Goal: Task Accomplishment & Management: Complete application form

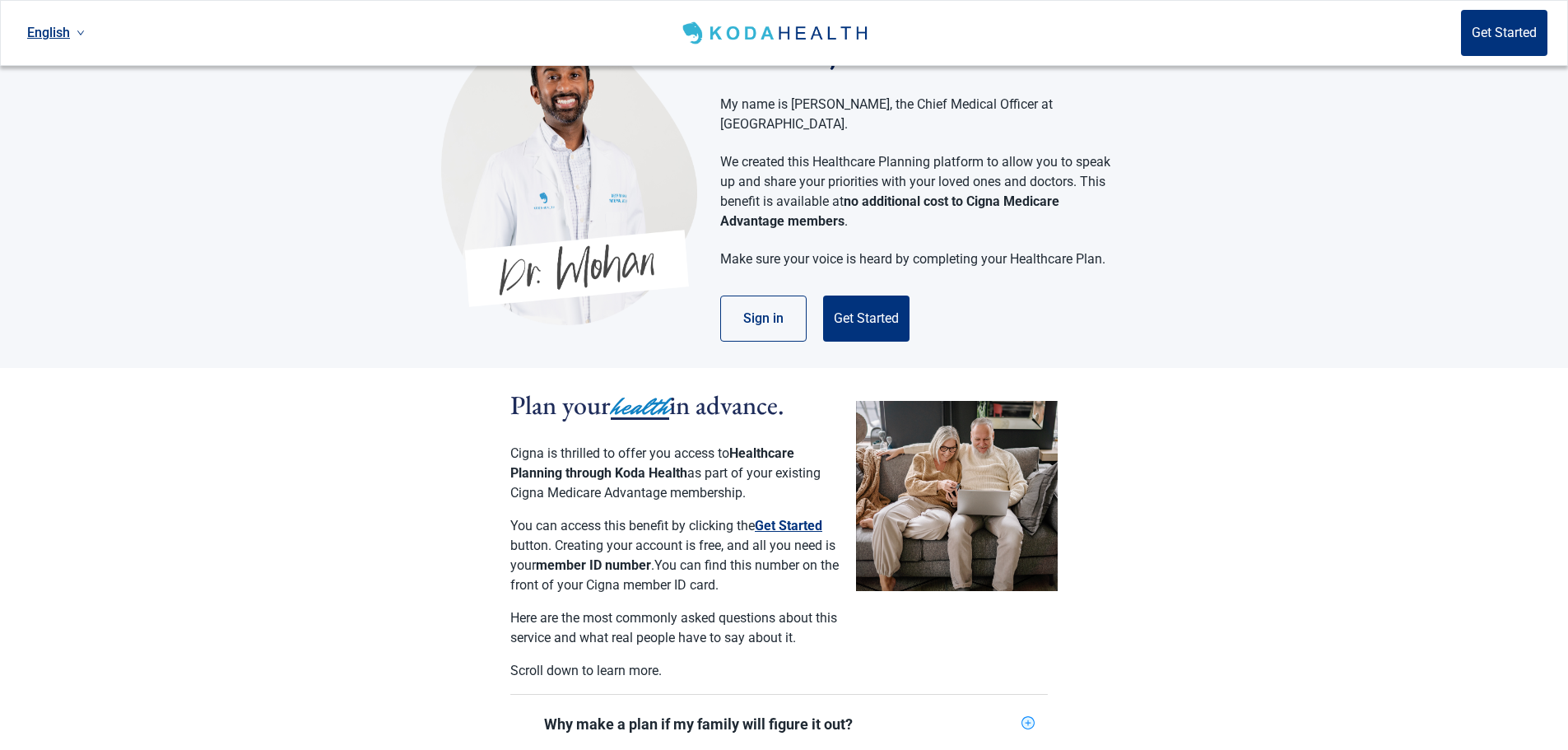
scroll to position [83, 0]
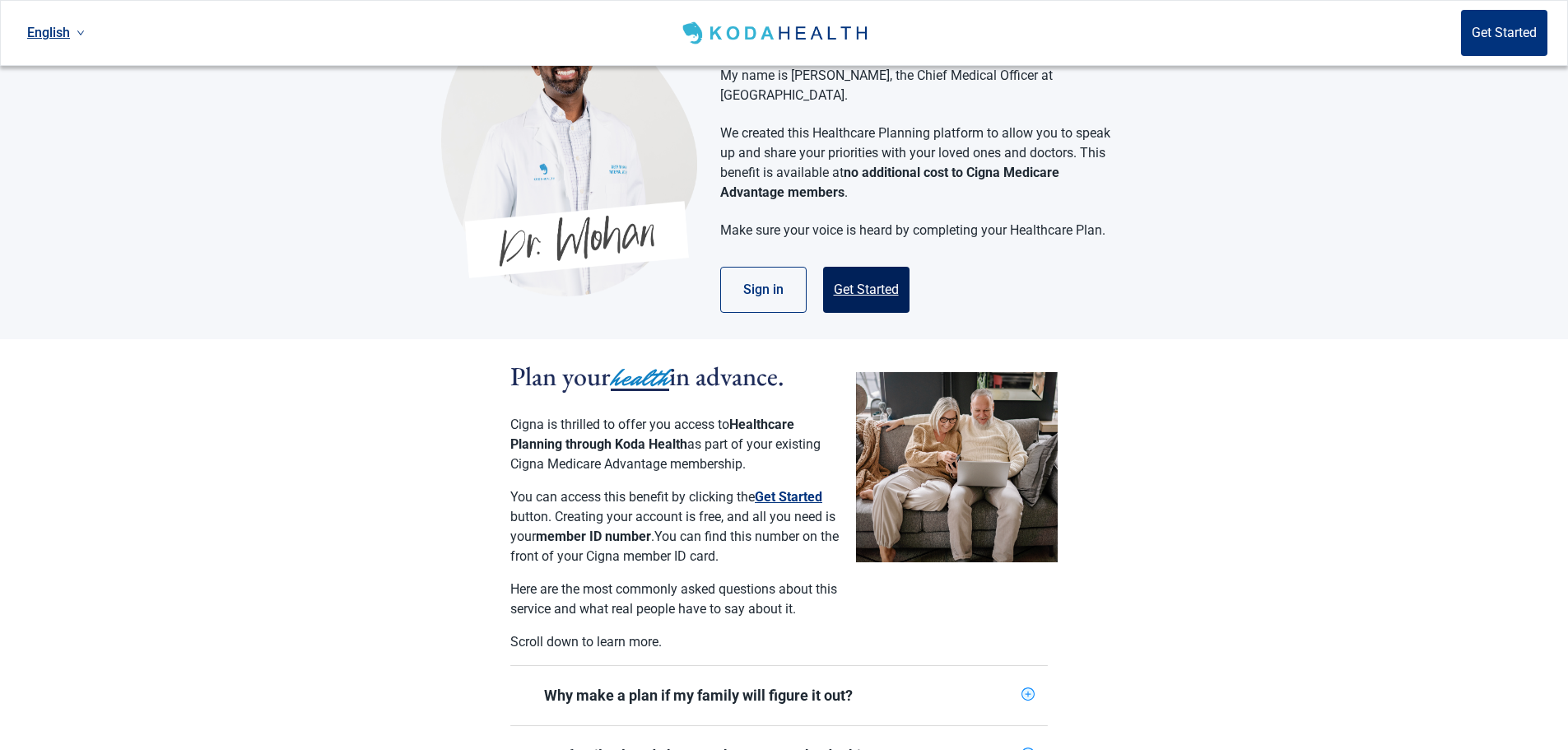
click at [858, 267] on button "Get Started" at bounding box center [866, 290] width 86 height 46
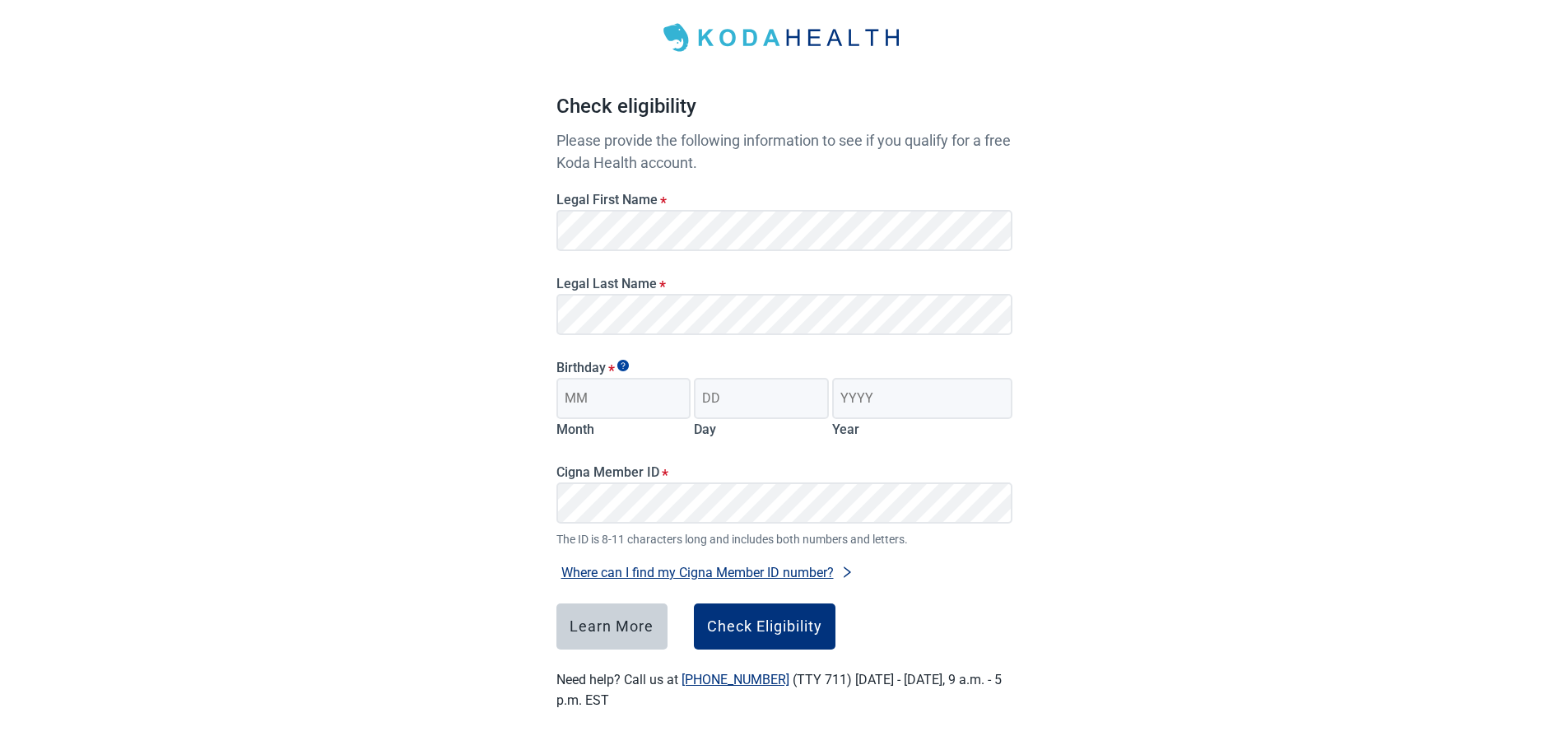
scroll to position [82, 0]
click at [647, 406] on input "Month" at bounding box center [624, 399] width 135 height 41
type input "02"
type input "25"
type input "1975"
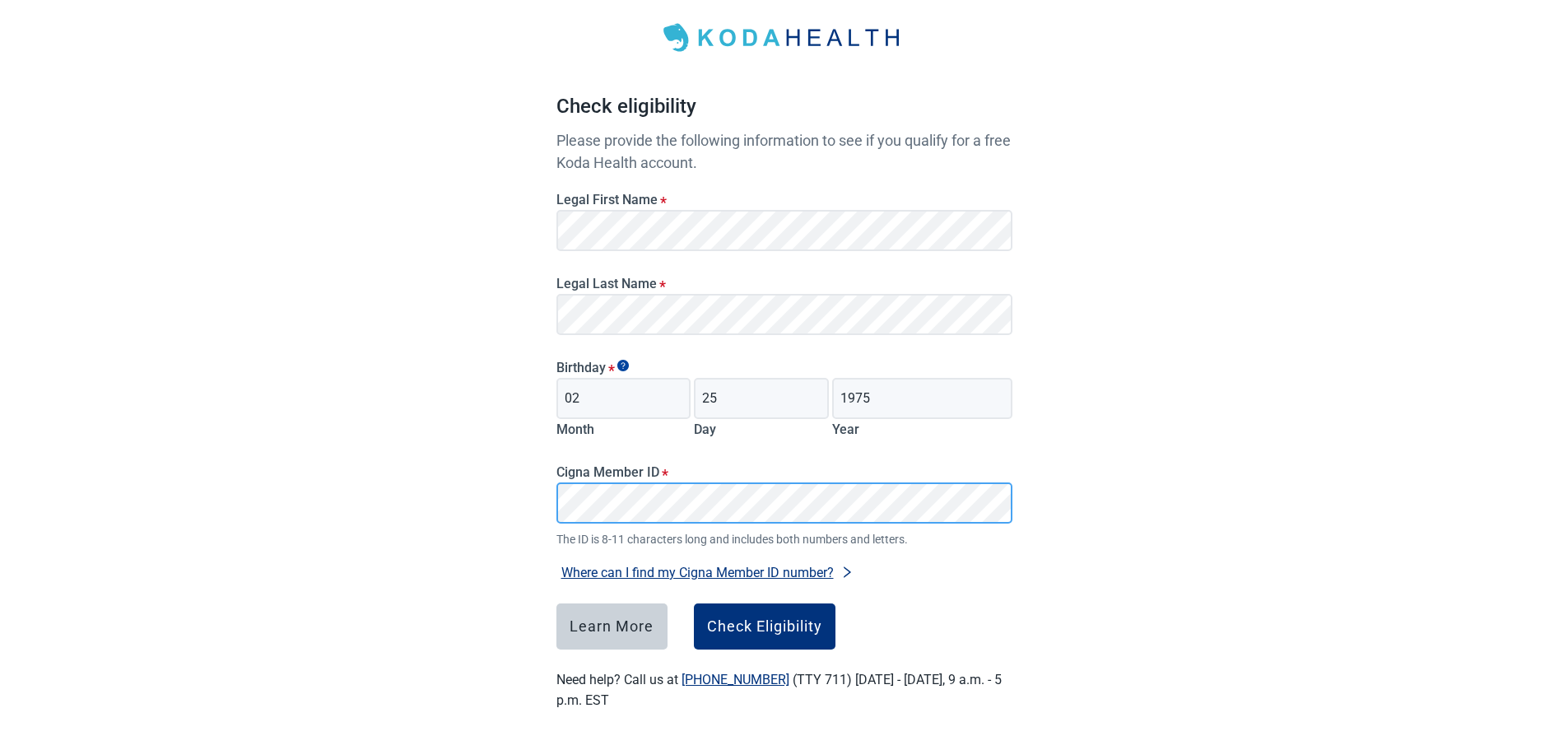
click at [541, 502] on main "Check eligibility Please provide the following information to see if you qualif…" at bounding box center [784, 348] width 535 height 805
click at [1159, 484] on div "Have Questions about Healthcare Planning? Learn More Here English Sign in Check…" at bounding box center [784, 334] width 1568 height 832
click at [812, 618] on div "Check Eligibility" at bounding box center [765, 627] width 115 height 17
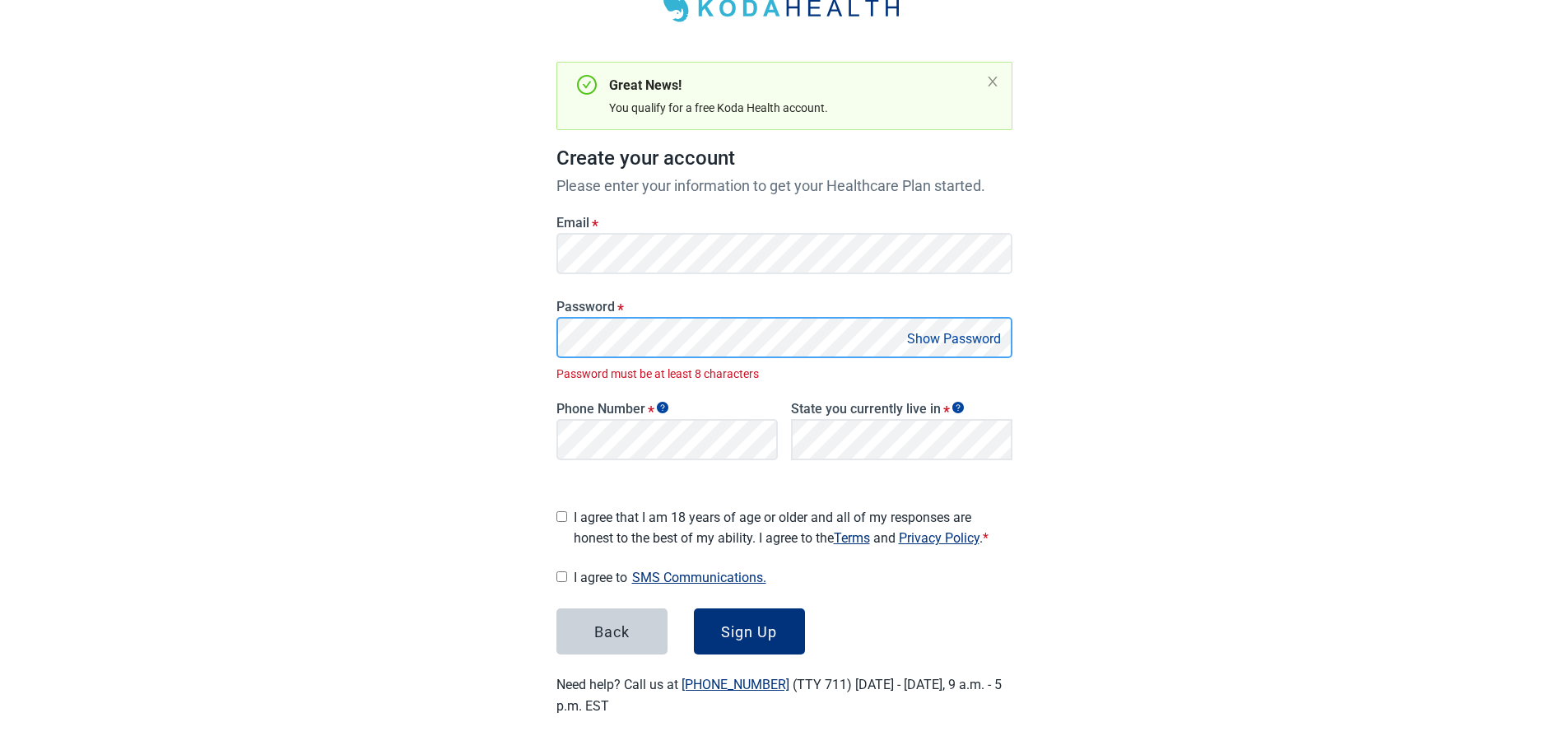
scroll to position [93, 0]
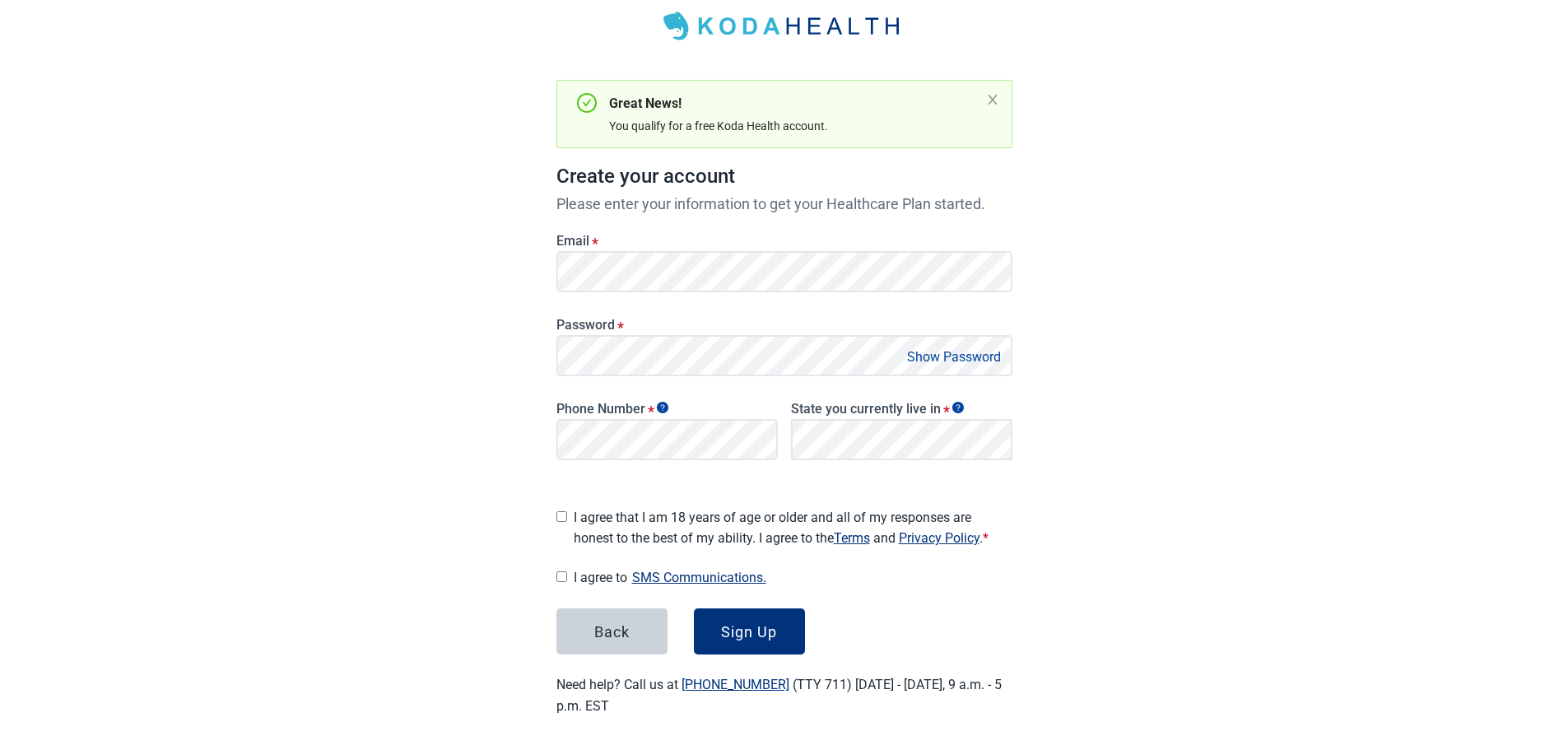
drag, startPoint x: 1166, startPoint y: 401, endPoint x: 1021, endPoint y: 437, distance: 149.4
click at [1166, 402] on div "Have Questions about Healthcare Planning? Learn More Here English Sign in Great…" at bounding box center [784, 331] width 1568 height 848
click at [1125, 455] on div "Have Questions about Healthcare Planning? Learn More Here English Sign in Great…" at bounding box center [784, 331] width 1568 height 848
drag, startPoint x: 563, startPoint y: 511, endPoint x: 562, endPoint y: 533, distance: 22.0
click at [563, 511] on input "I agree that I am 18 years of age or older and all of my responses are honest t…" at bounding box center [562, 516] width 11 height 11
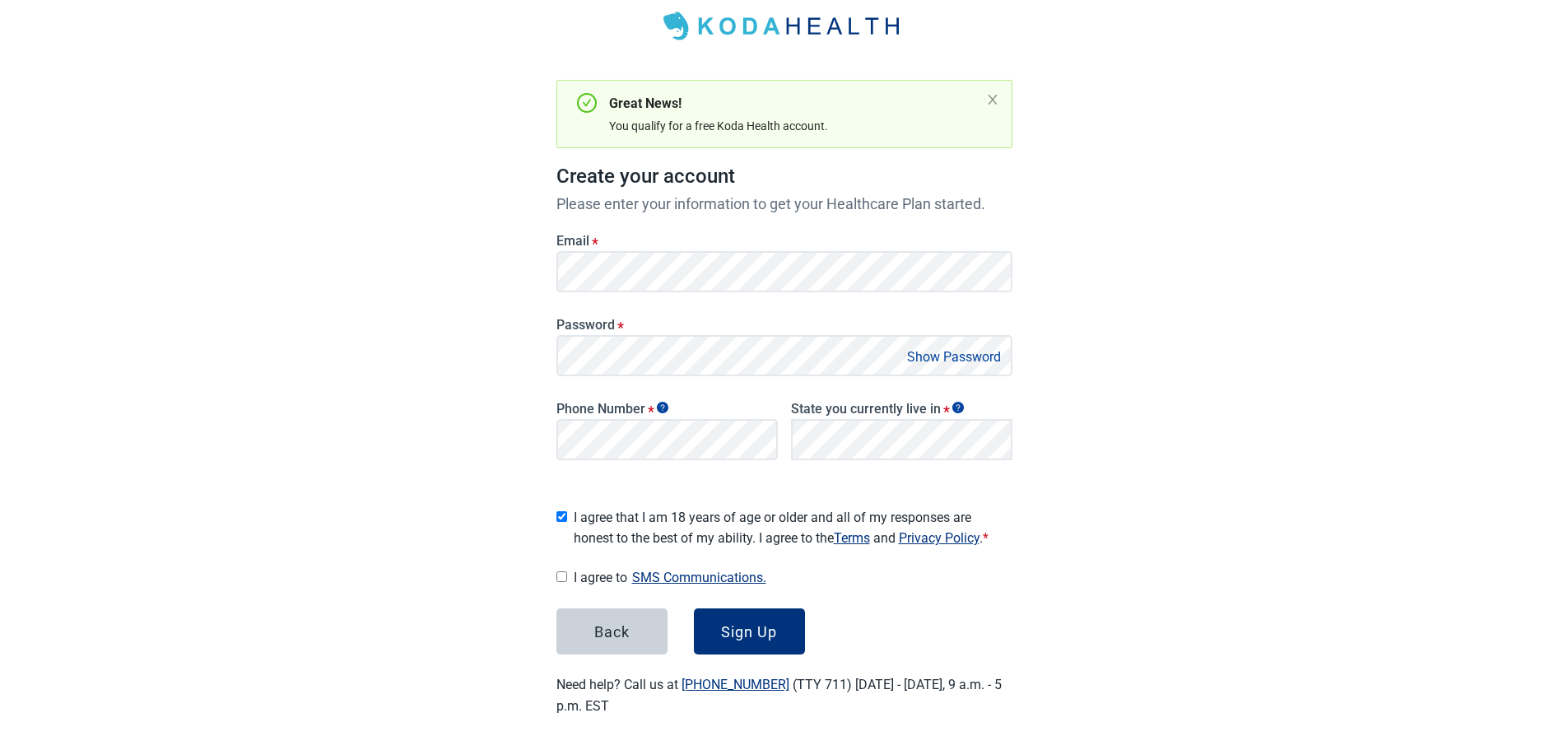
checkbox input "true"
click at [562, 571] on input "I agree to SMS Communications." at bounding box center [562, 577] width 11 height 11
checkbox input "true"
click at [747, 623] on div "Sign Up" at bounding box center [749, 631] width 56 height 17
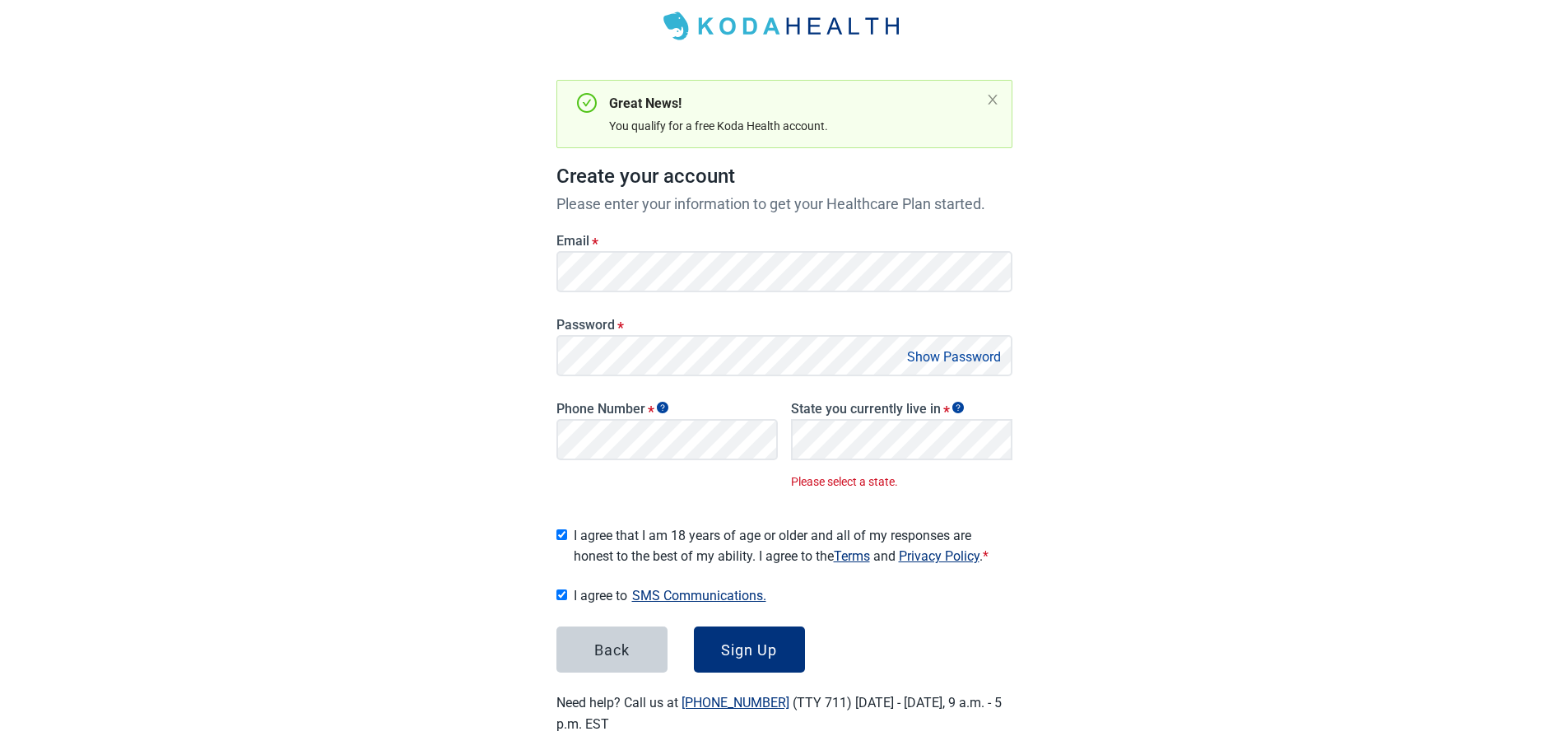
scroll to position [111, 0]
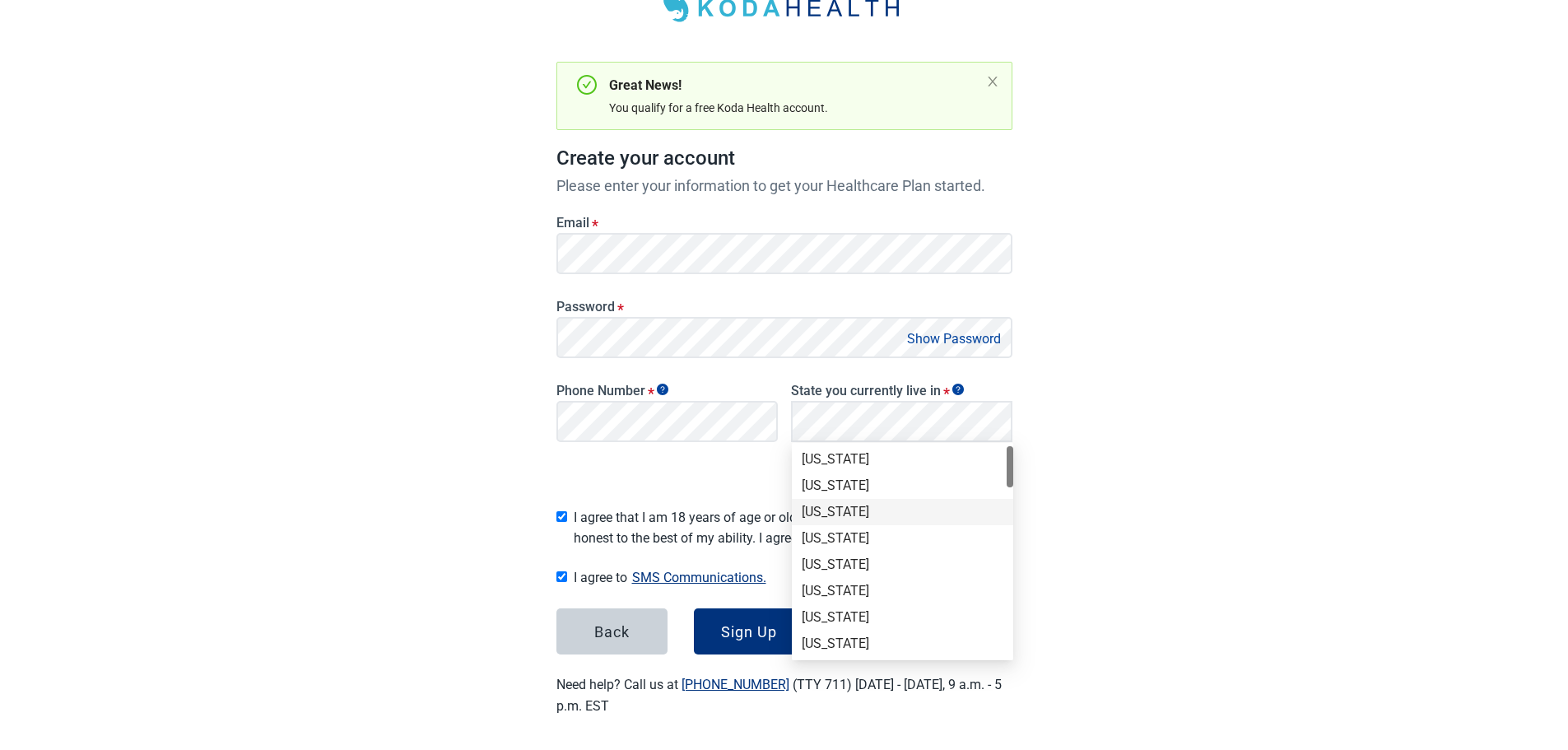
click at [828, 505] on div "[US_STATE]" at bounding box center [903, 512] width 202 height 19
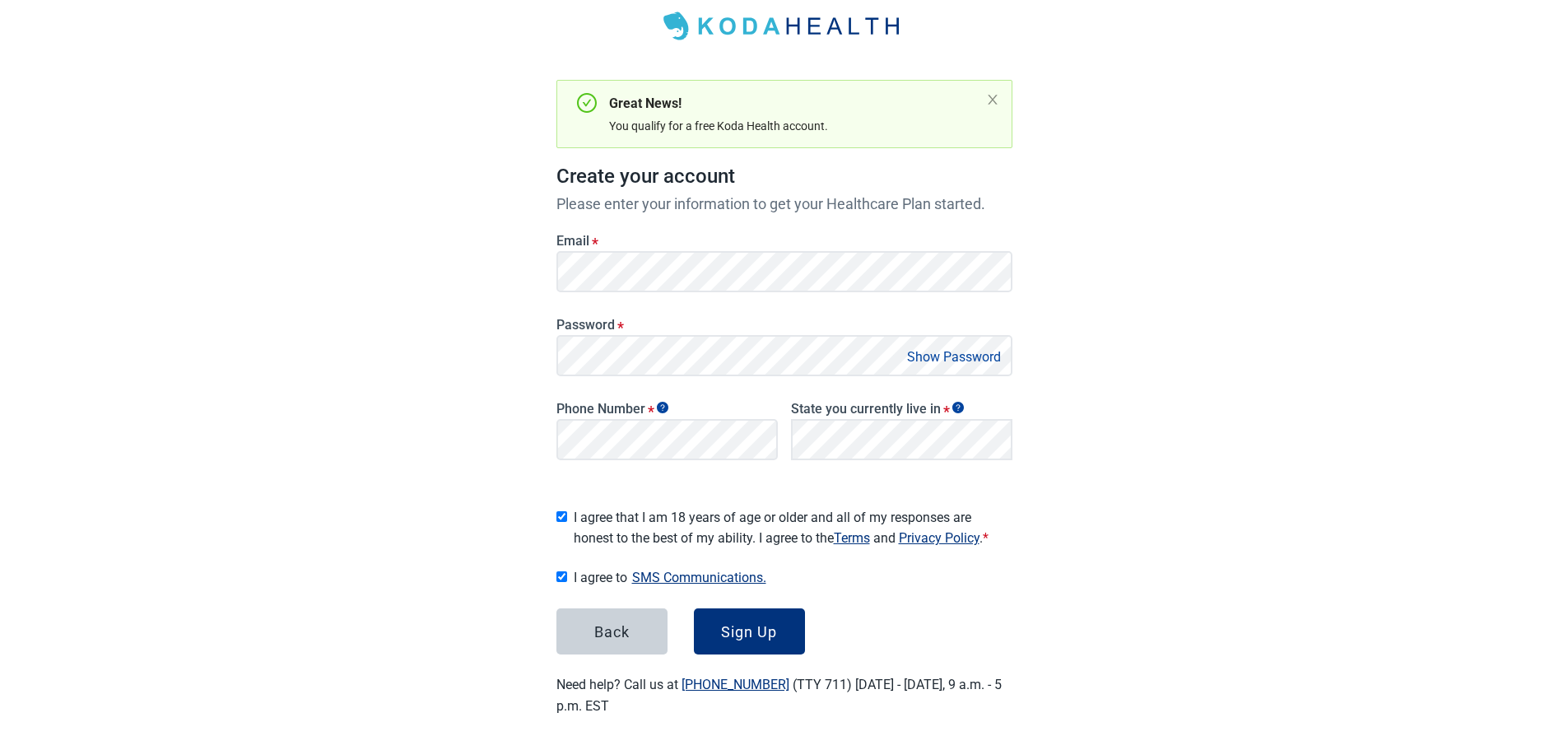
click at [1203, 459] on div "Have Questions about Healthcare Planning? Learn More Here English Sign in Great…" at bounding box center [784, 331] width 1568 height 848
click at [738, 615] on button "Sign Up" at bounding box center [749, 631] width 111 height 46
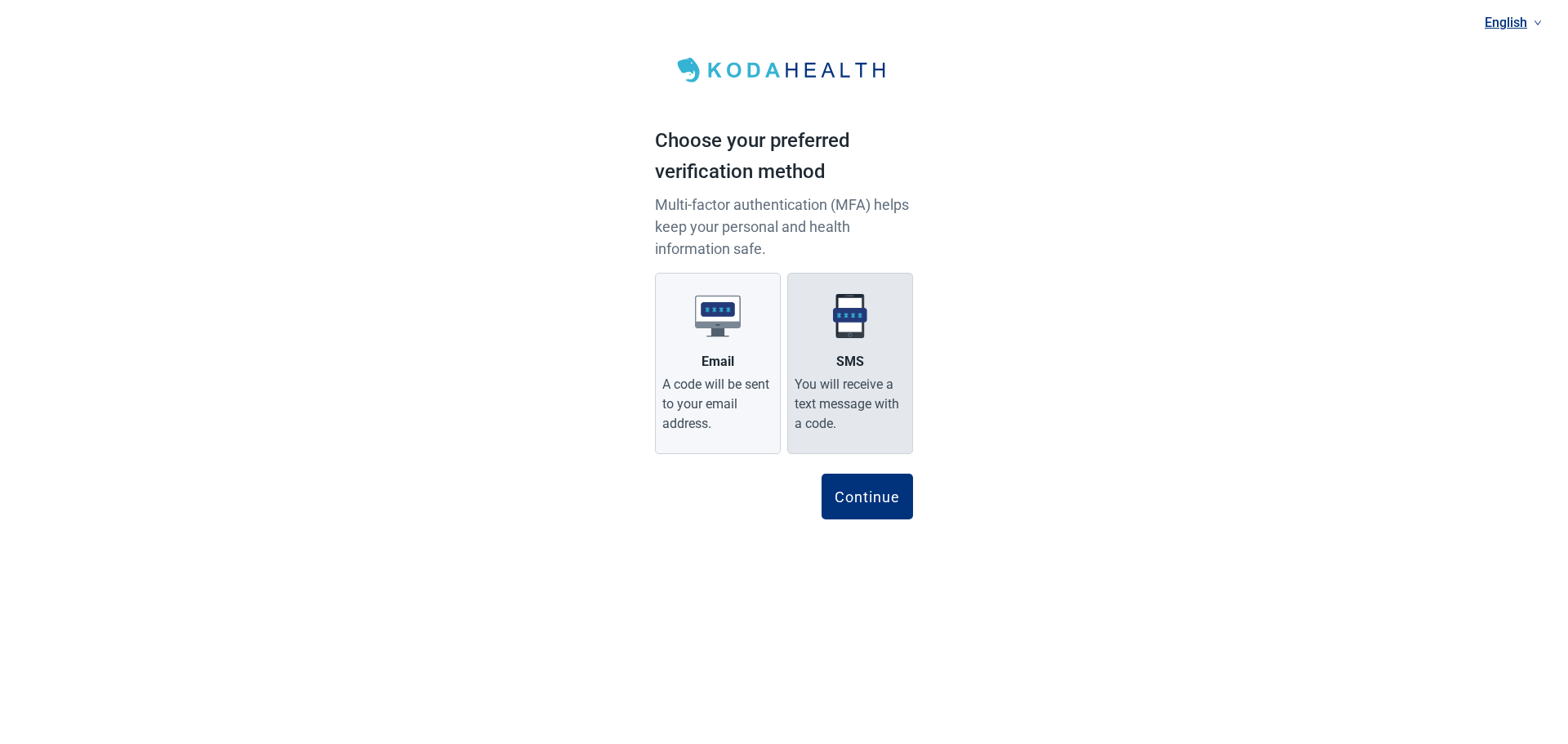
click at [864, 335] on img "Main content" at bounding box center [850, 316] width 46 height 46
click at [0, 0] on input "SMS You will receive a text message with a code." at bounding box center [0, 0] width 0 height 0
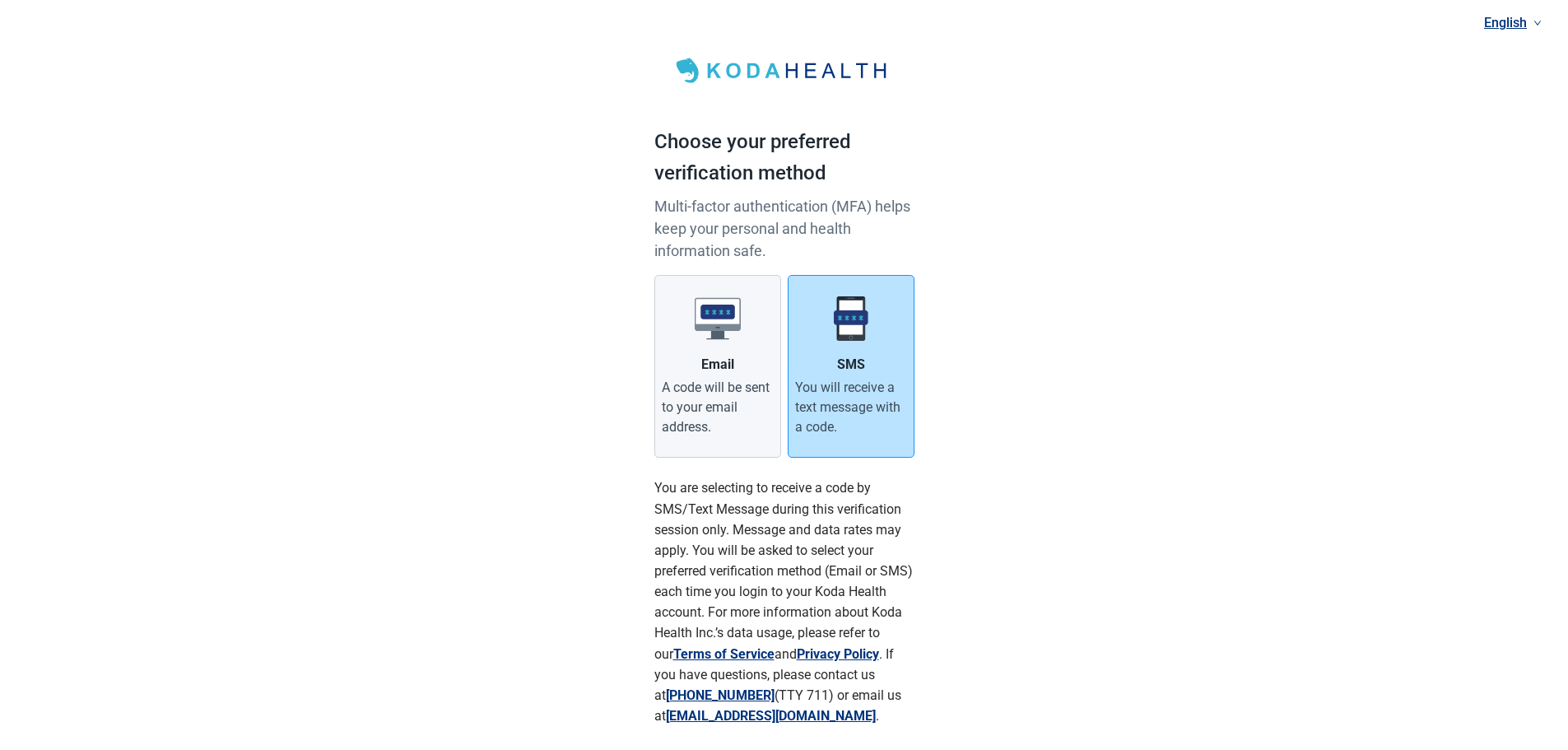
click at [862, 388] on div "You will receive a text message with a code." at bounding box center [851, 408] width 112 height 59
click at [0, 0] on input "SMS You will receive a text message with a code." at bounding box center [0, 0] width 0 height 0
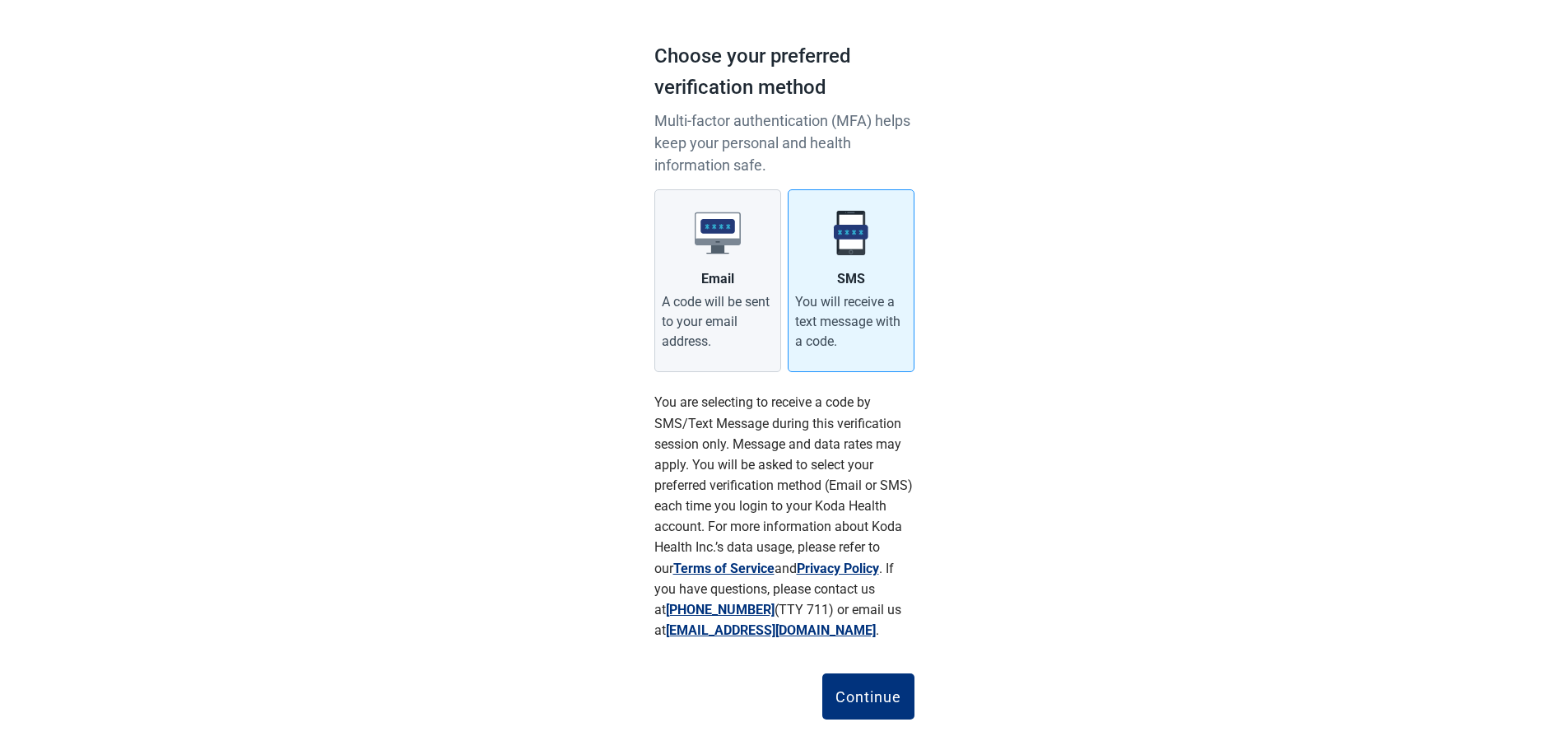
scroll to position [108, 0]
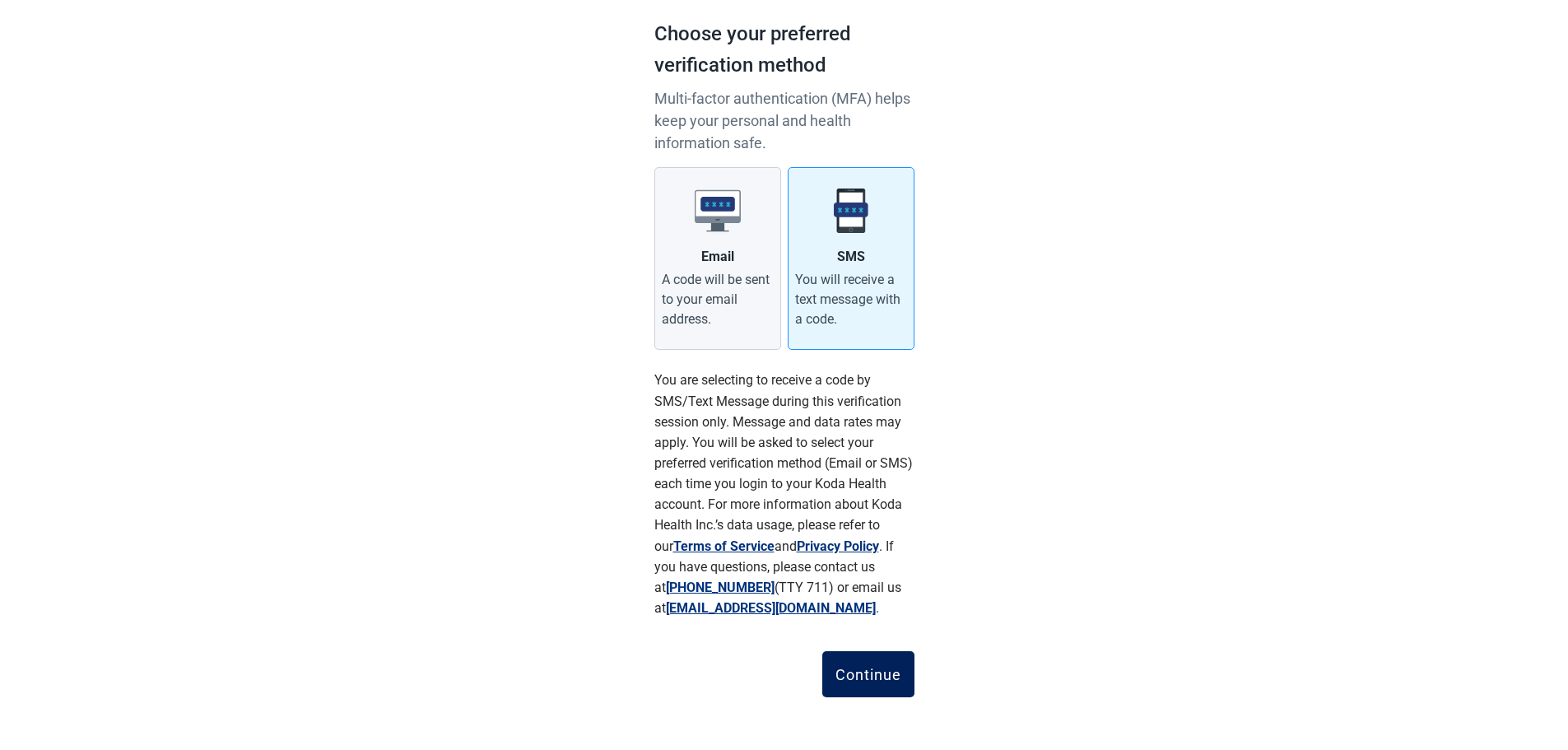
click at [877, 667] on div "Continue" at bounding box center [868, 674] width 66 height 17
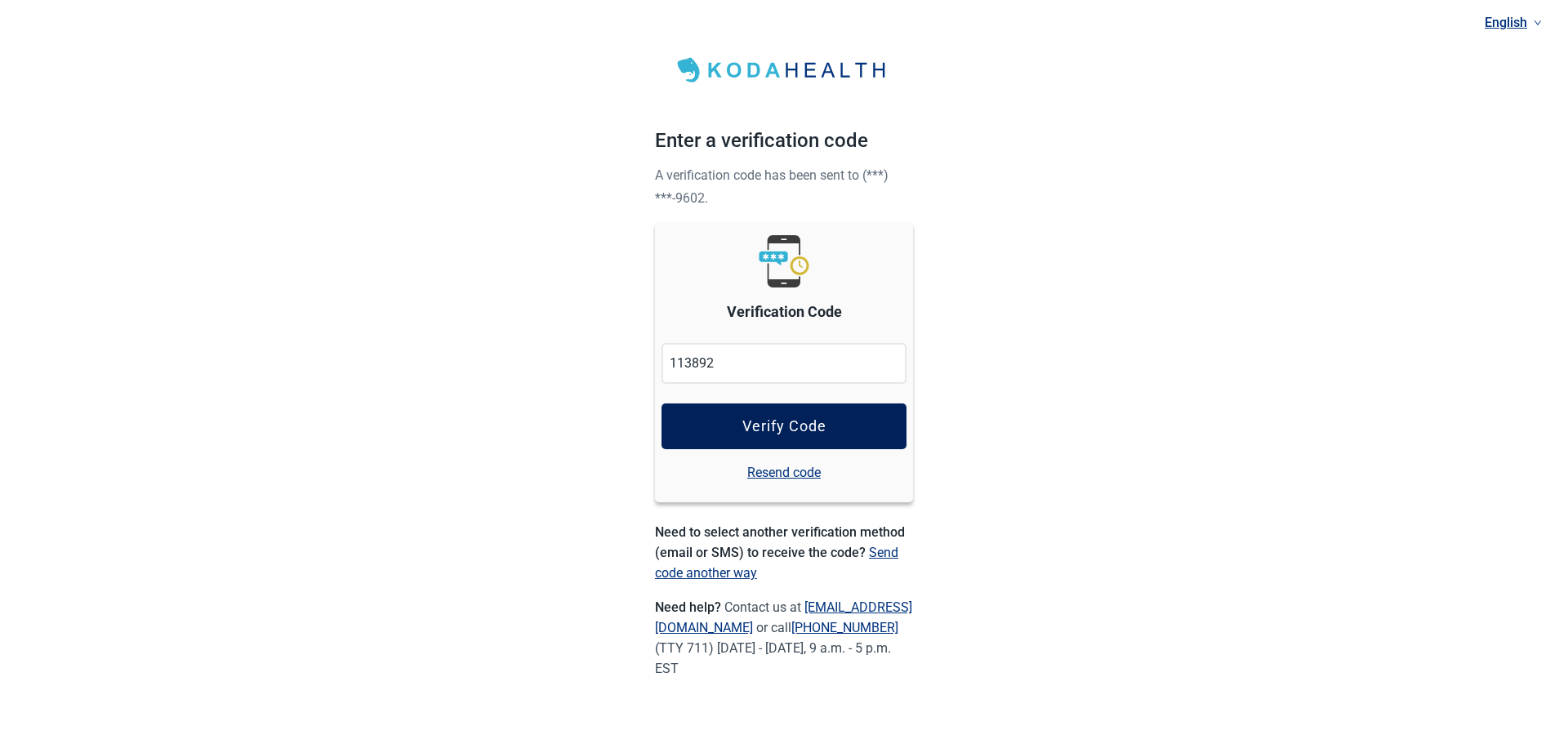
type input "113892"
click at [839, 429] on button "Verify Code" at bounding box center [784, 427] width 245 height 46
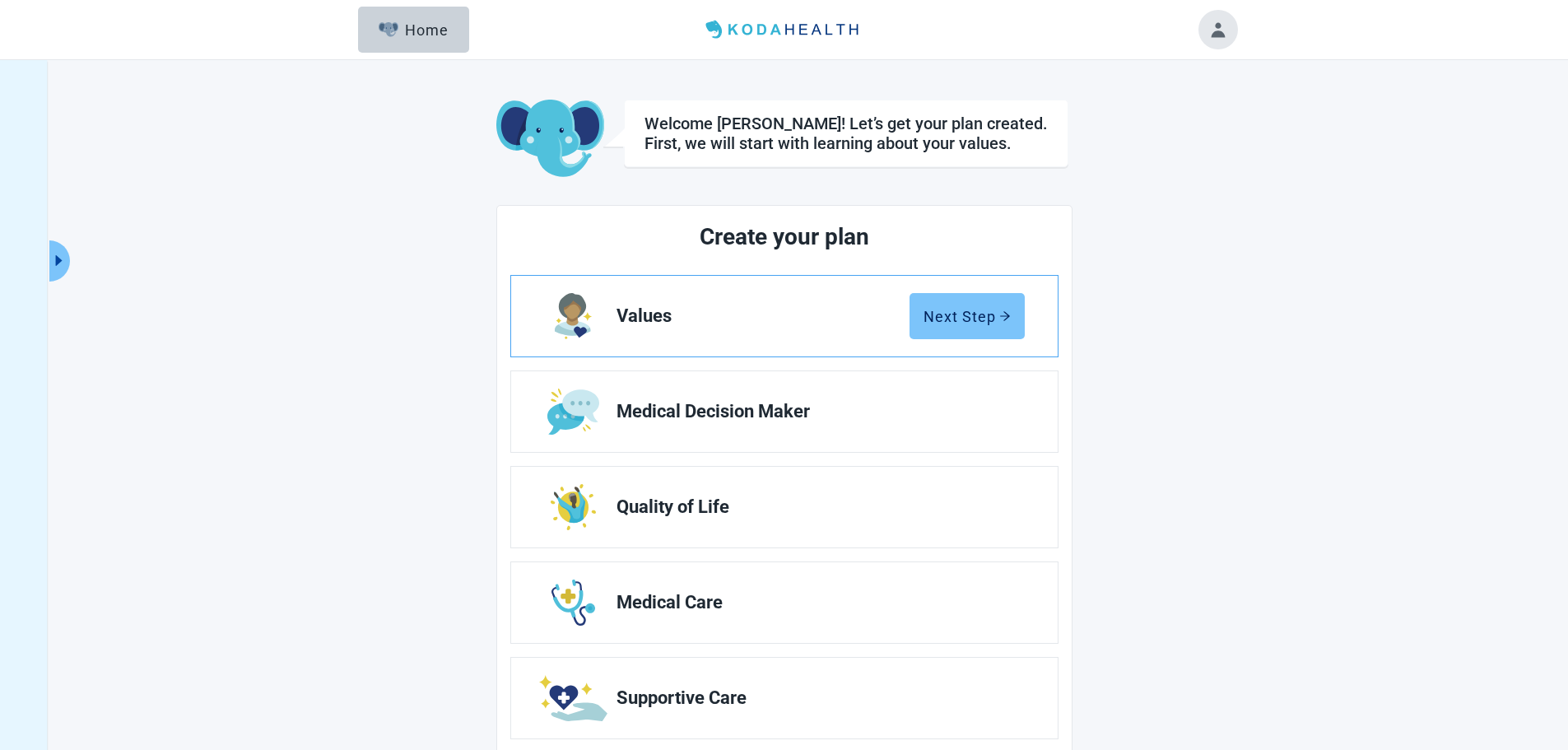
click at [978, 311] on div "Next Step" at bounding box center [967, 316] width 87 height 17
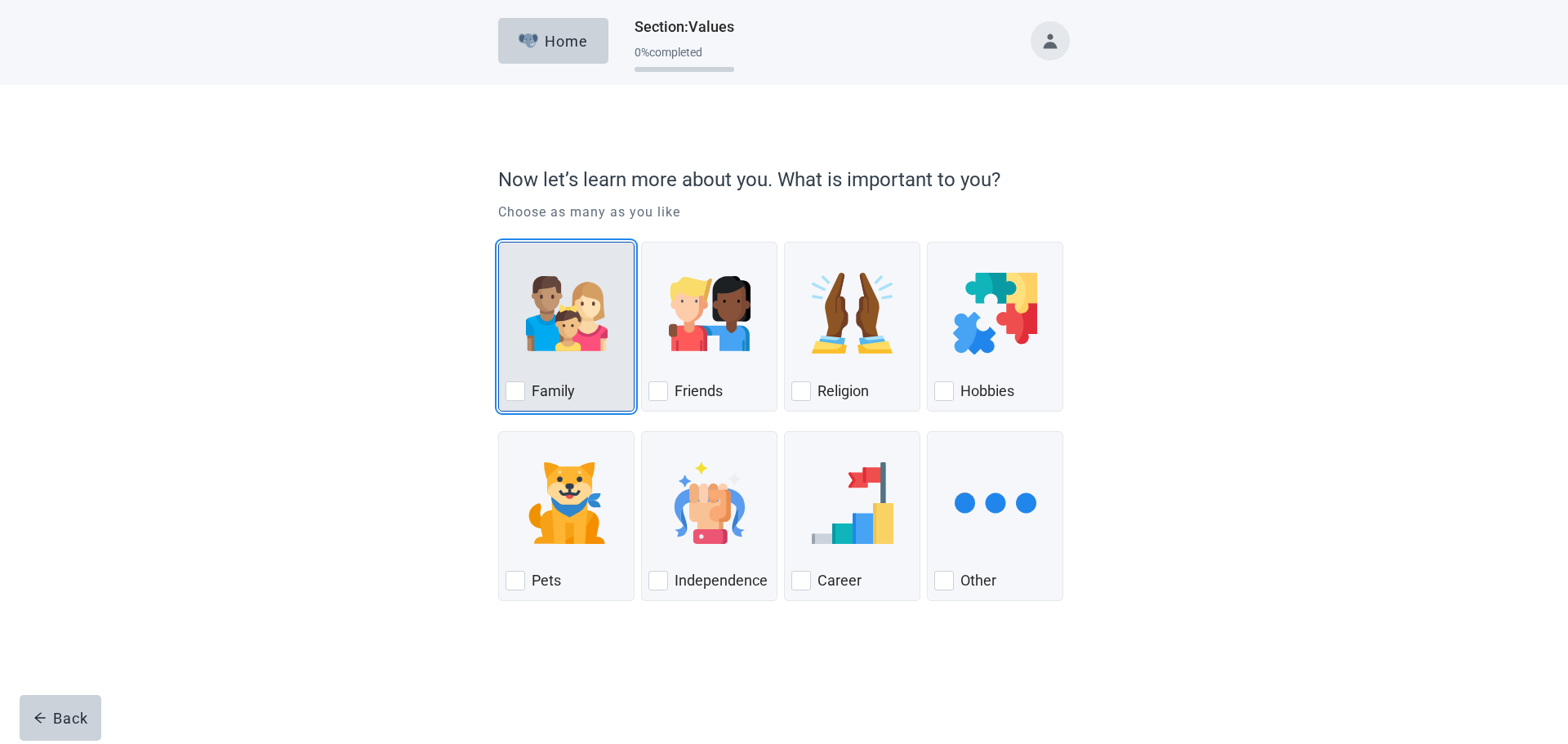
click at [521, 390] on div "Family, checkbox, not checked" at bounding box center [515, 391] width 19 height 19
click at [498, 243] on input "Family" at bounding box center [498, 242] width 1 height 1
checkbox input "true"
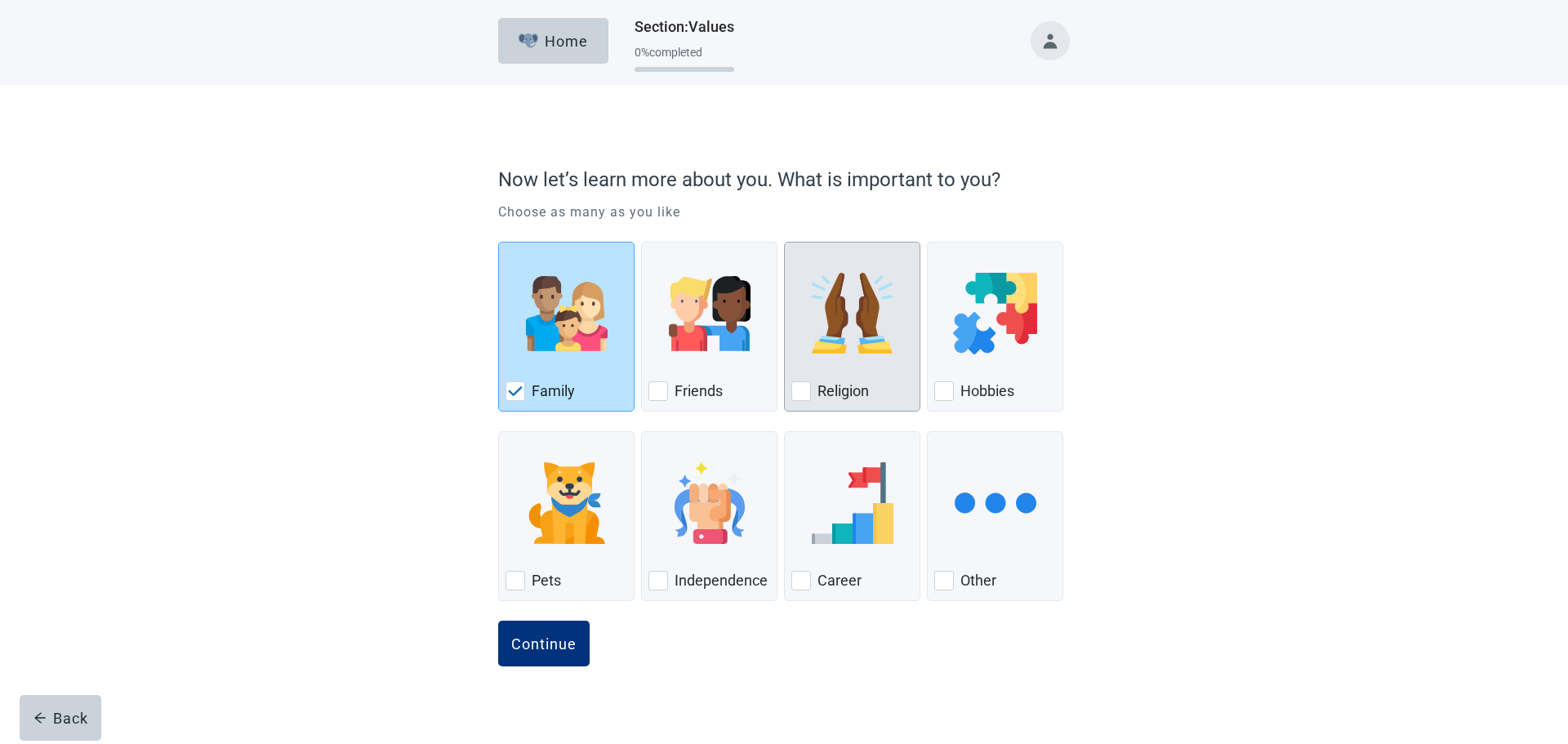
click at [807, 395] on div "Religion, checkbox, not checked" at bounding box center [800, 391] width 19 height 19
click at [784, 243] on input "Religion" at bounding box center [784, 242] width 1 height 1
checkbox input "true"
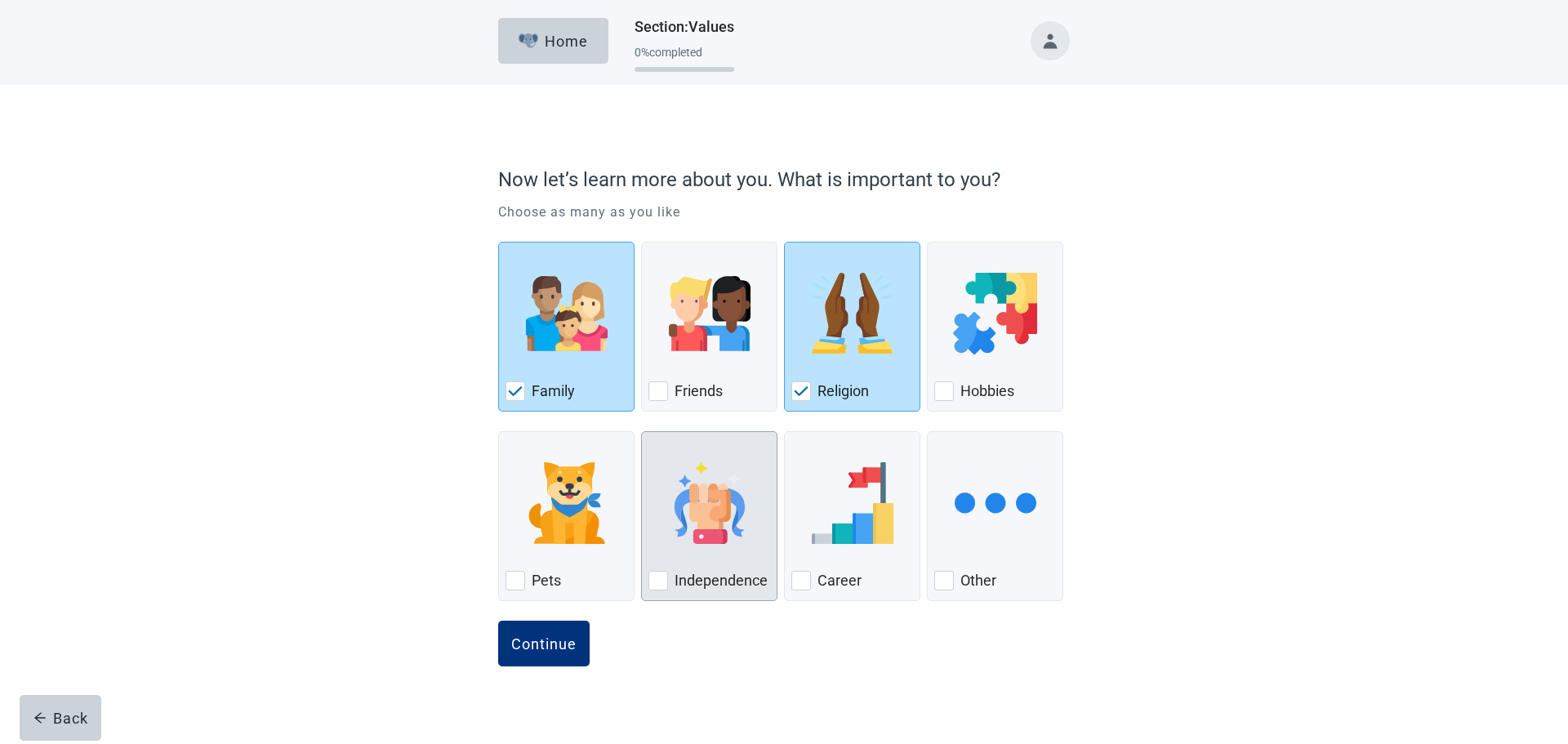
click at [656, 584] on div "Independence, checkbox, not checked" at bounding box center [658, 580] width 19 height 19
click at [642, 432] on input "Independence" at bounding box center [641, 431] width 1 height 1
checkbox input "true"
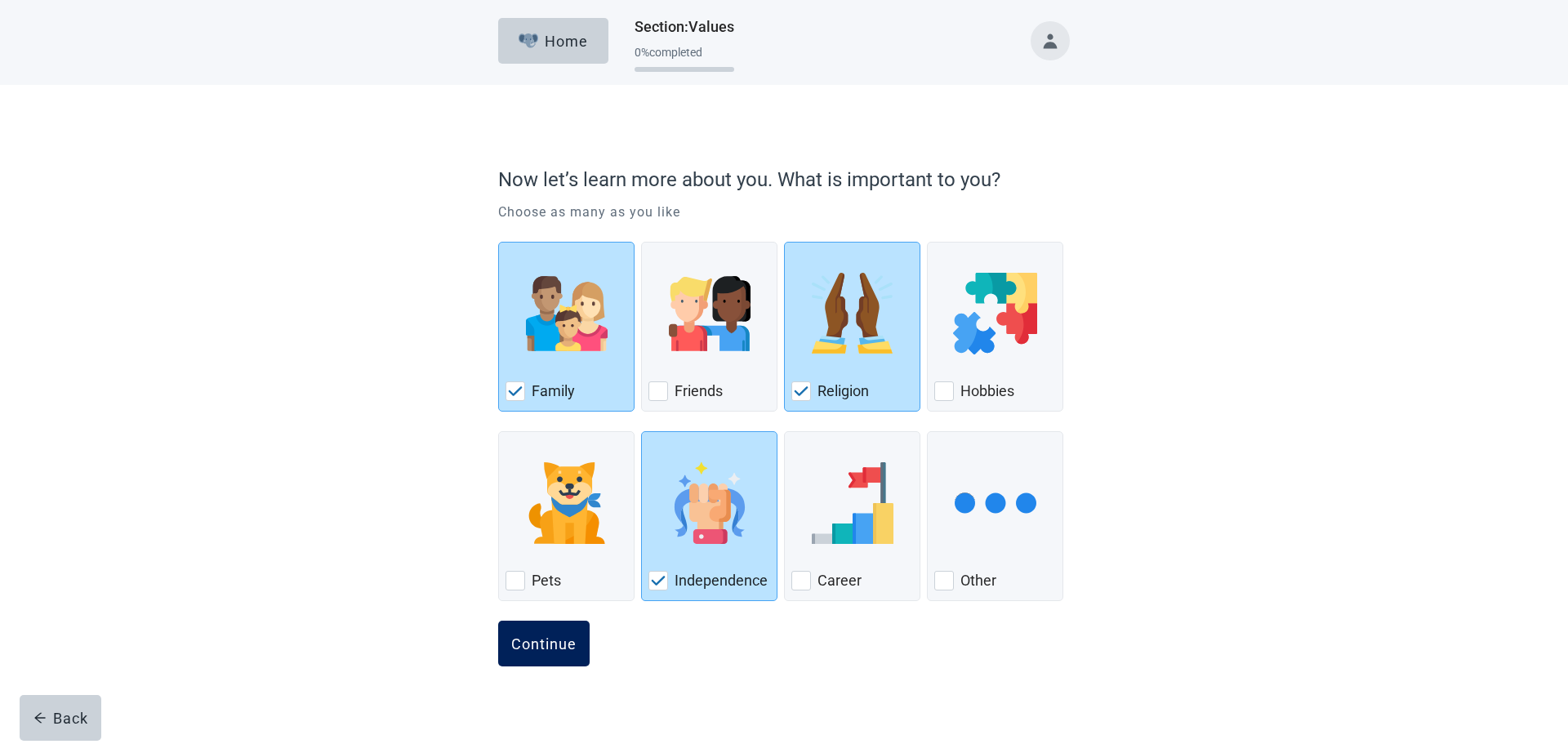
drag, startPoint x: 574, startPoint y: 651, endPoint x: 550, endPoint y: 647, distance: 24.3
click at [573, 651] on div "Continue" at bounding box center [544, 644] width 65 height 17
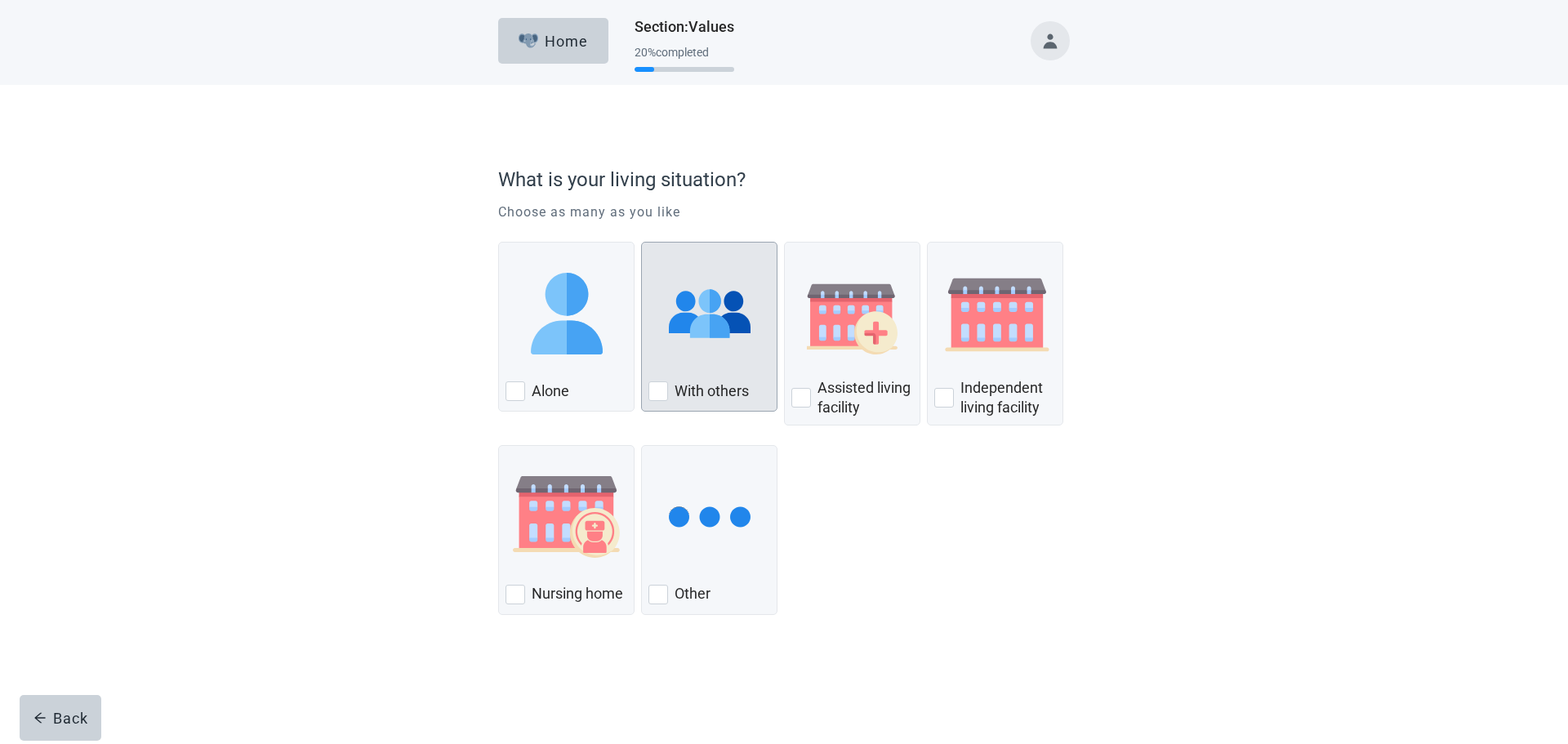
click at [661, 390] on div "With Others, checkbox, not checked" at bounding box center [658, 391] width 19 height 19
click at [642, 243] on input "With others" at bounding box center [641, 242] width 1 height 1
checkbox input "true"
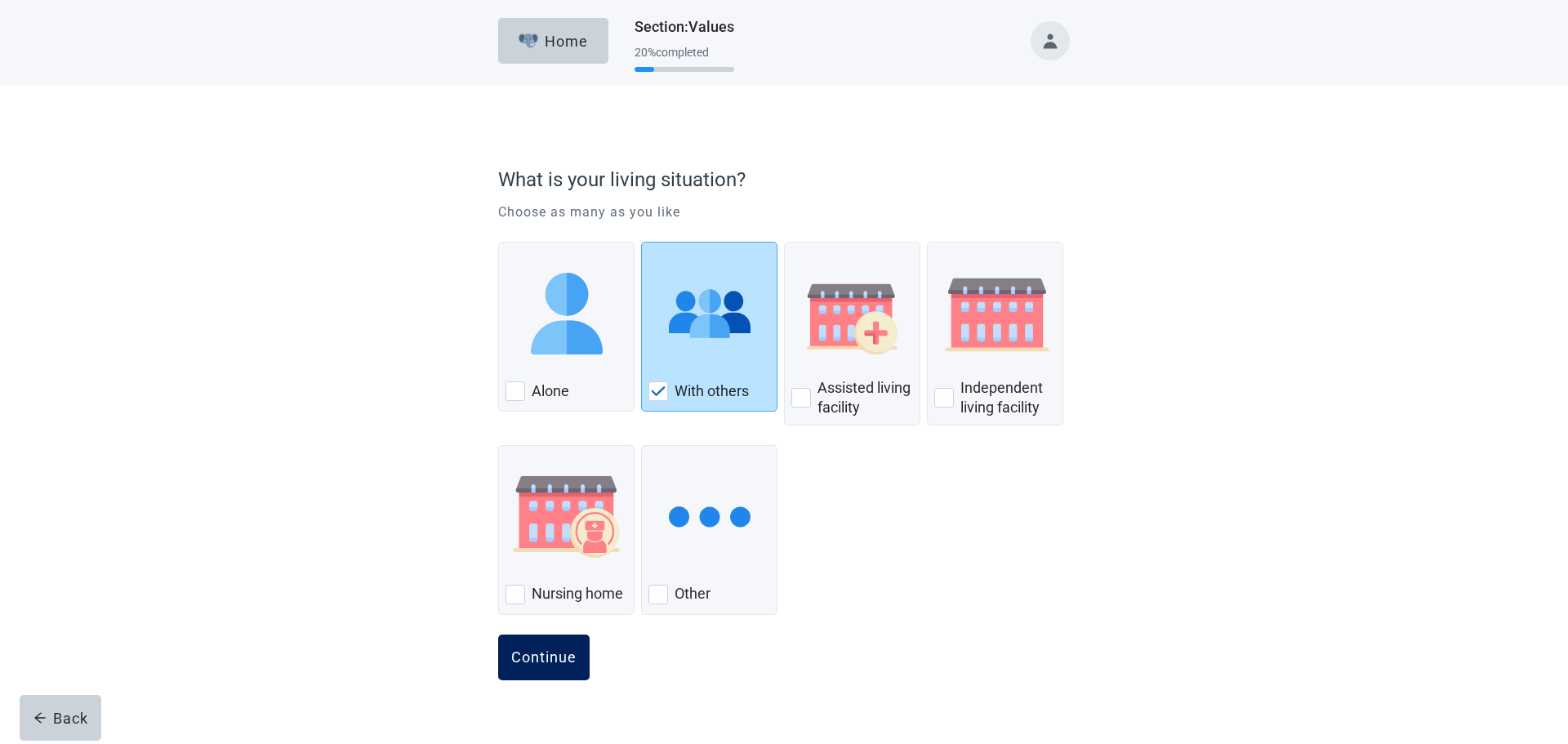
click at [560, 651] on div "Continue" at bounding box center [544, 658] width 65 height 17
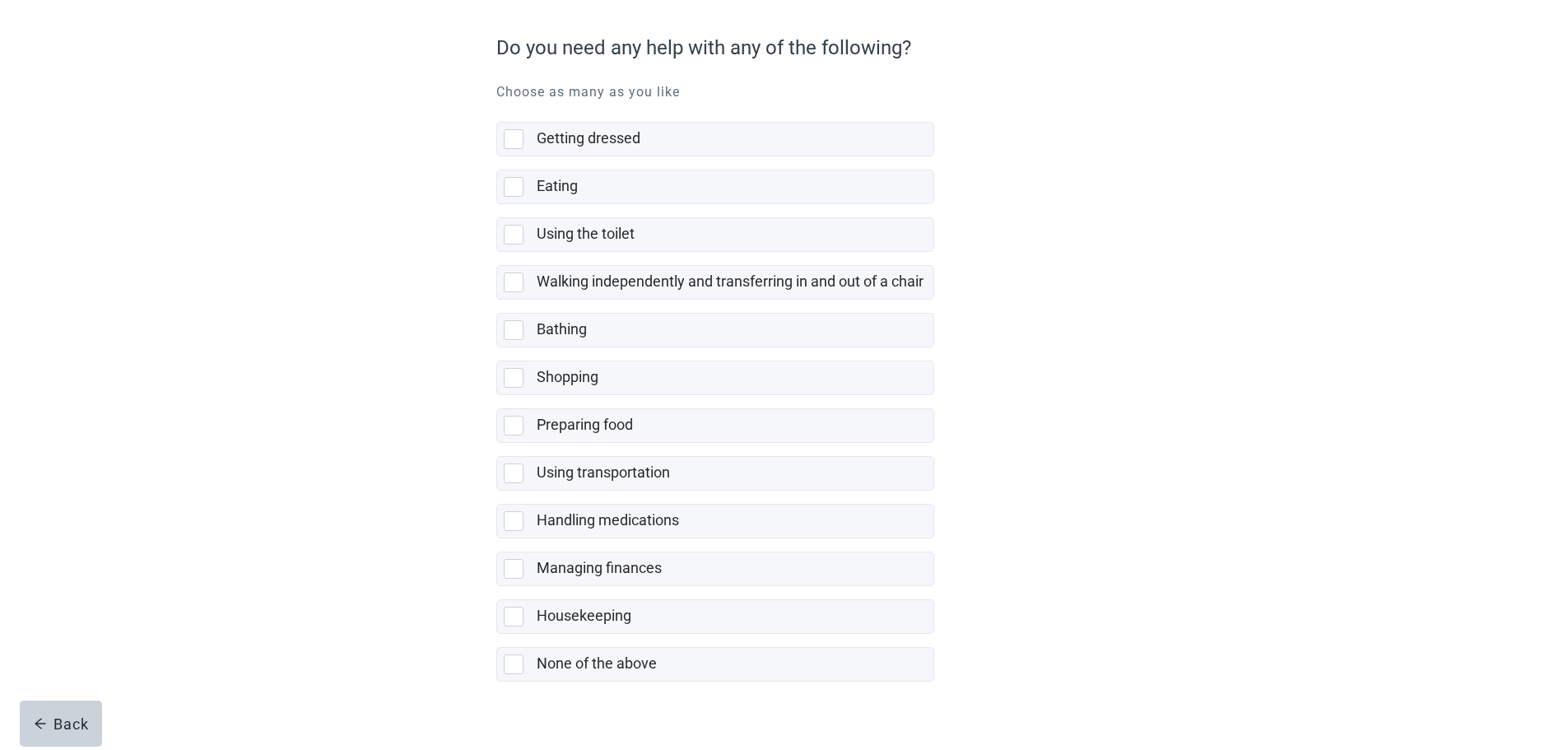
scroll to position [160, 0]
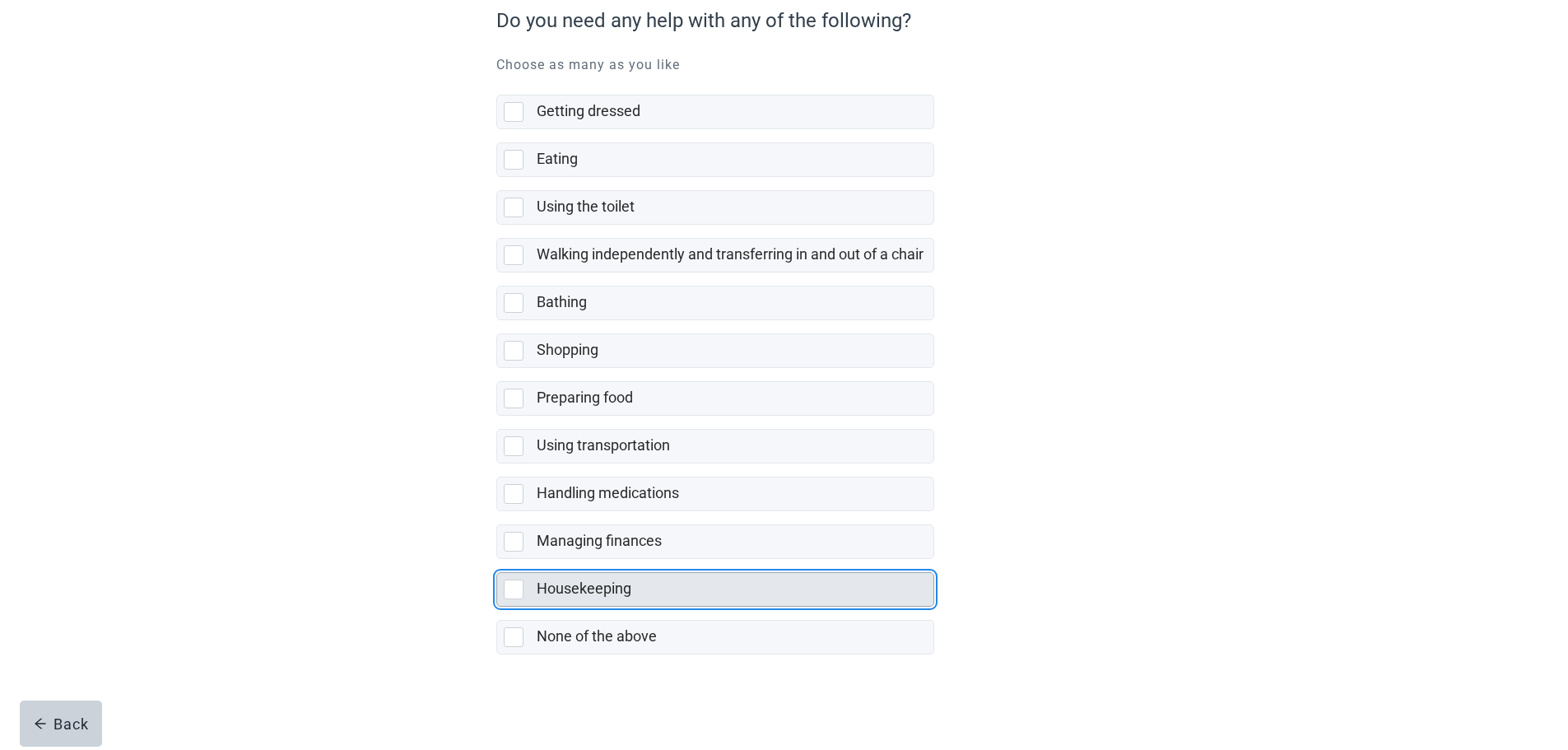
click at [518, 591] on div "Housekeeping, checkbox, not selected" at bounding box center [513, 589] width 19 height 19
click at [497, 560] on input "Housekeeping" at bounding box center [496, 559] width 1 height 1
checkbox input "true"
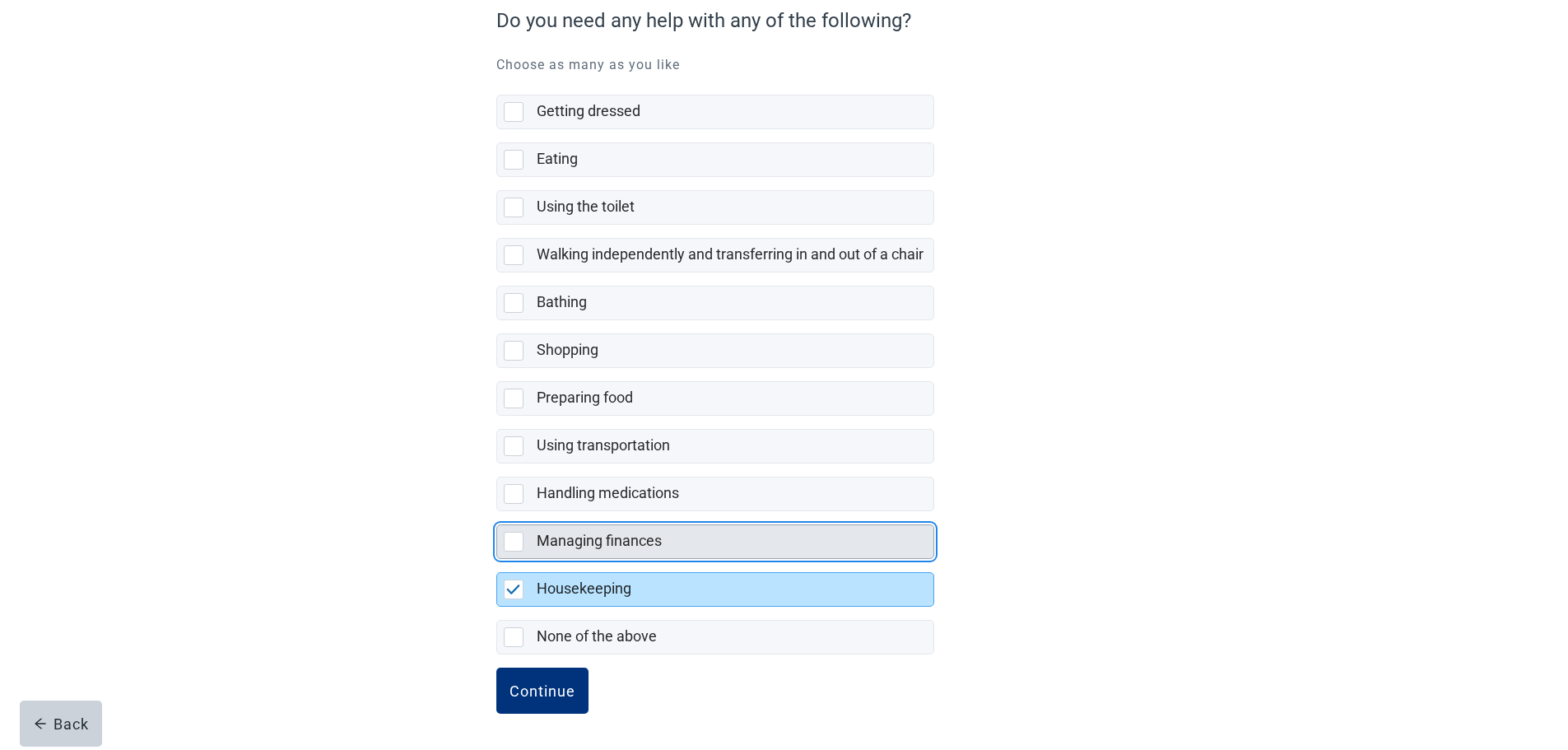
click at [511, 540] on div "Managing finances, checkbox, not selected" at bounding box center [513, 541] width 19 height 19
click at [497, 512] on input "Managing finances" at bounding box center [496, 511] width 1 height 1
checkbox input "true"
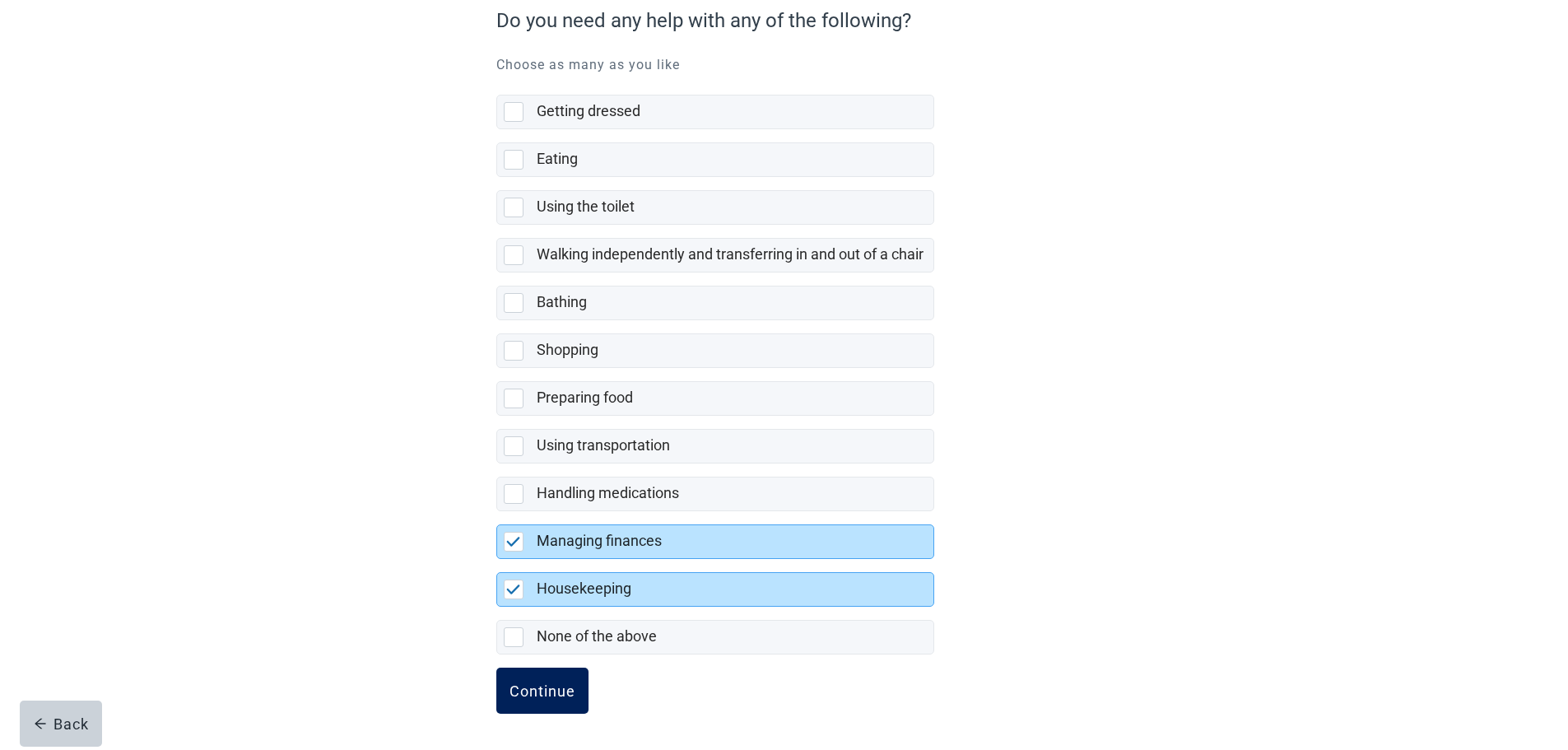
click at [547, 690] on div "Continue" at bounding box center [542, 691] width 66 height 17
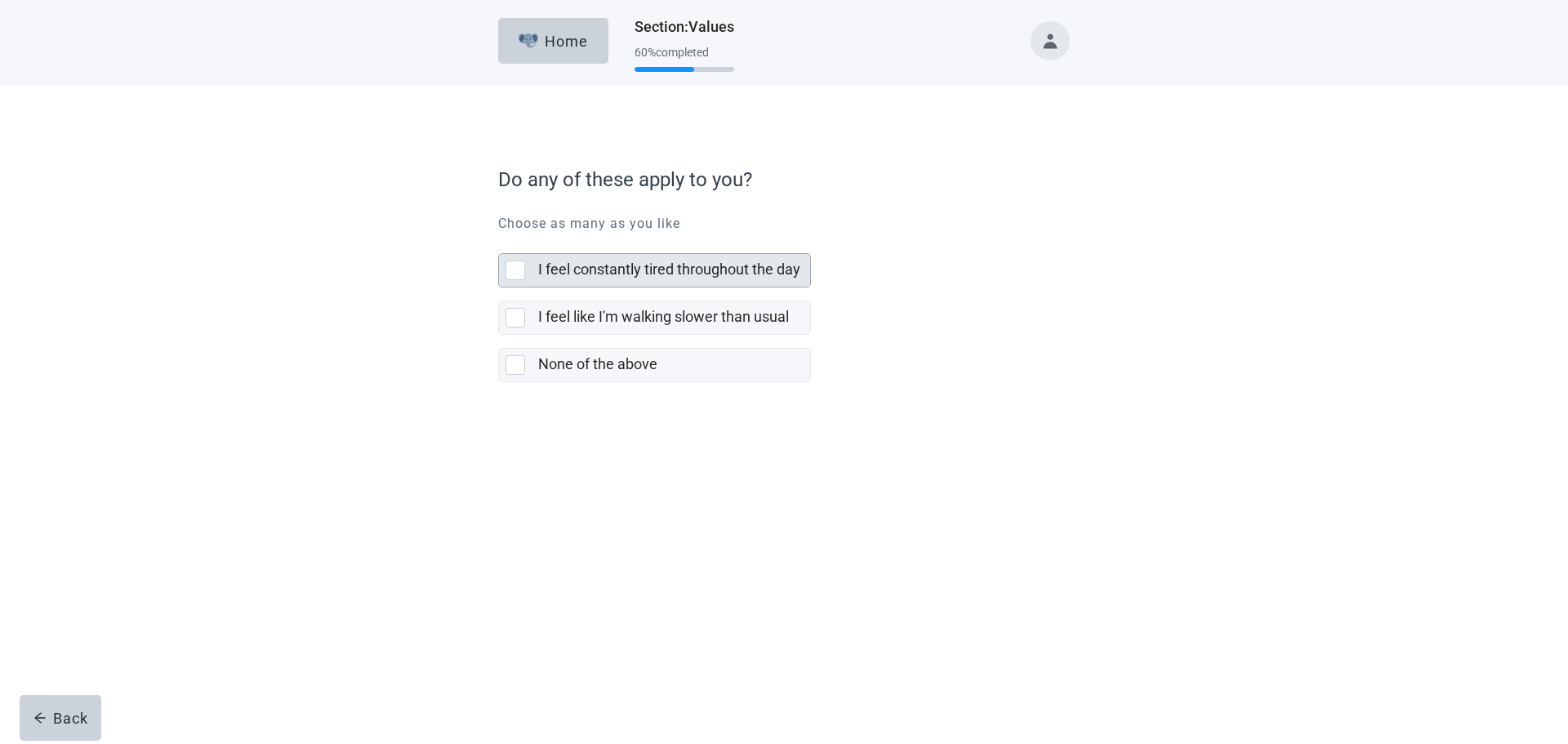
click at [513, 269] on div "I feel constantly tired throughout the day, checkbox, not selected" at bounding box center [515, 269] width 19 height 19
click at [498, 241] on input "I feel constantly tired throughout the day" at bounding box center [498, 240] width 1 height 1
checkbox input "true"
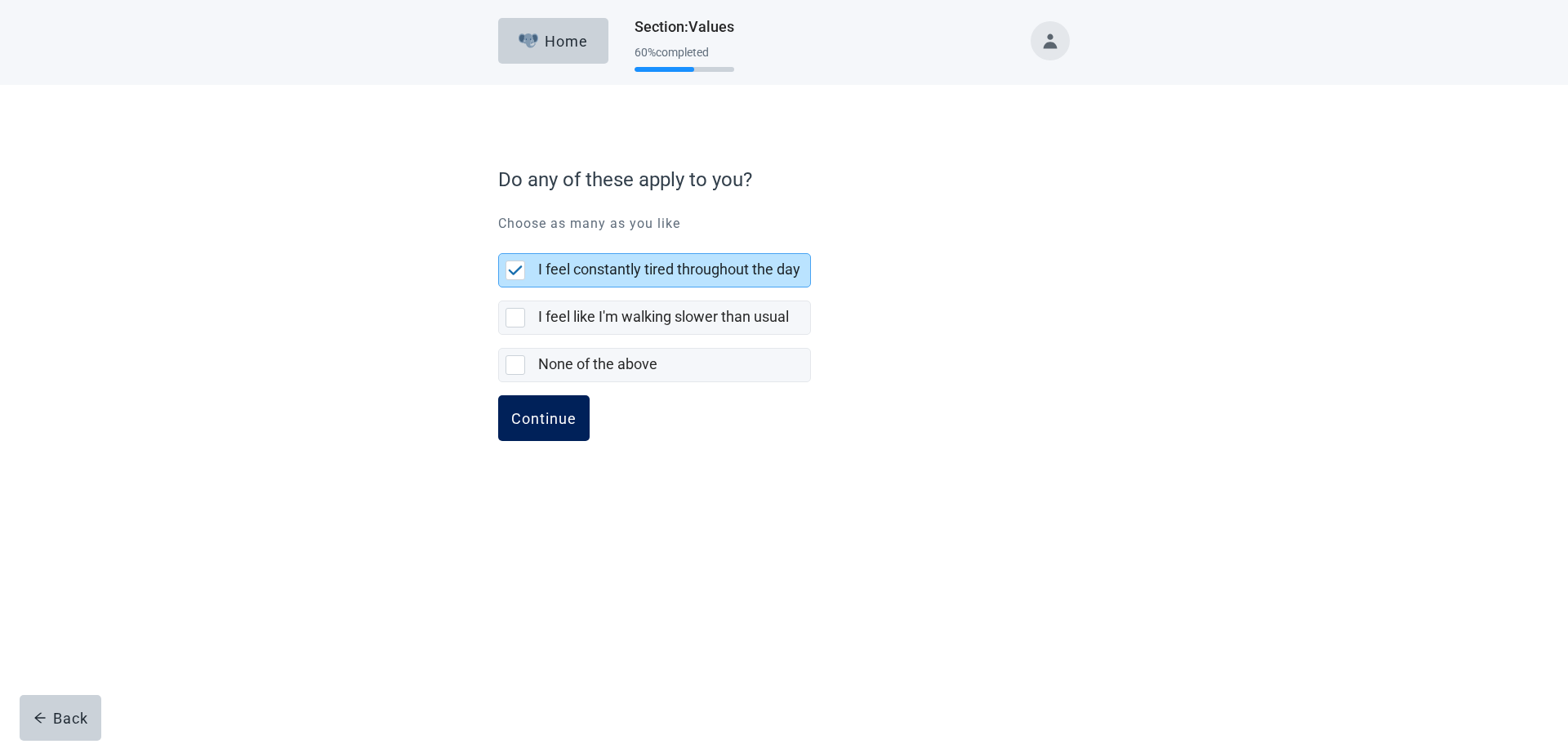
click at [540, 423] on div "Continue" at bounding box center [544, 418] width 65 height 17
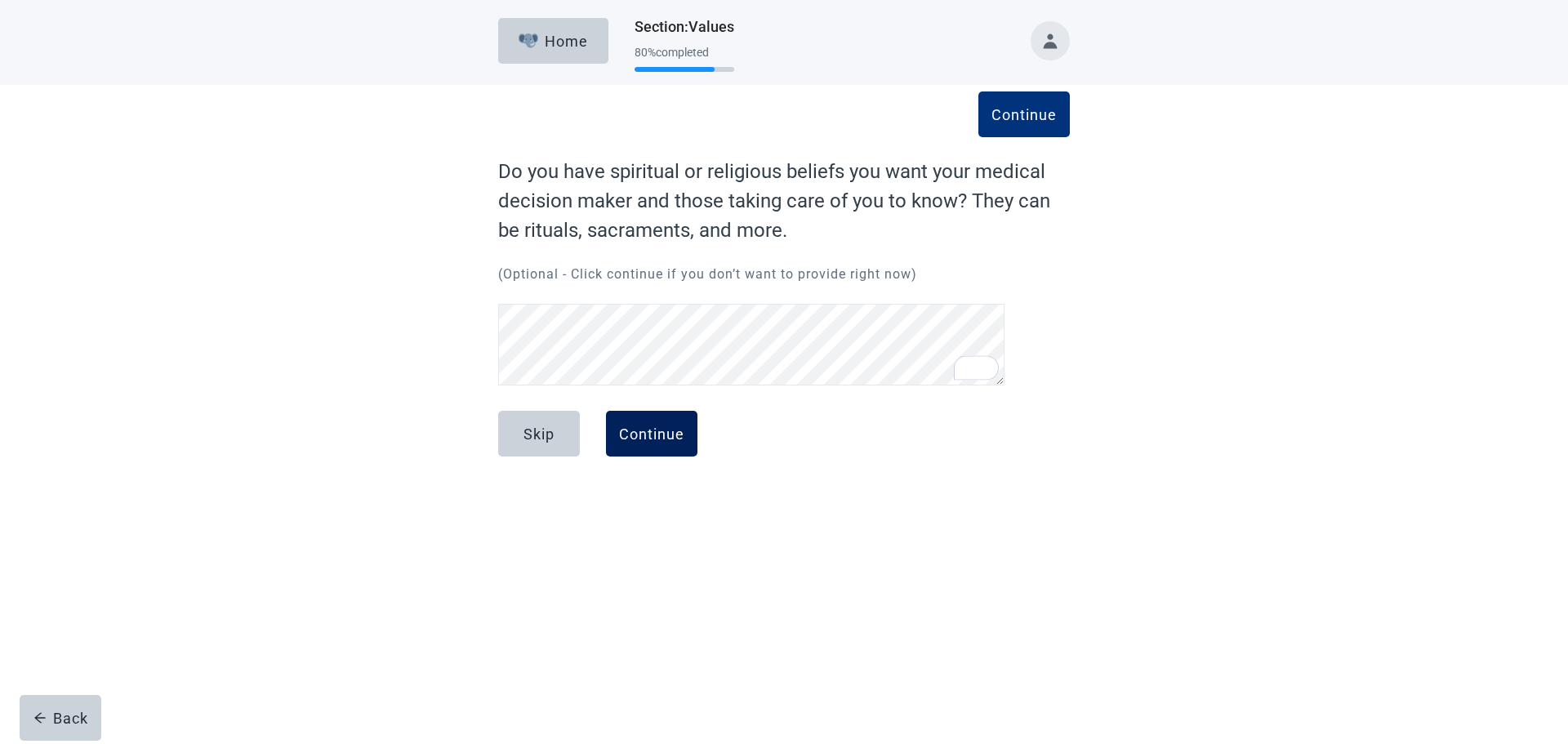
click at [625, 420] on button "Continue" at bounding box center [651, 434] width 91 height 46
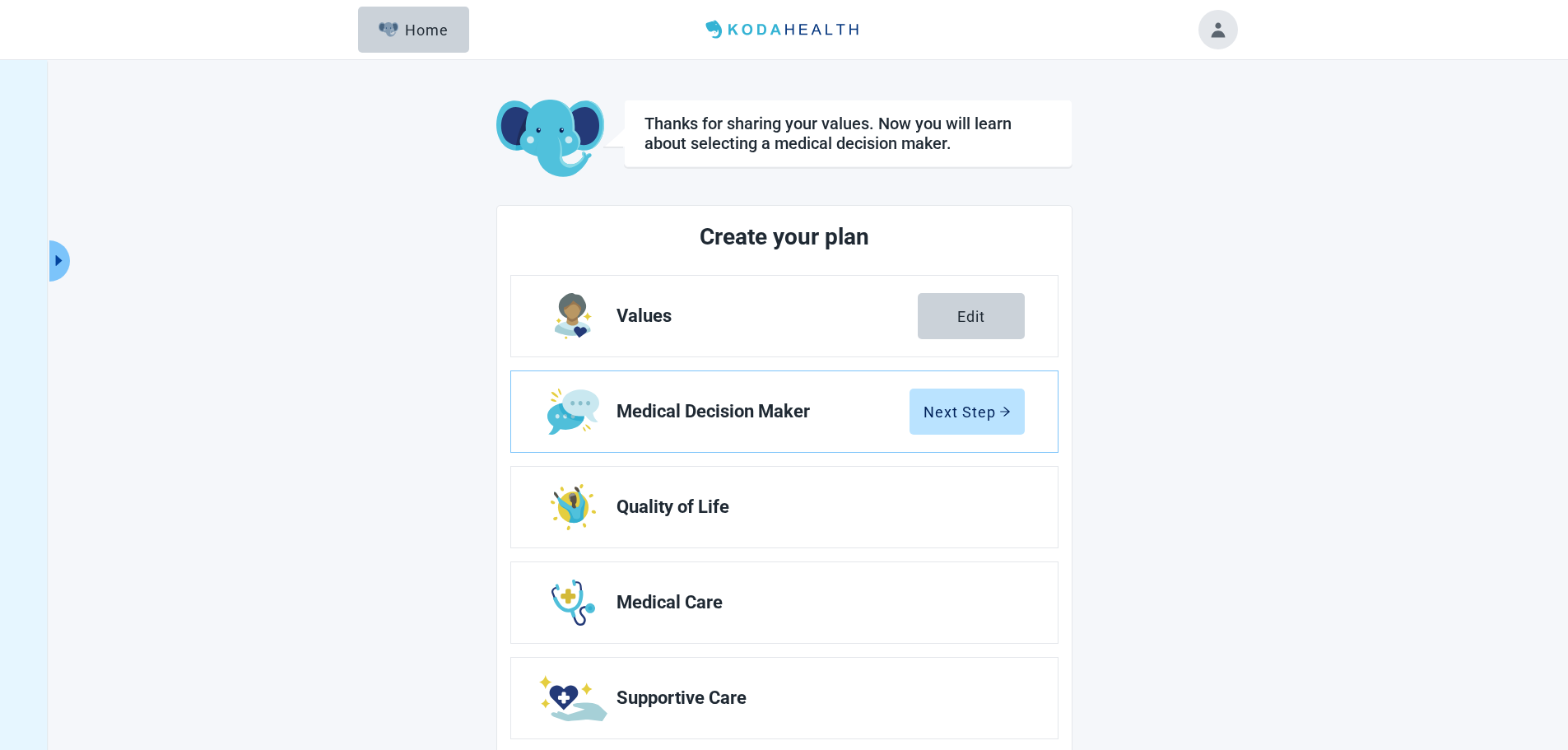
scroll to position [83, 0]
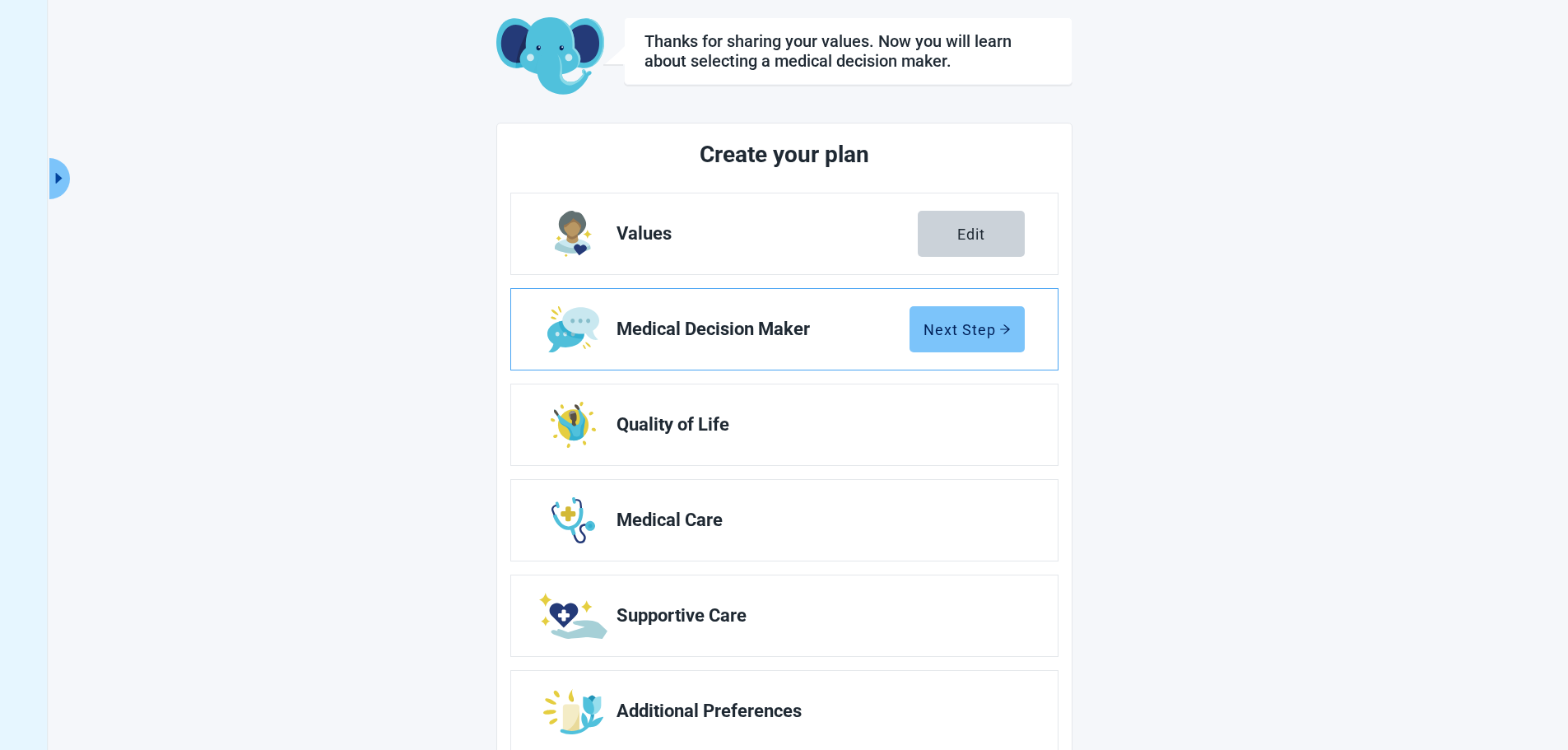
click at [980, 332] on div "Next Step" at bounding box center [967, 329] width 87 height 17
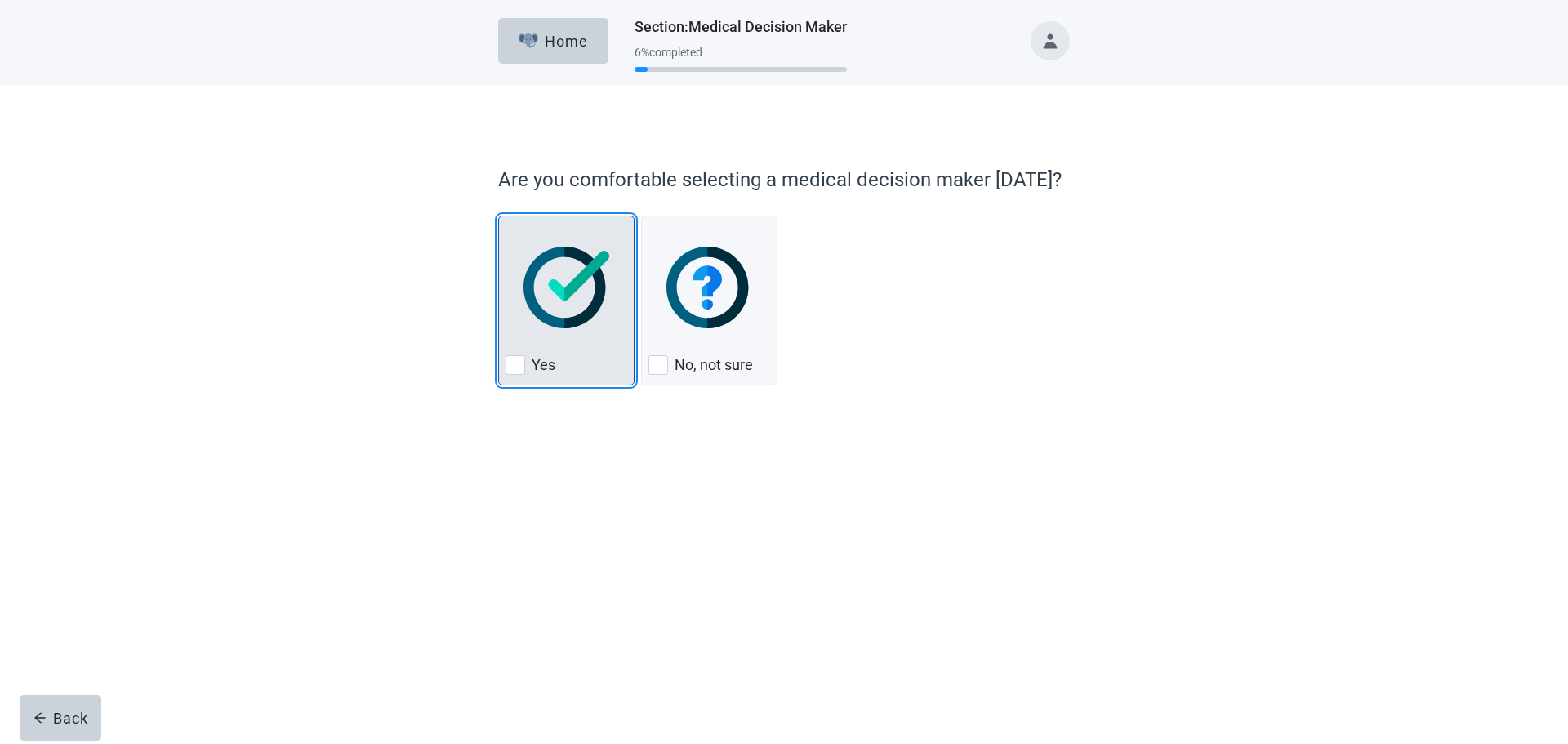
click at [517, 361] on div "Yes, checkbox, not checked" at bounding box center [515, 364] width 19 height 19
click at [498, 216] on input "Yes" at bounding box center [498, 215] width 1 height 1
checkbox input "true"
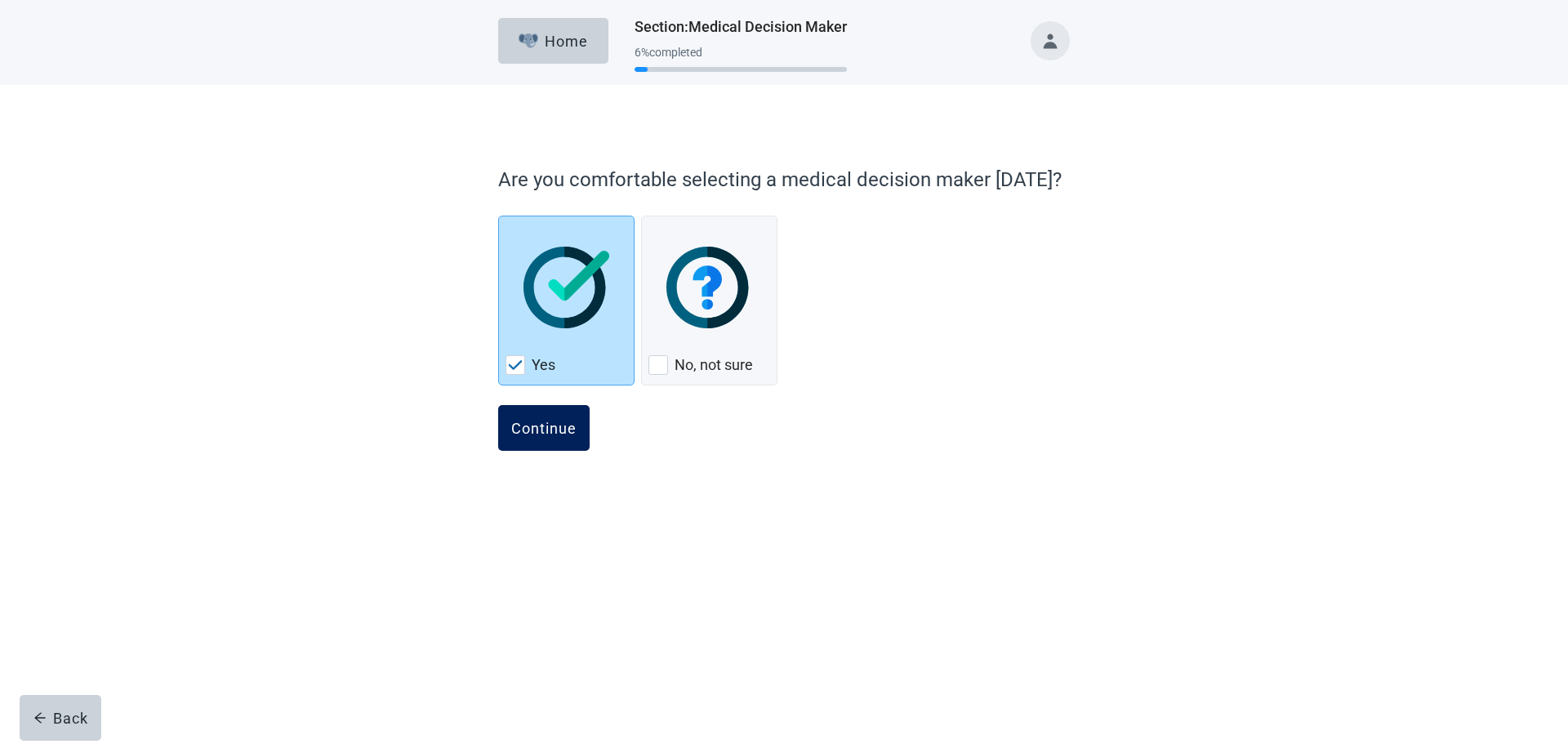
drag, startPoint x: 550, startPoint y: 437, endPoint x: 611, endPoint y: 400, distance: 71.3
click at [553, 437] on button "Continue" at bounding box center [544, 428] width 91 height 46
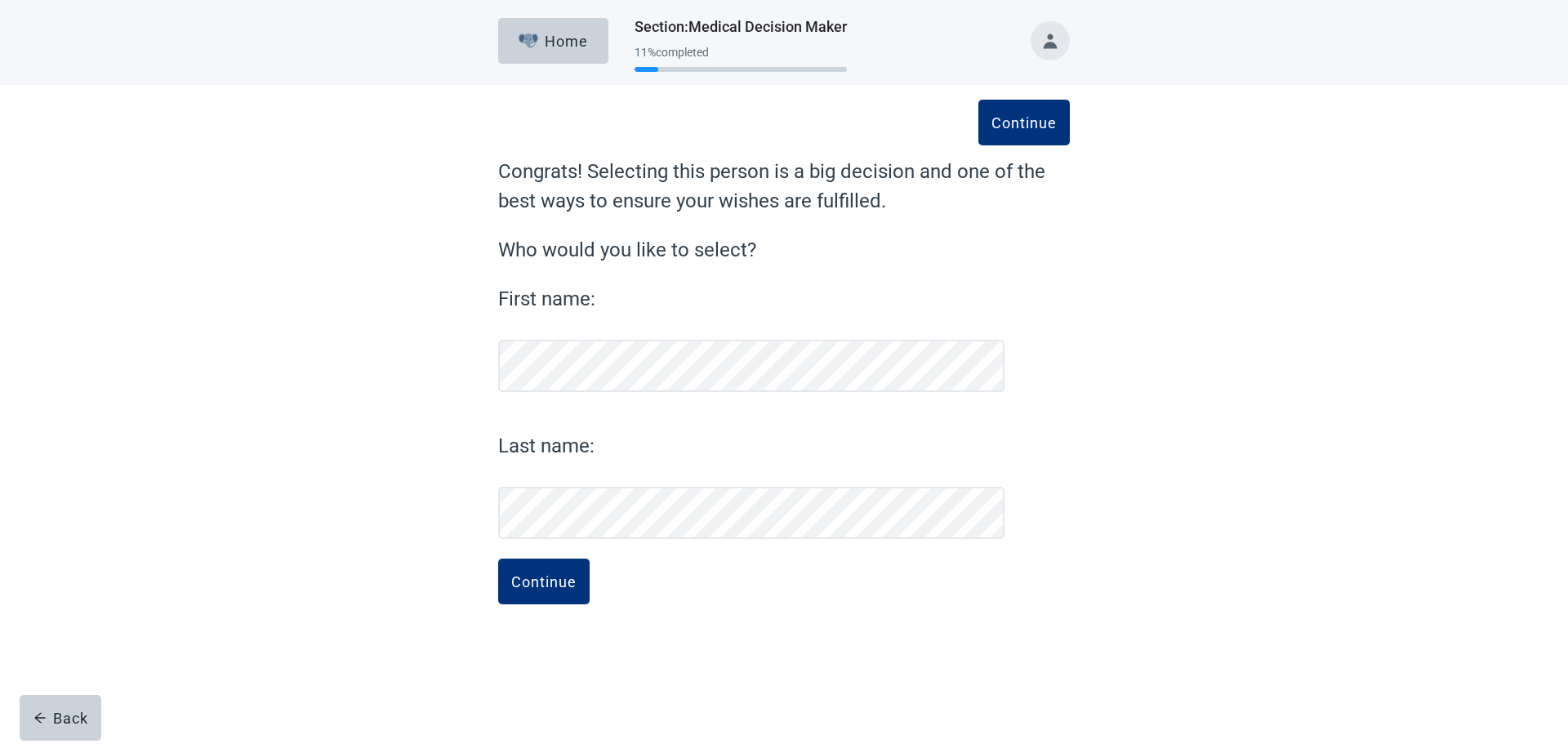
drag, startPoint x: 383, startPoint y: 498, endPoint x: 416, endPoint y: 557, distance: 67.6
click at [388, 506] on div "Continue Congrats! Selecting this person is a big decision and one of the best …" at bounding box center [784, 362] width 1411 height 555
click at [519, 582] on div "Continue" at bounding box center [544, 581] width 65 height 17
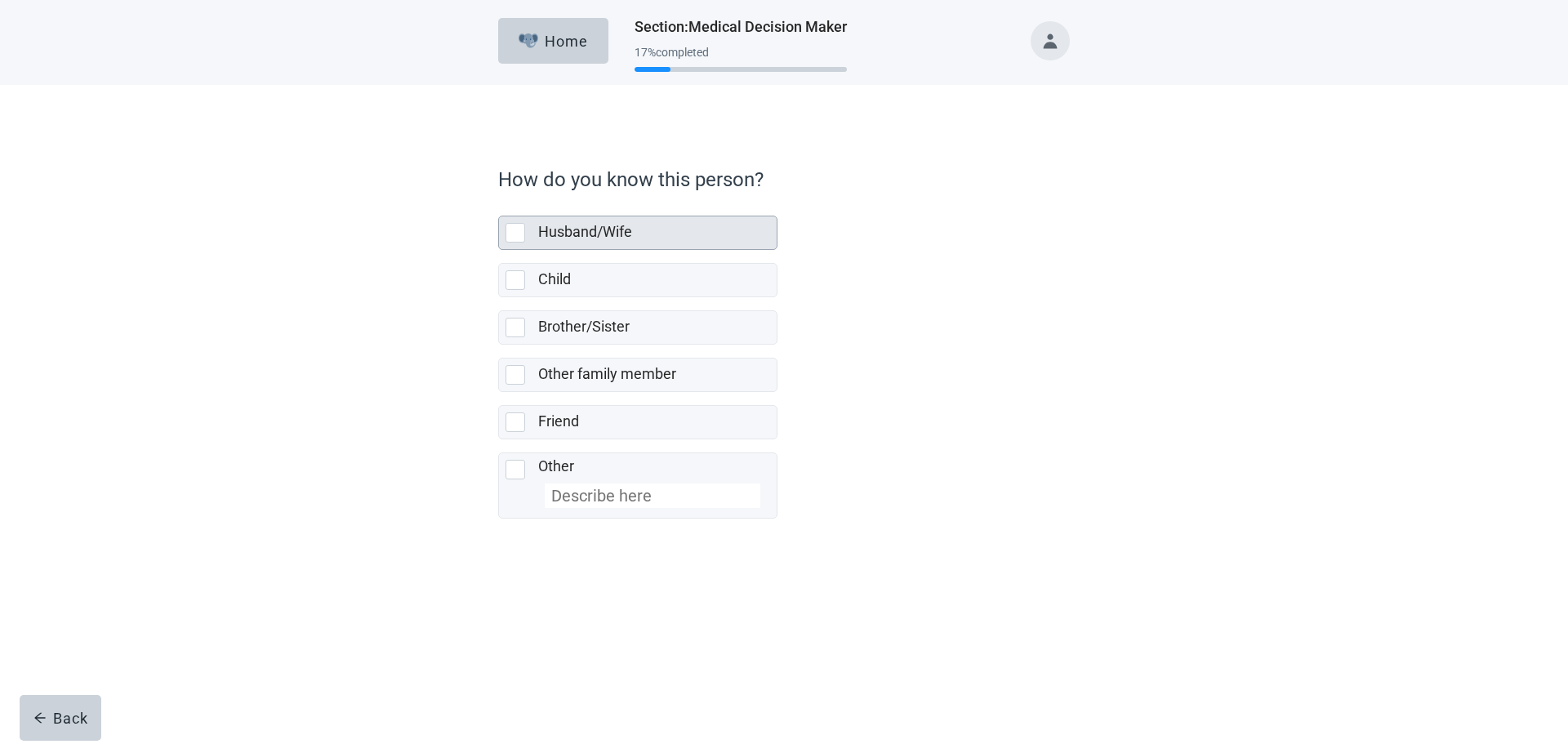
click at [515, 234] on div "Husband/Wife, checkbox, not selected" at bounding box center [515, 232] width 19 height 19
click at [498, 203] on input "Husband/Wife" at bounding box center [498, 202] width 1 height 1
checkbox input "true"
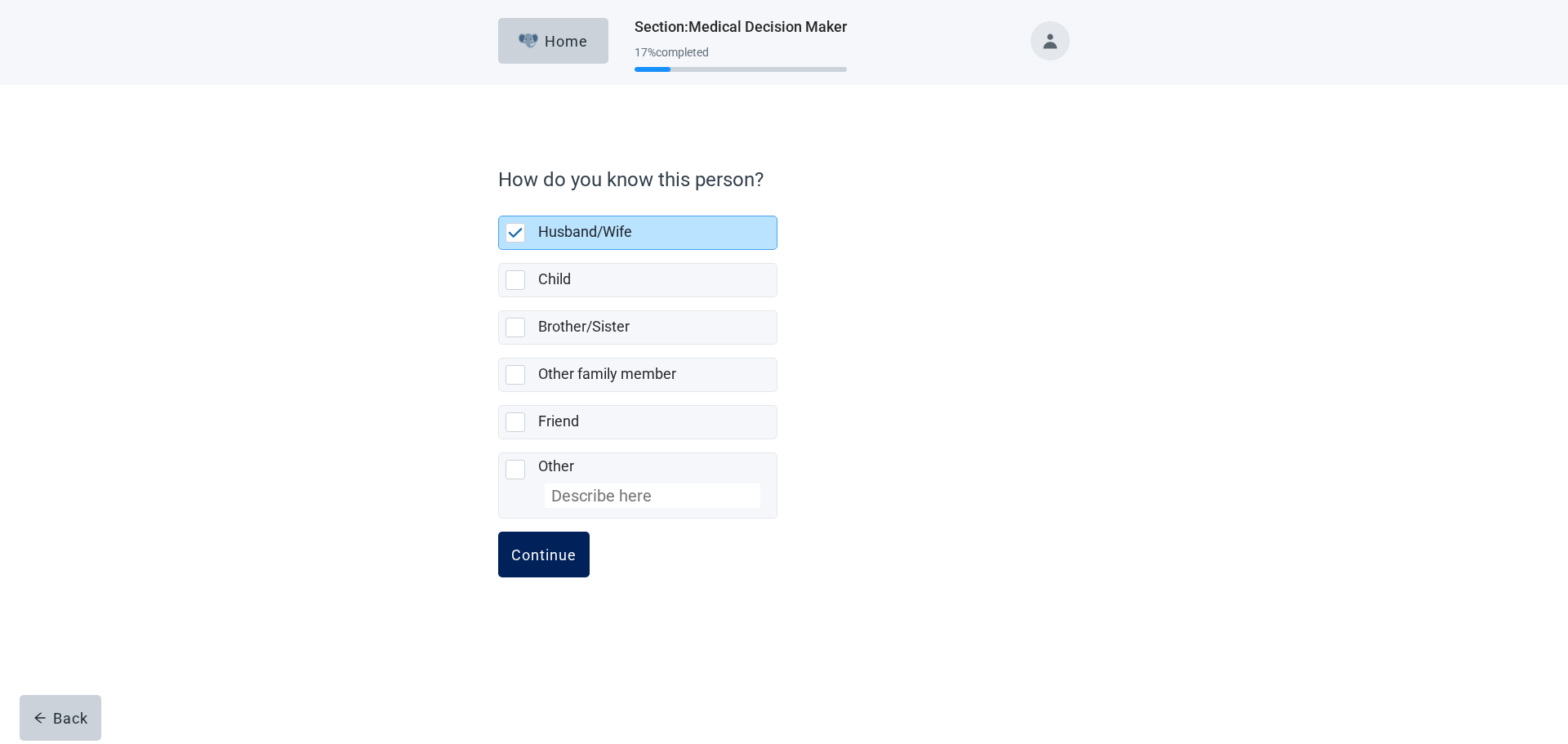
click at [535, 555] on div "Continue" at bounding box center [544, 555] width 65 height 17
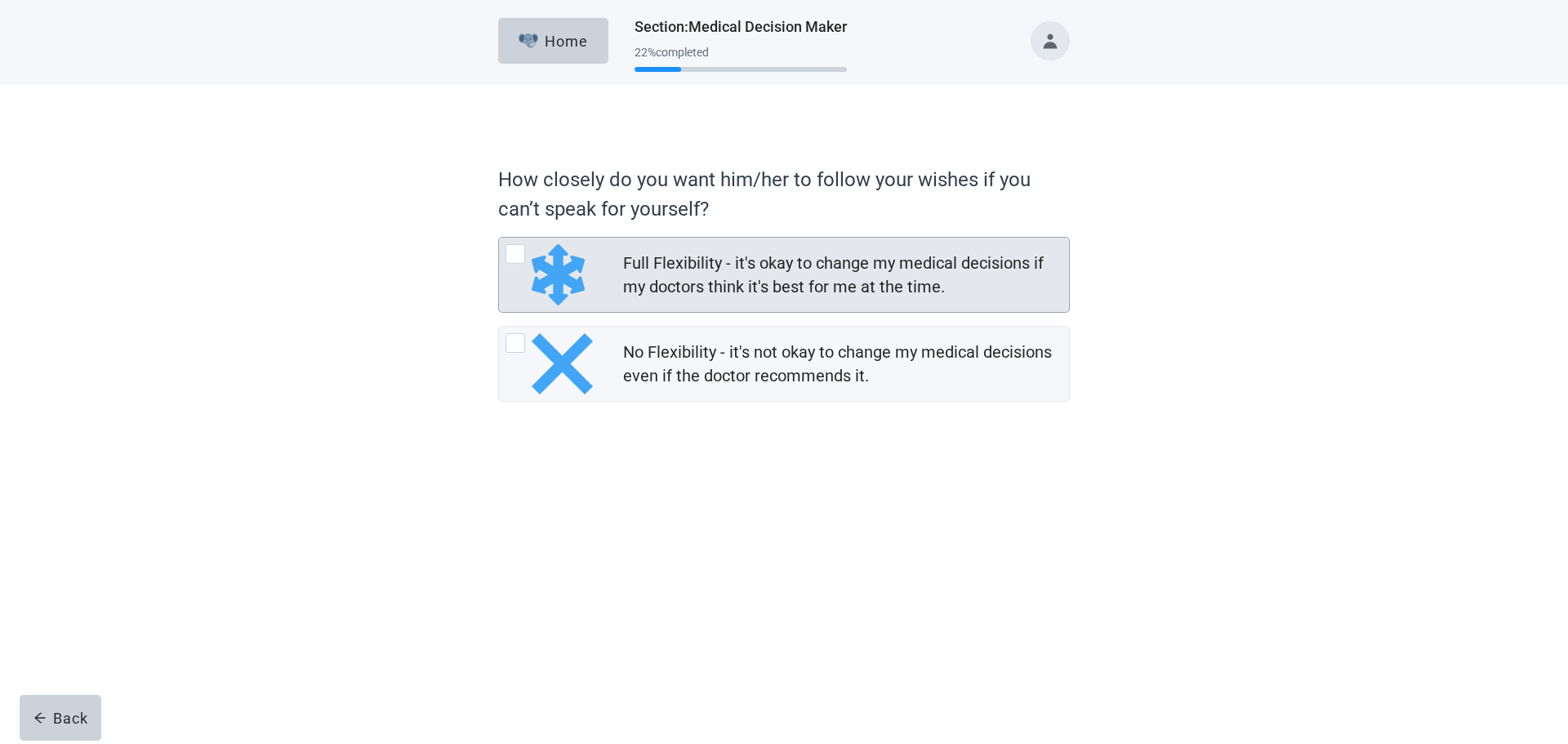
click at [507, 252] on div "Full Flexibility - it's okay to change my medical decisions if my doctors think…" at bounding box center [515, 253] width 19 height 19
click at [498, 237] on input "Full Flexibility - it's okay to change my medical decisions if my doctors think…" at bounding box center [498, 236] width 1 height 1
radio input "true"
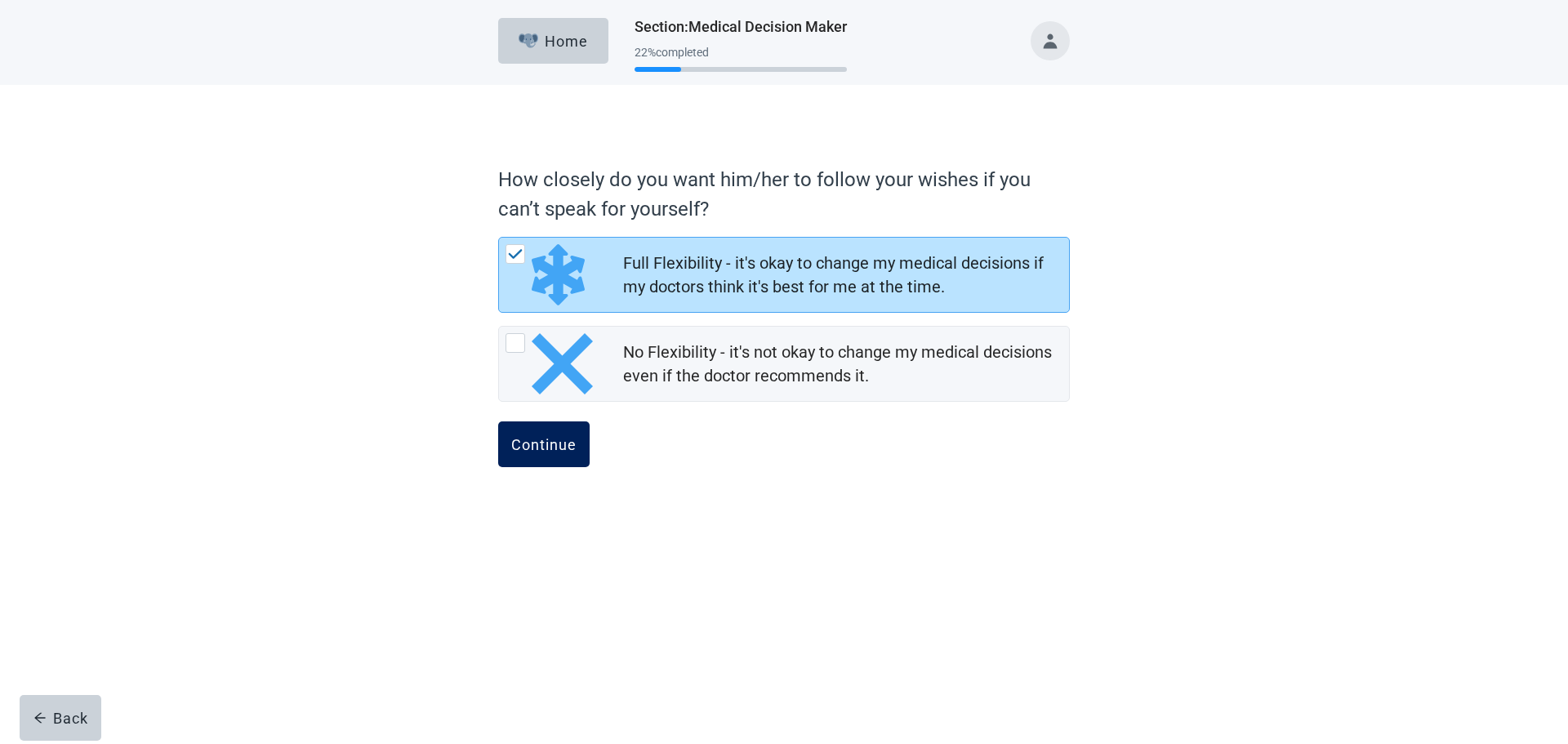
click at [541, 441] on div "Continue" at bounding box center [544, 444] width 65 height 17
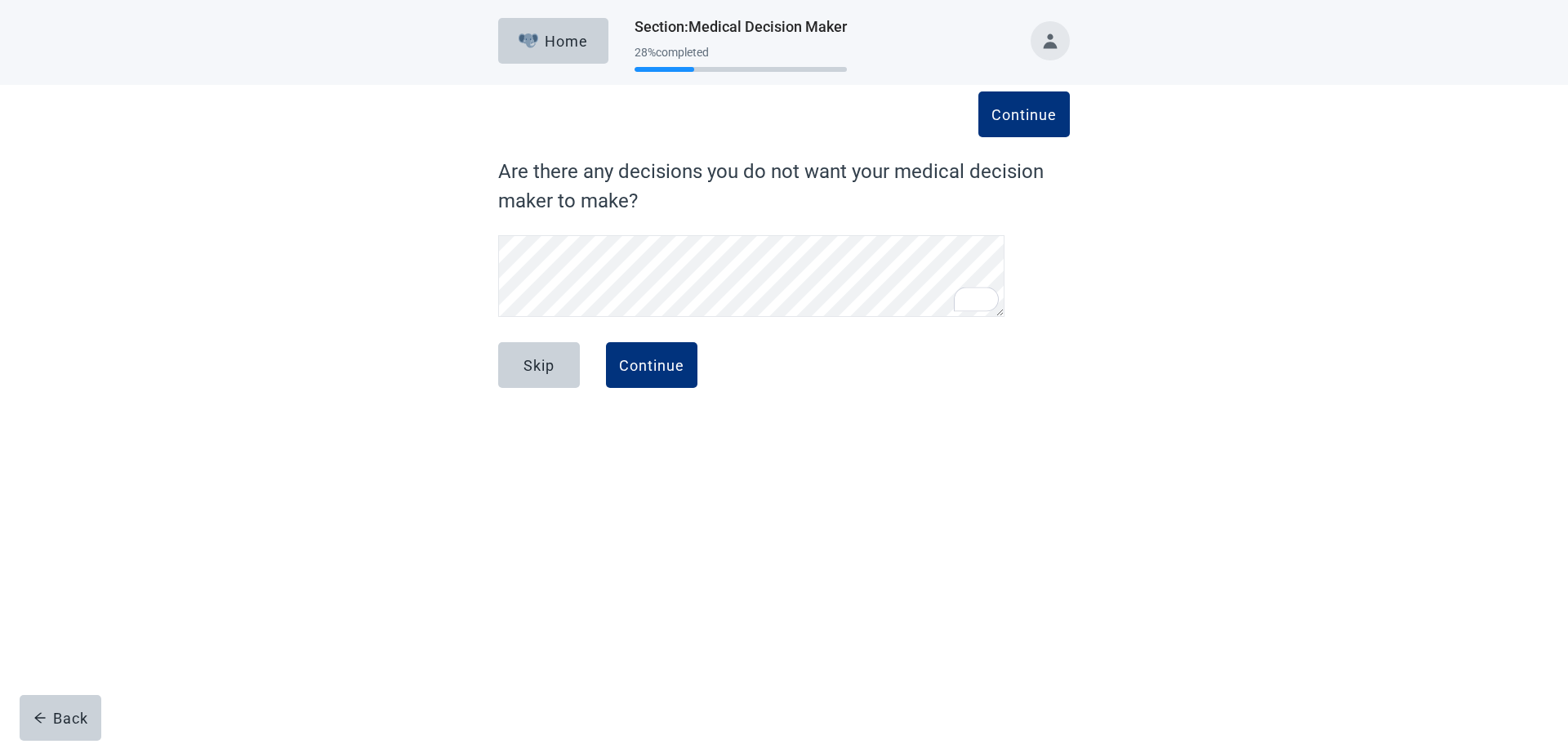
click at [701, 365] on div "Skip Continue" at bounding box center [784, 383] width 571 height 82
click at [654, 368] on div "Continue" at bounding box center [651, 365] width 65 height 17
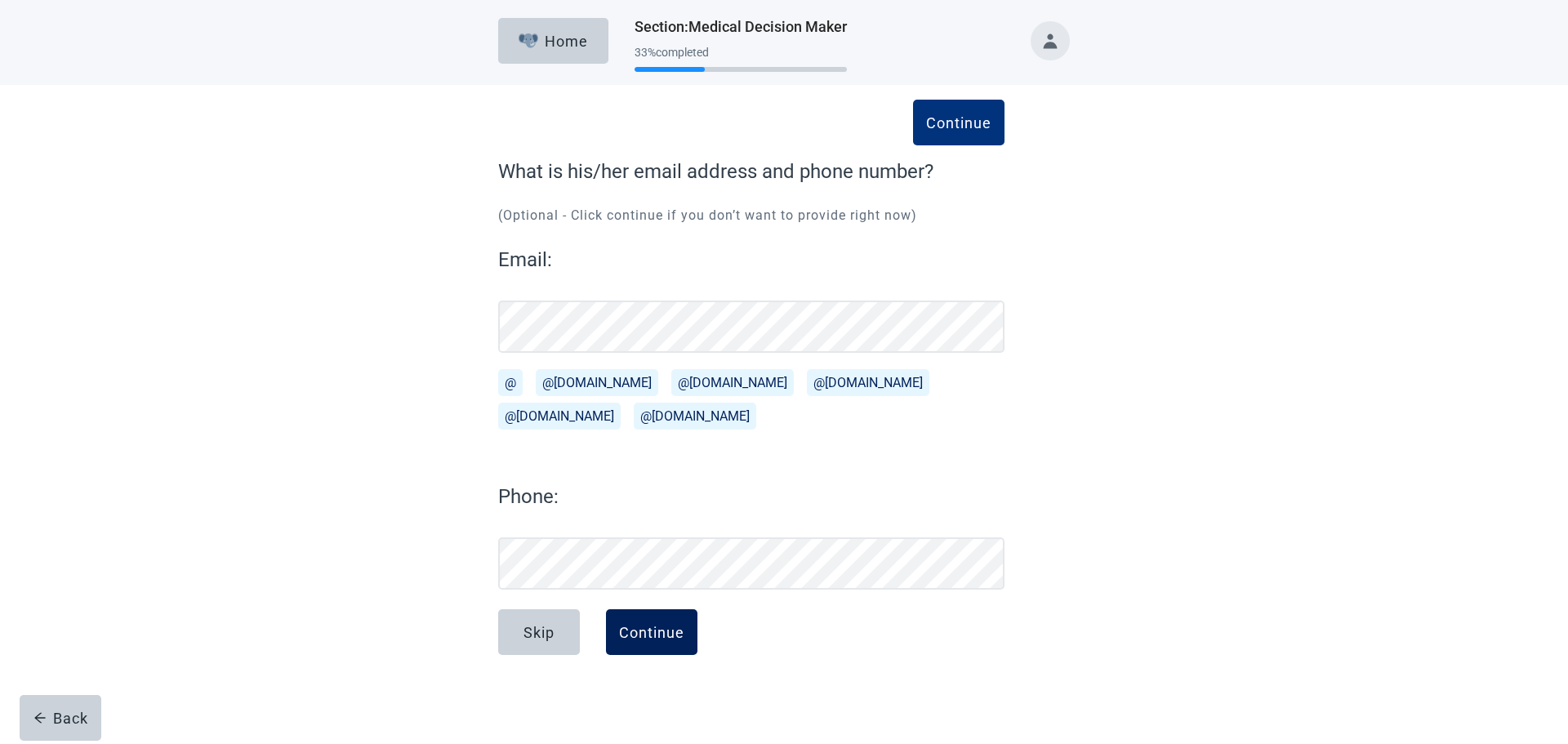
click at [655, 618] on button "Continue" at bounding box center [651, 632] width 91 height 46
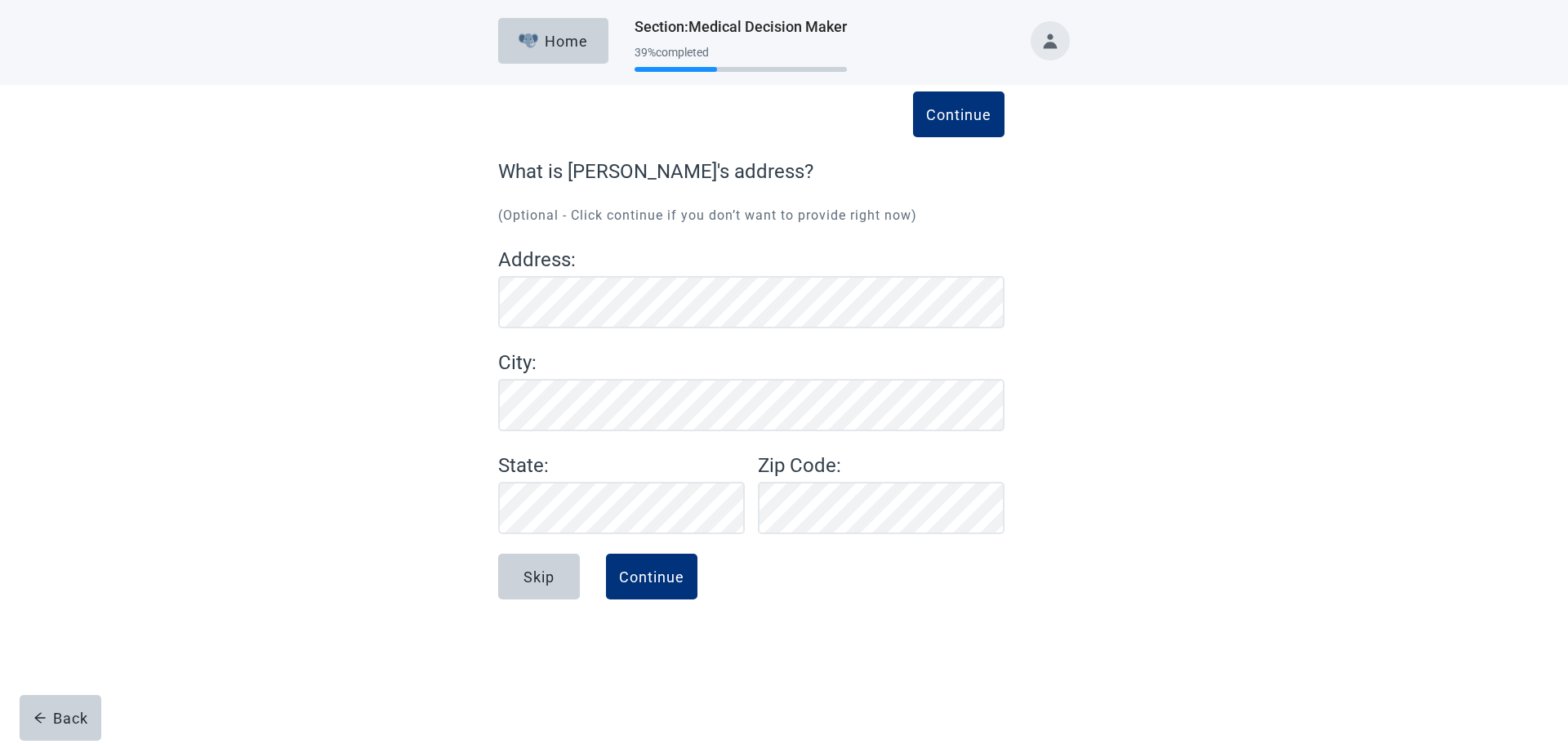
click at [410, 413] on div "Continue What is [PERSON_NAME]'s address? (Optional - Click continue if you don…" at bounding box center [784, 360] width 1411 height 550
click at [645, 579] on div "Continue" at bounding box center [651, 577] width 65 height 17
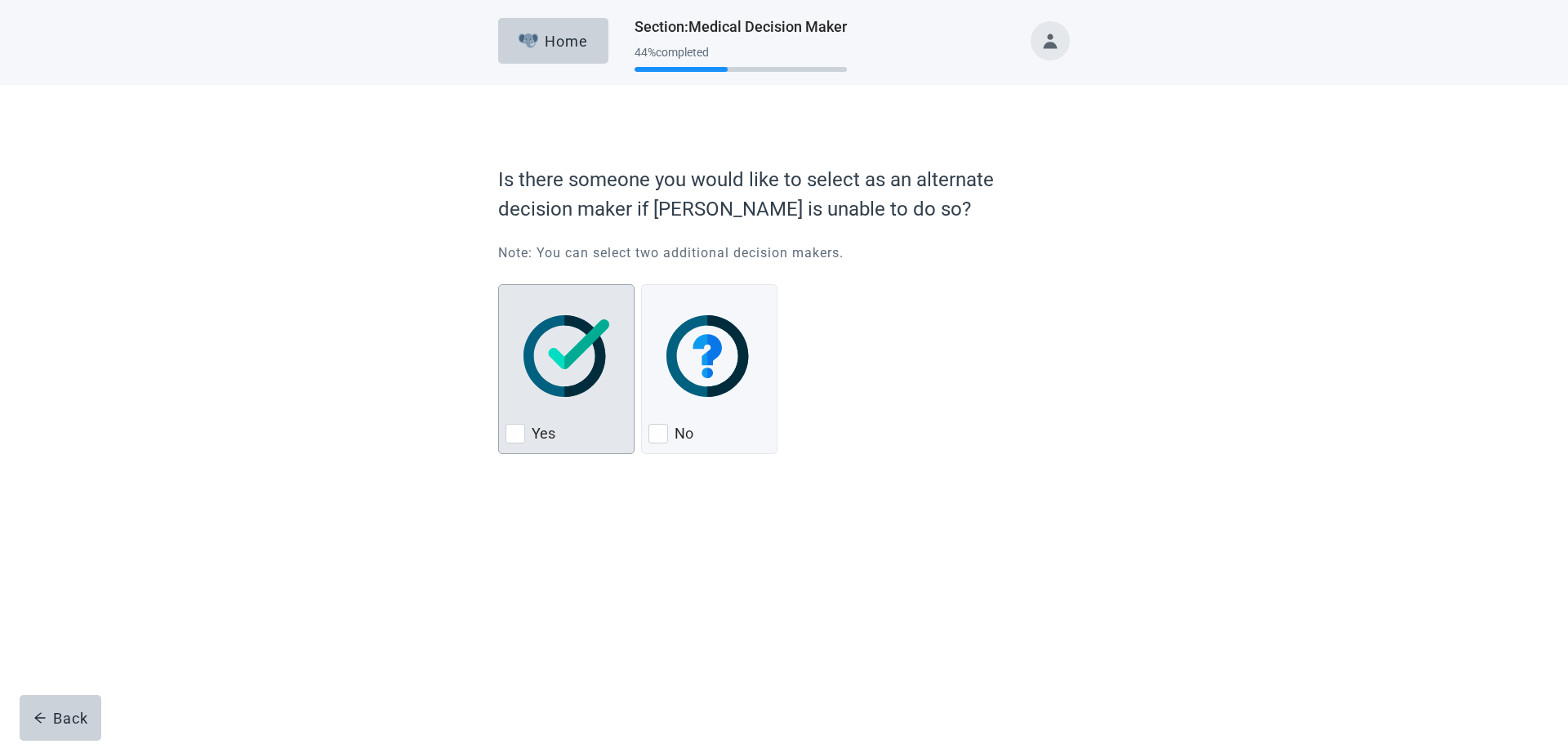
click at [521, 426] on div "Yes, checkbox, not checked" at bounding box center [515, 433] width 19 height 19
click at [498, 285] on input "Yes" at bounding box center [498, 284] width 1 height 1
checkbox input "true"
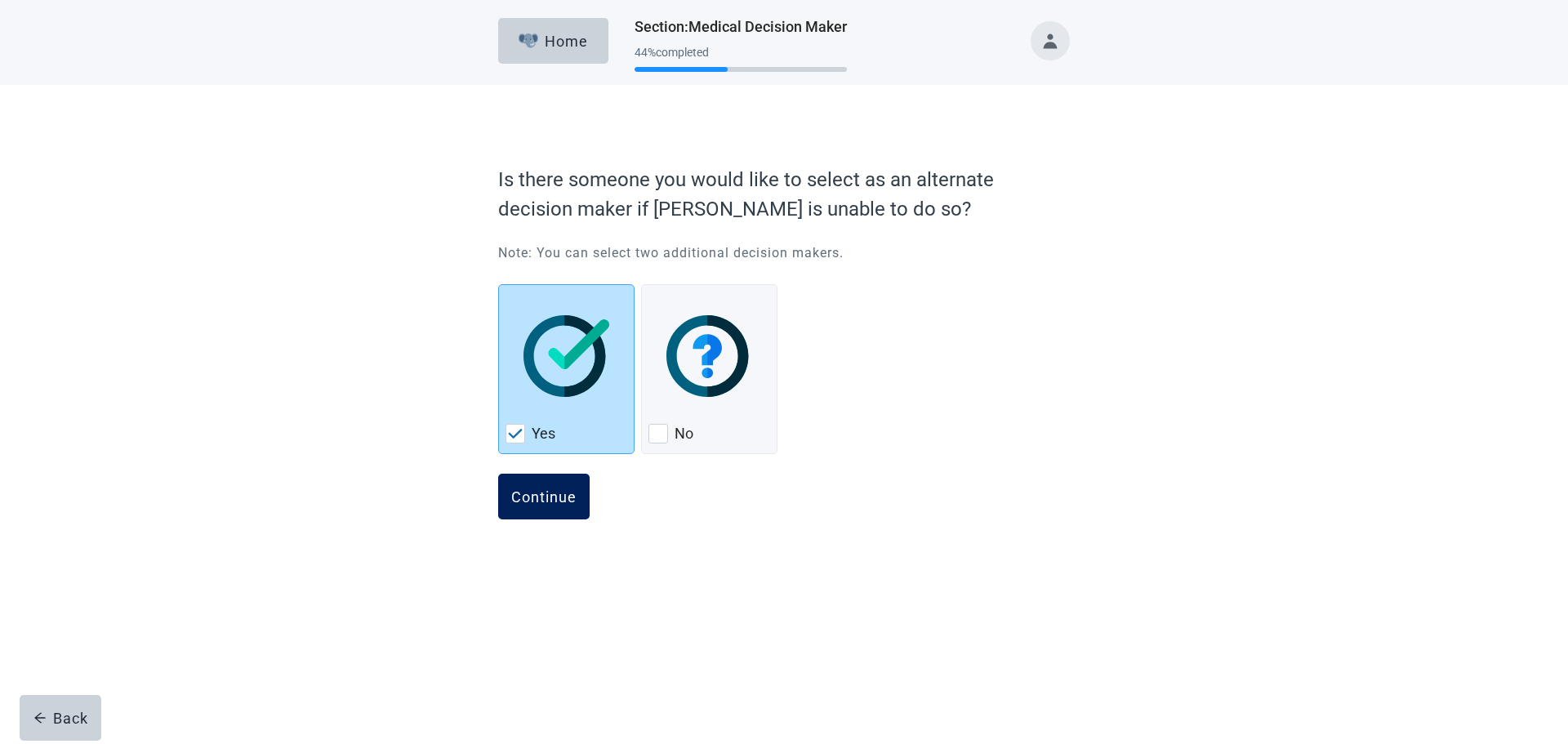
click at [564, 498] on div "Continue" at bounding box center [544, 497] width 65 height 17
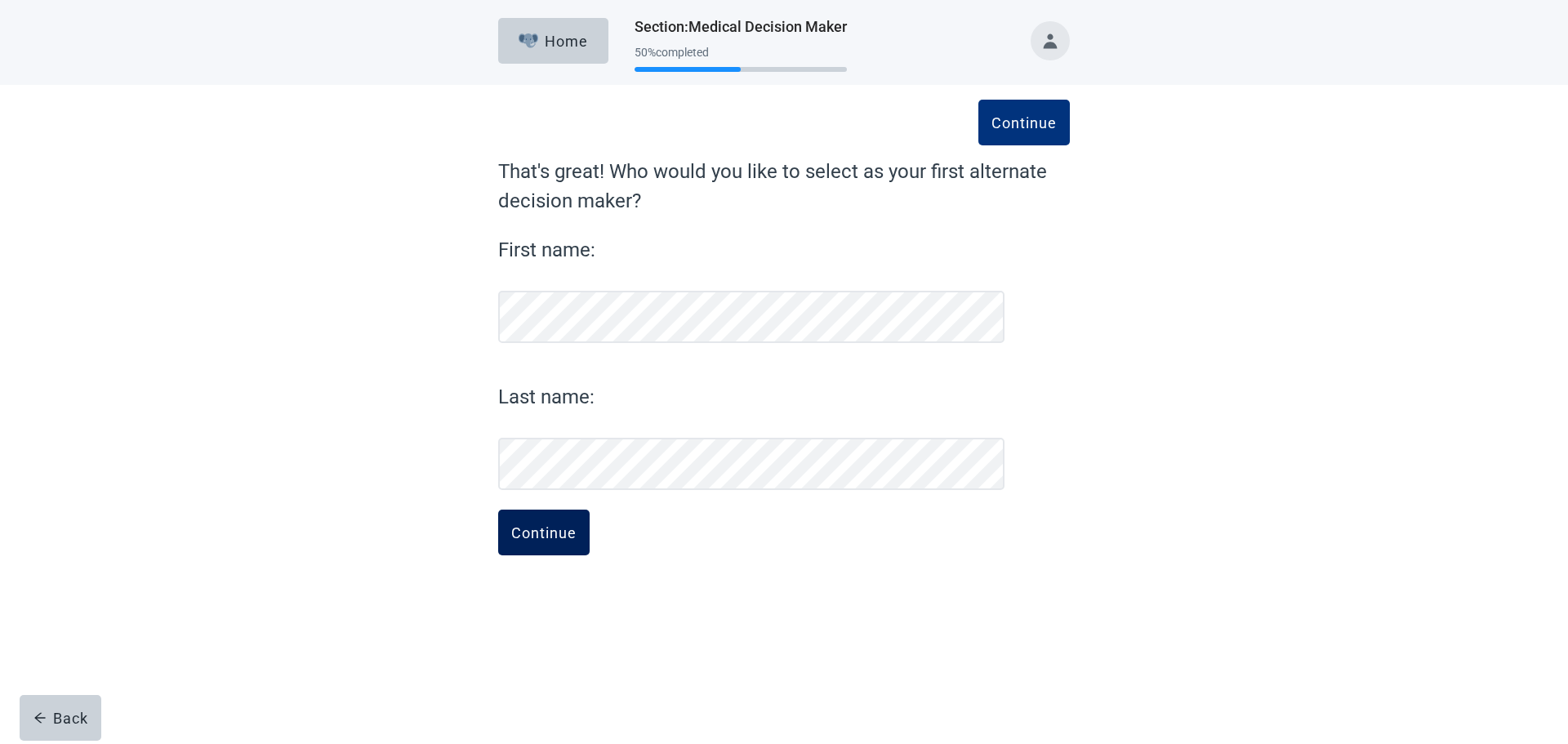
click at [541, 526] on div "Continue" at bounding box center [544, 532] width 65 height 17
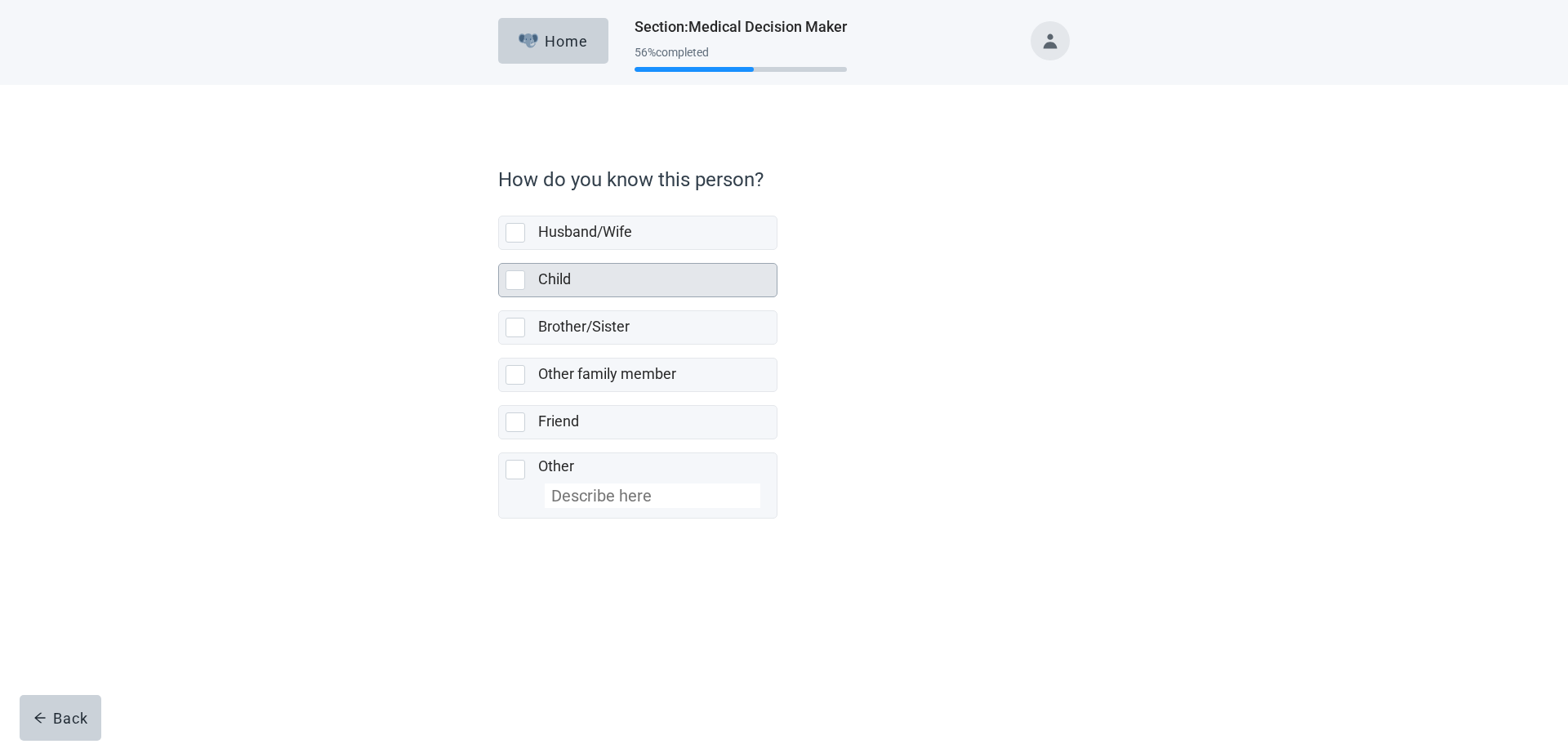
click at [519, 282] on div "Child, checkbox, not selected" at bounding box center [515, 280] width 19 height 19
click at [498, 251] on input "Child" at bounding box center [498, 250] width 1 height 1
checkbox input "true"
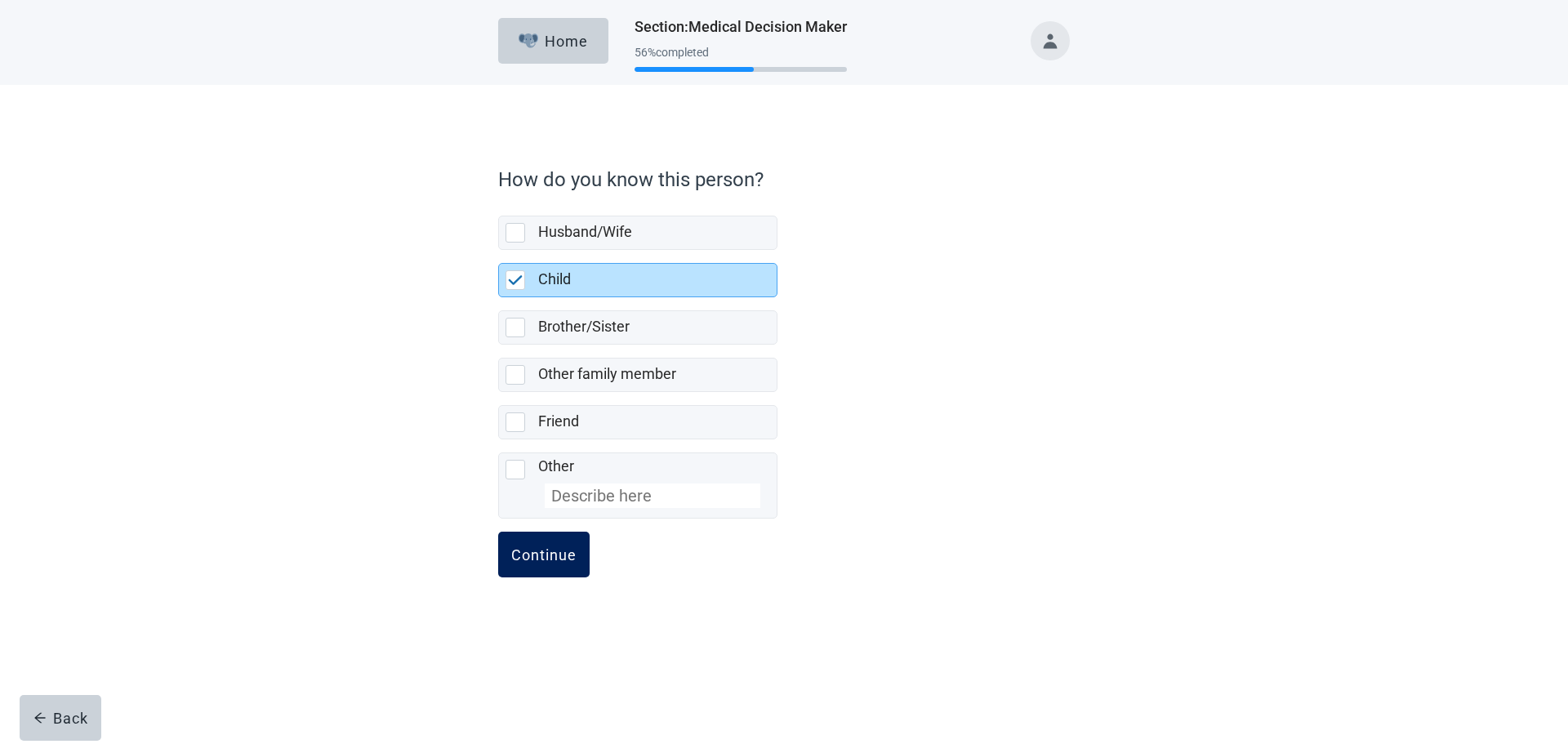
click at [547, 548] on div "Continue" at bounding box center [544, 555] width 65 height 17
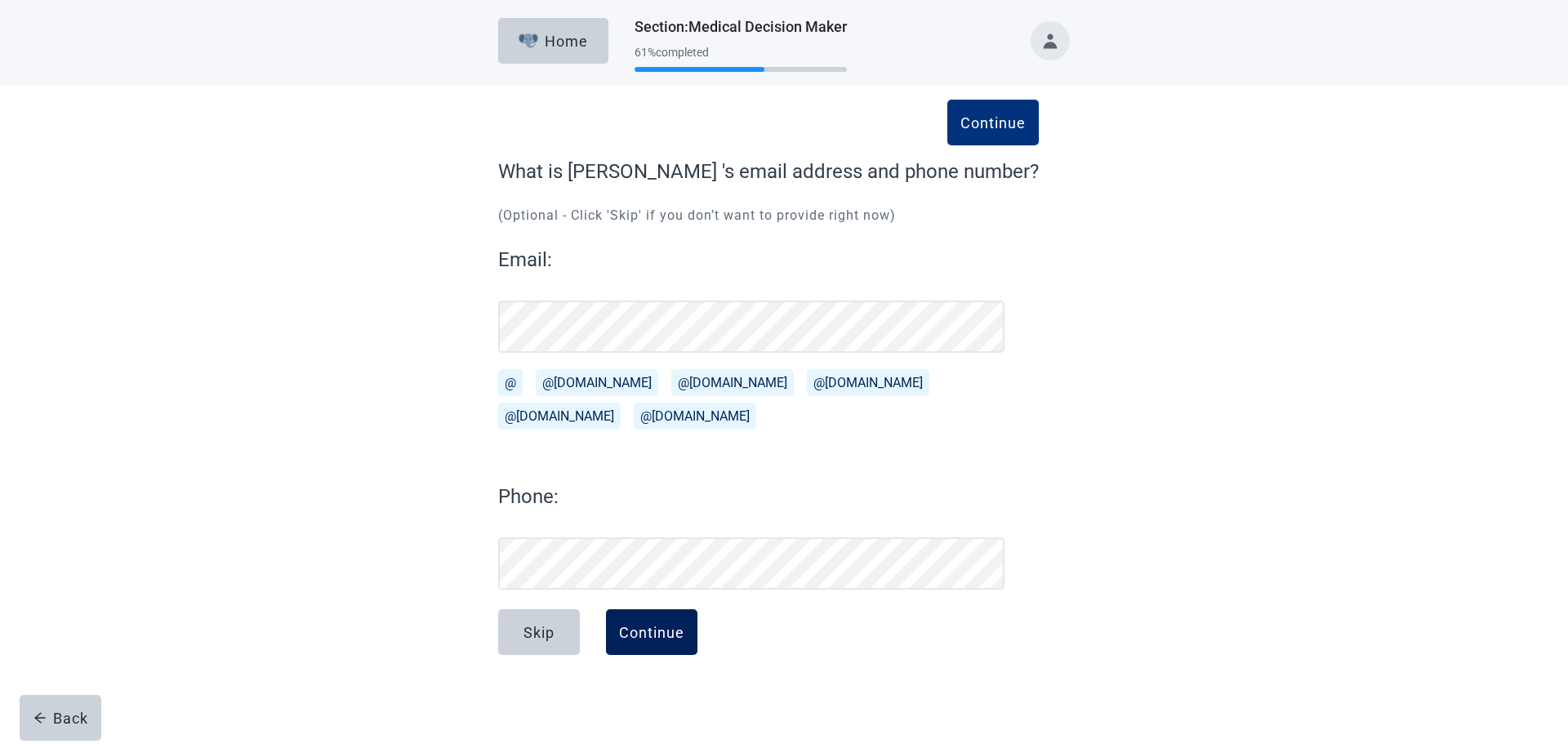
click at [656, 631] on div "Continue" at bounding box center [651, 632] width 65 height 17
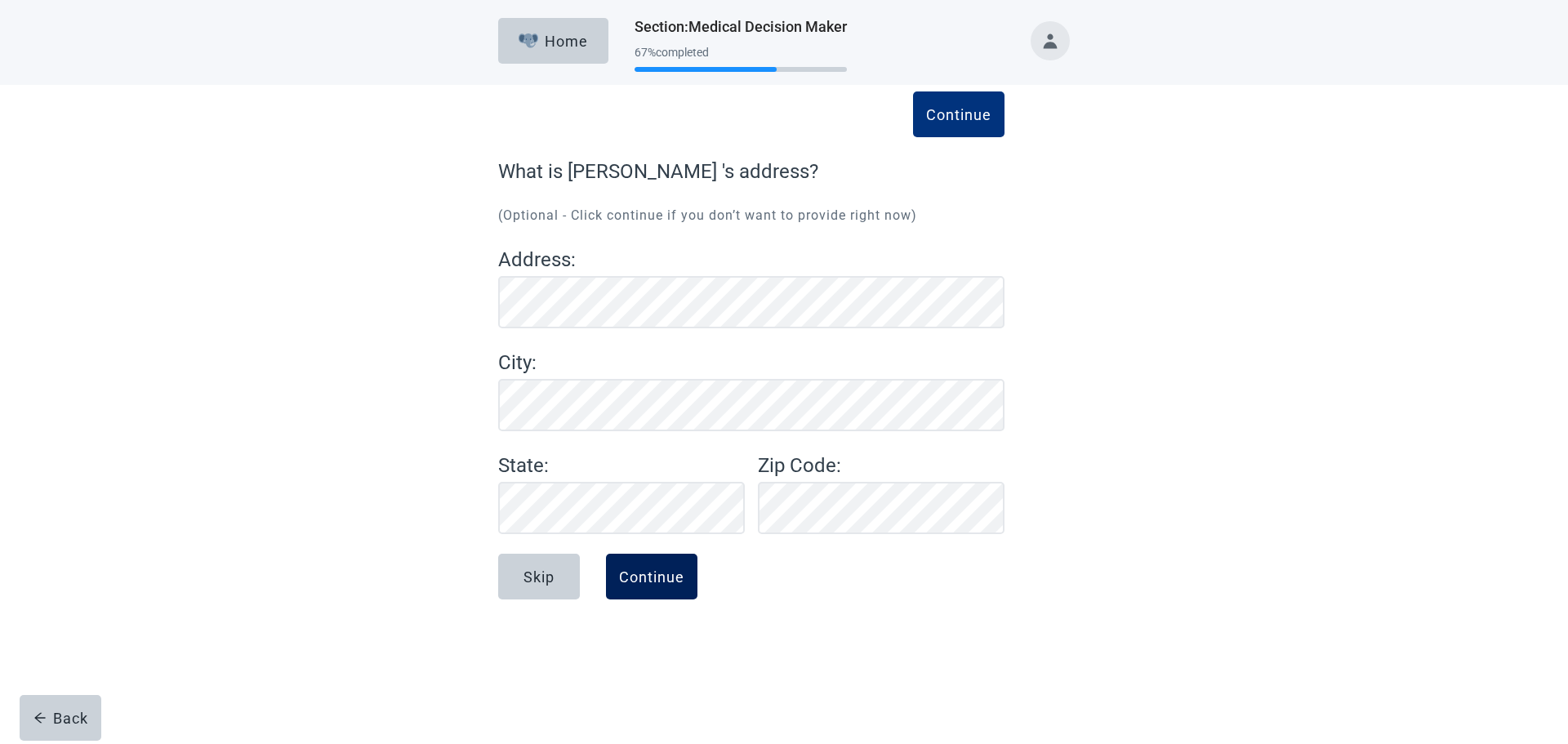
click at [625, 566] on button "Continue" at bounding box center [651, 577] width 91 height 46
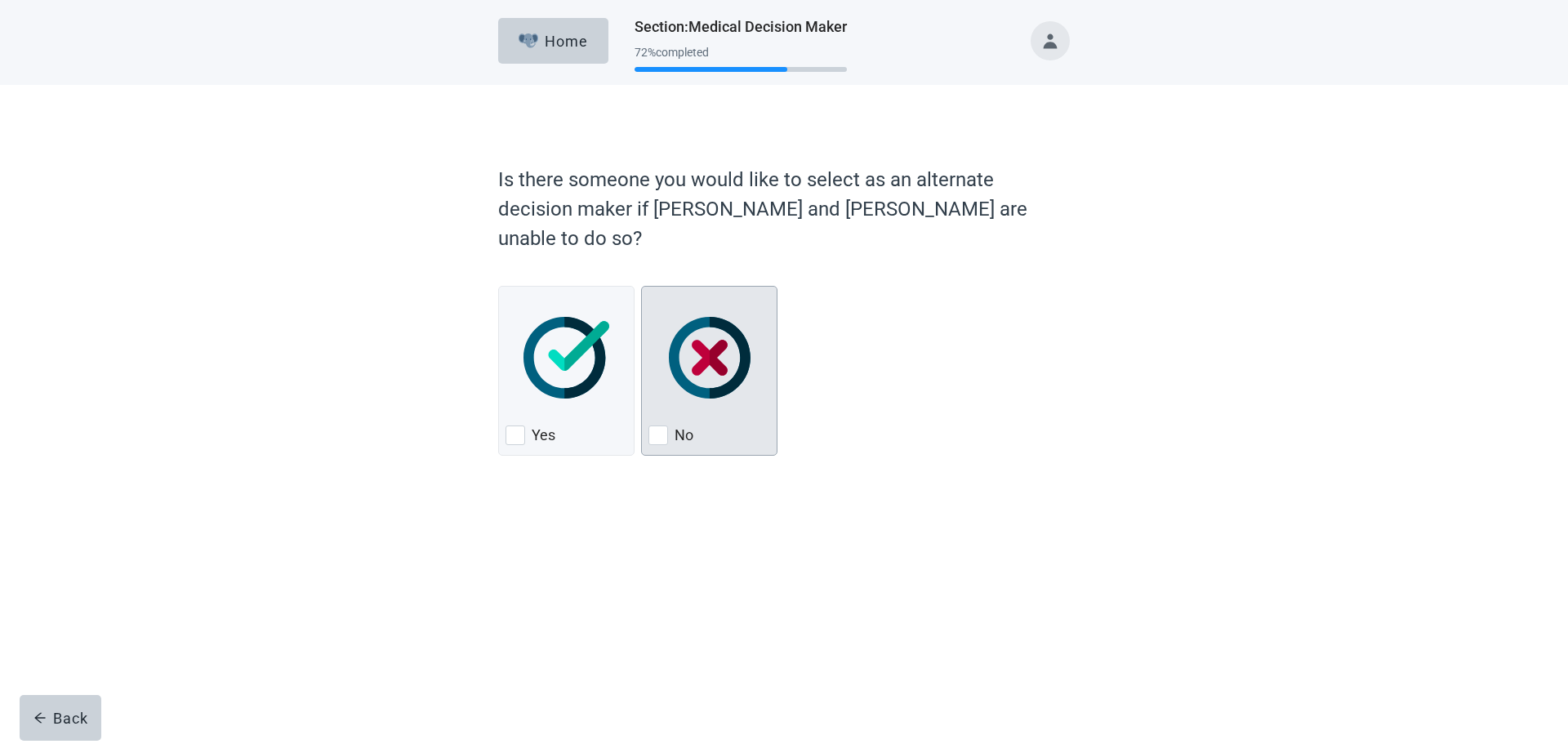
click at [660, 426] on div "No, checkbox, not checked" at bounding box center [658, 435] width 19 height 19
click at [642, 287] on input "No" at bounding box center [641, 286] width 1 height 1
checkbox input "true"
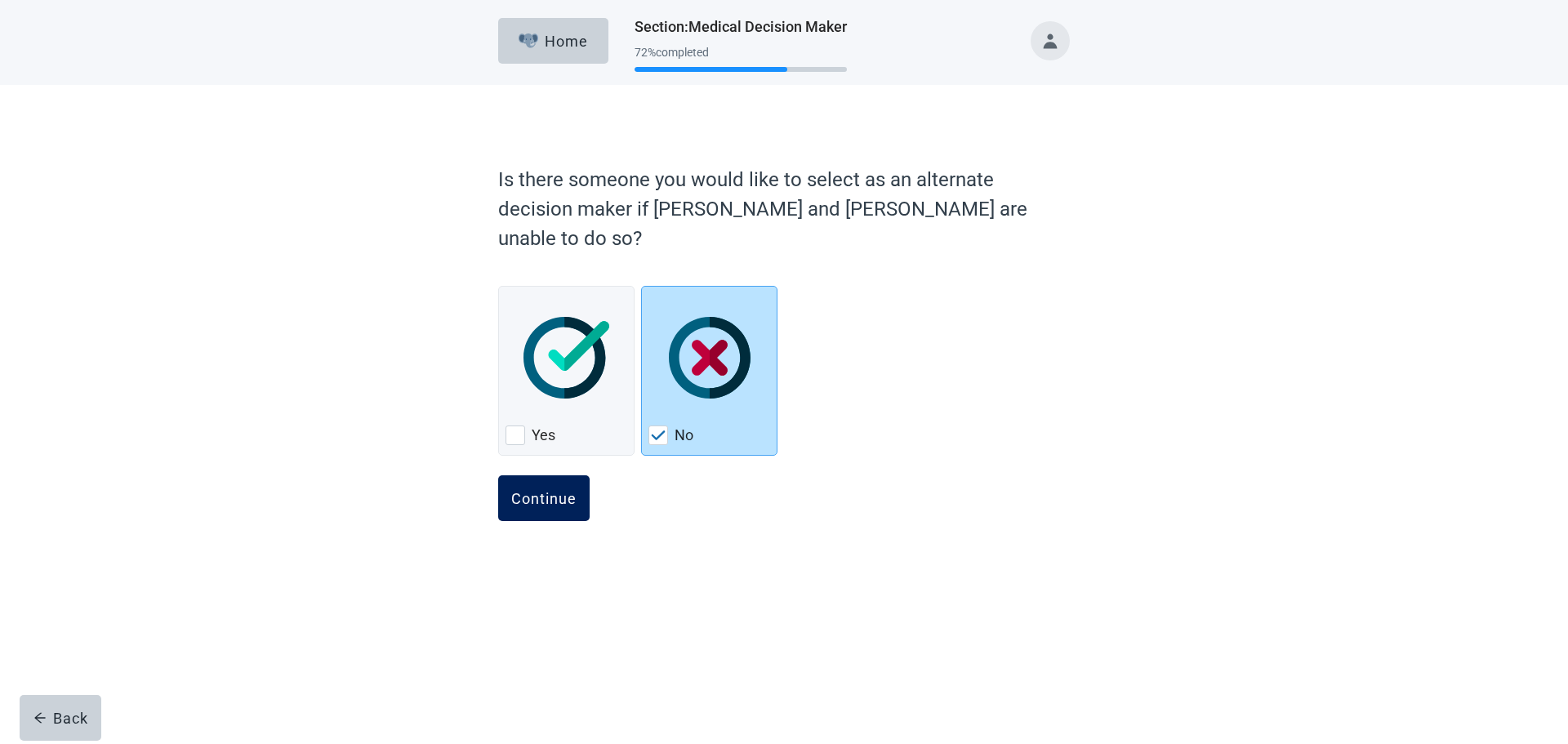
click at [556, 490] on div "Continue" at bounding box center [544, 498] width 65 height 17
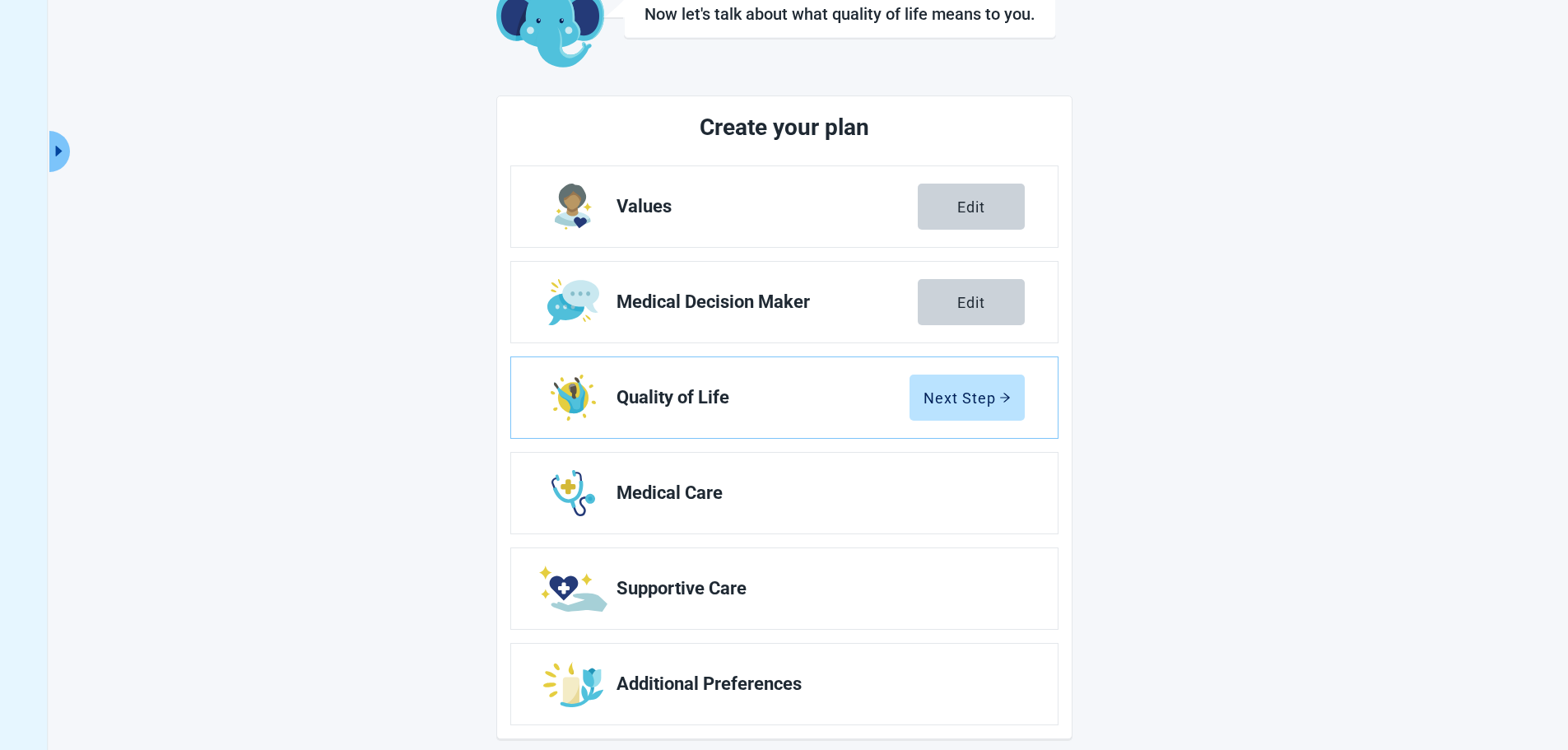
scroll to position [125, 0]
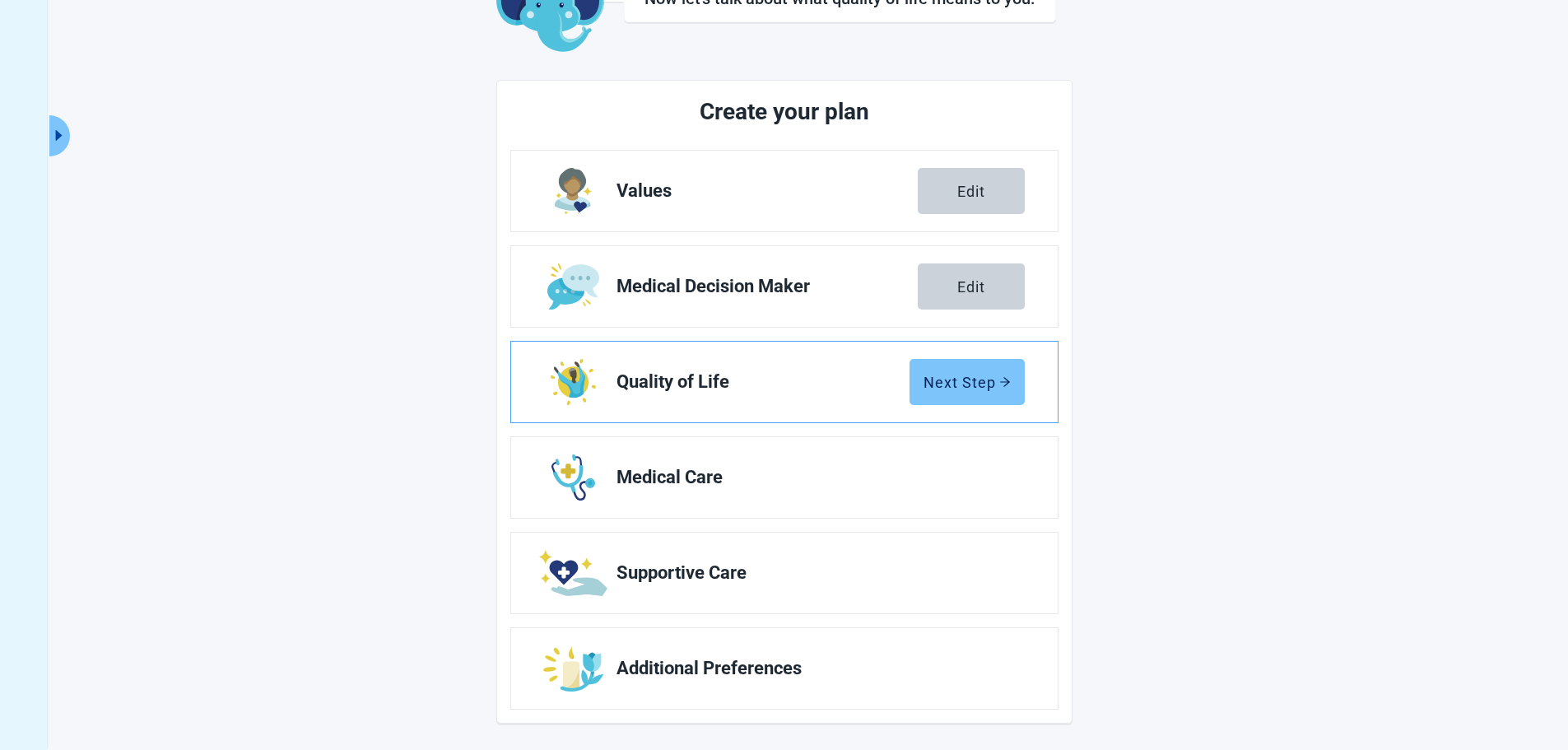
click at [987, 374] on div "Next Step" at bounding box center [967, 382] width 87 height 17
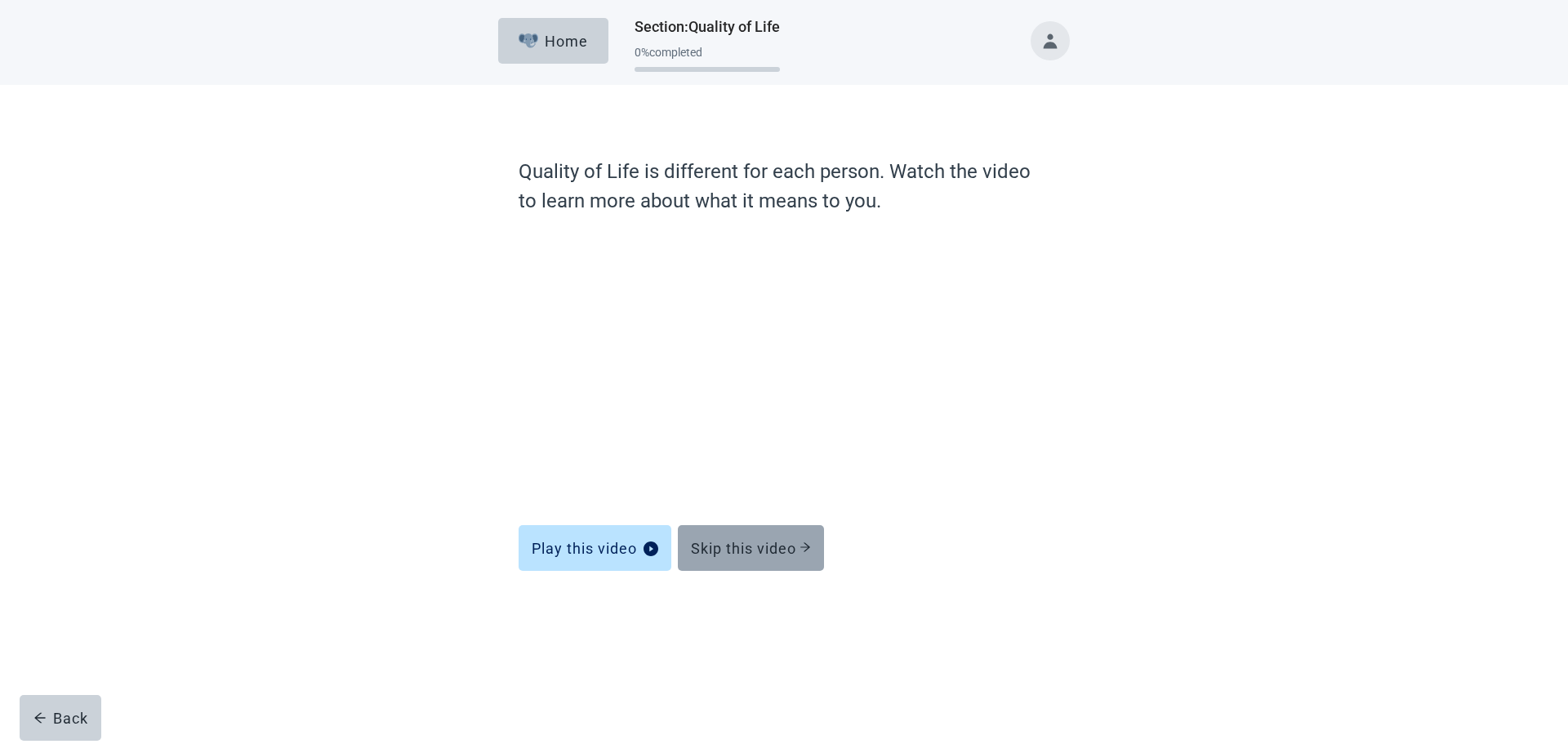
click at [786, 541] on div "Skip this video" at bounding box center [750, 548] width 120 height 17
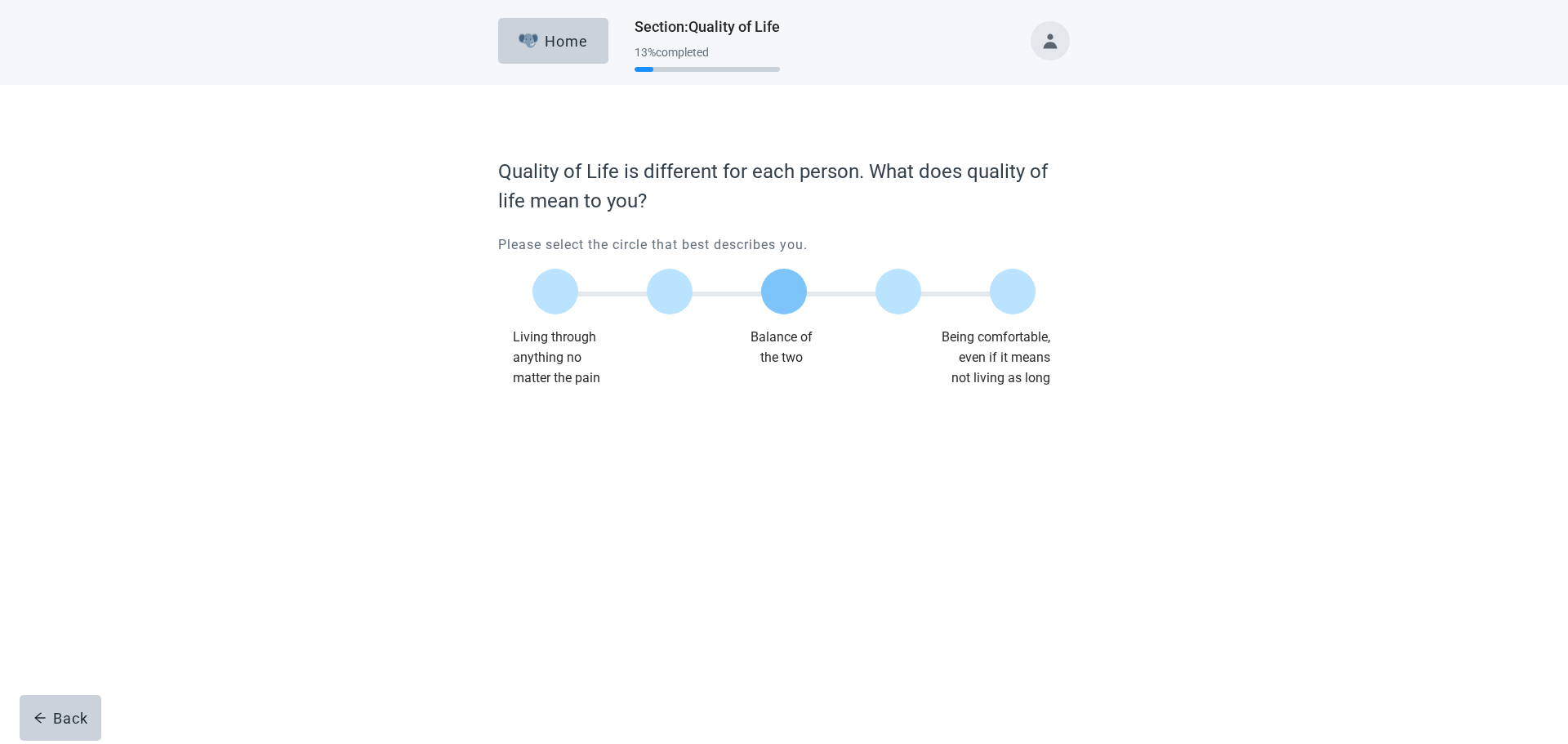
click at [791, 290] on label "Main content" at bounding box center [784, 292] width 46 height 46
click at [784, 292] on input "Quality of life scale: 50 out of 100. Balance of the two" at bounding box center [784, 292] width 0 height 0
click at [537, 422] on div "Continue" at bounding box center [544, 421] width 65 height 17
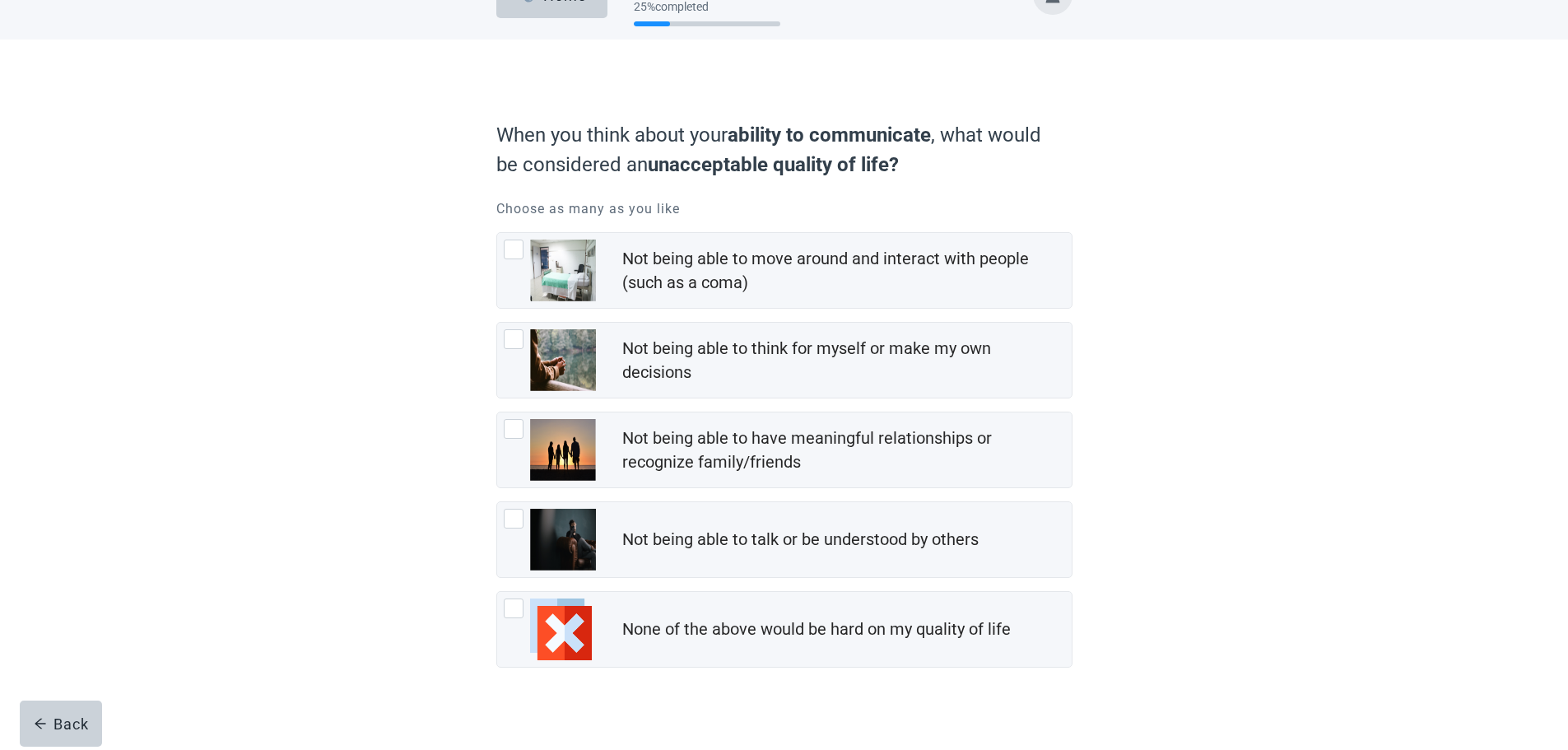
scroll to position [66, 0]
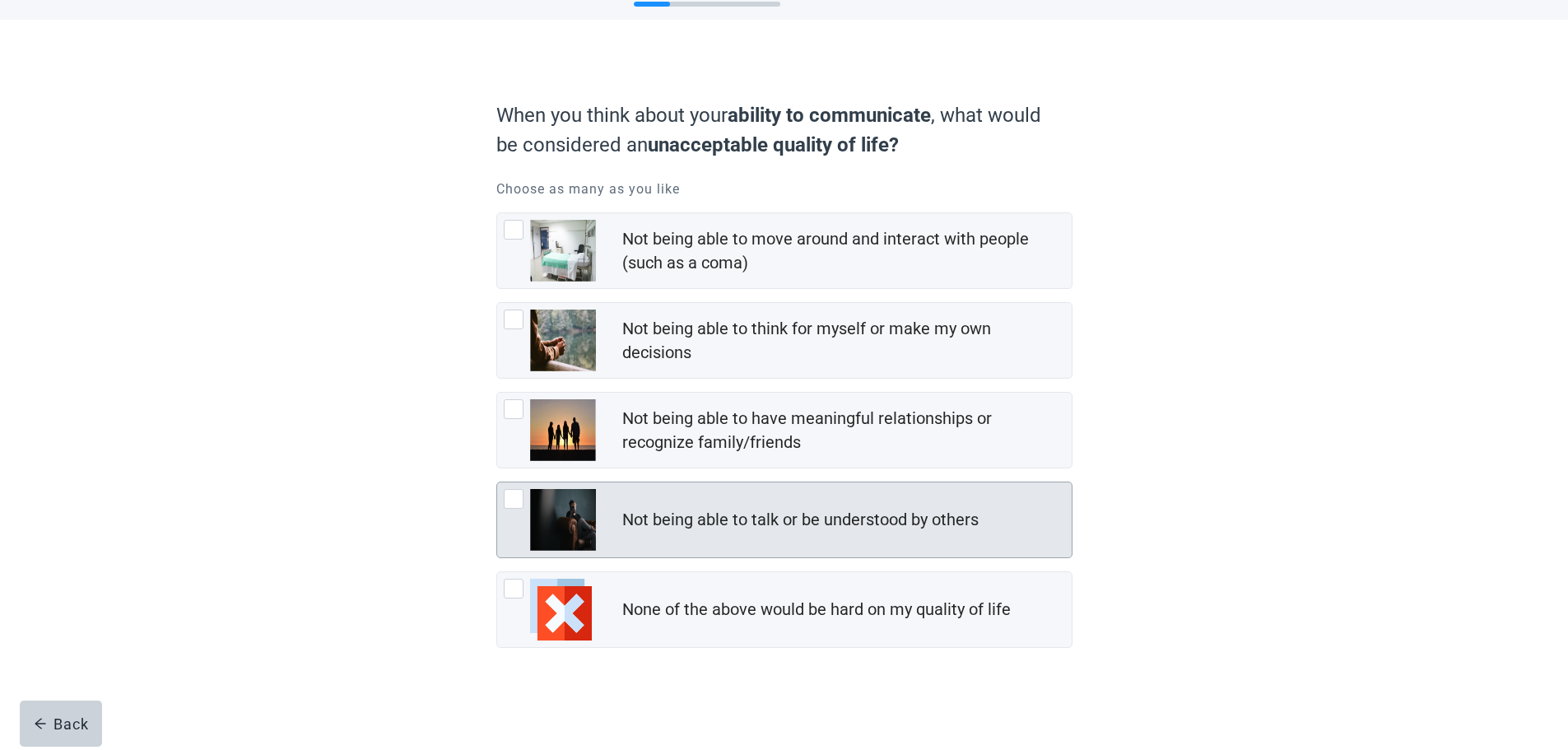
click at [510, 501] on div "Not being able to talk or be understood by others, checkbox, not checked" at bounding box center [513, 498] width 19 height 19
click at [497, 482] on input "Not being able to talk or be understood by others" at bounding box center [496, 481] width 1 height 1
checkbox input "true"
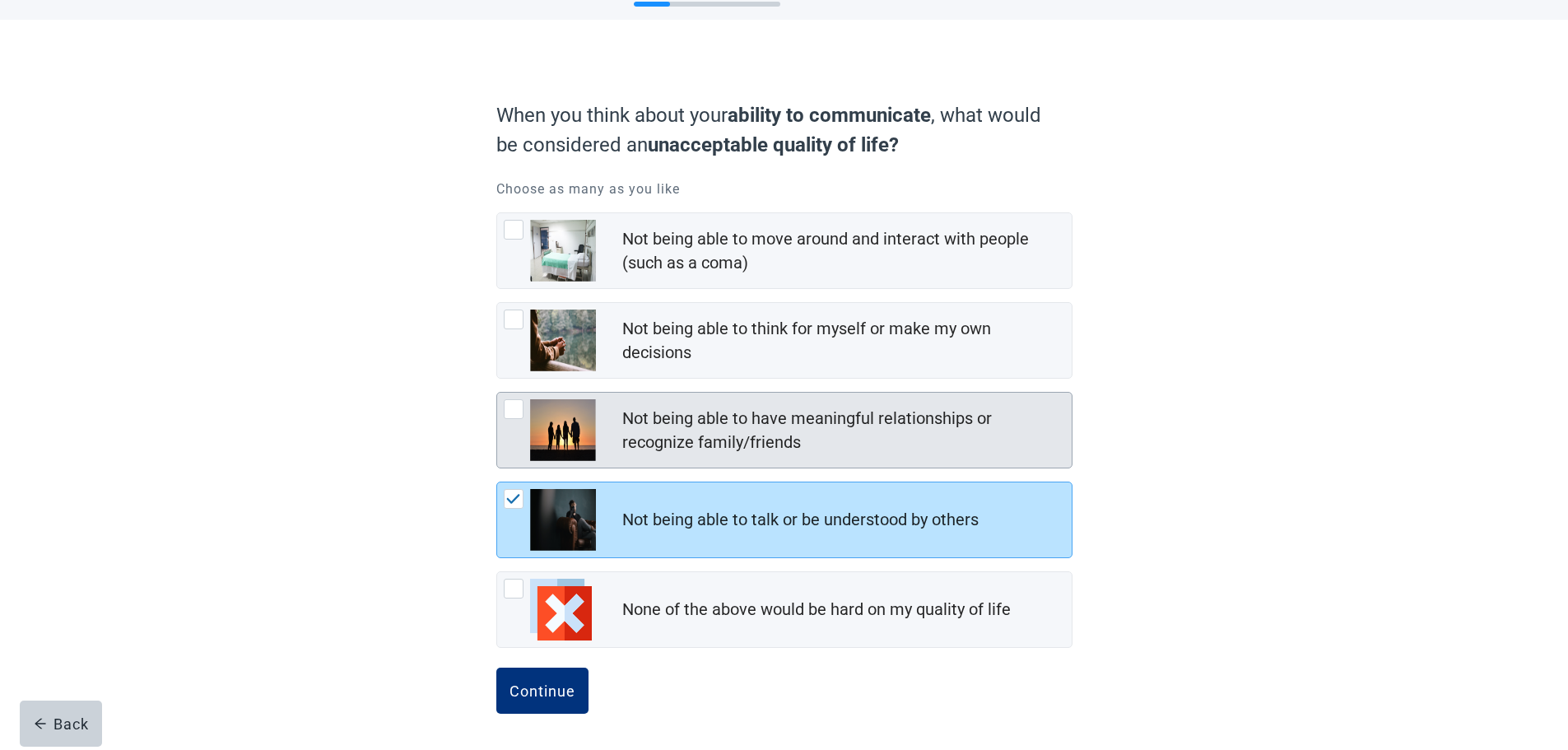
click at [516, 413] on div "Not being able to have meaningful relationships or recognize family/friends, ch…" at bounding box center [513, 409] width 19 height 19
click at [497, 393] on input "Not being able to have meaningful relationships or recognize family/friends" at bounding box center [496, 392] width 1 height 1
checkbox input "true"
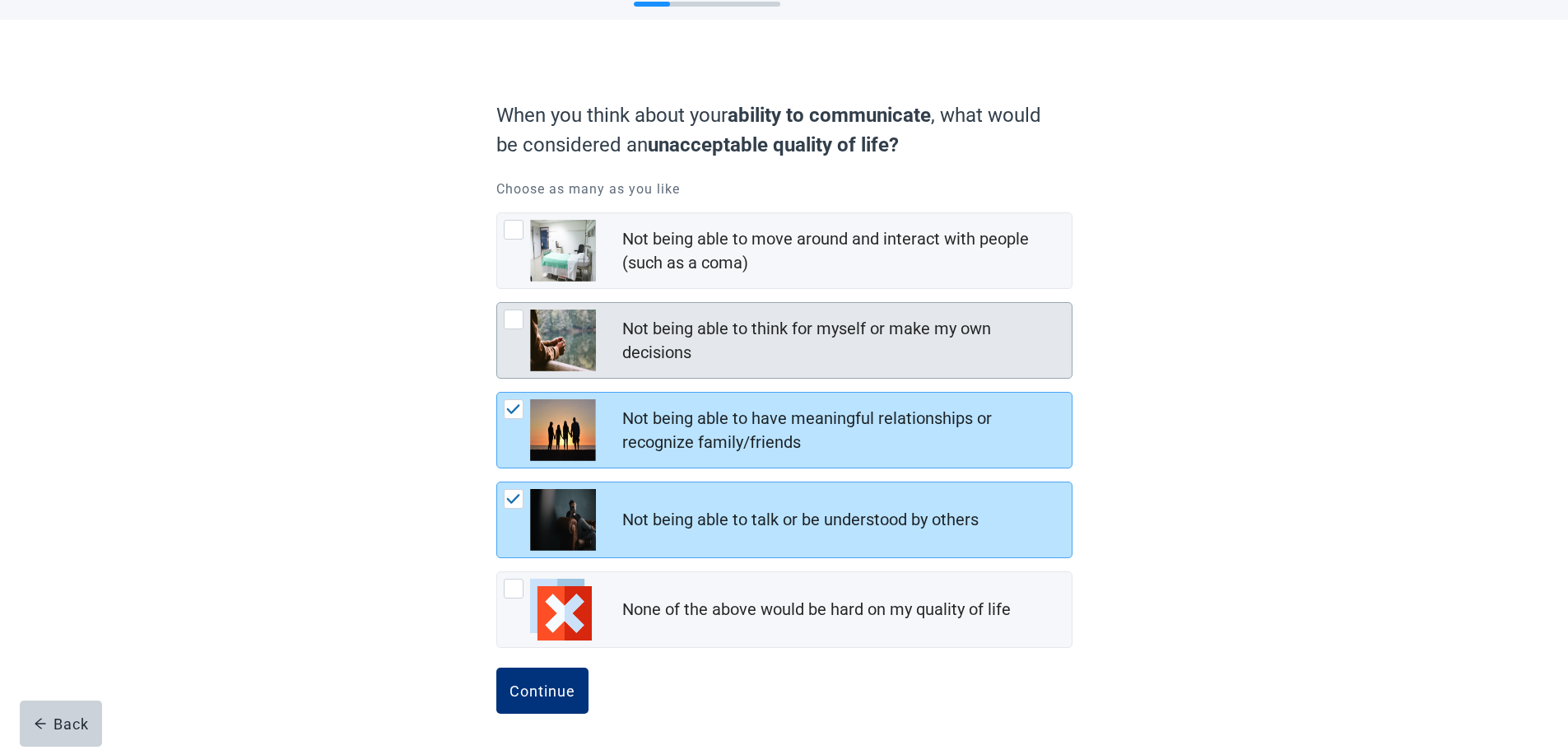
click at [516, 323] on div "Not being able to think for myself or make my own decisions, checkbox, not chec…" at bounding box center [513, 319] width 19 height 19
click at [497, 303] on input "Not being able to think for myself or make my own decisions" at bounding box center [496, 302] width 1 height 1
checkbox input "true"
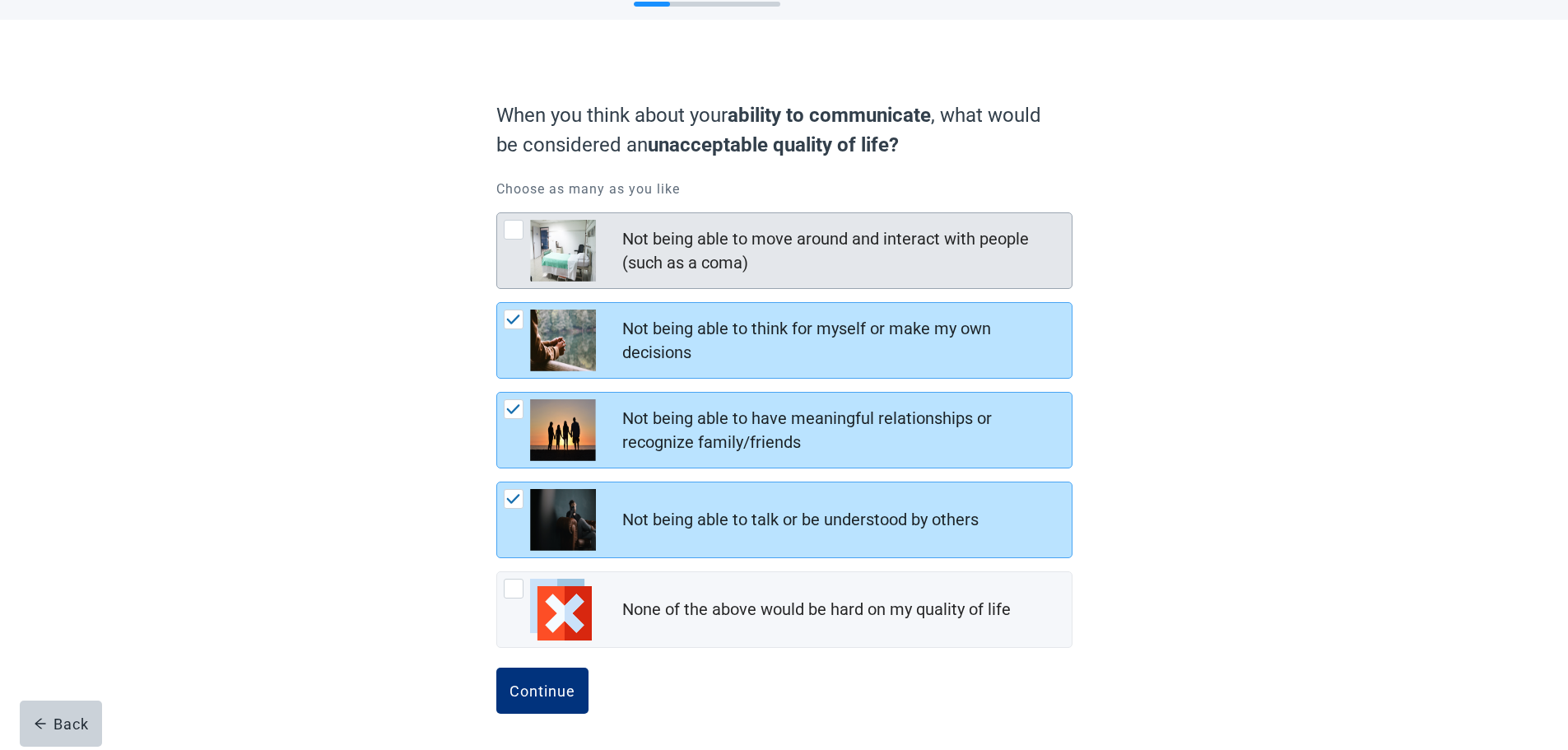
click at [510, 227] on div "Not being able to move around and interact with people (such as a coma), checkb…" at bounding box center [513, 229] width 19 height 19
click at [497, 213] on input "Not being able to move around and interact with people (such as a coma)" at bounding box center [496, 212] width 1 height 1
checkbox input "true"
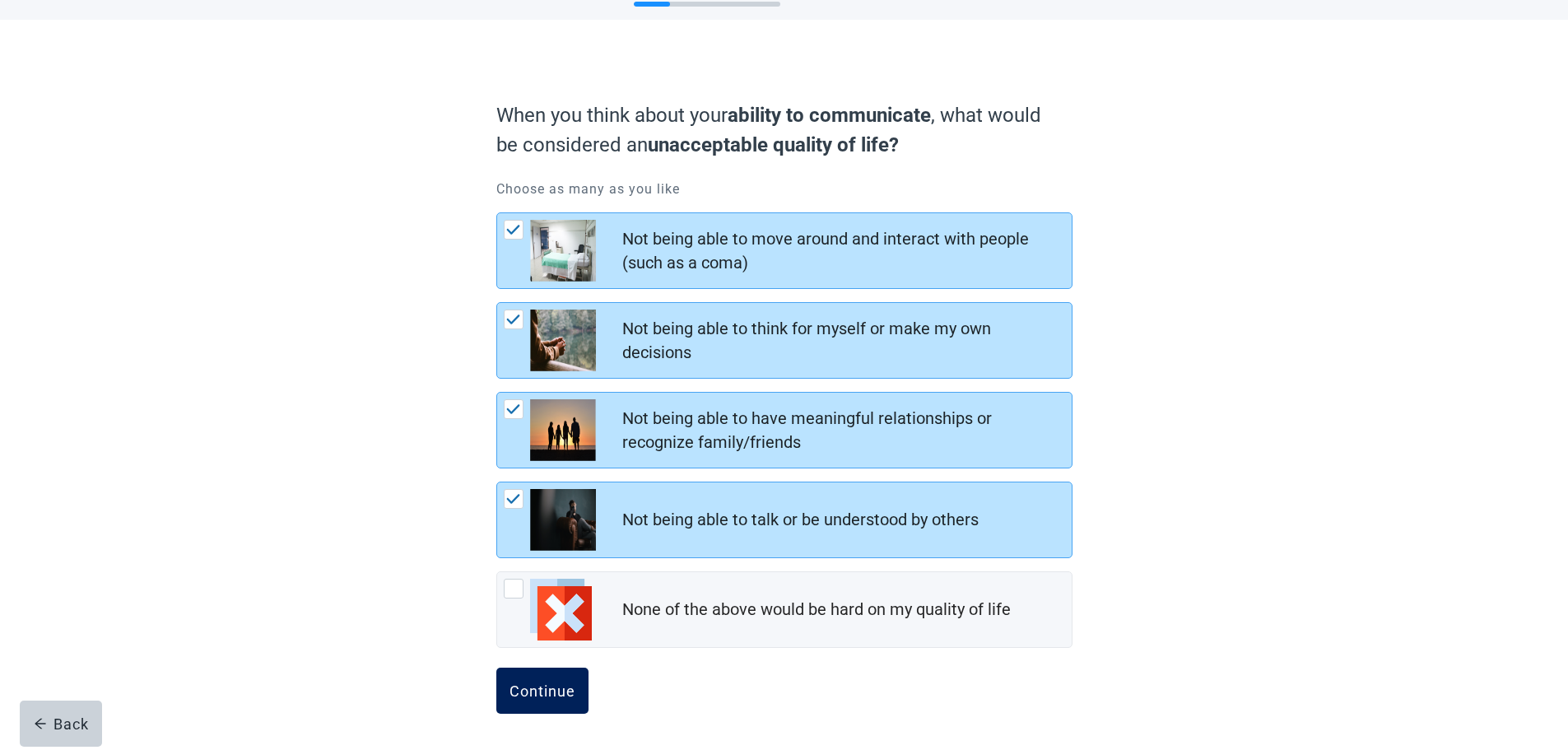
click at [527, 697] on div "Continue" at bounding box center [542, 691] width 66 height 17
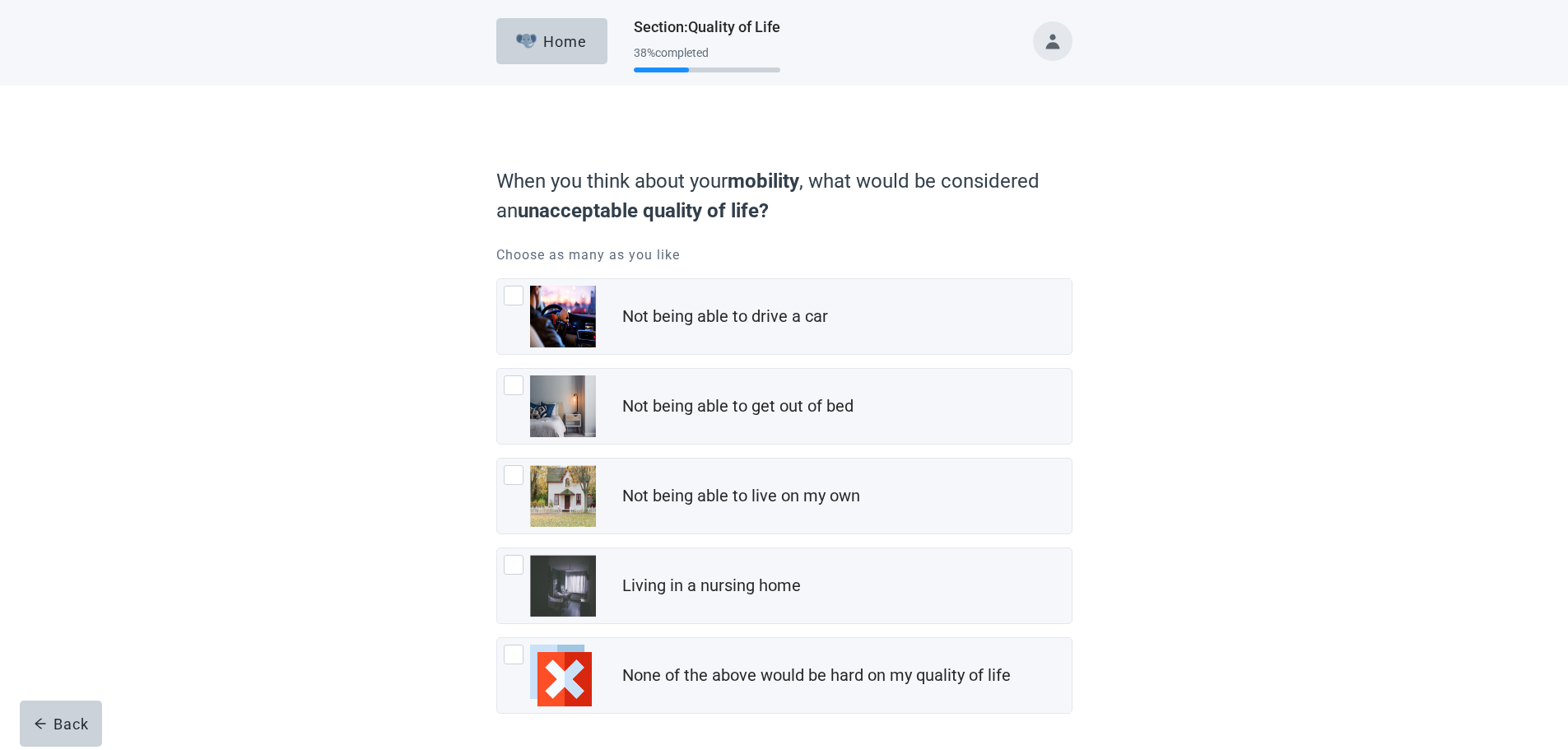
scroll to position [66, 0]
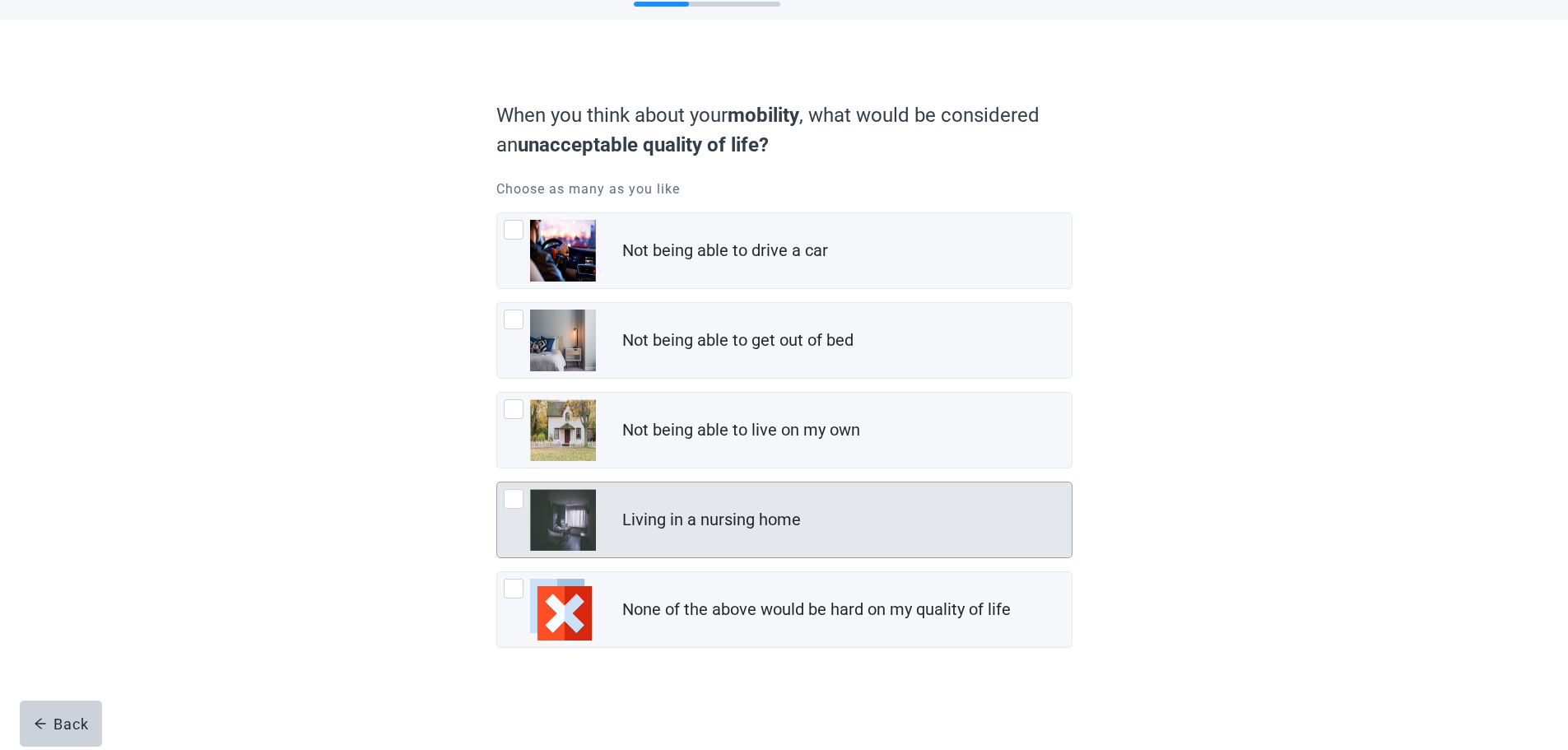
click at [513, 499] on div "Living in a nursing home, checkbox, not checked" at bounding box center [513, 498] width 19 height 19
click at [497, 482] on input "Living in a nursing home" at bounding box center [496, 481] width 1 height 1
checkbox input "true"
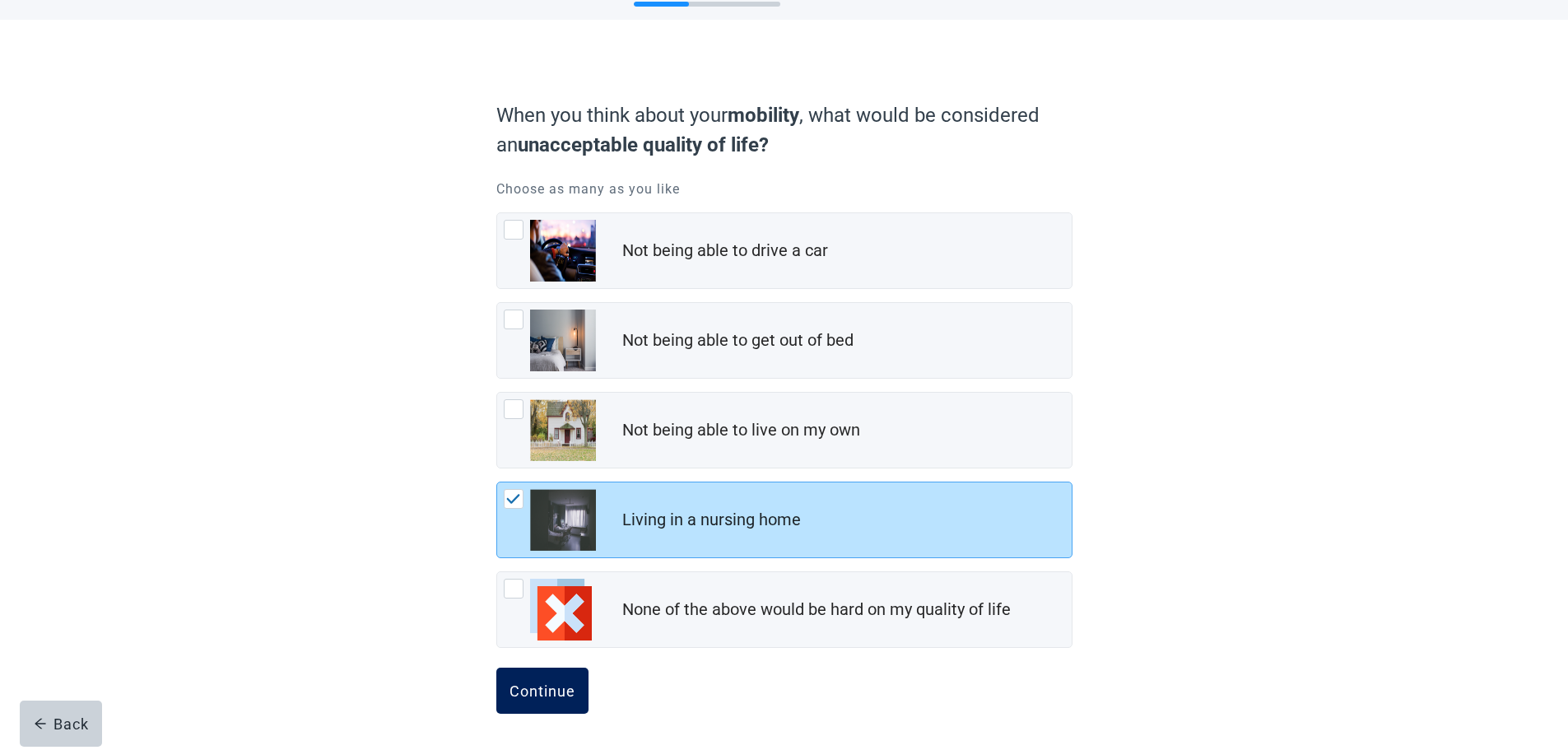
click at [540, 675] on button "Continue" at bounding box center [542, 691] width 92 height 46
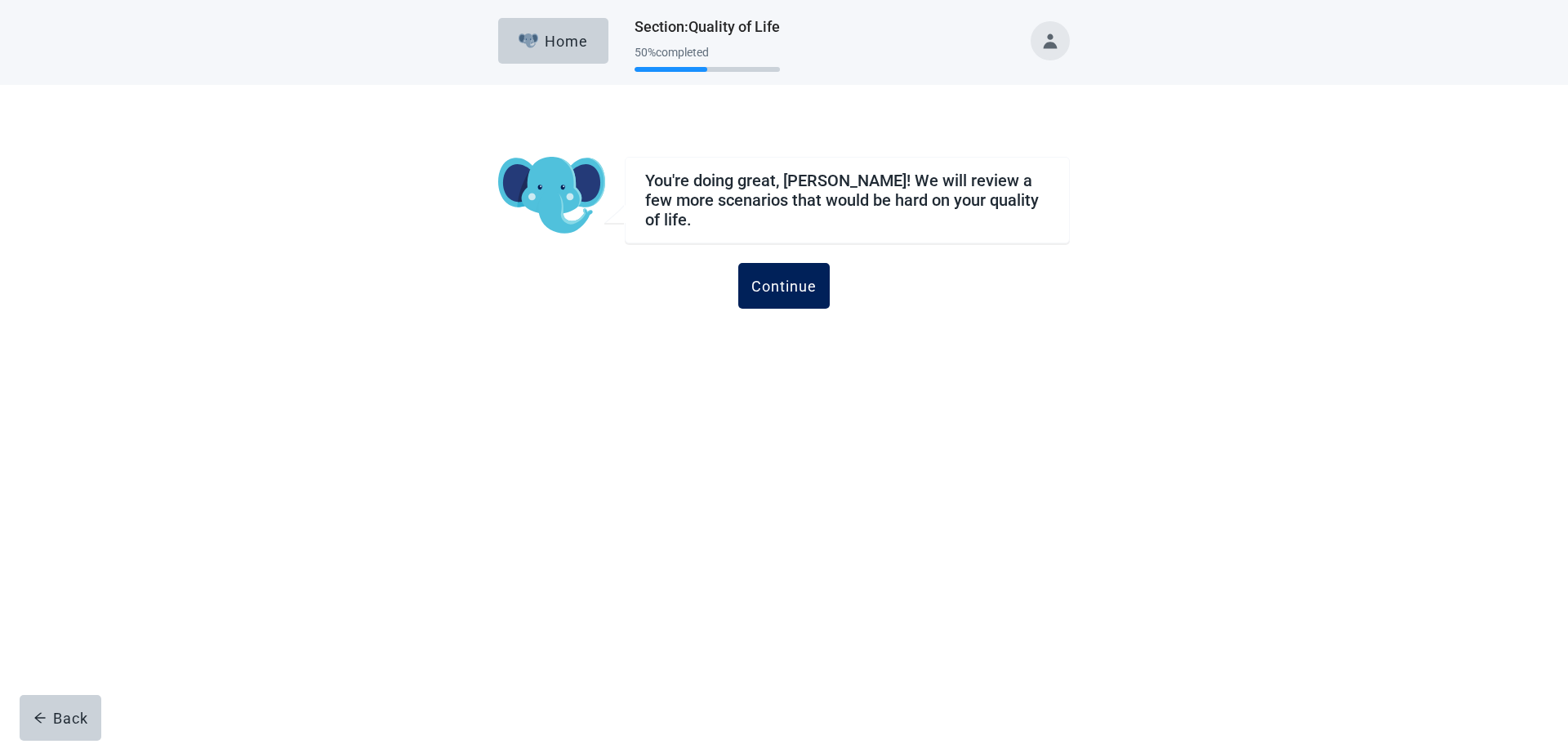
click at [773, 280] on div "Continue" at bounding box center [784, 286] width 65 height 17
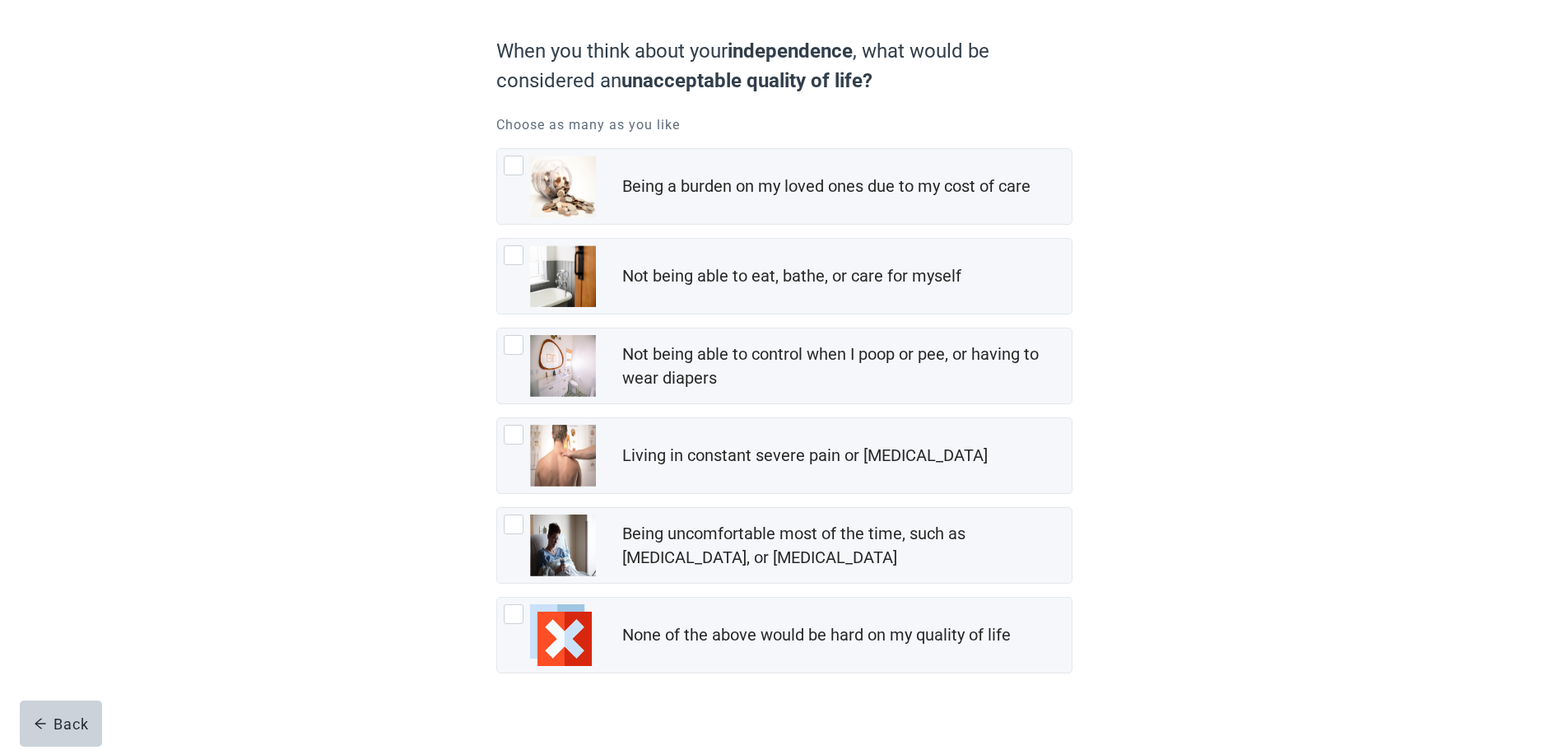
scroll to position [156, 0]
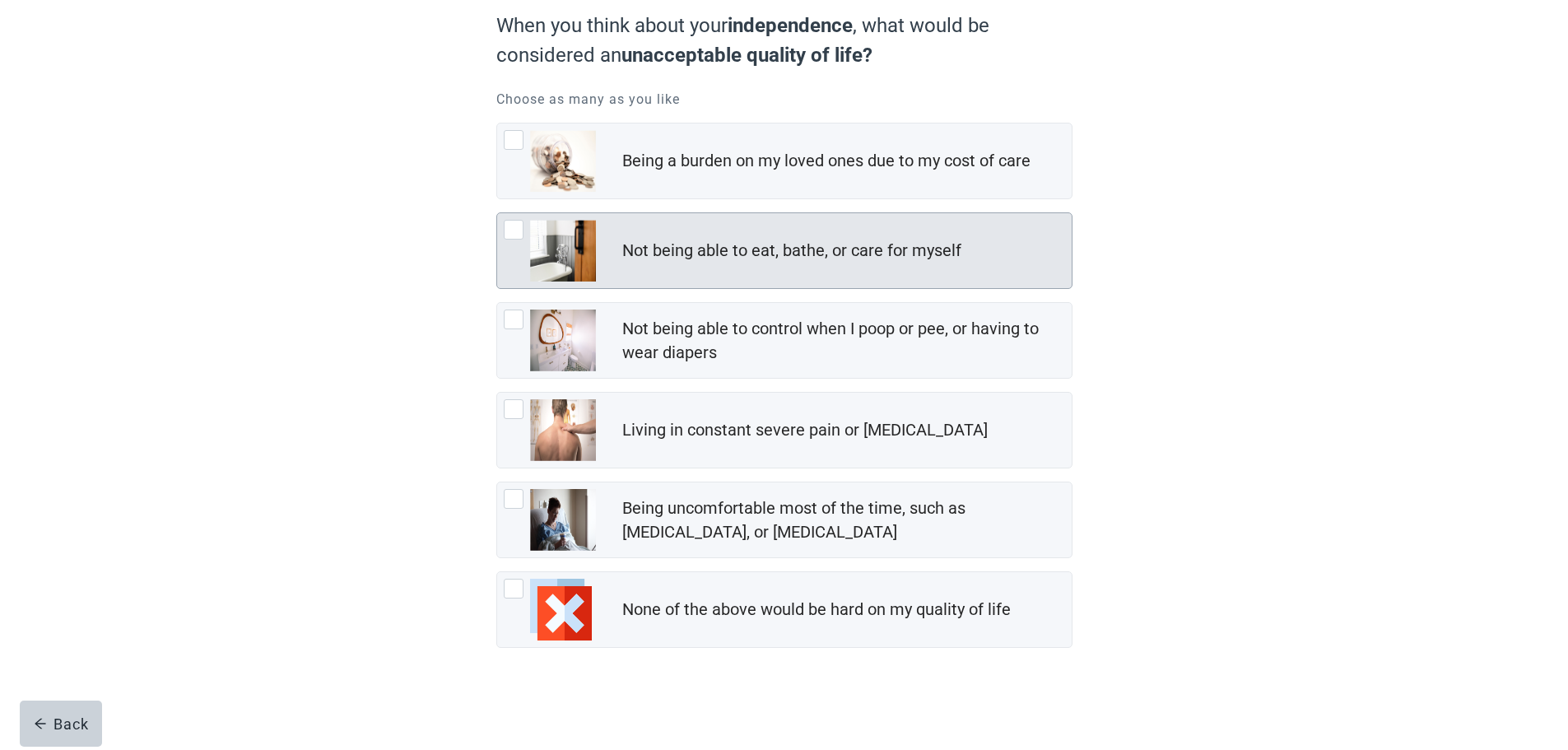
click at [509, 226] on div "Not being able to eat, bathe, or care for myself, checkbox, not checked" at bounding box center [513, 229] width 19 height 19
click at [497, 213] on input "Not being able to eat, bathe, or care for myself" at bounding box center [496, 212] width 1 height 1
checkbox input "true"
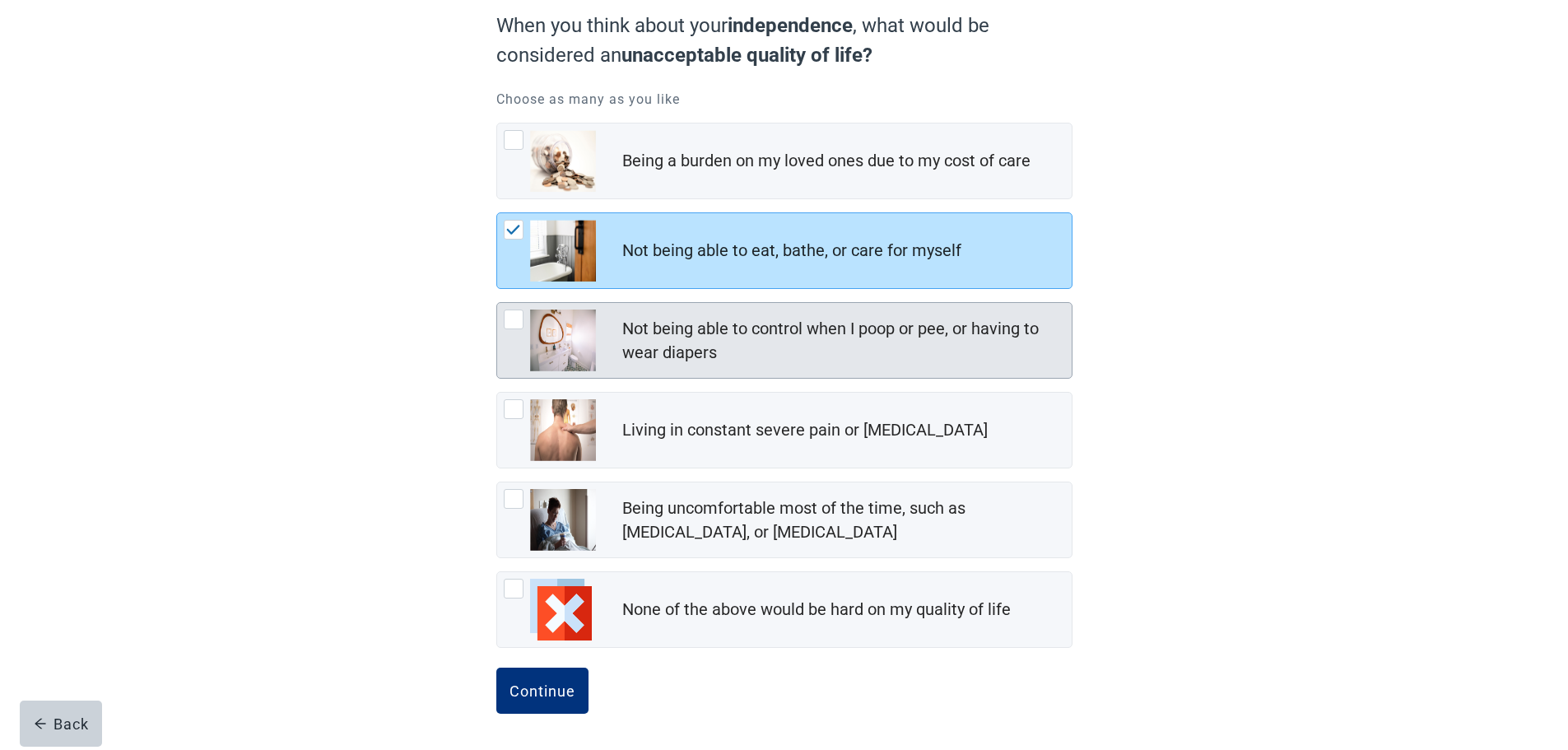
click at [514, 314] on div "Not being able to control when I poop or pee, or having to wear diapers, checkb…" at bounding box center [513, 319] width 19 height 19
click at [497, 303] on input "Not being able to control when I poop or pee, or having to wear diapers" at bounding box center [496, 302] width 1 height 1
checkbox input "true"
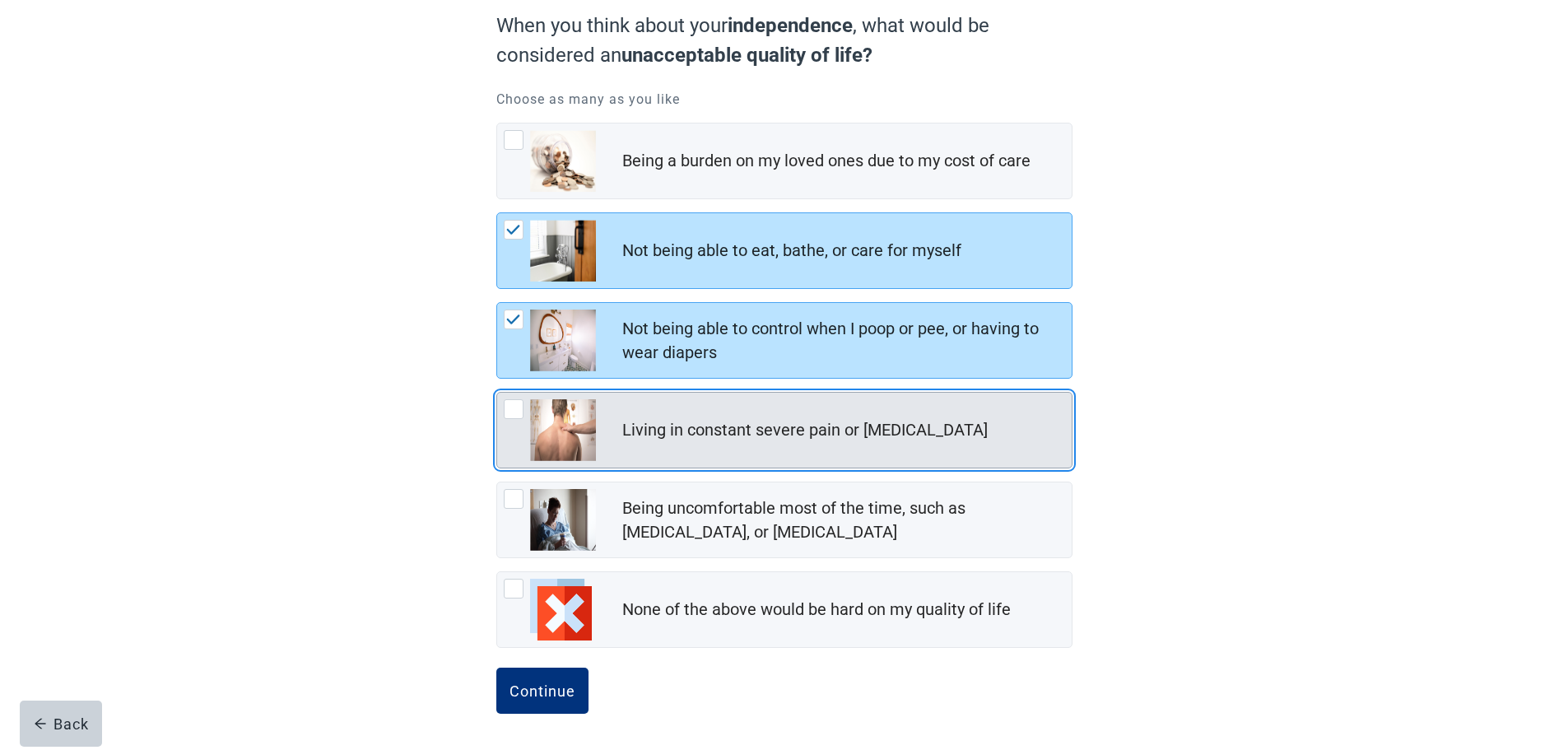
click at [508, 411] on div "Living in constant severe pain or shortness of breath, checkbox, not checked" at bounding box center [513, 409] width 19 height 19
click at [497, 393] on input "Living in constant severe pain or [MEDICAL_DATA]" at bounding box center [496, 392] width 1 height 1
checkbox input "true"
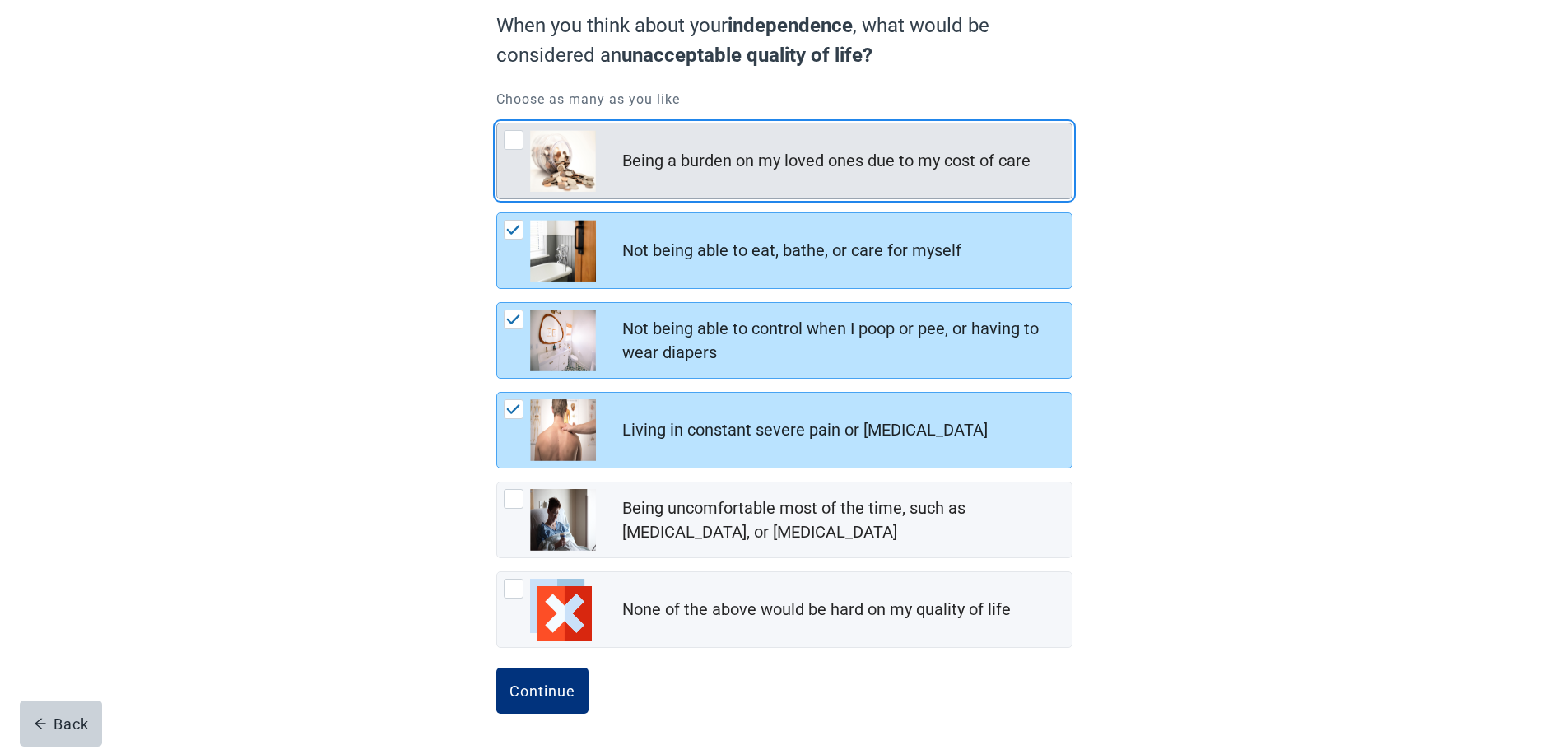
click at [514, 139] on div "Being a burden on my loved ones due to my cost of care, checkbox, not checked" at bounding box center [513, 139] width 19 height 19
click at [497, 123] on input "Being a burden on my loved ones due to my cost of care" at bounding box center [496, 122] width 1 height 1
checkbox input "true"
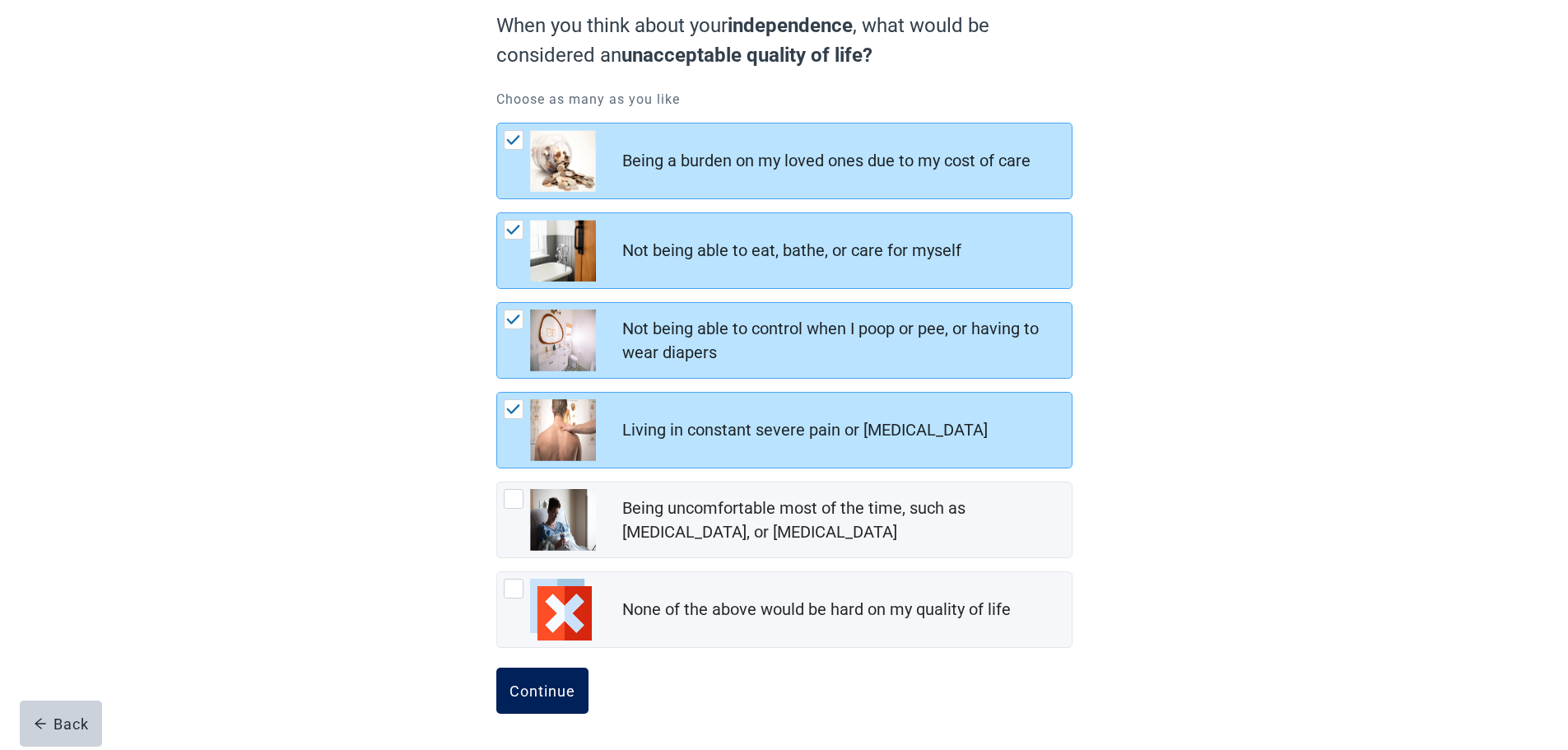
click at [517, 695] on div "Continue" at bounding box center [542, 691] width 66 height 17
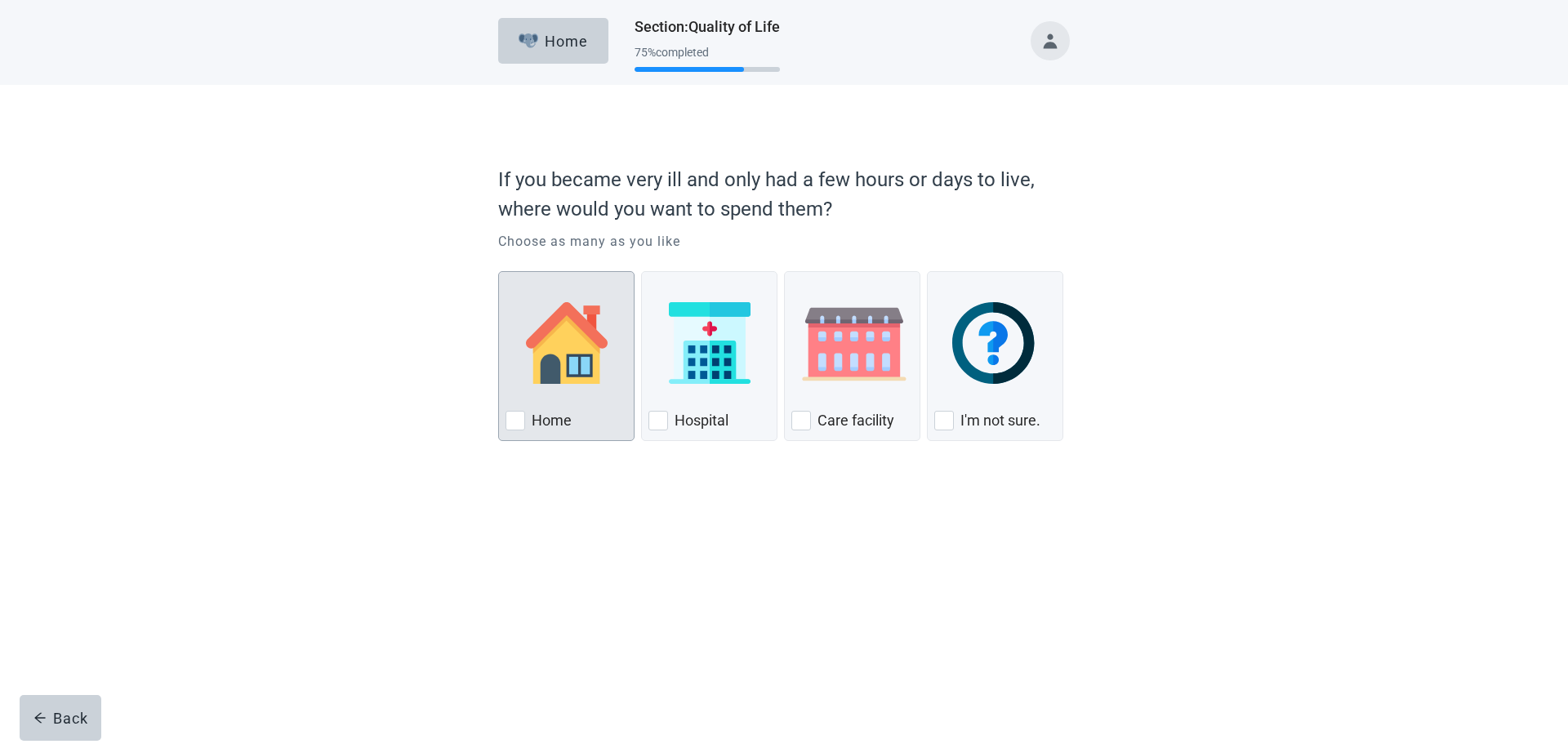
click at [520, 419] on div "Home, checkbox, not checked" at bounding box center [515, 420] width 19 height 19
click at [498, 272] on input "Home" at bounding box center [498, 271] width 1 height 1
checkbox input "true"
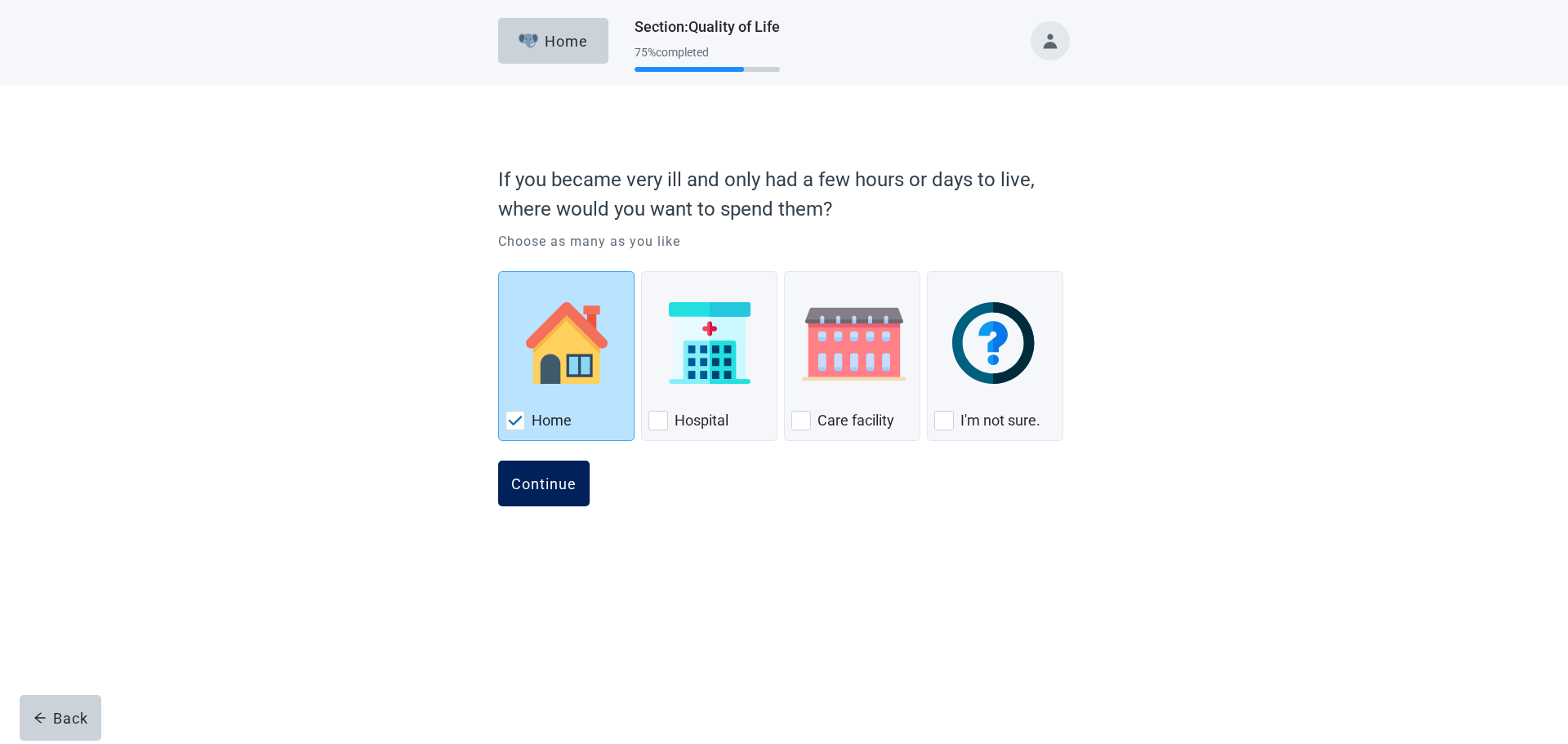
click at [539, 484] on div "Continue" at bounding box center [544, 484] width 65 height 17
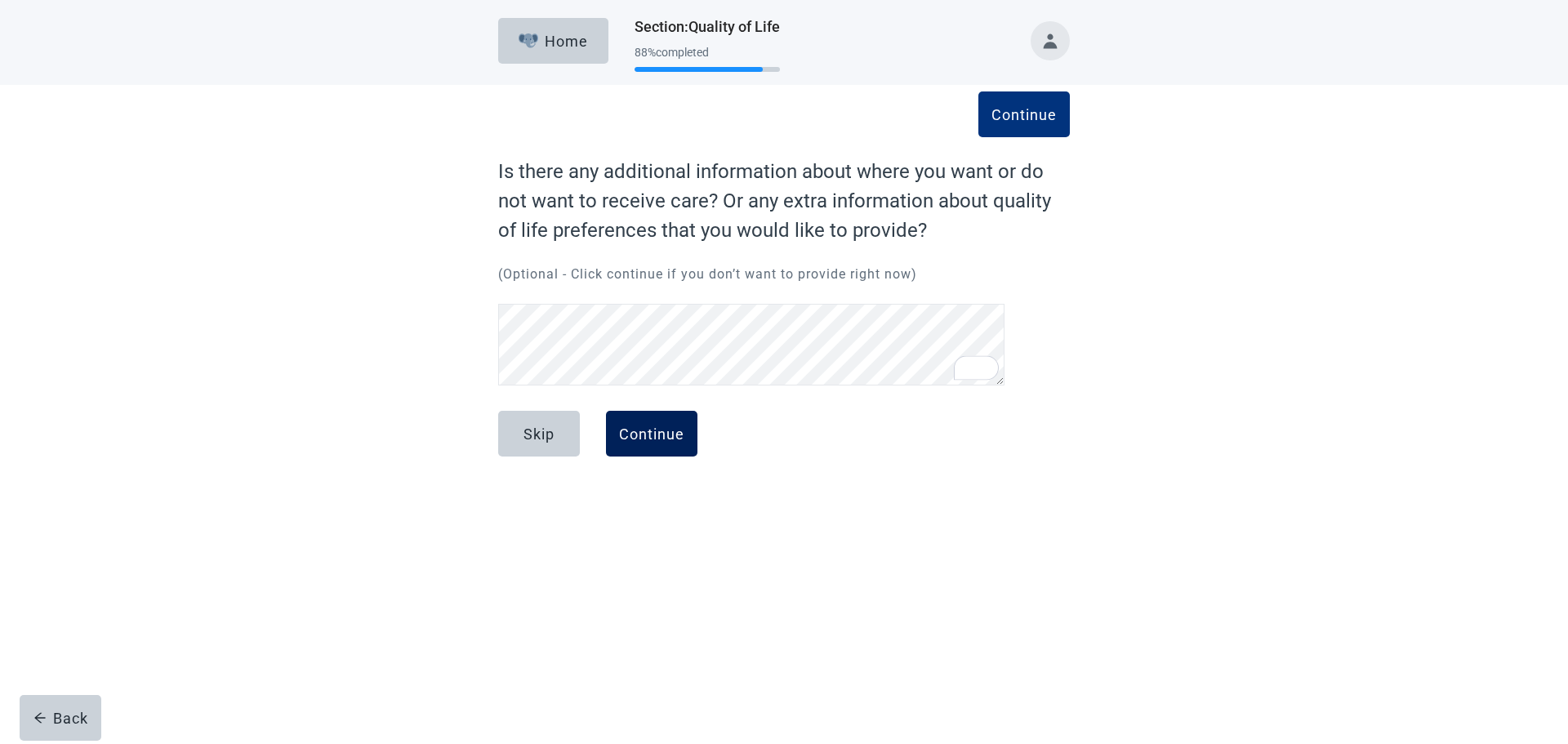
click at [632, 433] on div "Continue" at bounding box center [651, 434] width 65 height 17
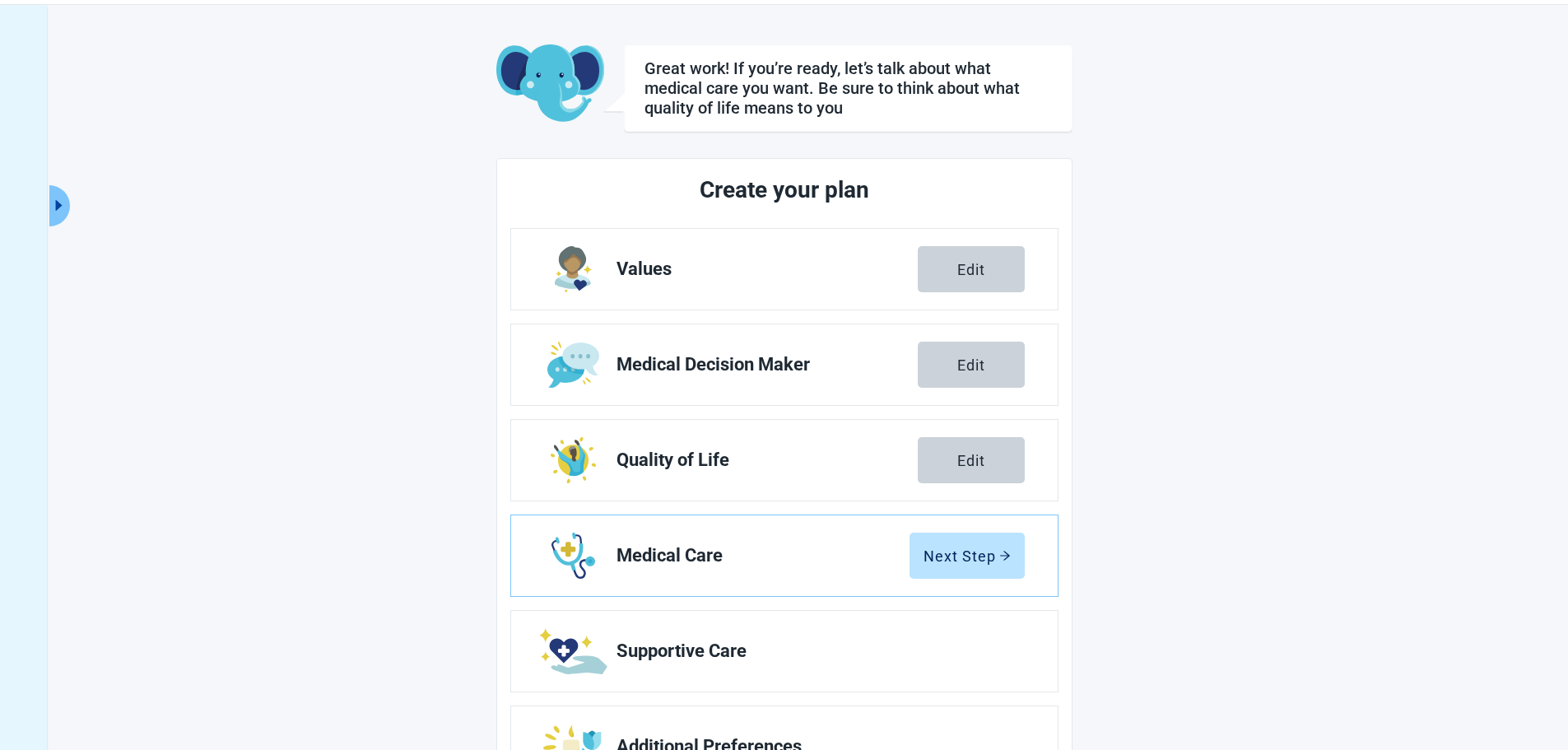
scroll to position [133, 0]
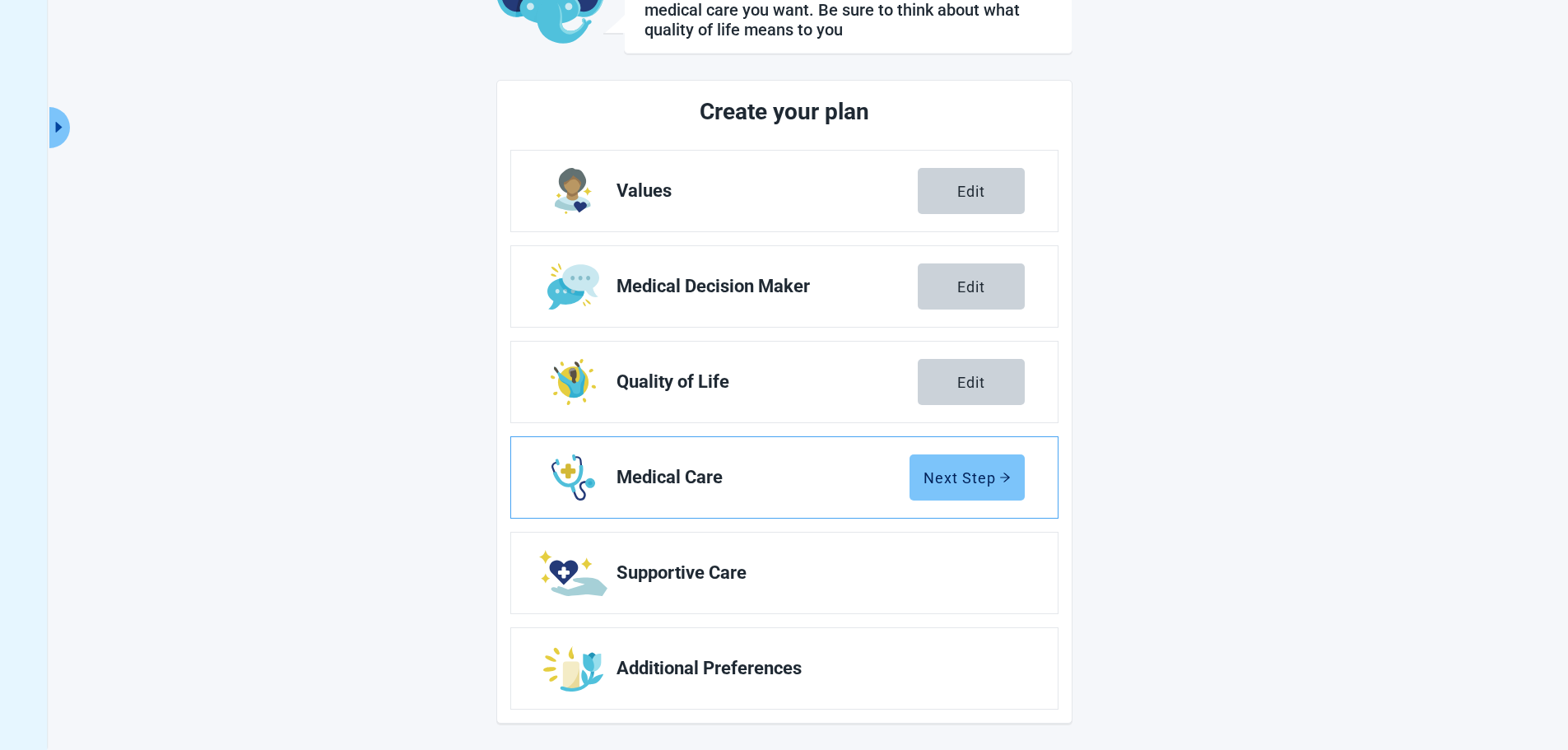
click at [936, 475] on div "Next Step" at bounding box center [967, 477] width 87 height 17
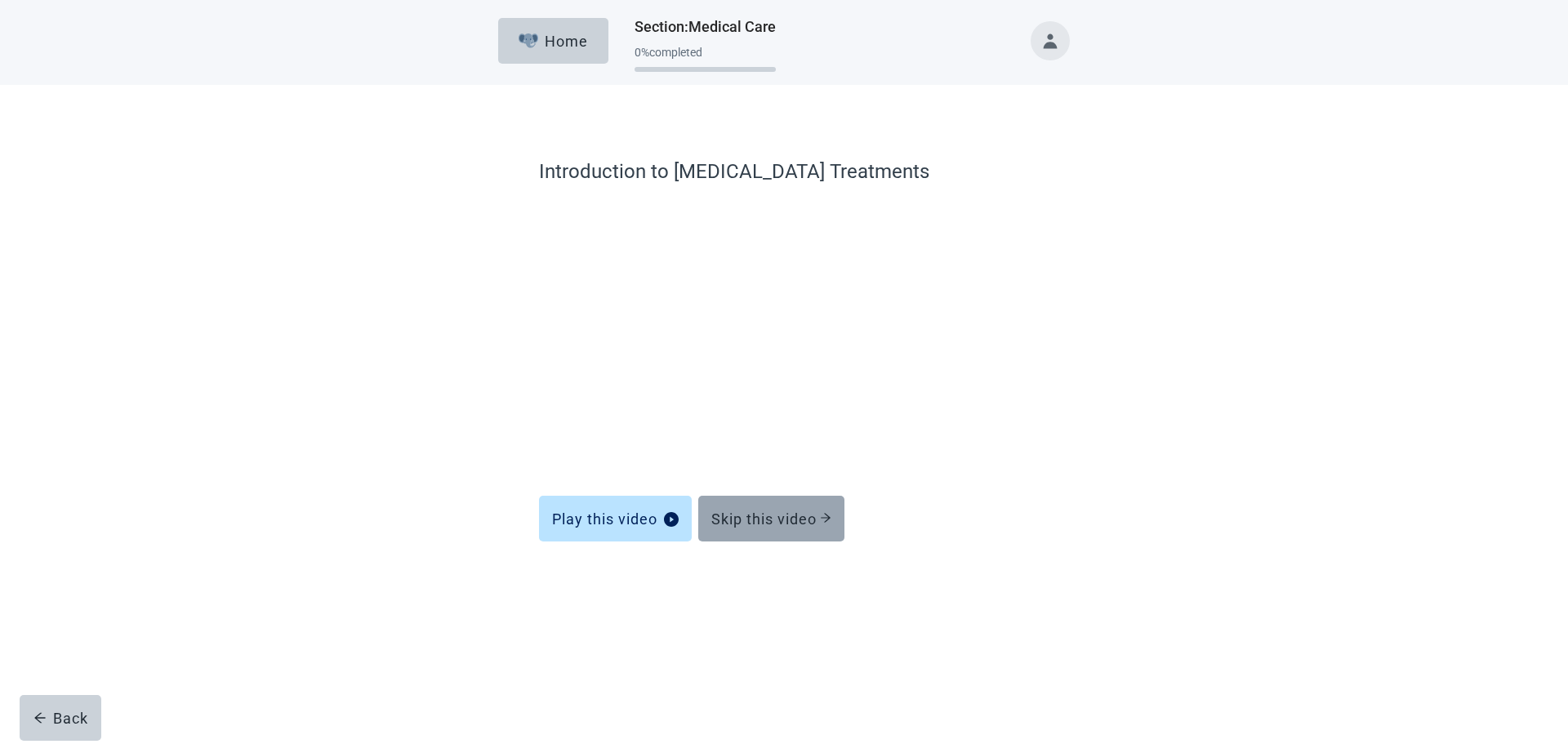
click at [762, 510] on div "Skip this video" at bounding box center [771, 519] width 120 height 17
click at [787, 517] on div "Skip this video" at bounding box center [771, 519] width 120 height 17
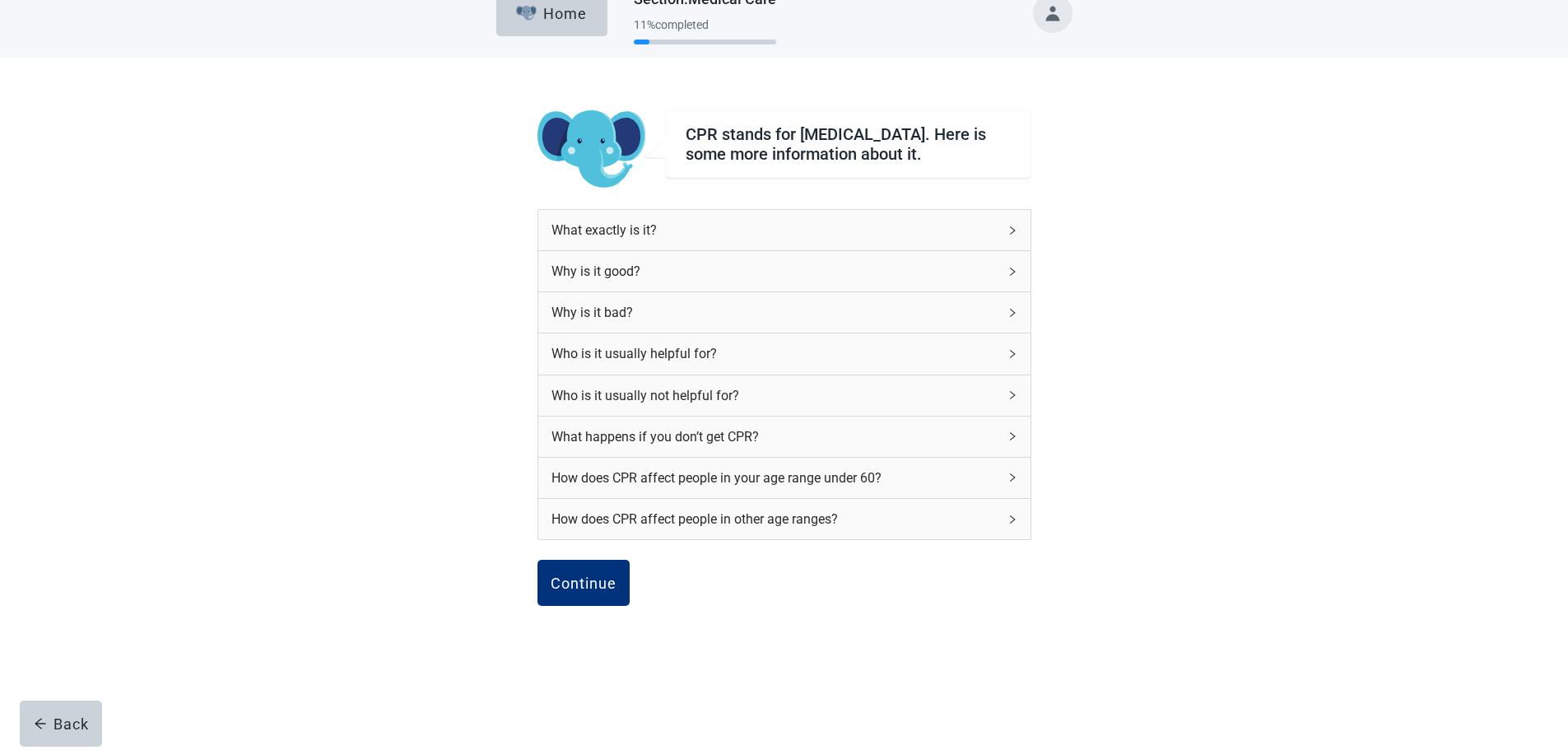
scroll to position [44, 0]
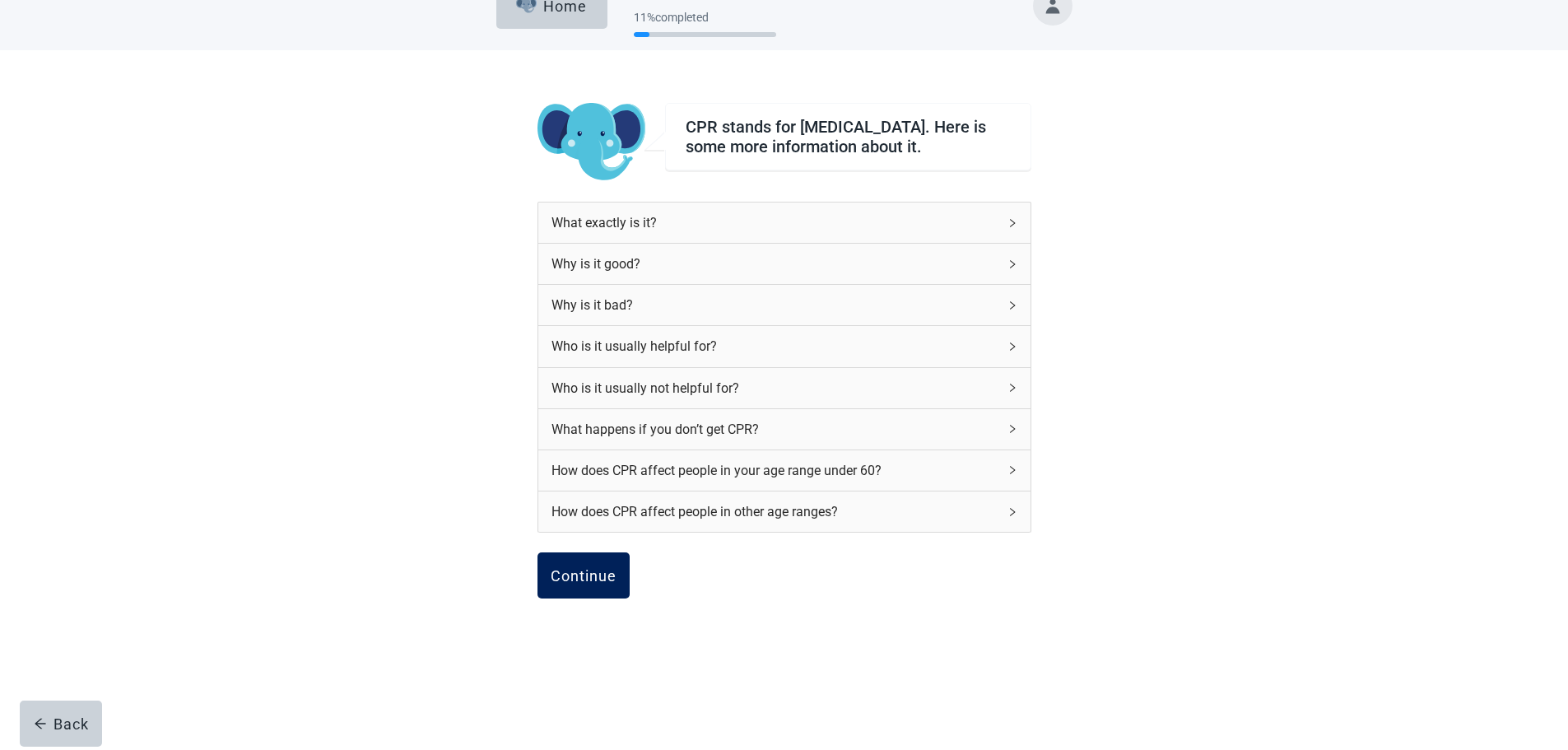
click at [590, 562] on button "Continue" at bounding box center [583, 576] width 92 height 46
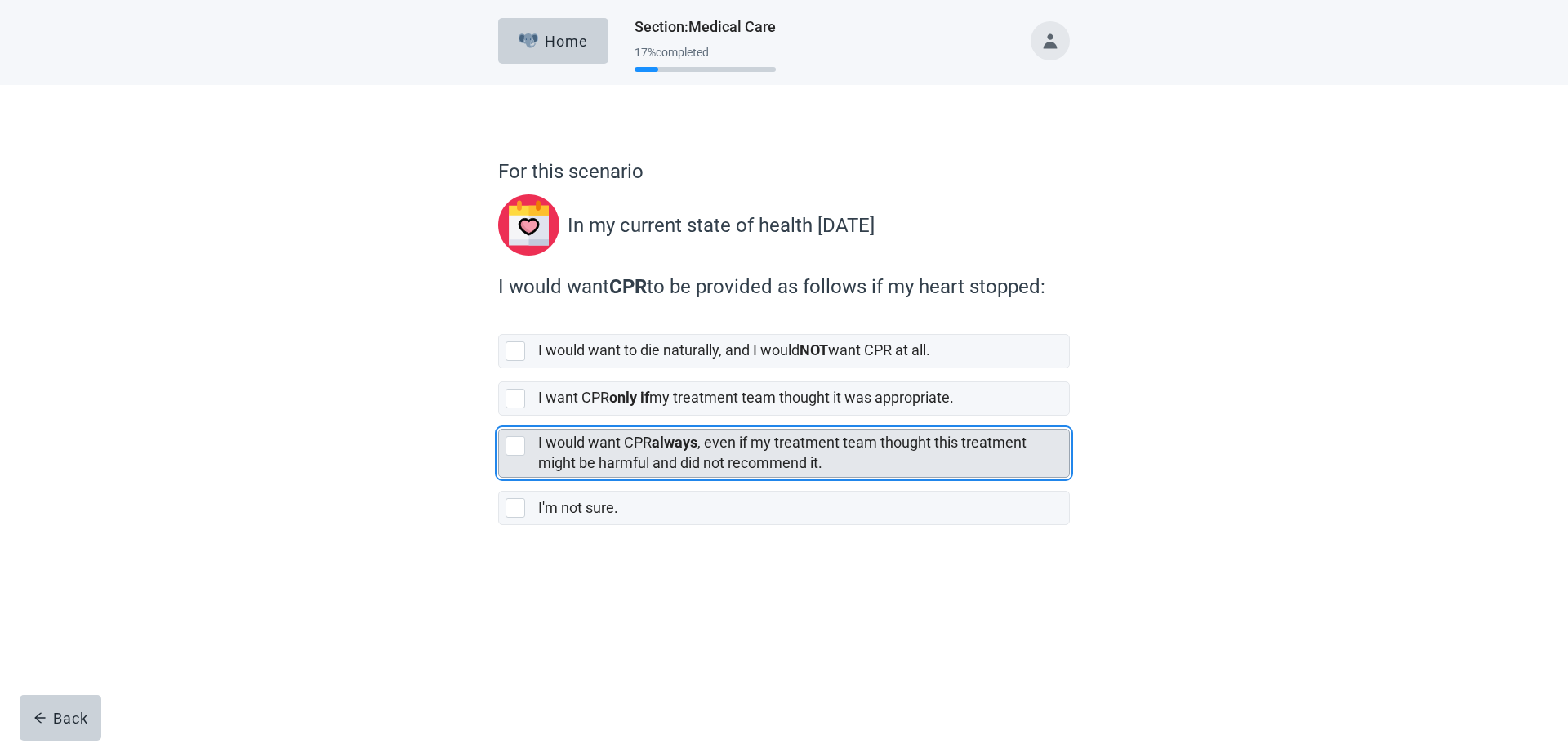
click at [511, 447] on div "[object Object], checkbox, not selected" at bounding box center [515, 445] width 19 height 19
click at [498, 417] on input "I would want CPR always , even if my treatment team thought this treatment migh…" at bounding box center [498, 416] width 1 height 1
checkbox input "true"
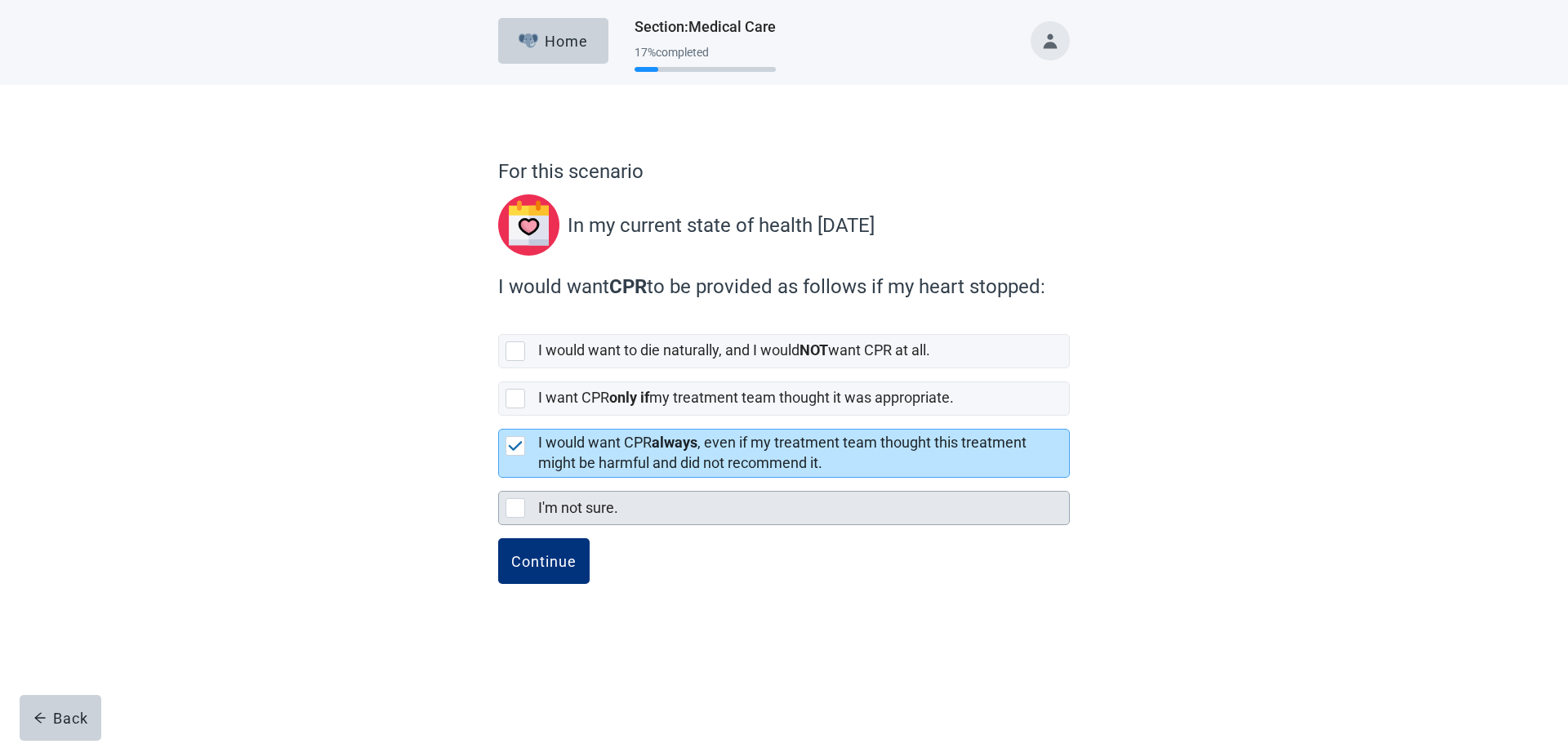
click at [519, 509] on div "I'm not sure., checkbox, not selected" at bounding box center [515, 508] width 19 height 19
click at [498, 478] on input "I'm not sure." at bounding box center [498, 477] width 1 height 1
checkbox input "true"
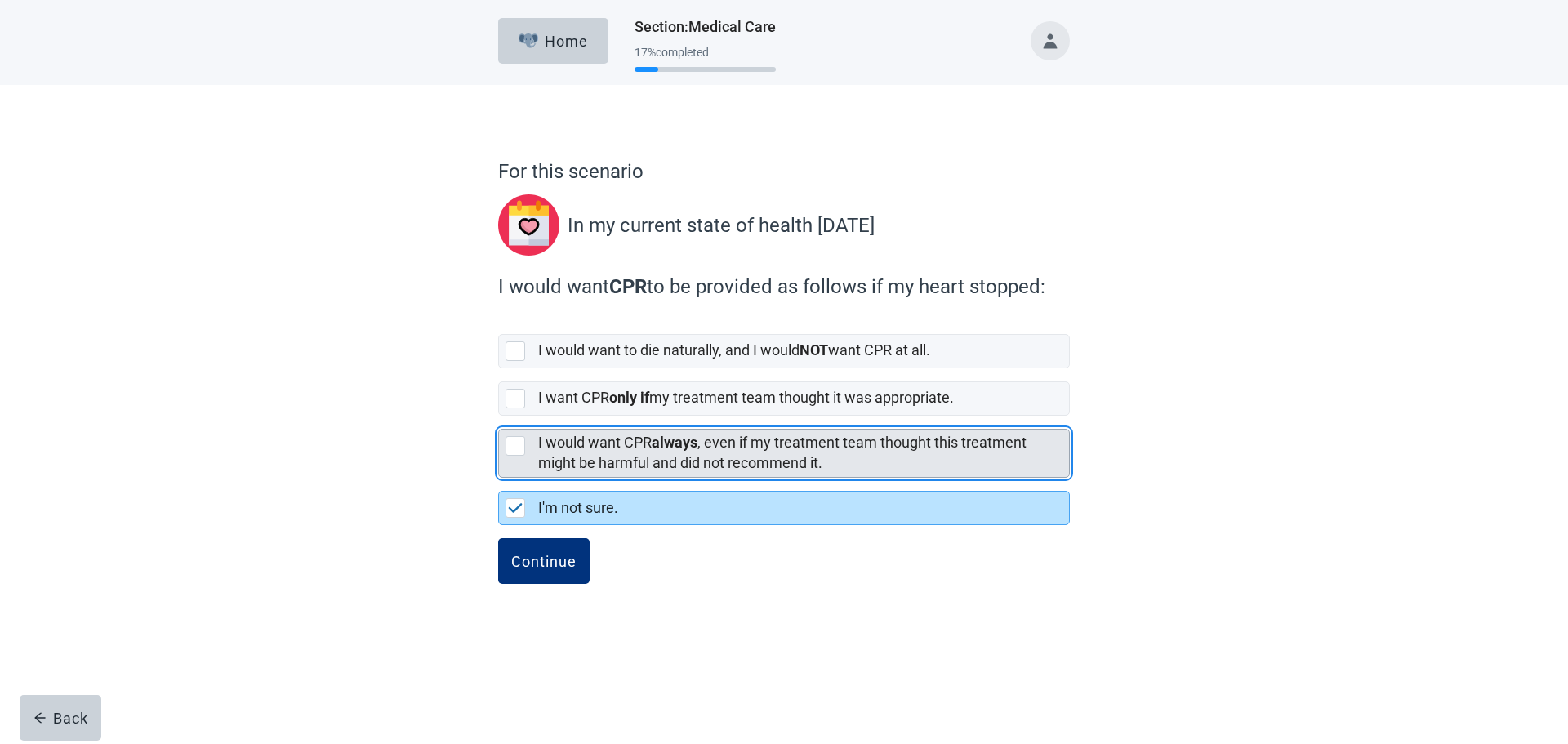
click at [516, 442] on div "[object Object], checkbox, not selected" at bounding box center [515, 445] width 19 height 19
click at [498, 417] on input "I would want CPR always , even if my treatment team thought this treatment migh…" at bounding box center [498, 416] width 1 height 1
checkbox input "true"
checkbox input "false"
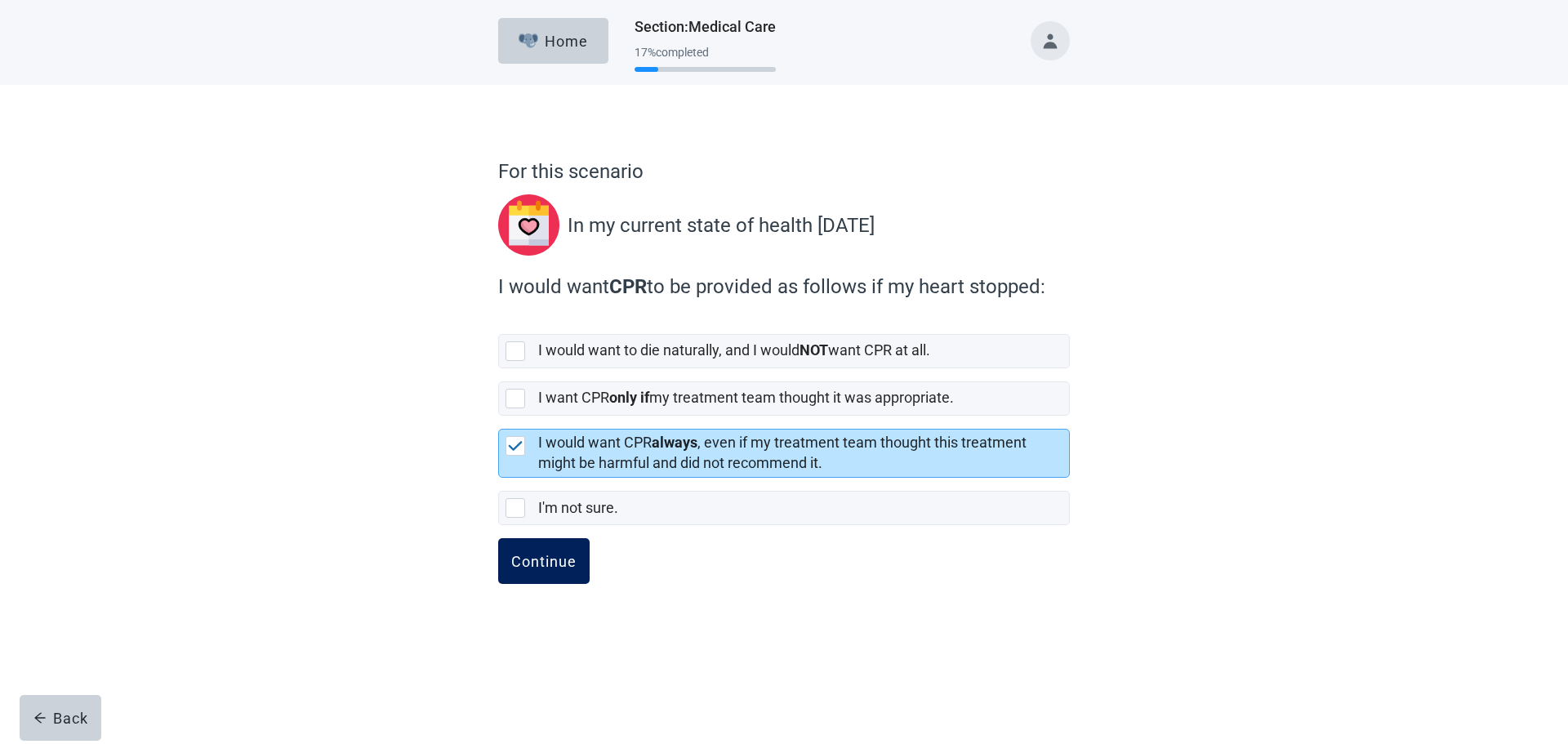
click at [538, 562] on div "Continue" at bounding box center [544, 561] width 65 height 17
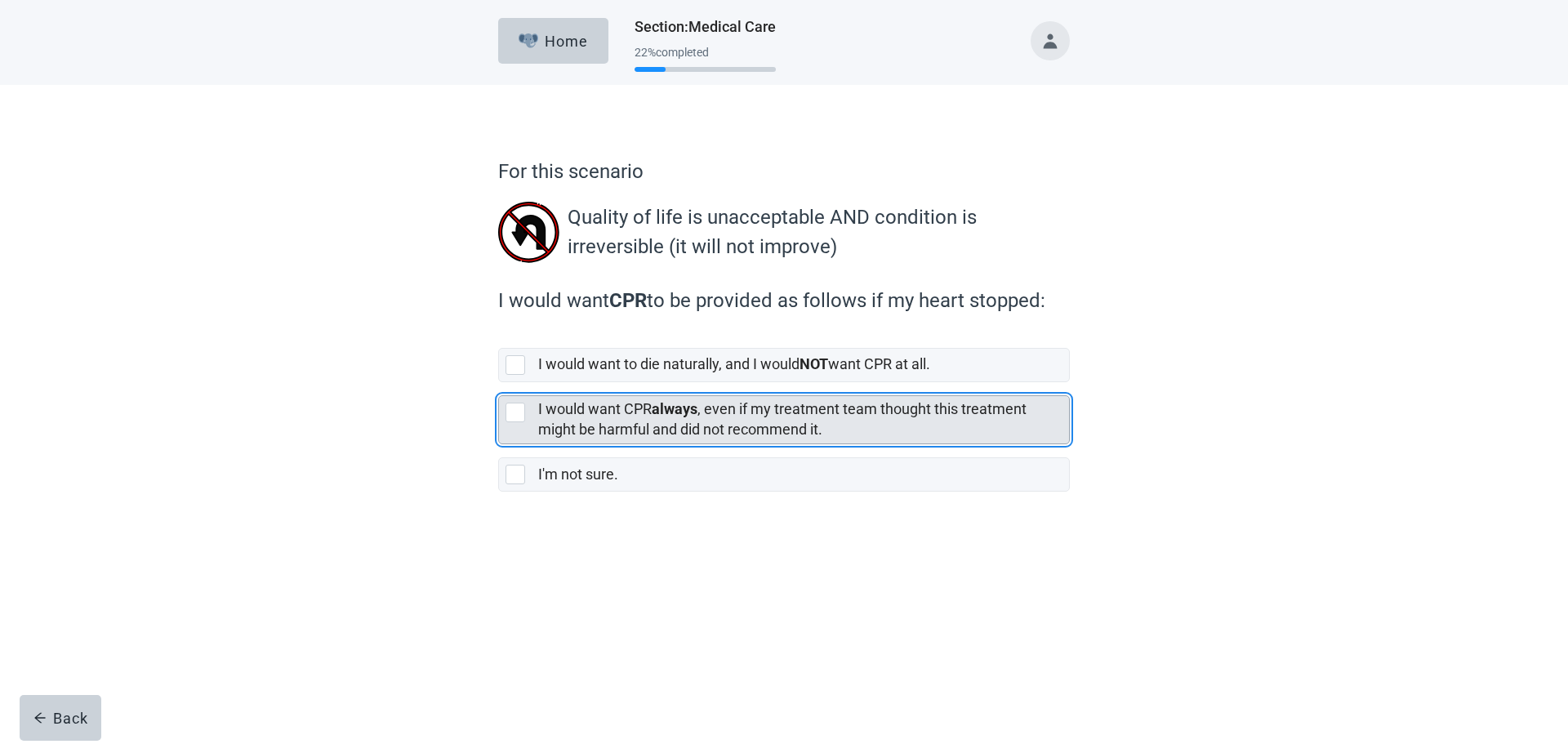
click at [503, 418] on div "I would want CPR always , even if my treatment team thought this treatment migh…" at bounding box center [784, 419] width 570 height 47
click at [498, 383] on input "I would want CPR always , even if my treatment team thought this treatment migh…" at bounding box center [498, 383] width 1 height 1
checkbox input "true"
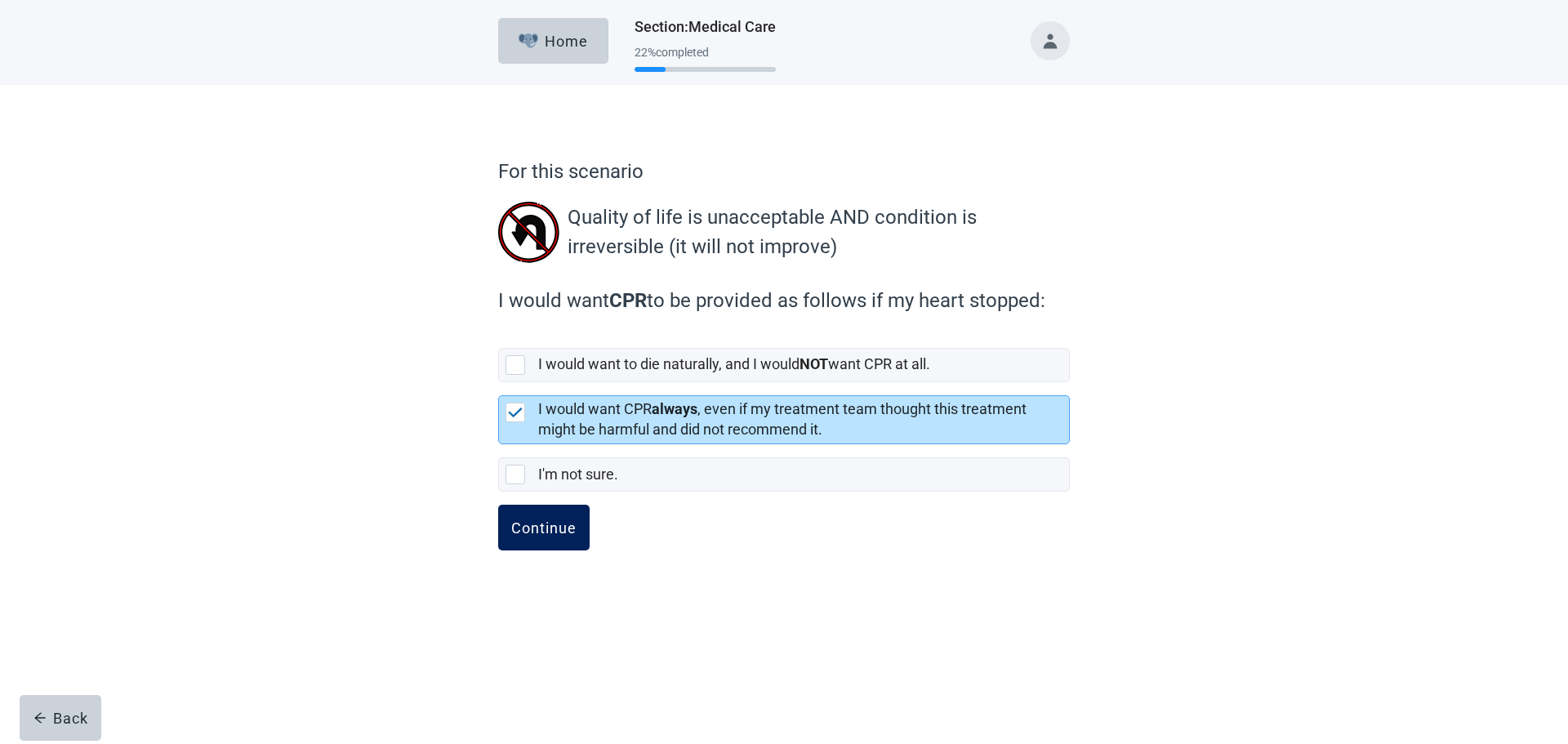
click at [524, 521] on div "Continue" at bounding box center [544, 528] width 65 height 17
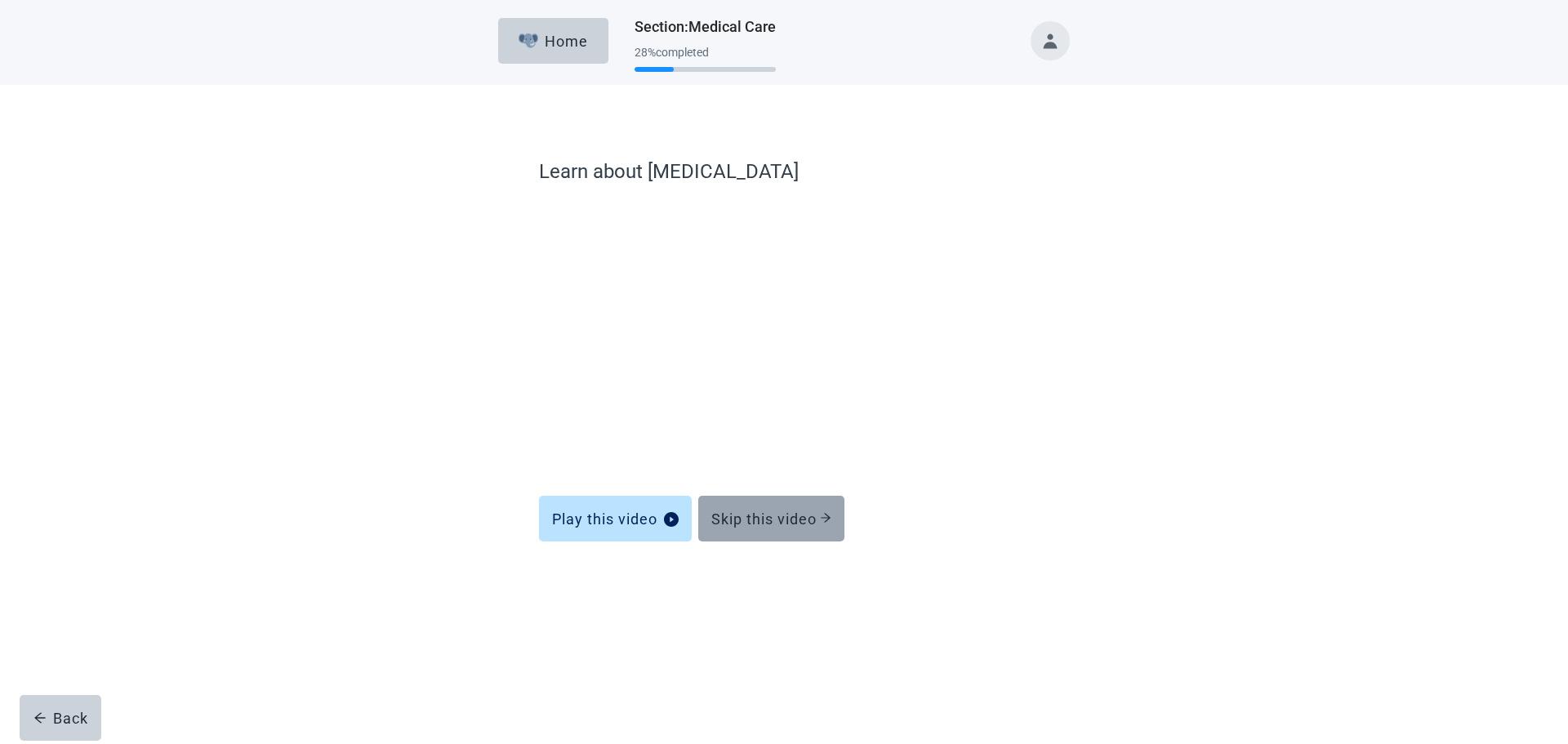
click at [750, 511] on div "Skip this video" at bounding box center [771, 519] width 120 height 17
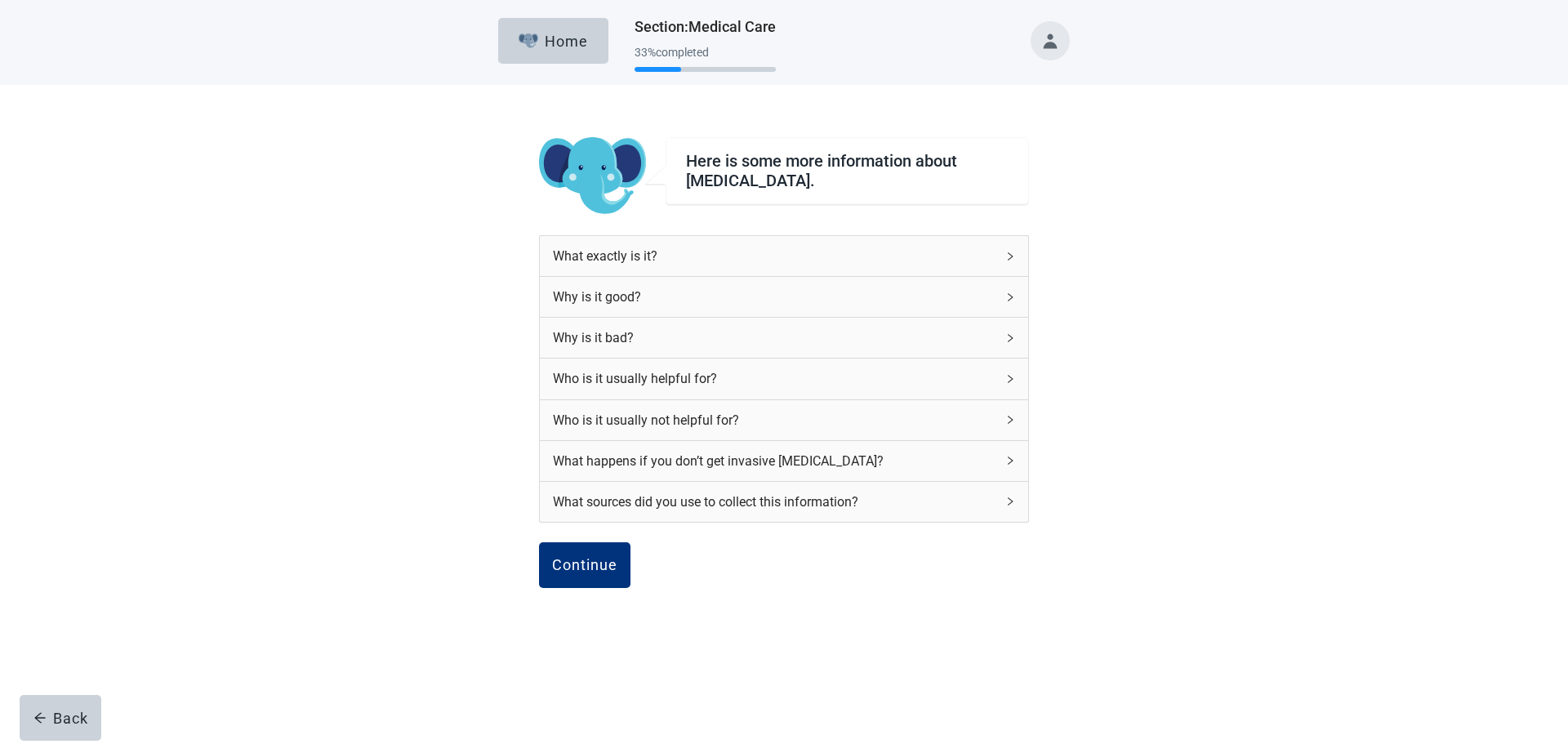
click at [1010, 256] on icon "right" at bounding box center [1010, 256] width 10 height 10
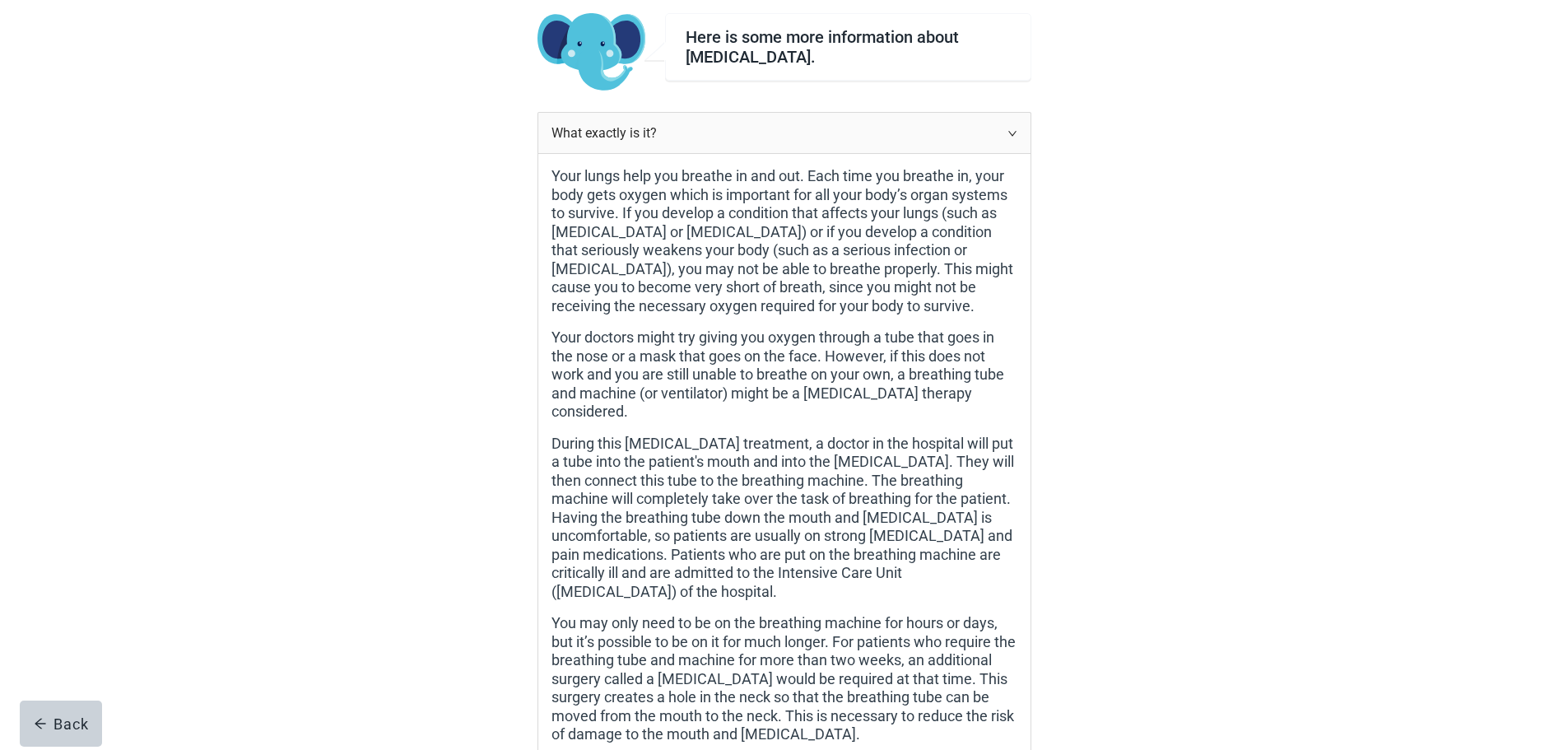
scroll to position [165, 0]
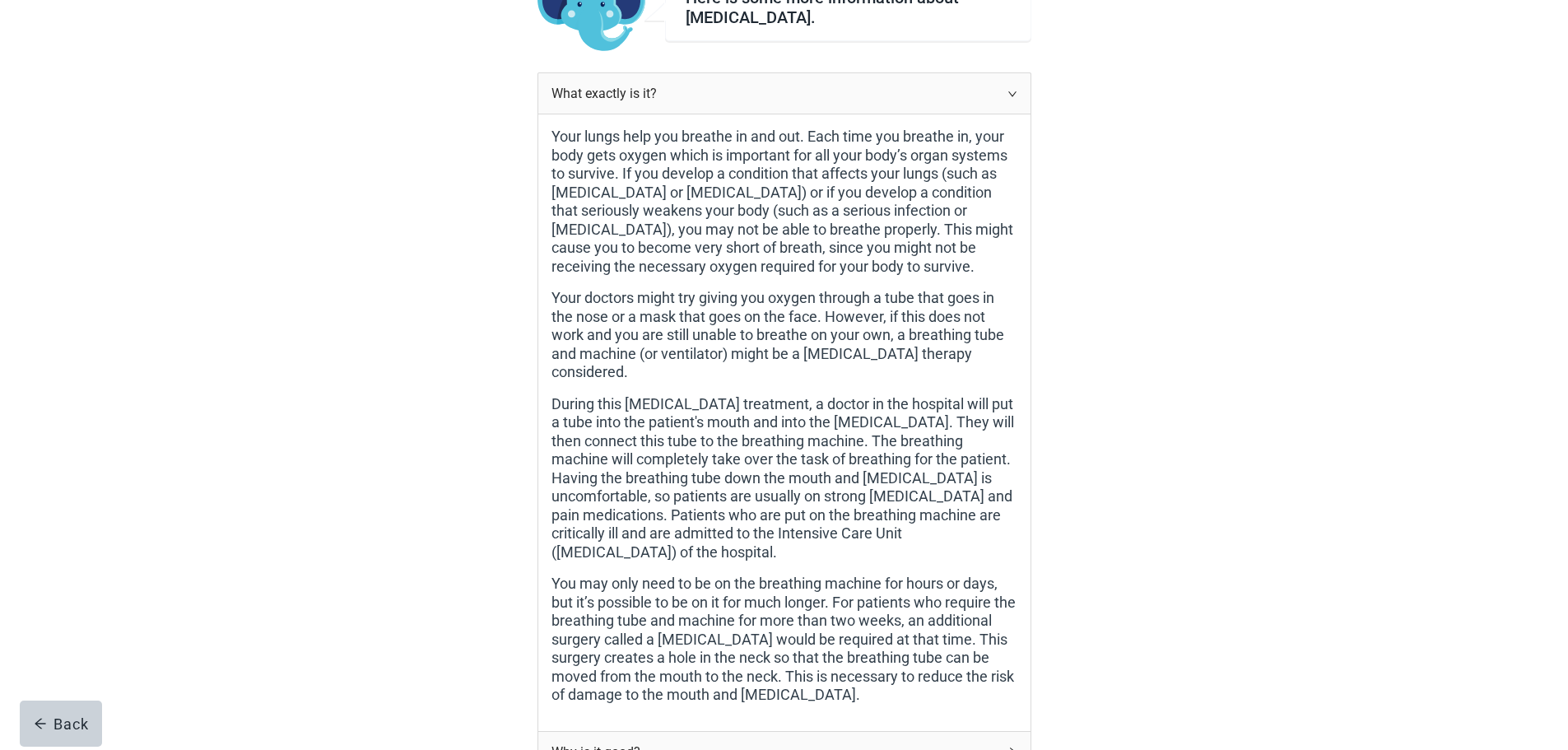
click at [1011, 95] on icon "right" at bounding box center [1013, 94] width 10 height 10
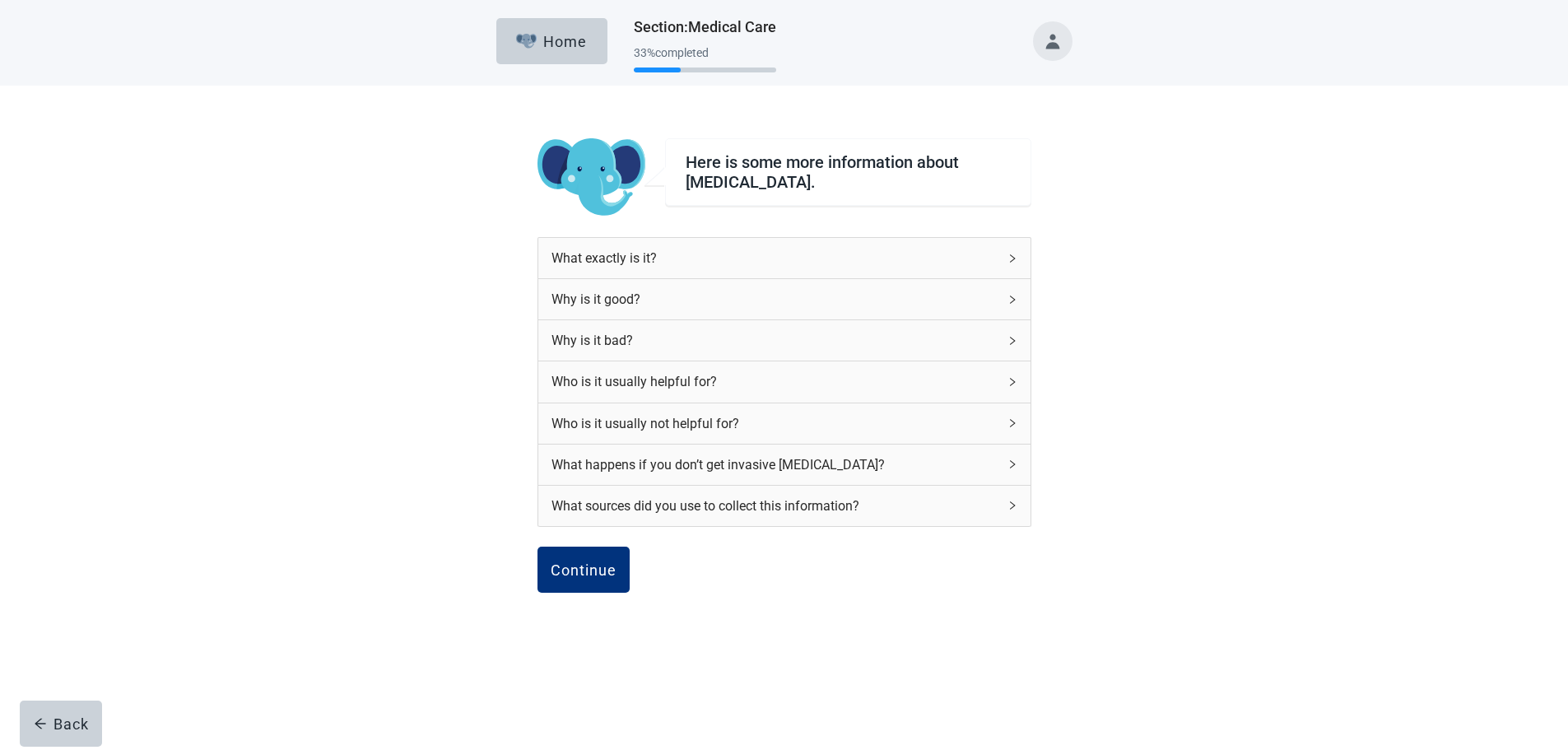
scroll to position [0, 0]
click at [1017, 298] on icon "right" at bounding box center [1018, 299] width 10 height 10
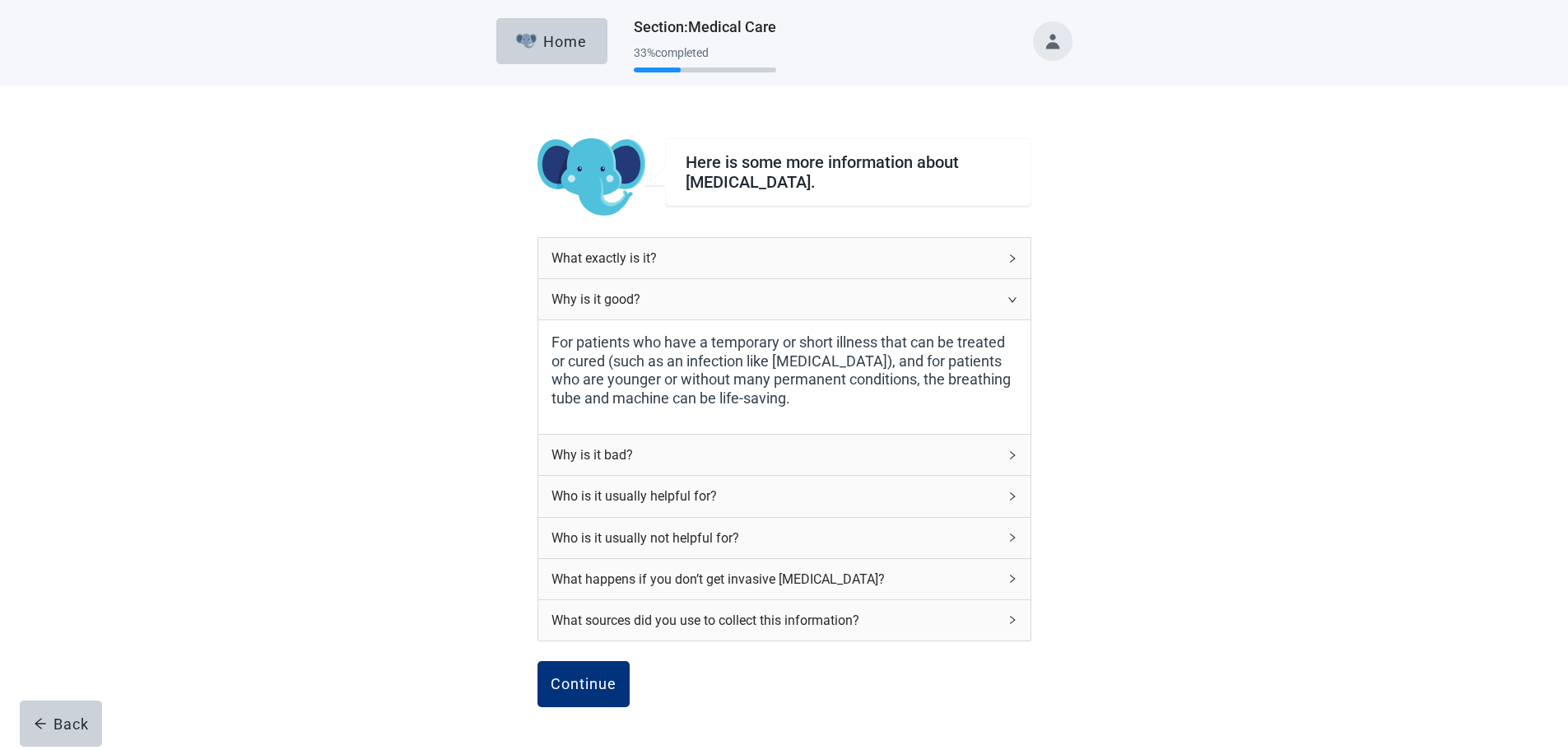
click at [1017, 298] on div "Why is it good?" at bounding box center [784, 299] width 492 height 41
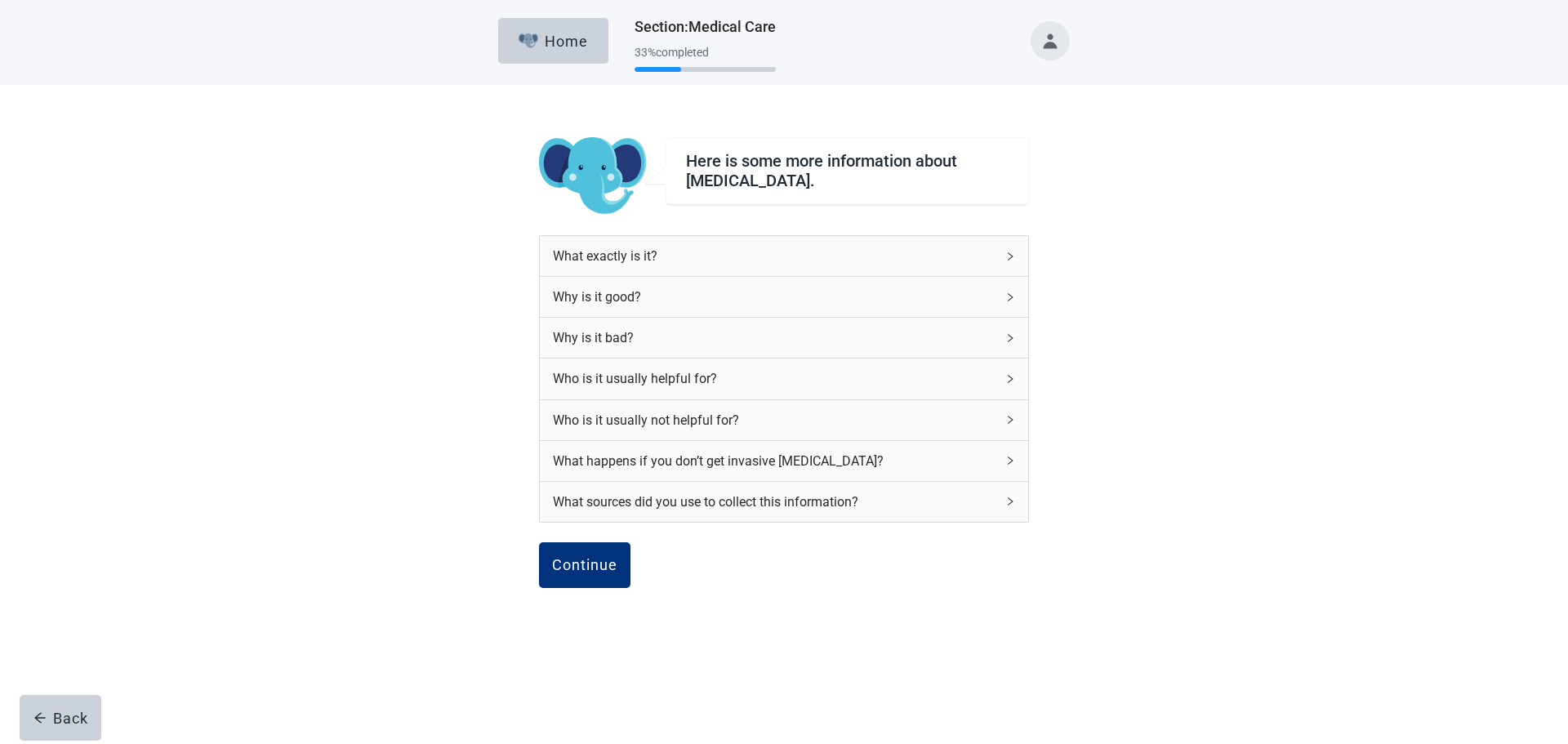
click at [1001, 333] on div "Why is it bad?" at bounding box center [784, 338] width 488 height 40
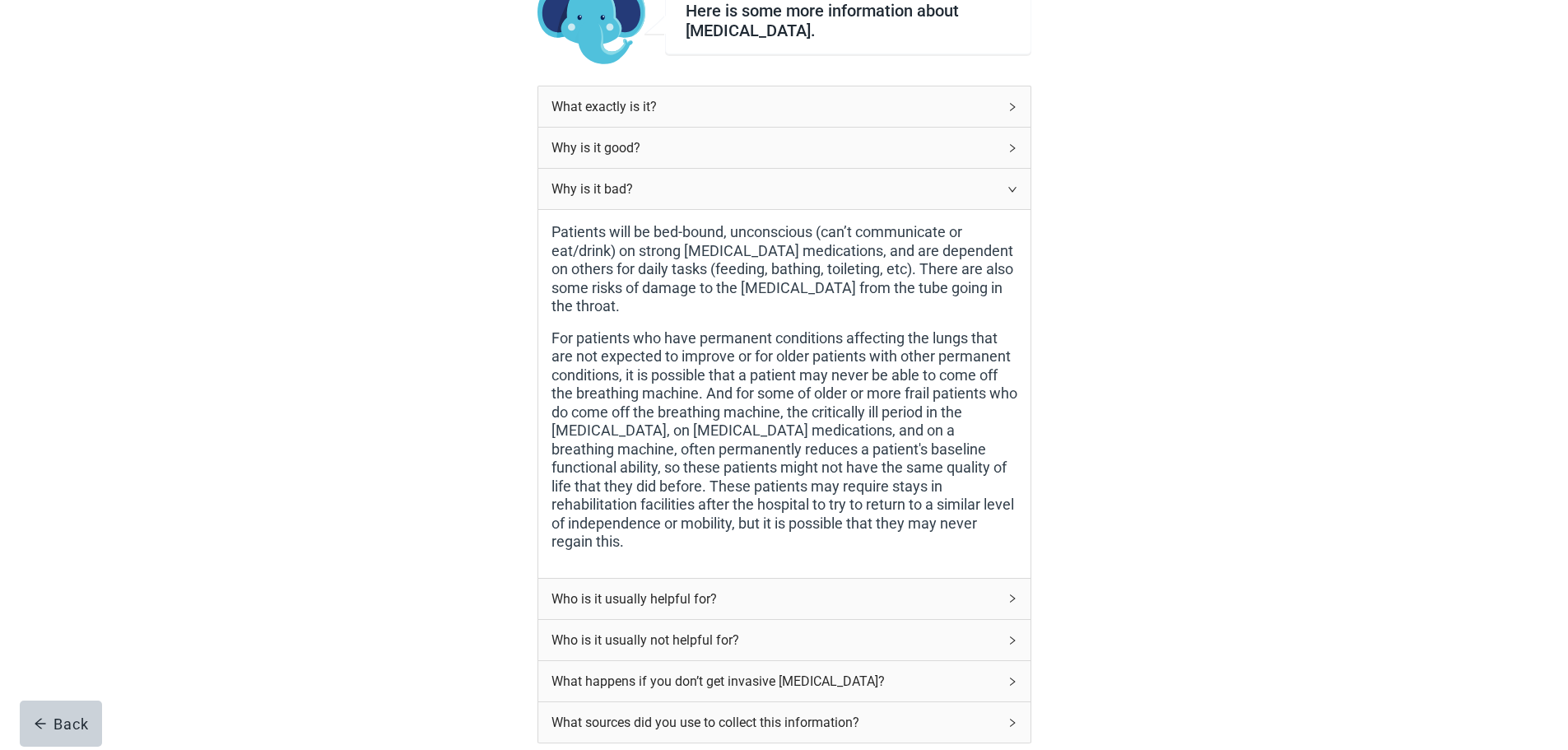
scroll to position [165, 0]
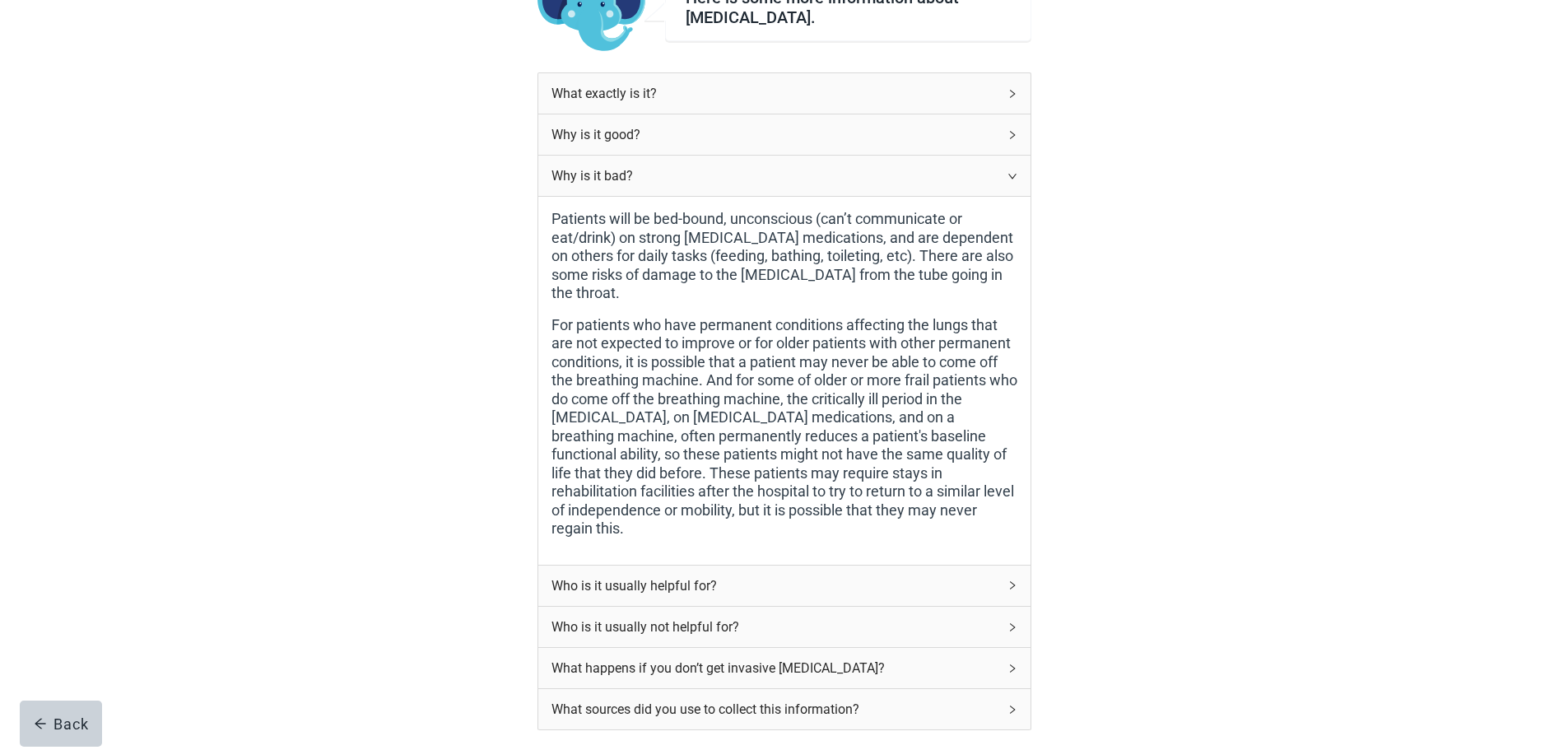
click at [1008, 172] on span "right" at bounding box center [1013, 176] width 10 height 10
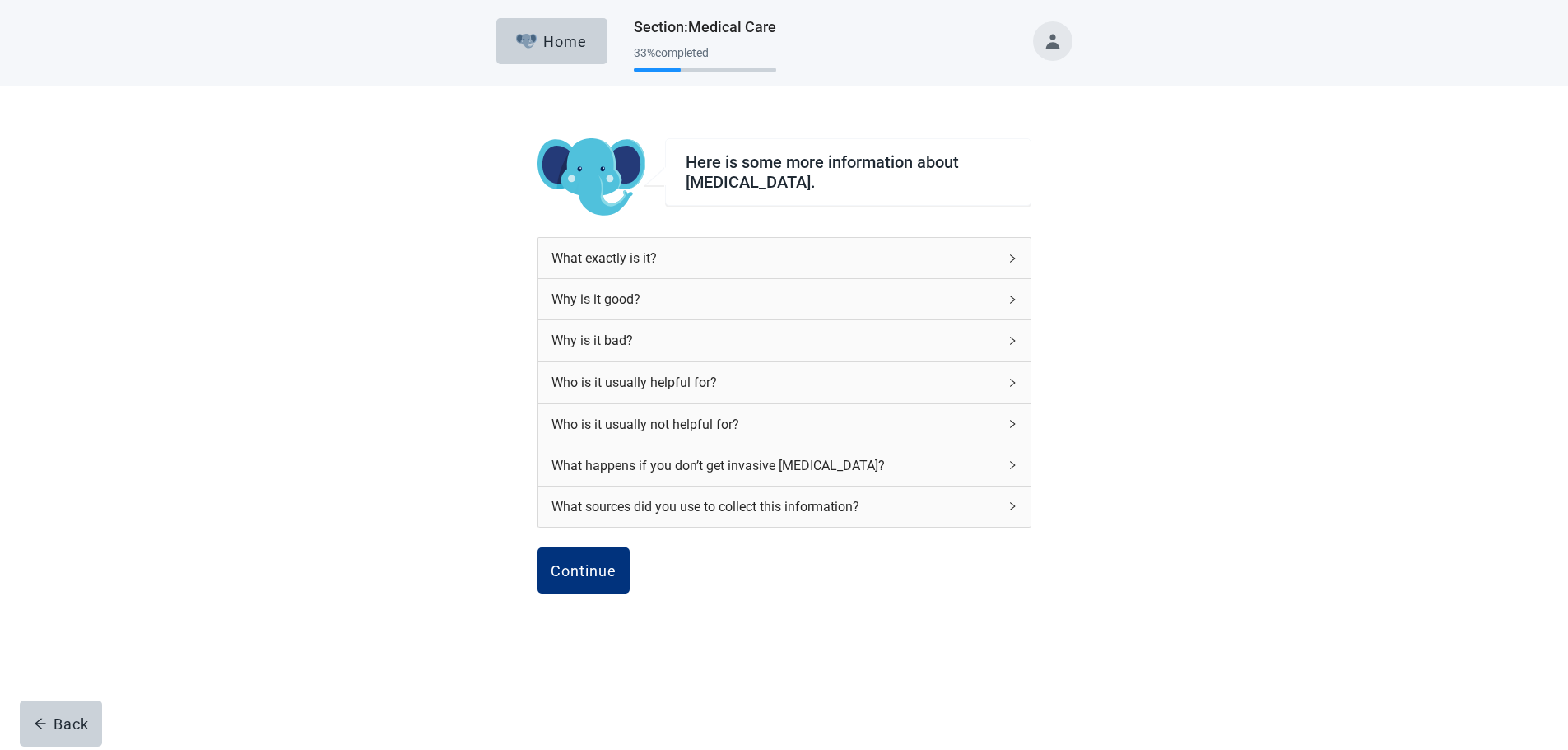
scroll to position [0, 0]
click at [605, 568] on div "Continue" at bounding box center [589, 570] width 66 height 17
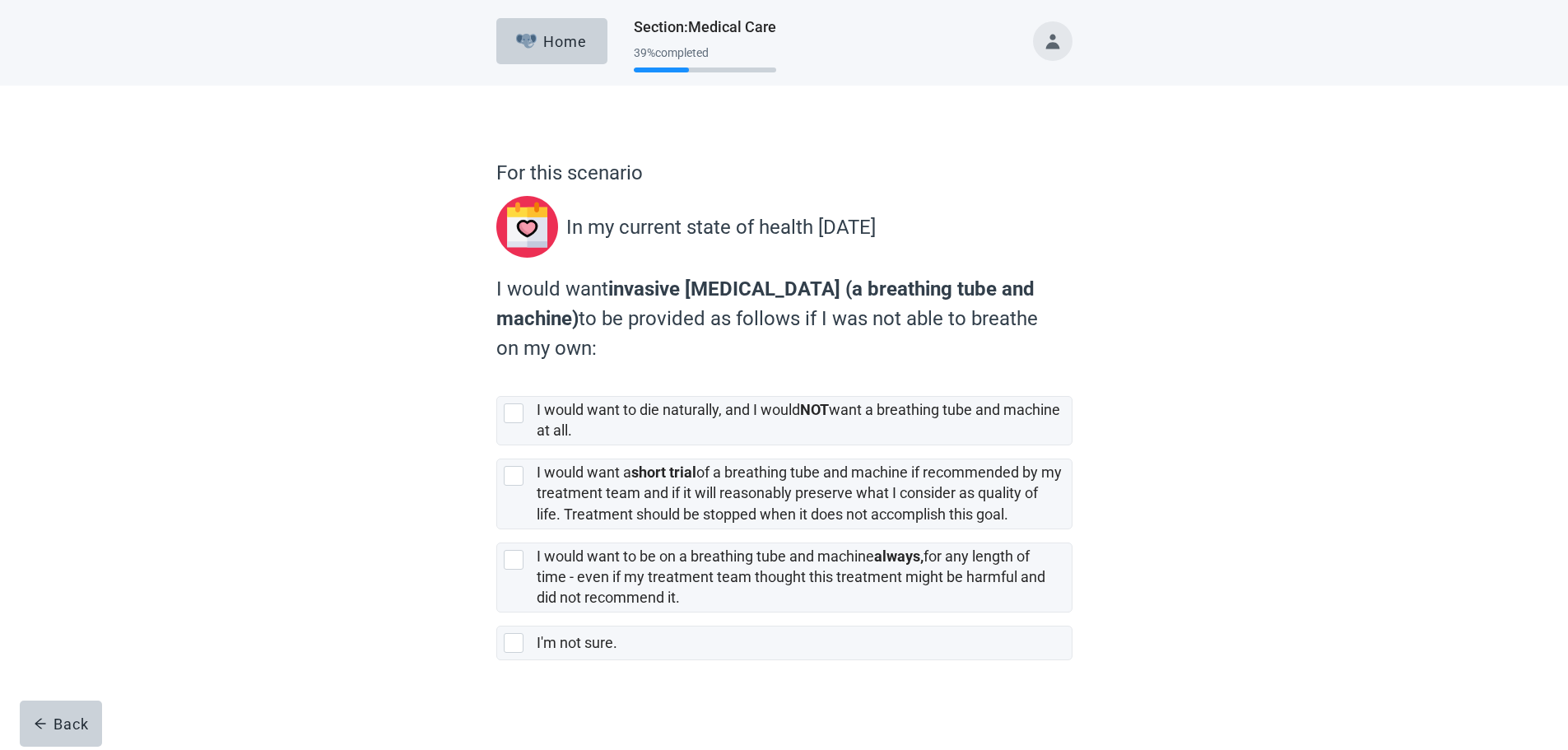
scroll to position [6, 0]
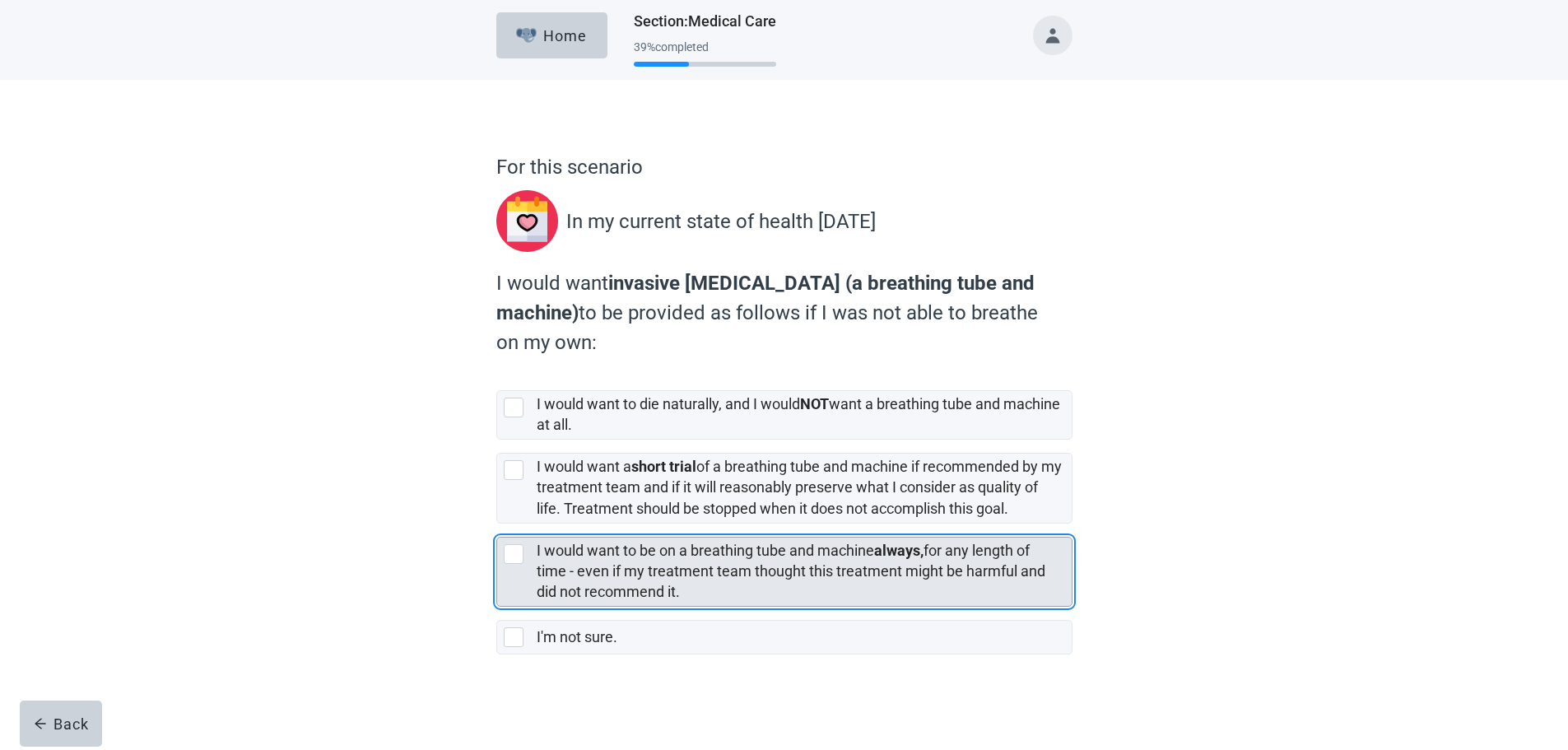
click at [515, 558] on div "[object Object], checkbox, not selected" at bounding box center [513, 553] width 19 height 19
click at [497, 525] on input "I would want to be on a breathing tube and machine always, for any length of ti…" at bounding box center [496, 524] width 1 height 1
checkbox input "true"
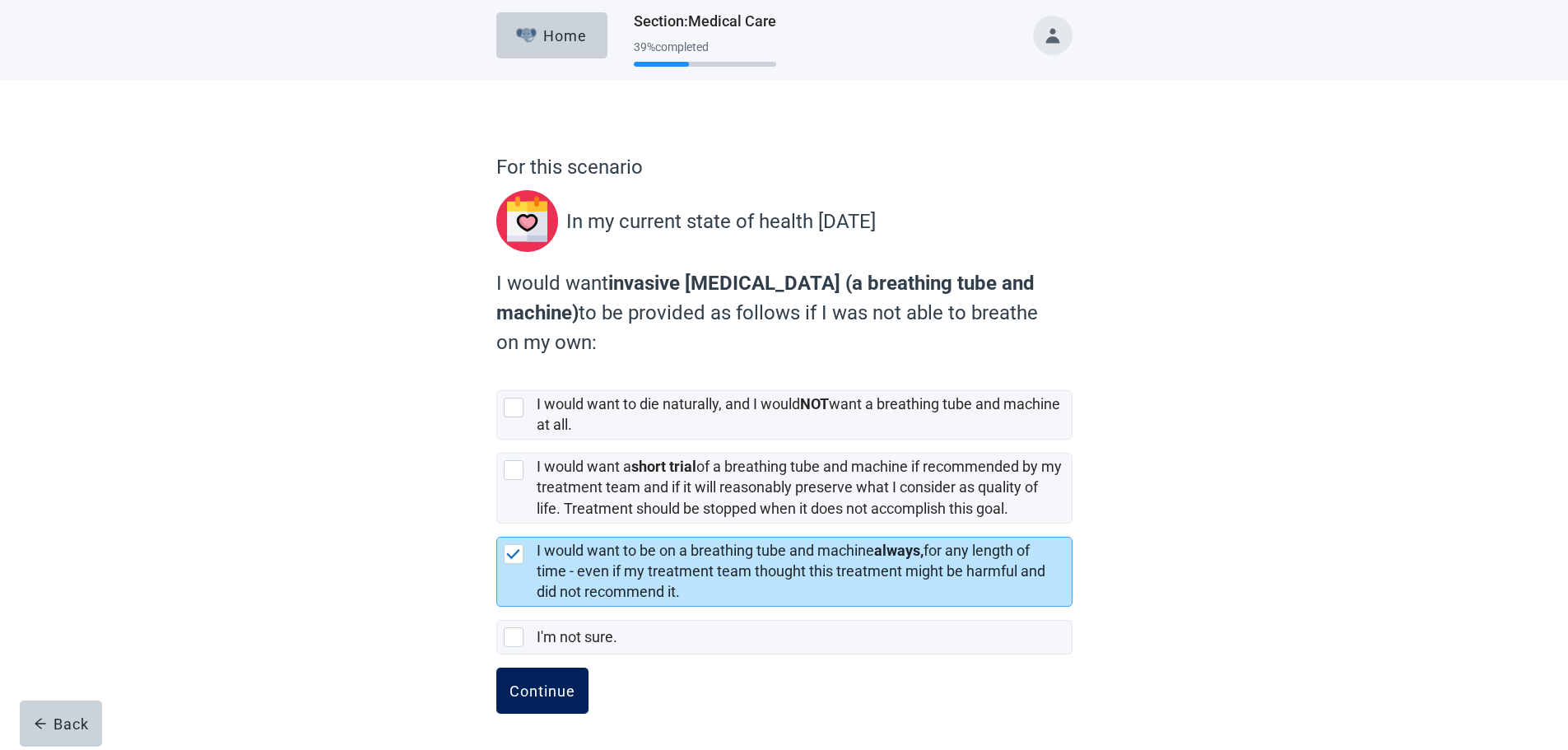
click at [532, 689] on div "Continue" at bounding box center [542, 691] width 66 height 17
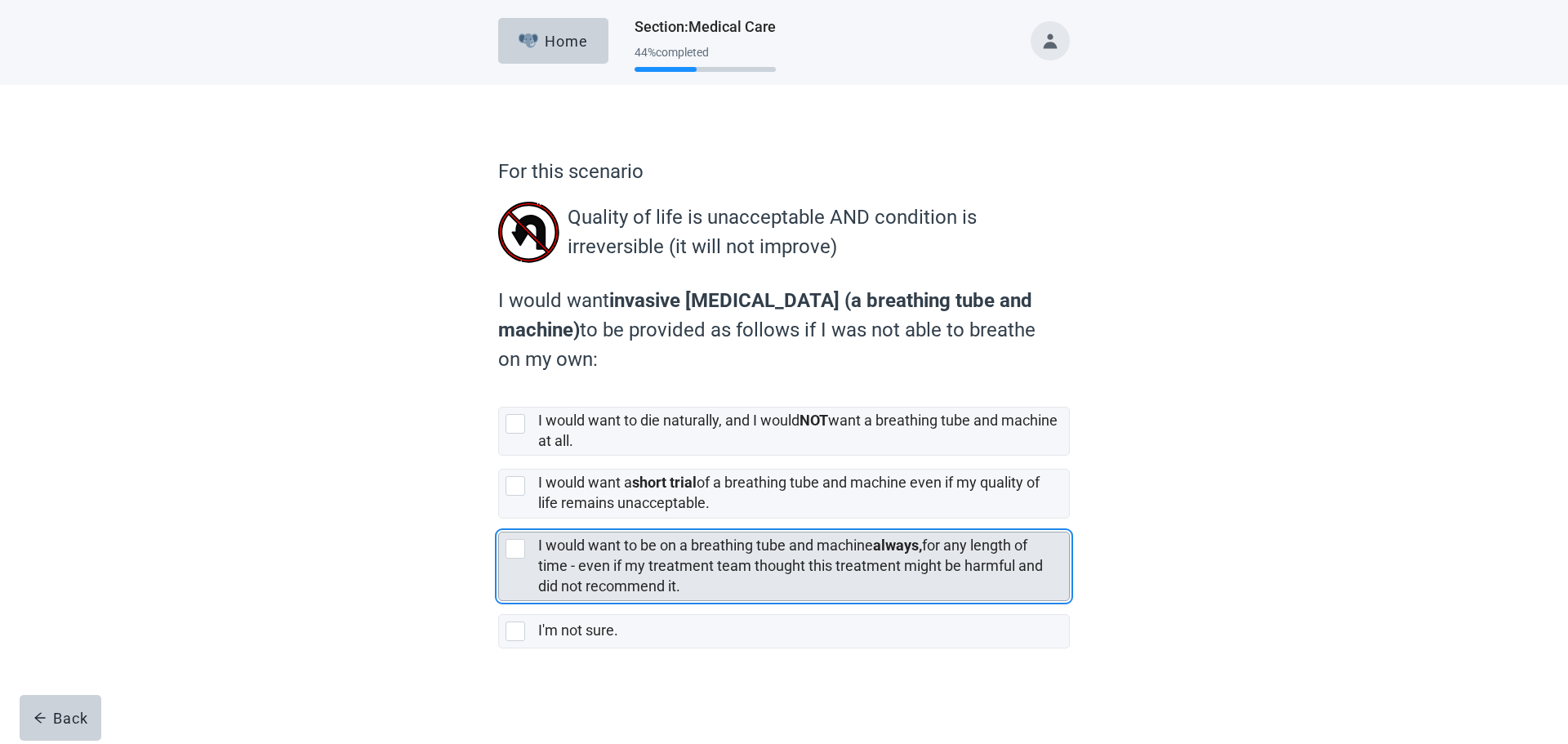
click at [509, 549] on div "[object Object], checkbox, not selected" at bounding box center [515, 548] width 19 height 19
click at [498, 520] on input "I would want to be on a breathing tube and machine always, for any length of ti…" at bounding box center [498, 519] width 1 height 1
checkbox input "true"
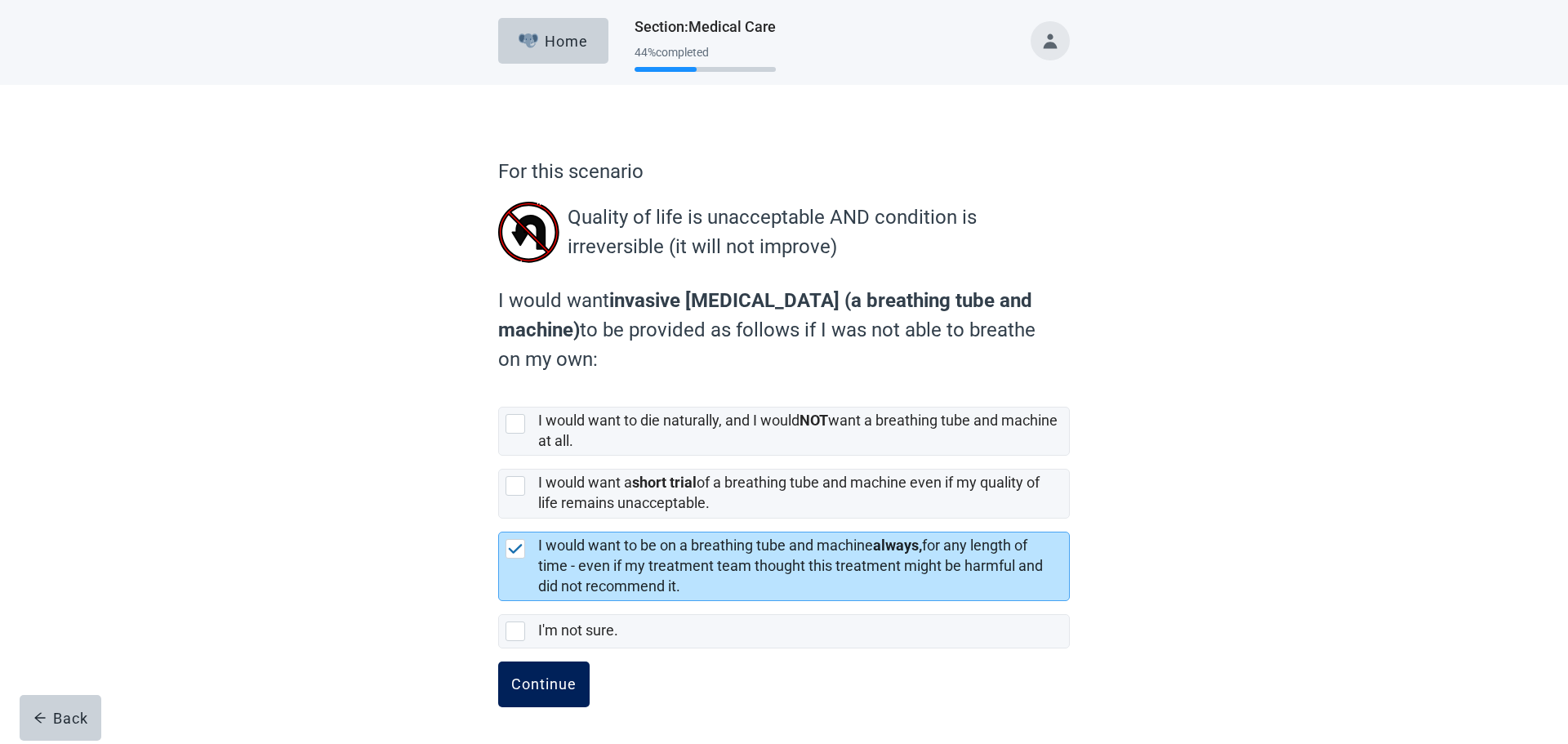
click at [558, 687] on div "Continue" at bounding box center [544, 684] width 65 height 17
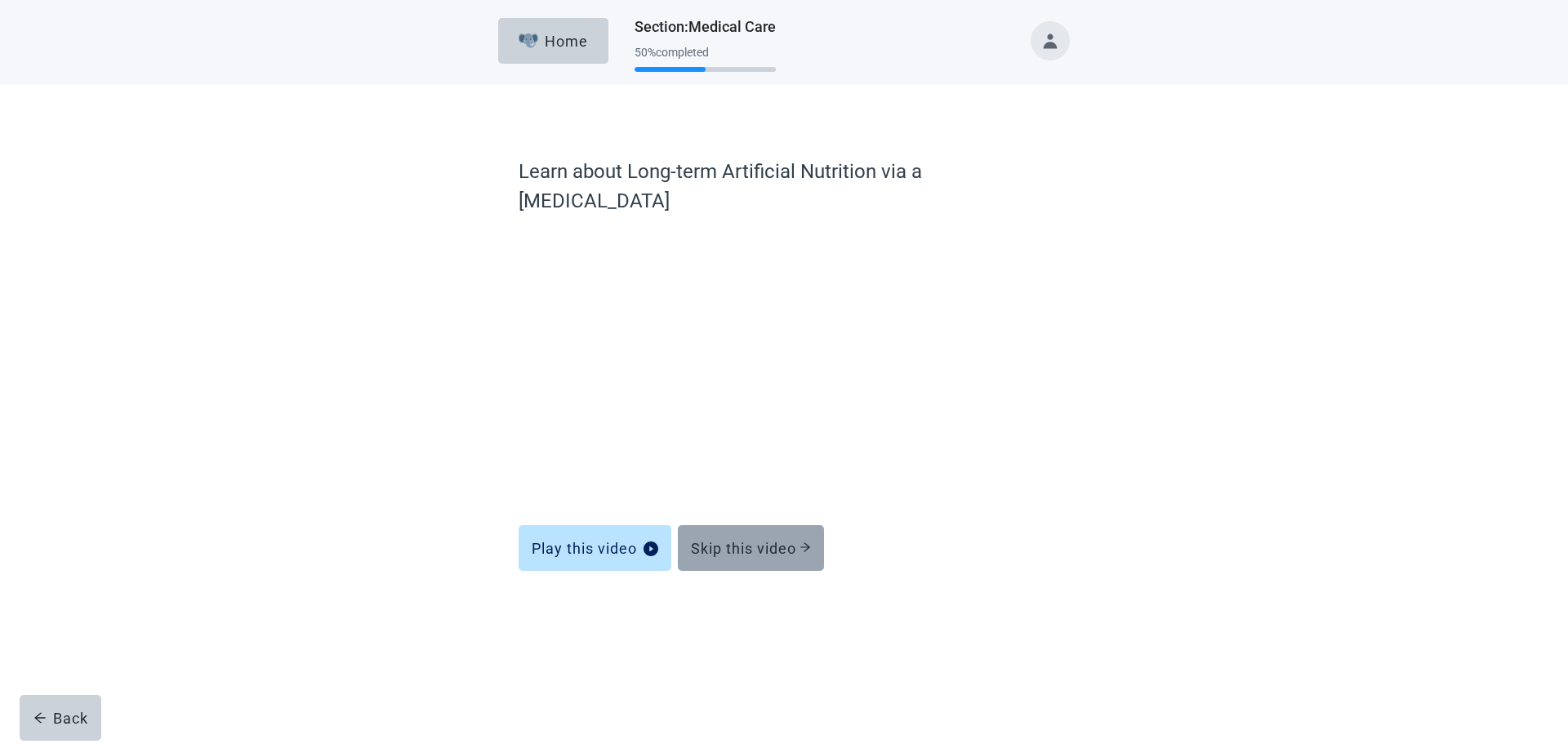
click at [728, 540] on div "Skip this video" at bounding box center [750, 548] width 120 height 17
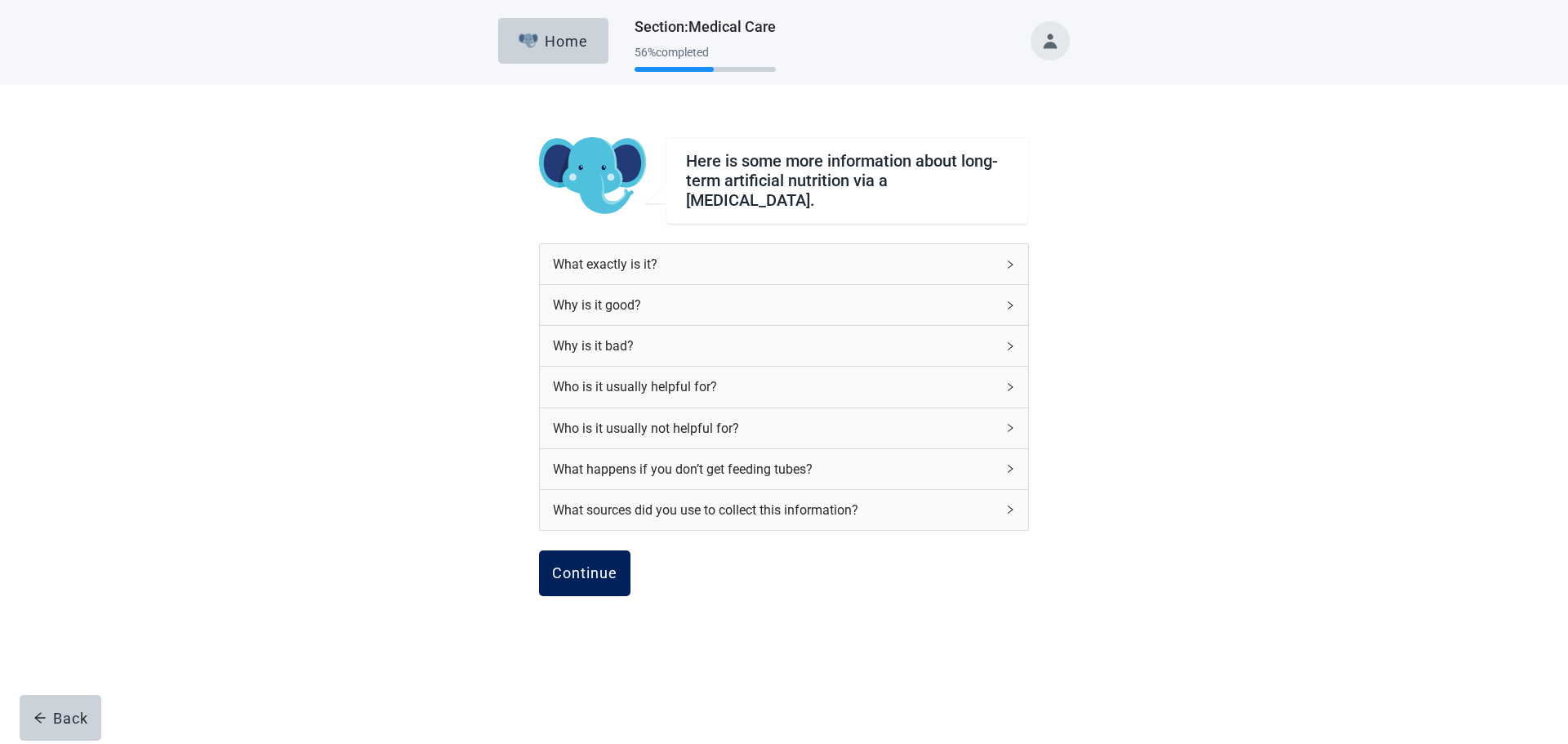
click at [615, 565] on div "Continue" at bounding box center [584, 573] width 65 height 17
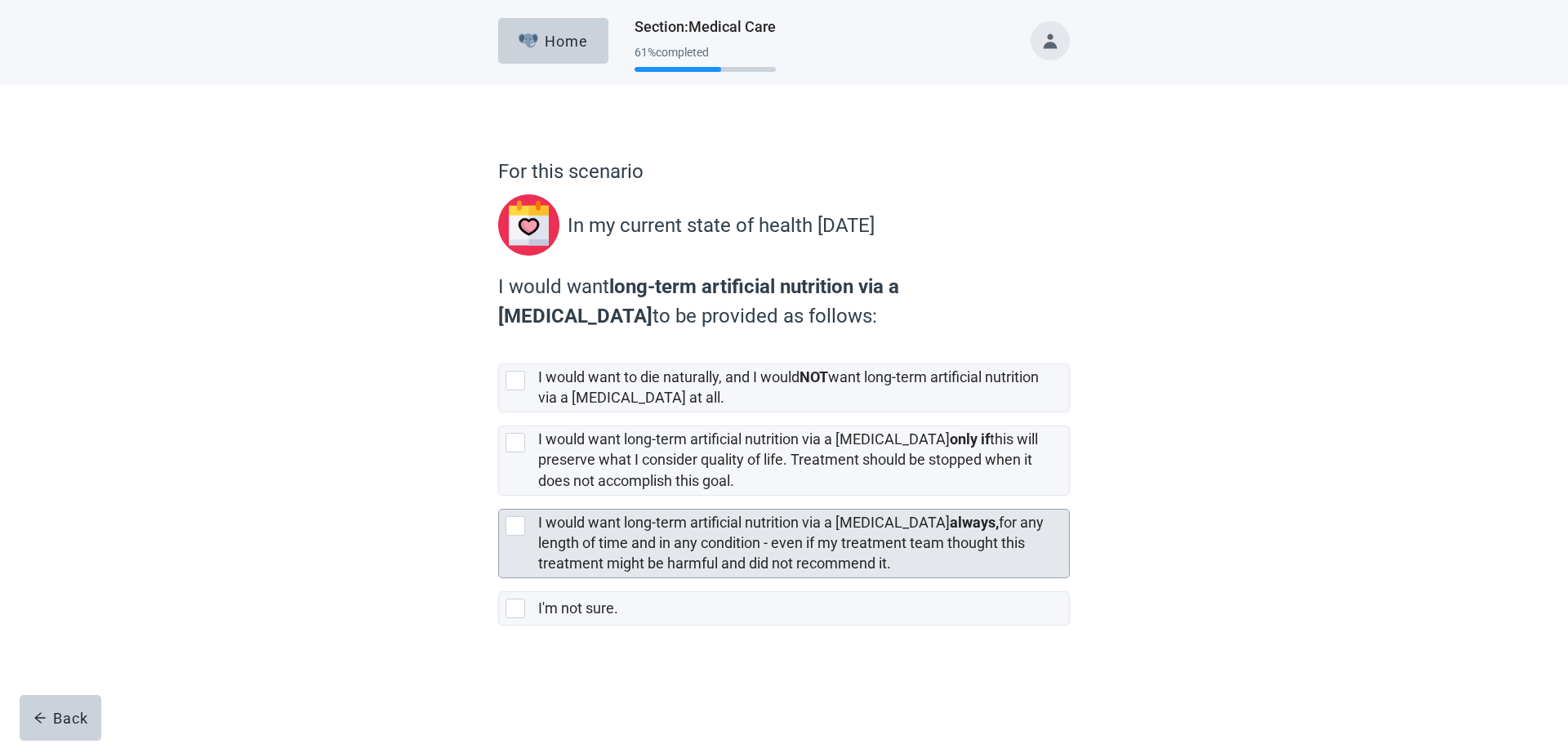
click at [523, 521] on div "[object Object], checkbox, not selected" at bounding box center [515, 525] width 19 height 19
click at [498, 497] on input "I would want long-term artificial nutrition via a [MEDICAL_DATA] always, for an…" at bounding box center [498, 496] width 1 height 1
checkbox input "true"
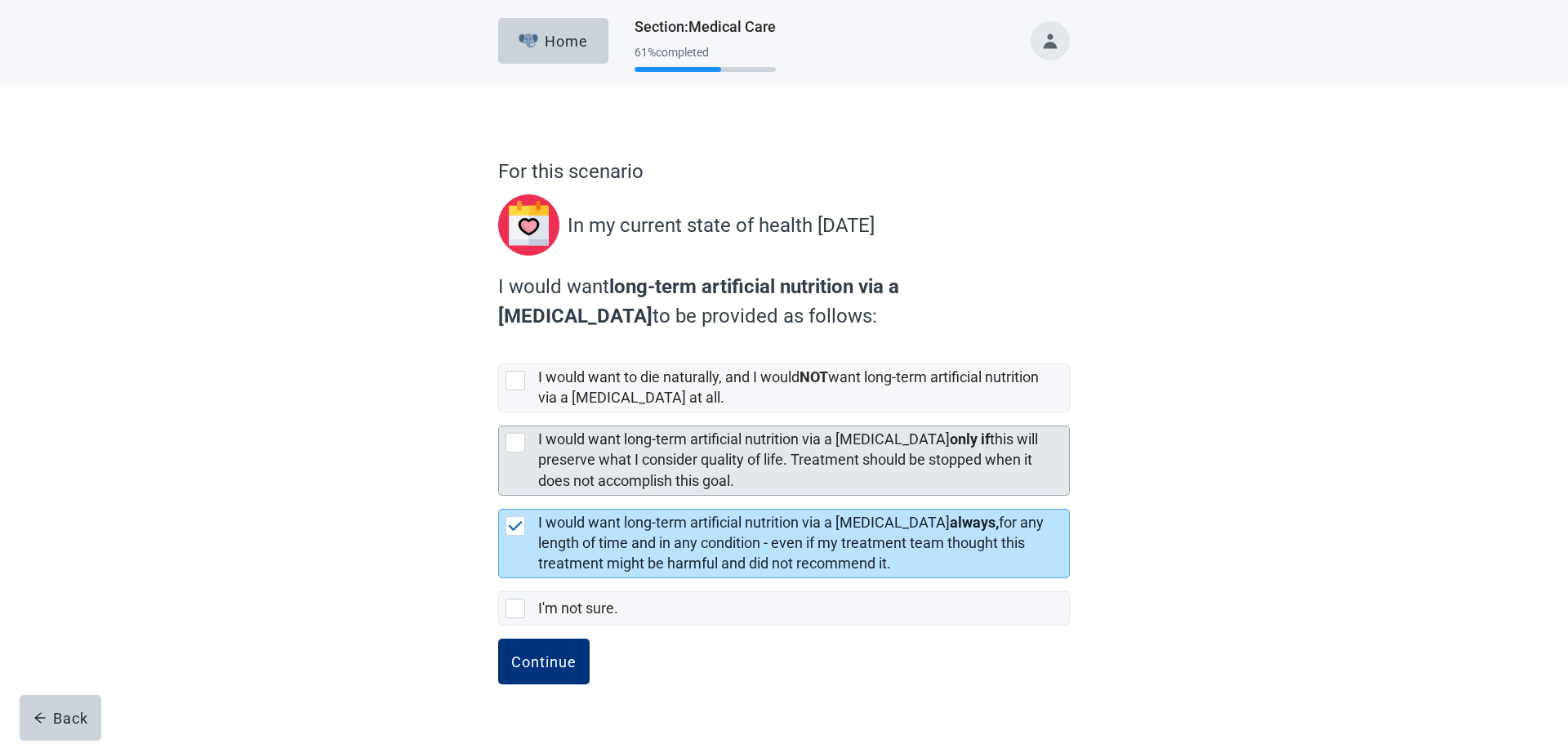
click at [509, 444] on div "[object Object], checkbox, not selected" at bounding box center [515, 442] width 19 height 19
click at [498, 413] on input "I would want long-term artificial nutrition via a [MEDICAL_DATA] only if this w…" at bounding box center [498, 412] width 1 height 1
checkbox input "true"
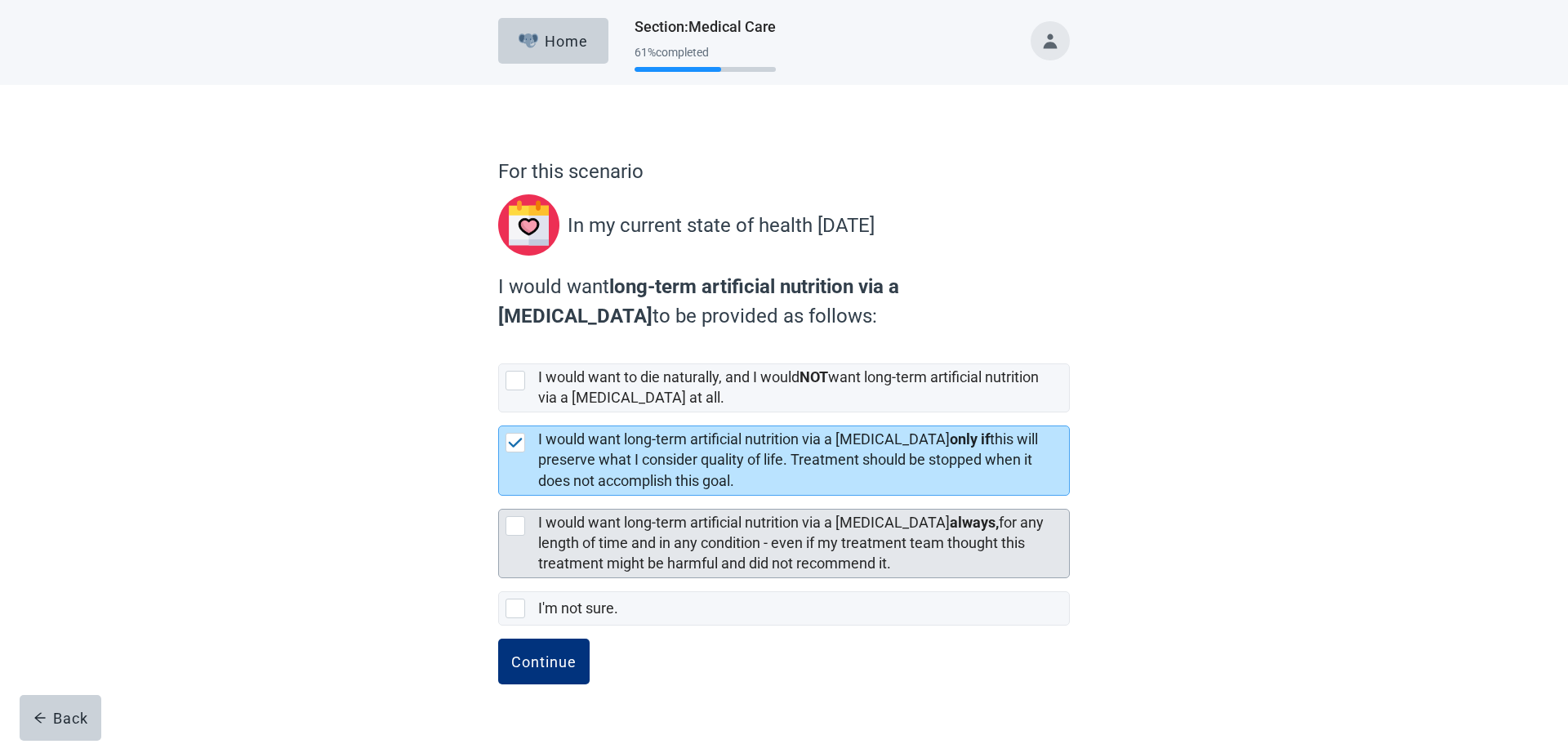
click at [514, 528] on div "[object Object], checkbox, not selected" at bounding box center [515, 525] width 19 height 19
click at [498, 497] on input "I would want long-term artificial nutrition via a [MEDICAL_DATA] always, for an…" at bounding box center [498, 496] width 1 height 1
checkbox input "true"
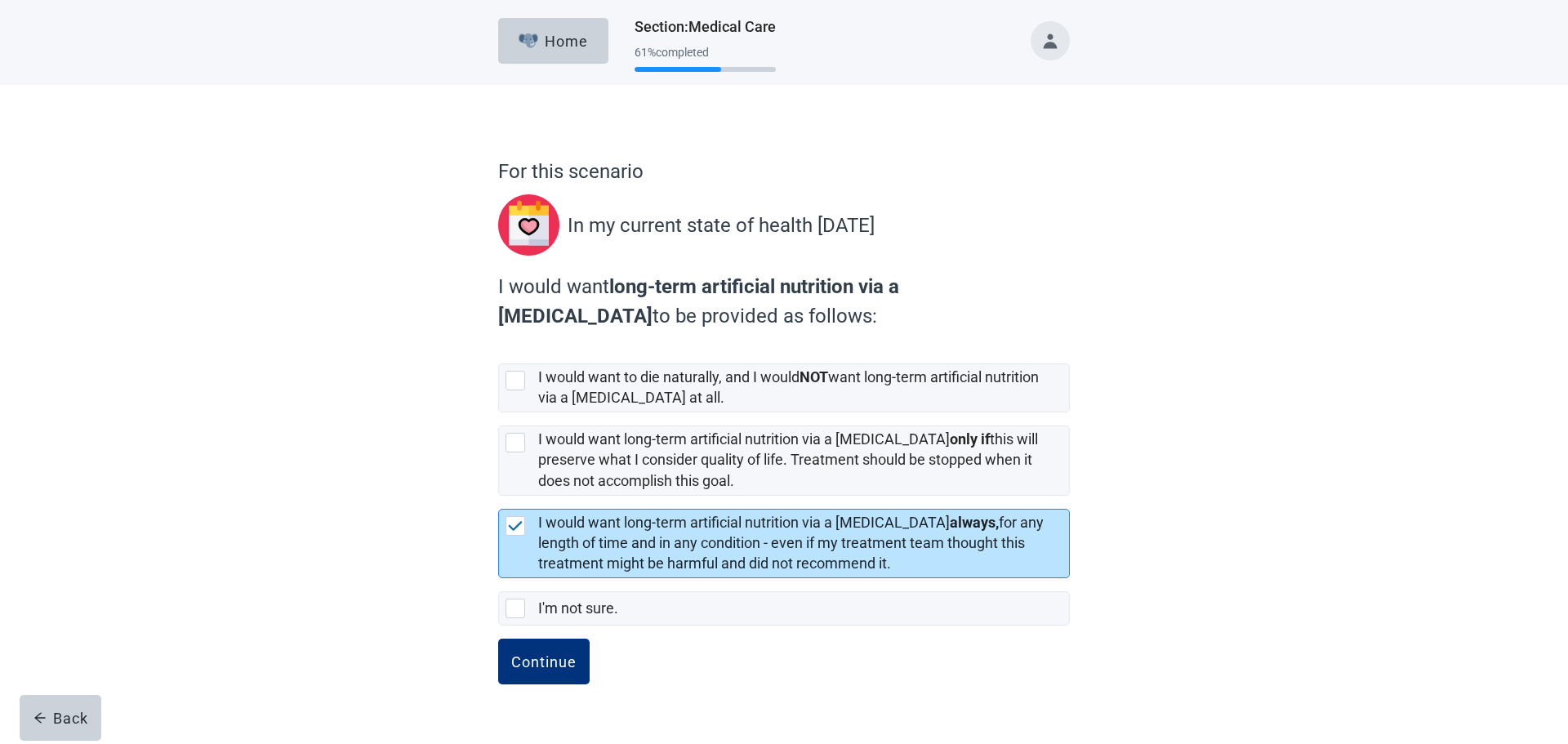
checkbox input "false"
click at [547, 669] on div "Continue" at bounding box center [544, 661] width 65 height 17
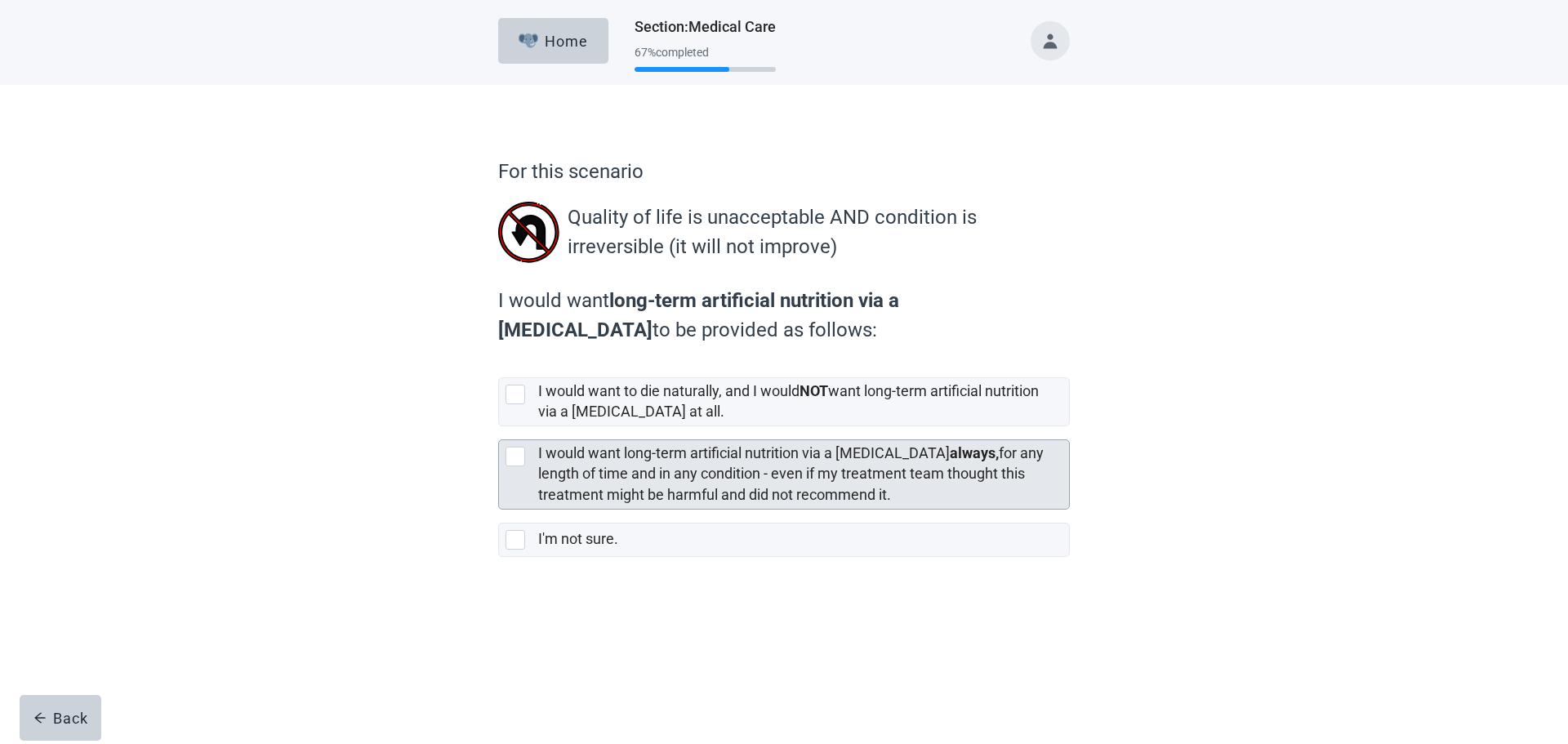
click at [514, 459] on div "[object Object], checkbox, not selected" at bounding box center [515, 456] width 19 height 19
click at [498, 427] on input "I would want long-term artificial nutrition via a [MEDICAL_DATA] always, for an…" at bounding box center [498, 426] width 1 height 1
checkbox input "true"
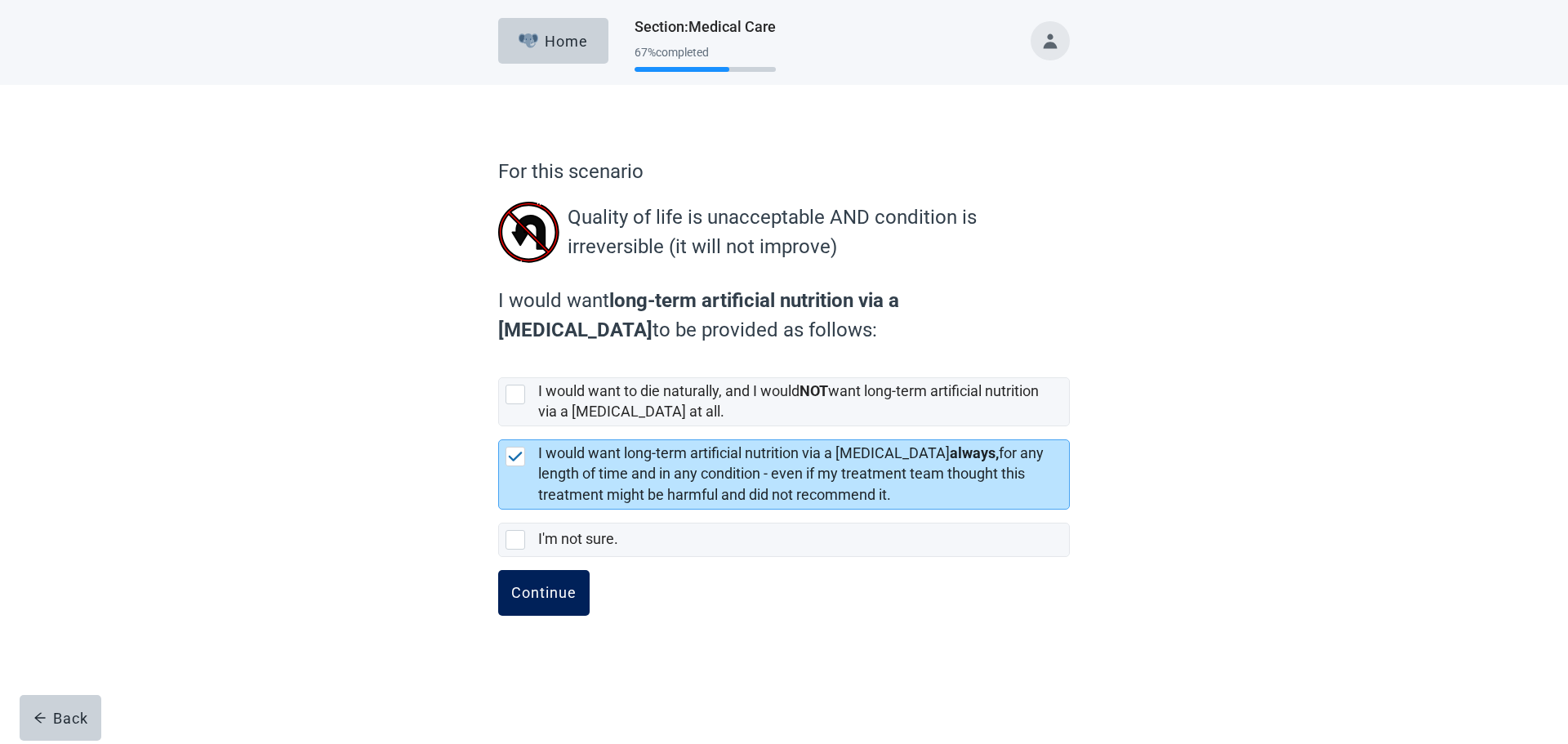
click at [537, 589] on div "Continue" at bounding box center [544, 593] width 65 height 17
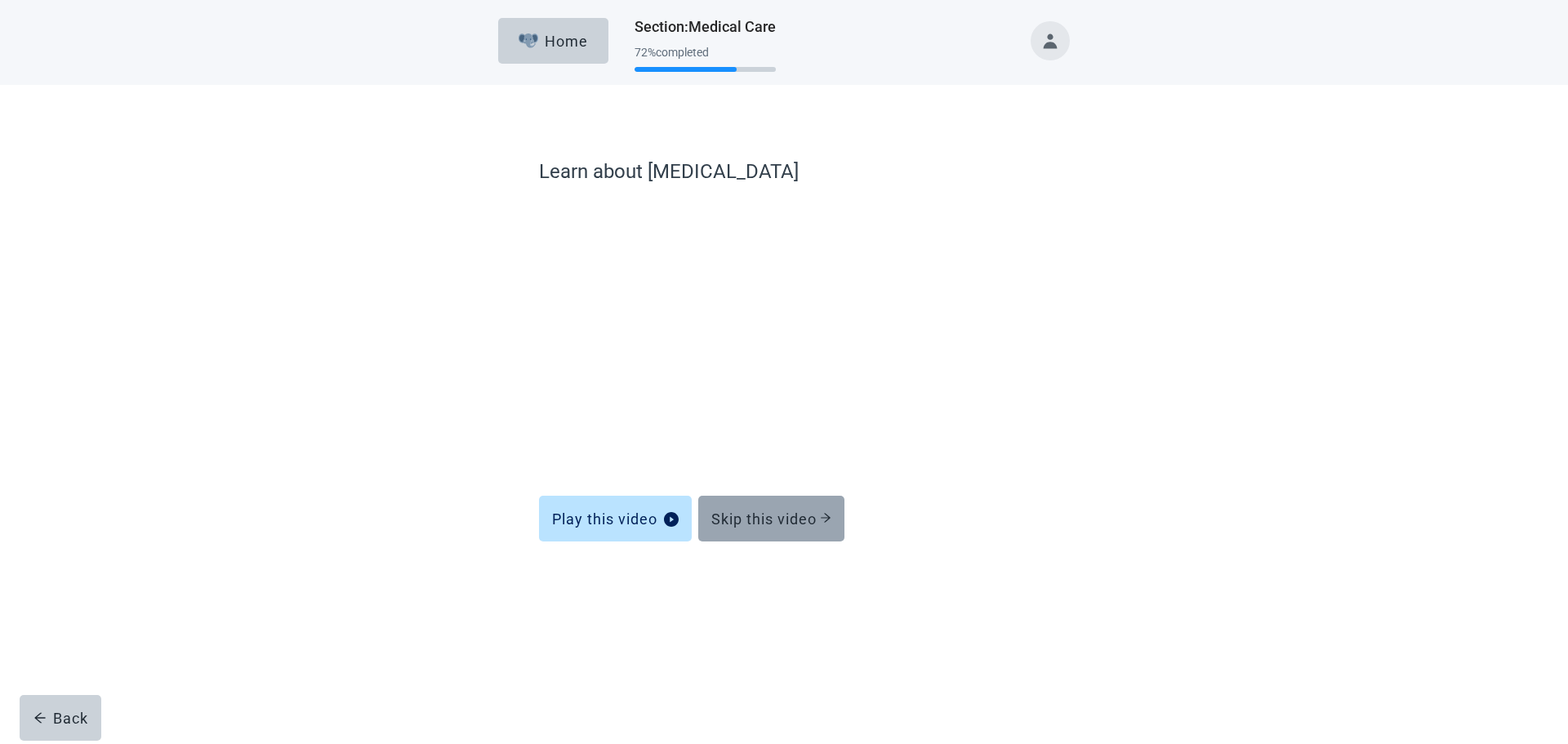
click at [758, 518] on div "Skip this video" at bounding box center [771, 519] width 120 height 17
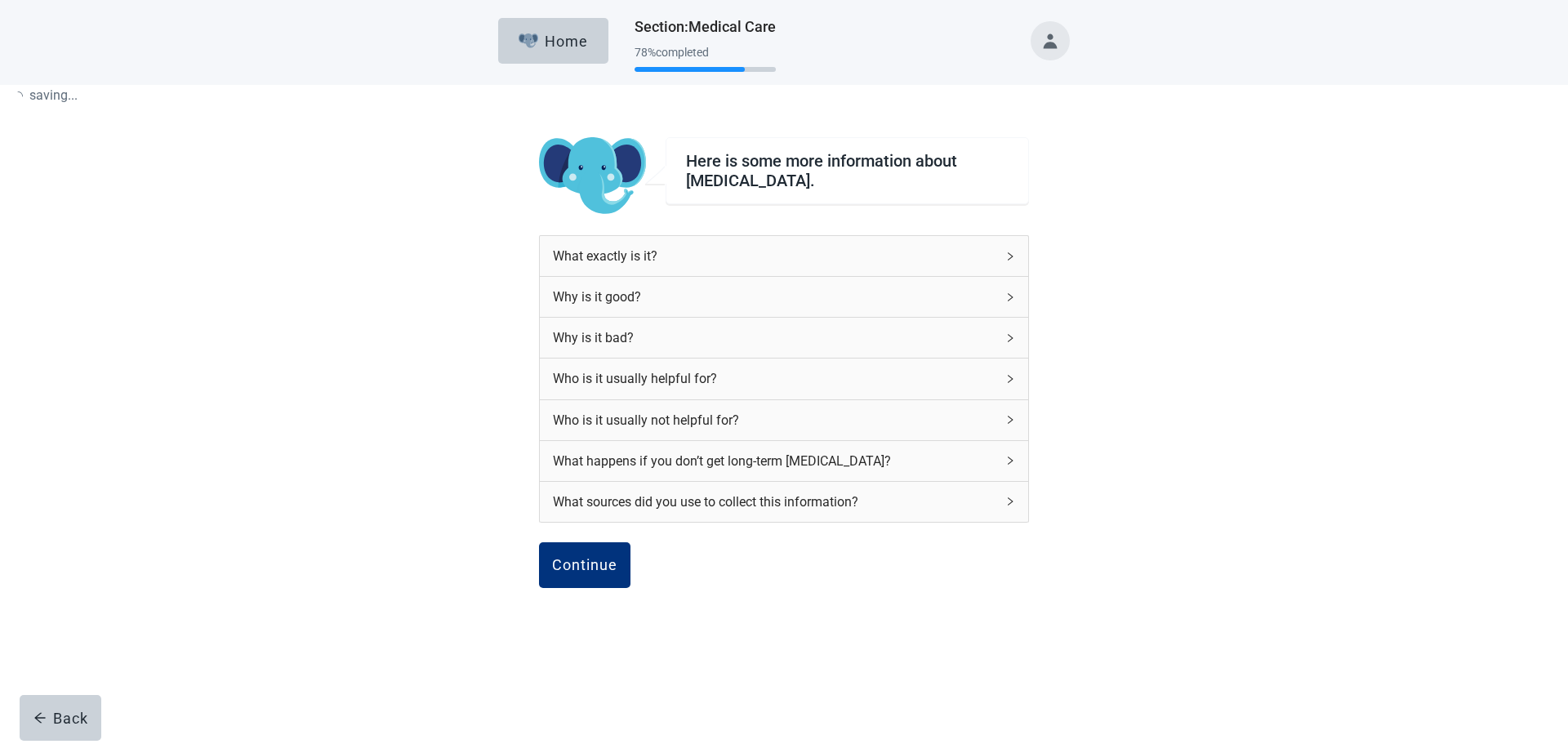
click at [758, 518] on div "What sources did you use to collect this information?" at bounding box center [784, 502] width 488 height 40
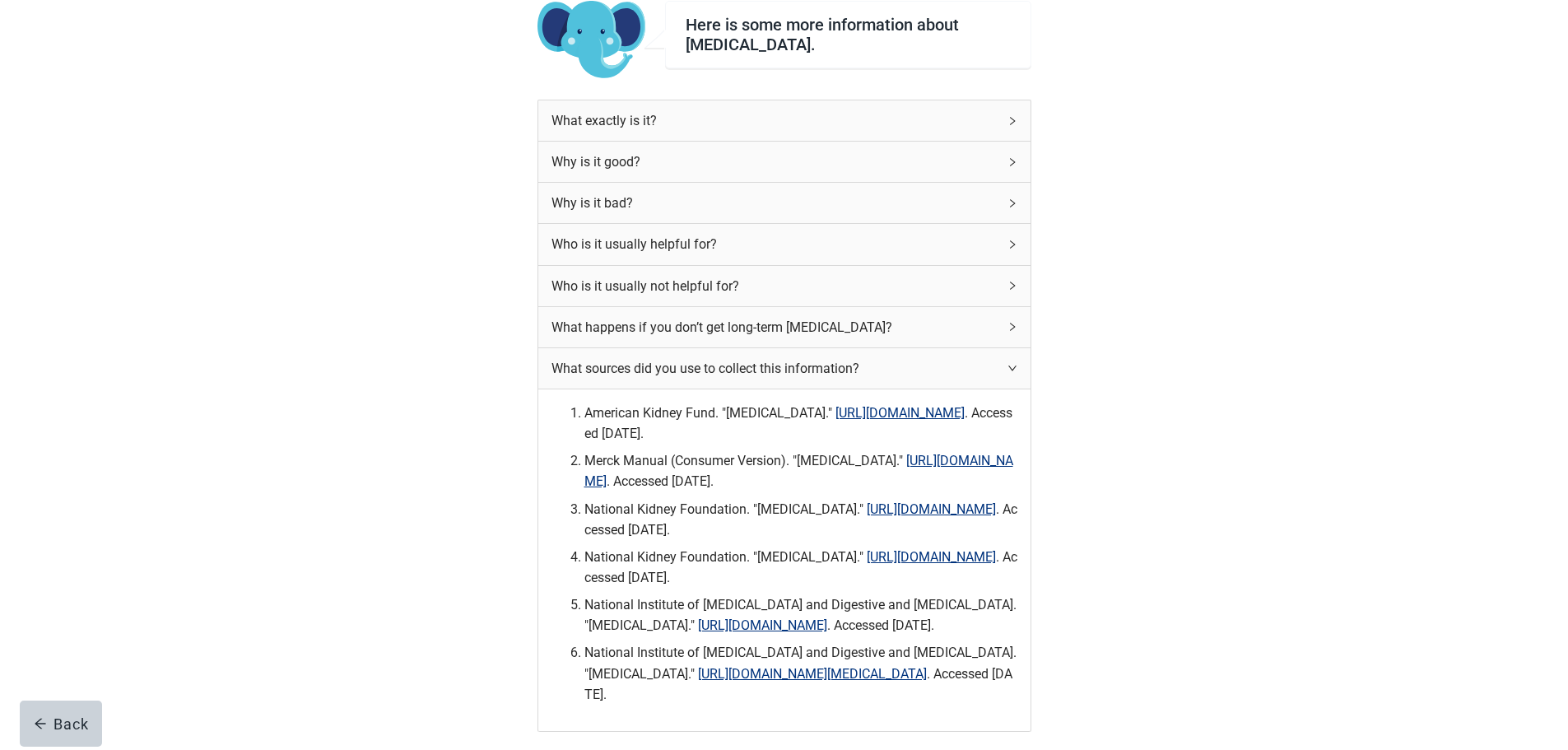
scroll to position [329, 0]
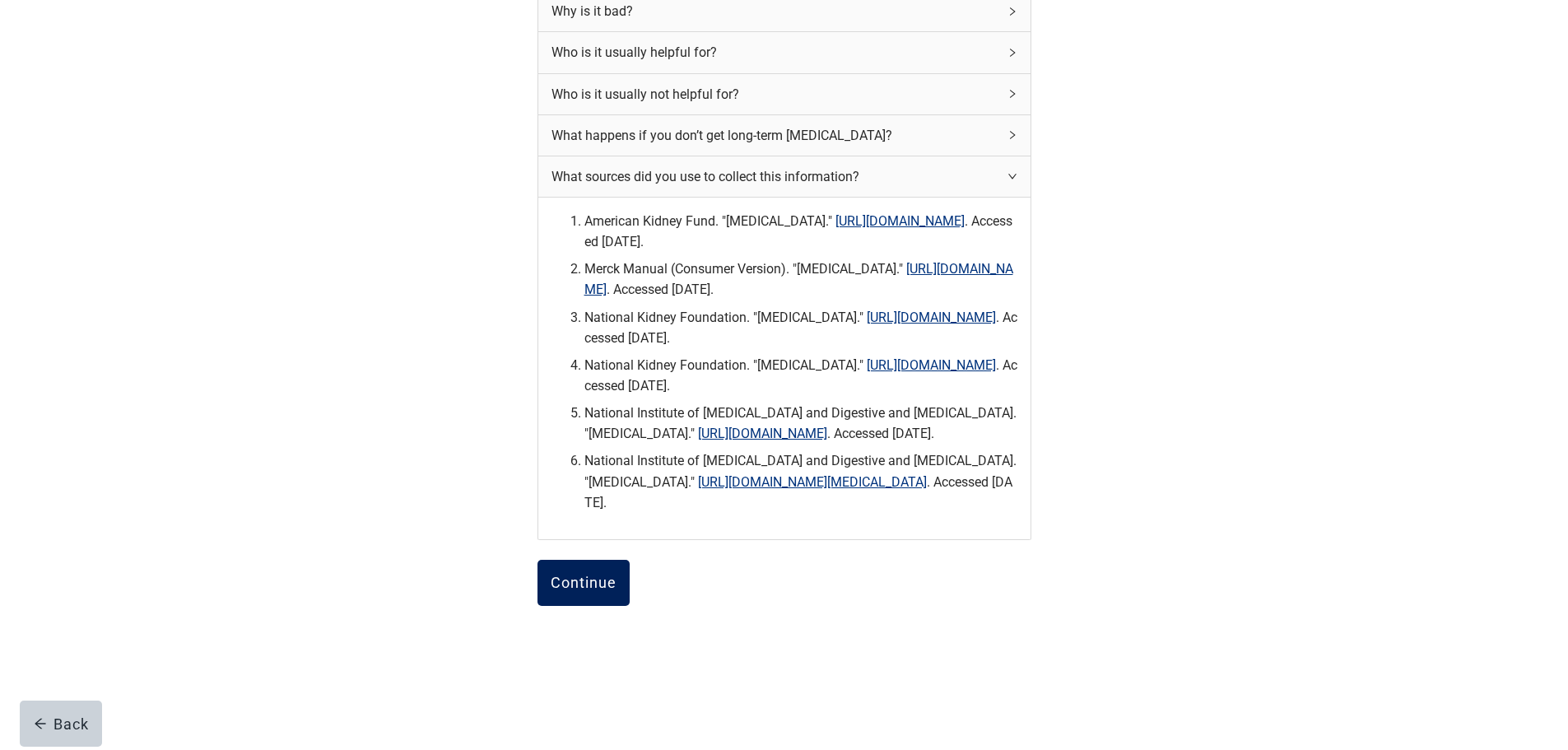
click at [587, 591] on div "Continue" at bounding box center [583, 583] width 66 height 17
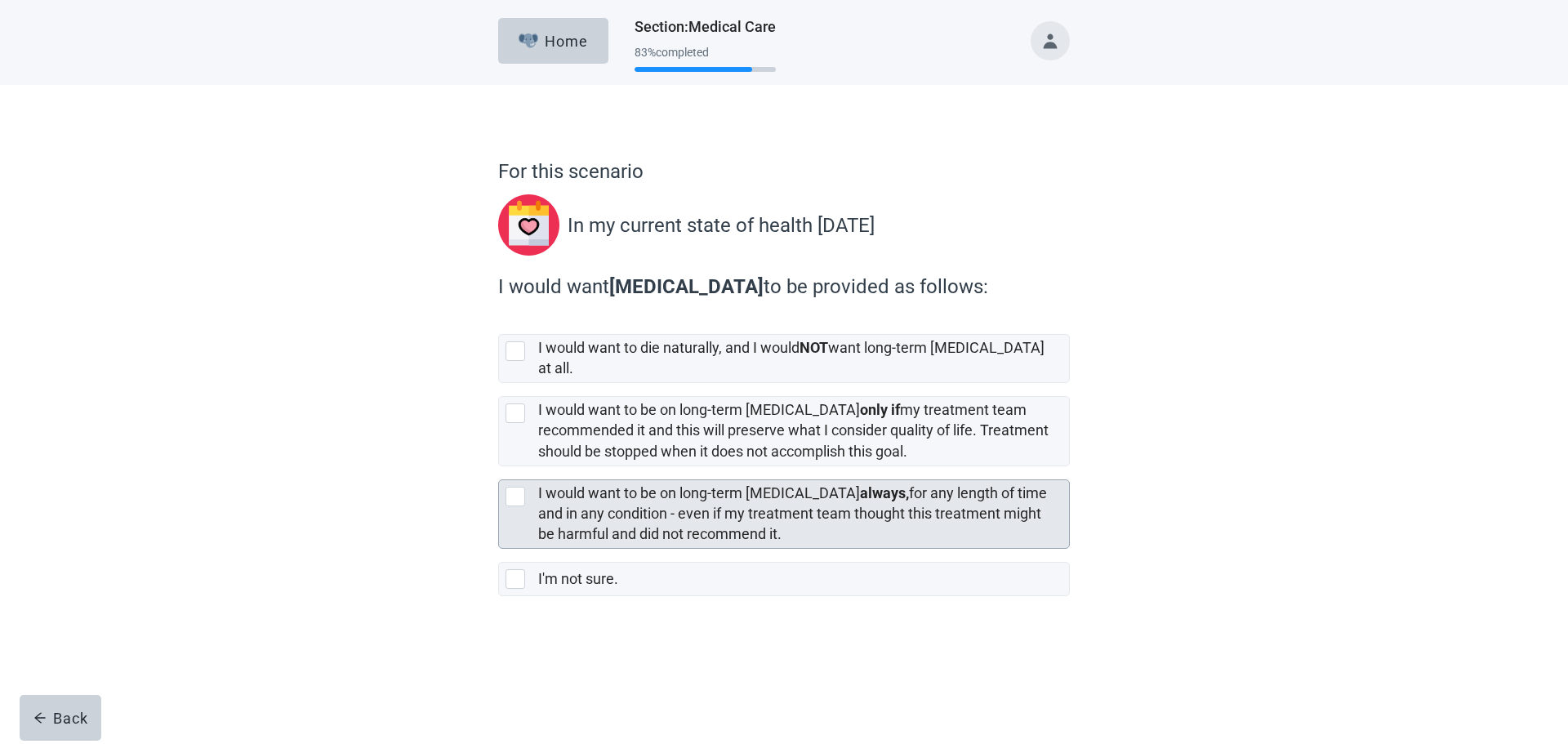
click at [520, 486] on div "[object Object], checkbox, not selected" at bounding box center [515, 496] width 19 height 19
click at [498, 467] on input "I would want to be on long-term [MEDICAL_DATA] always, for any length of time a…" at bounding box center [498, 466] width 1 height 1
checkbox input "true"
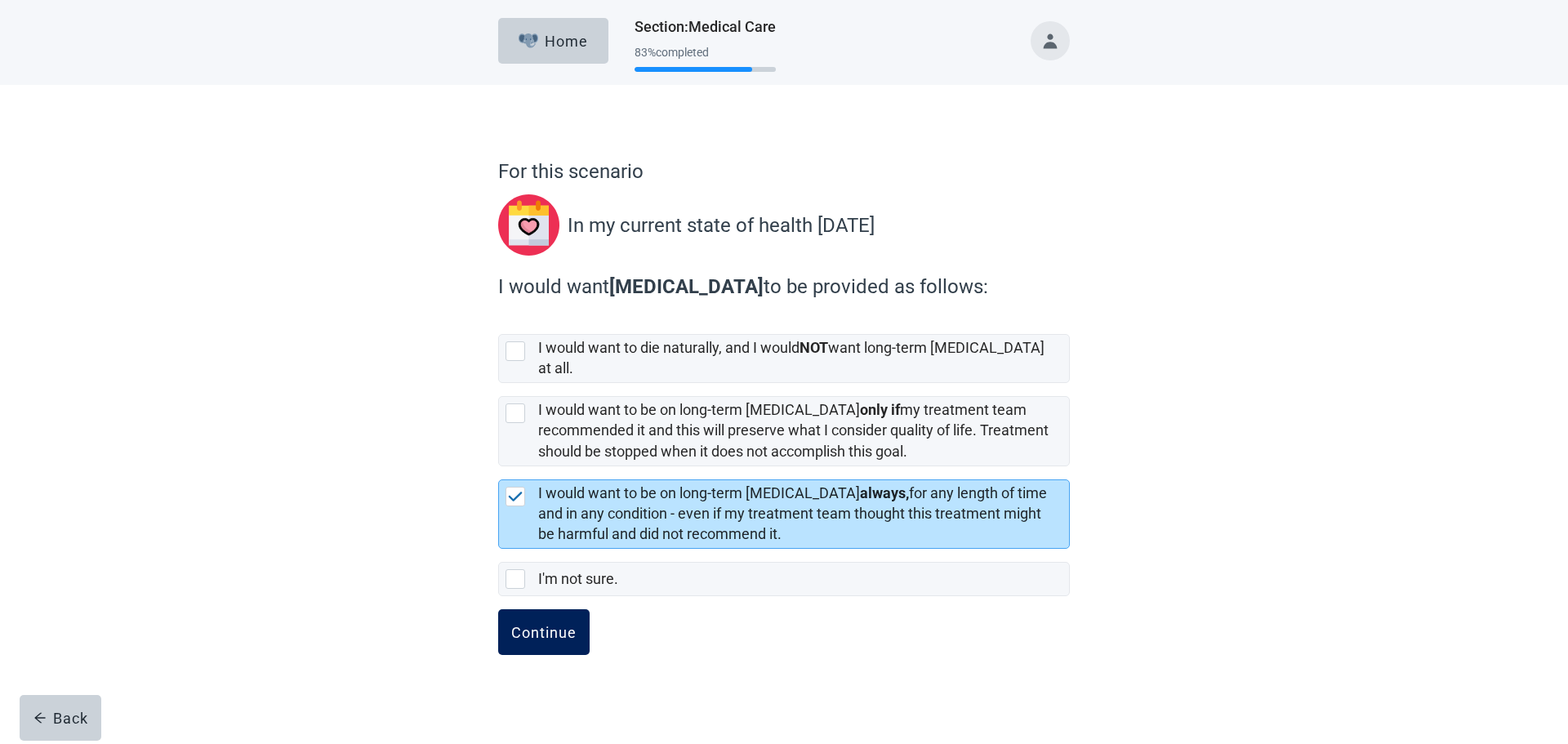
click at [556, 624] on div "Continue" at bounding box center [544, 632] width 65 height 17
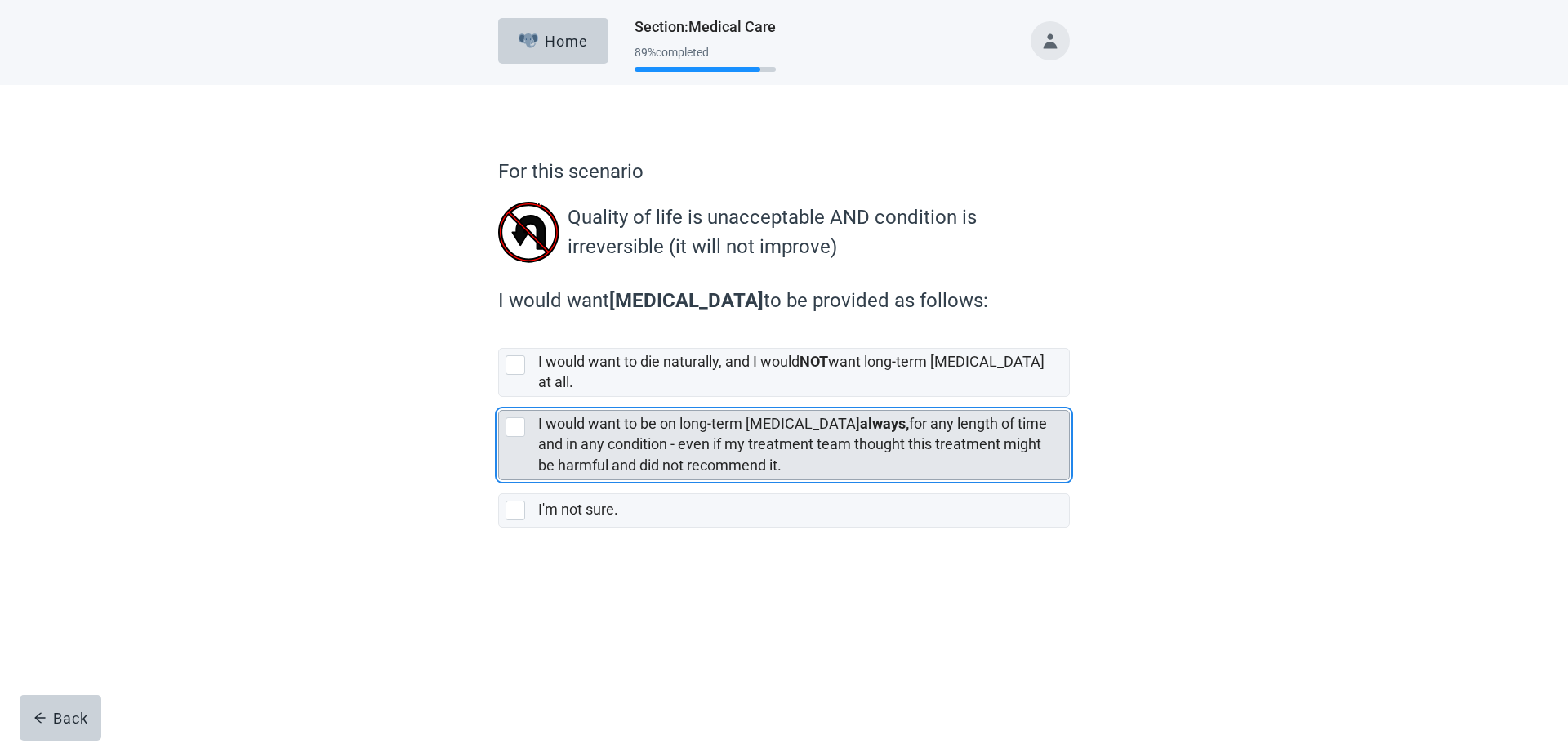
click at [515, 418] on div "[object Object], checkbox, not selected" at bounding box center [515, 427] width 19 height 19
click at [498, 397] on input "I would want to be on long-term [MEDICAL_DATA] always, for any length of time a…" at bounding box center [498, 396] width 1 height 1
checkbox input "true"
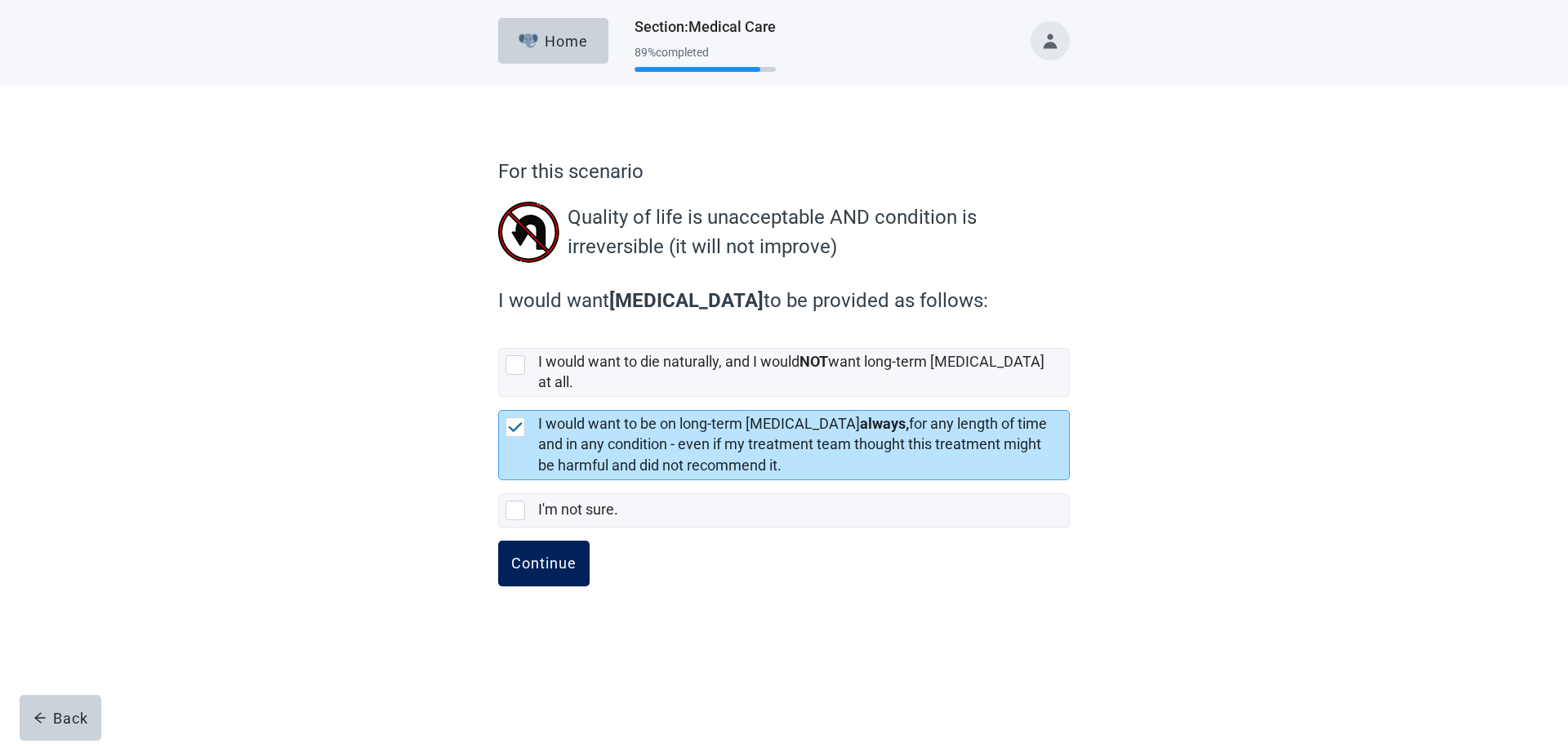
click at [535, 555] on div "Continue" at bounding box center [544, 564] width 65 height 17
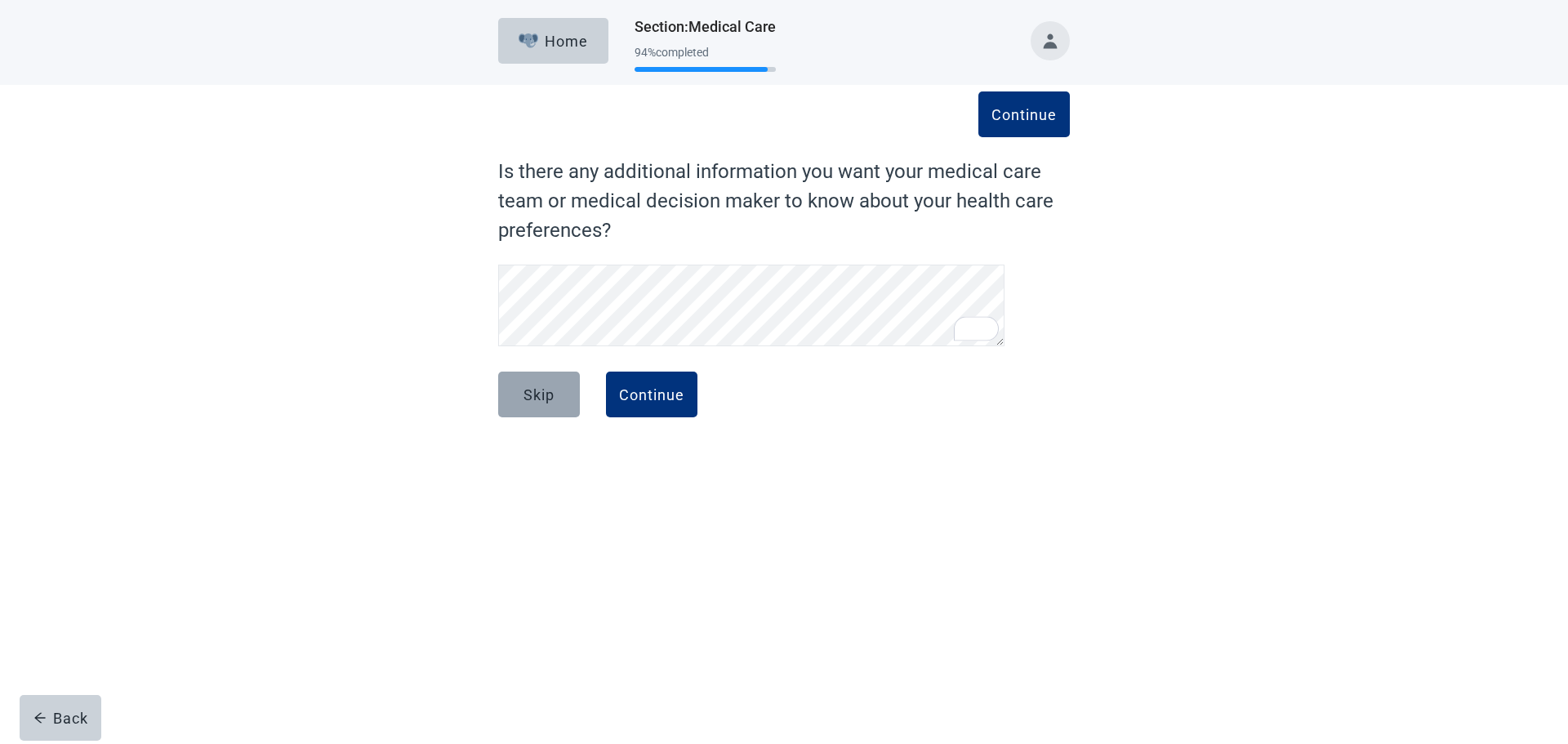
click at [535, 403] on div "Skip" at bounding box center [539, 395] width 31 height 17
click at [630, 417] on button "Continue" at bounding box center [651, 395] width 91 height 46
click at [631, 406] on button "Continue" at bounding box center [651, 395] width 91 height 46
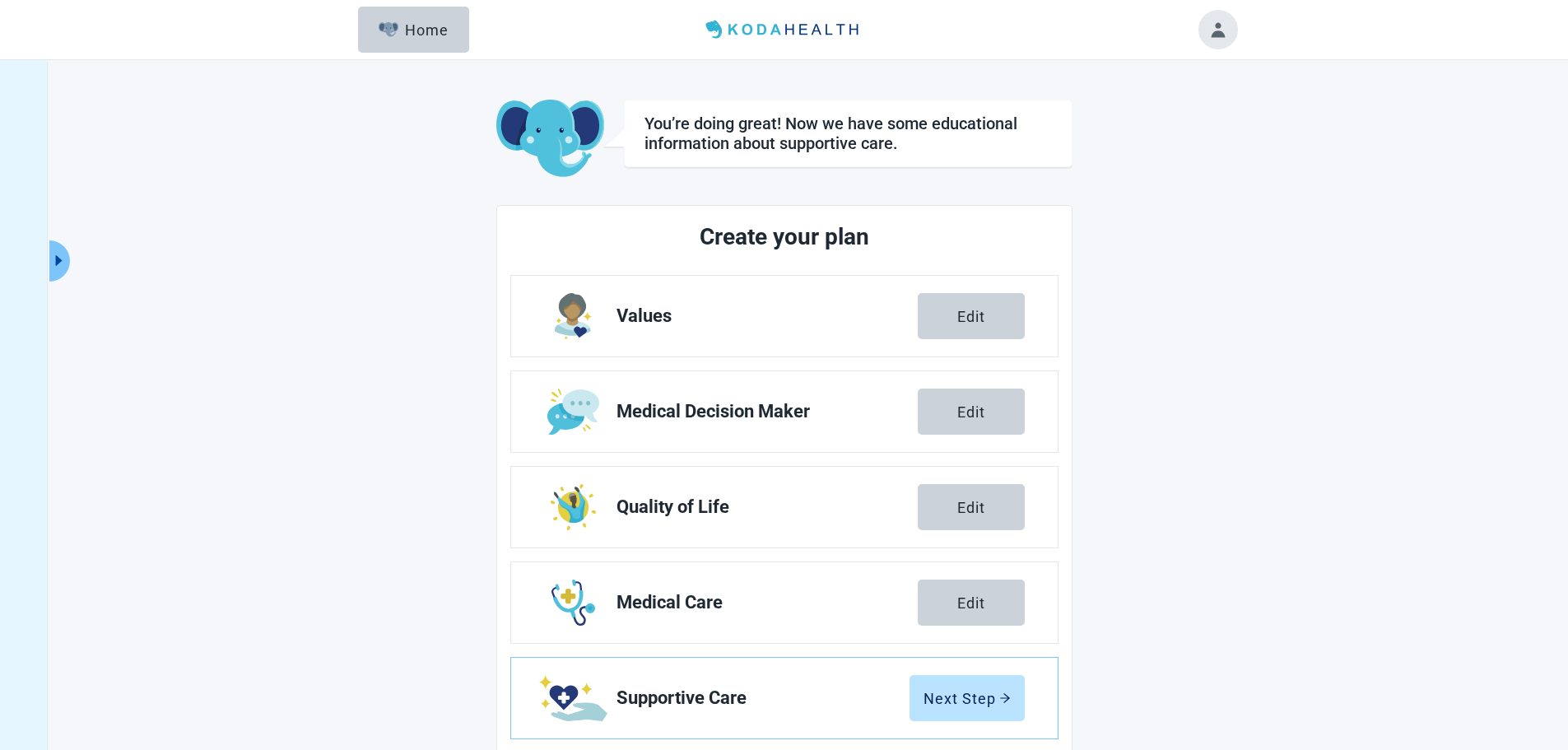
scroll to position [125, 0]
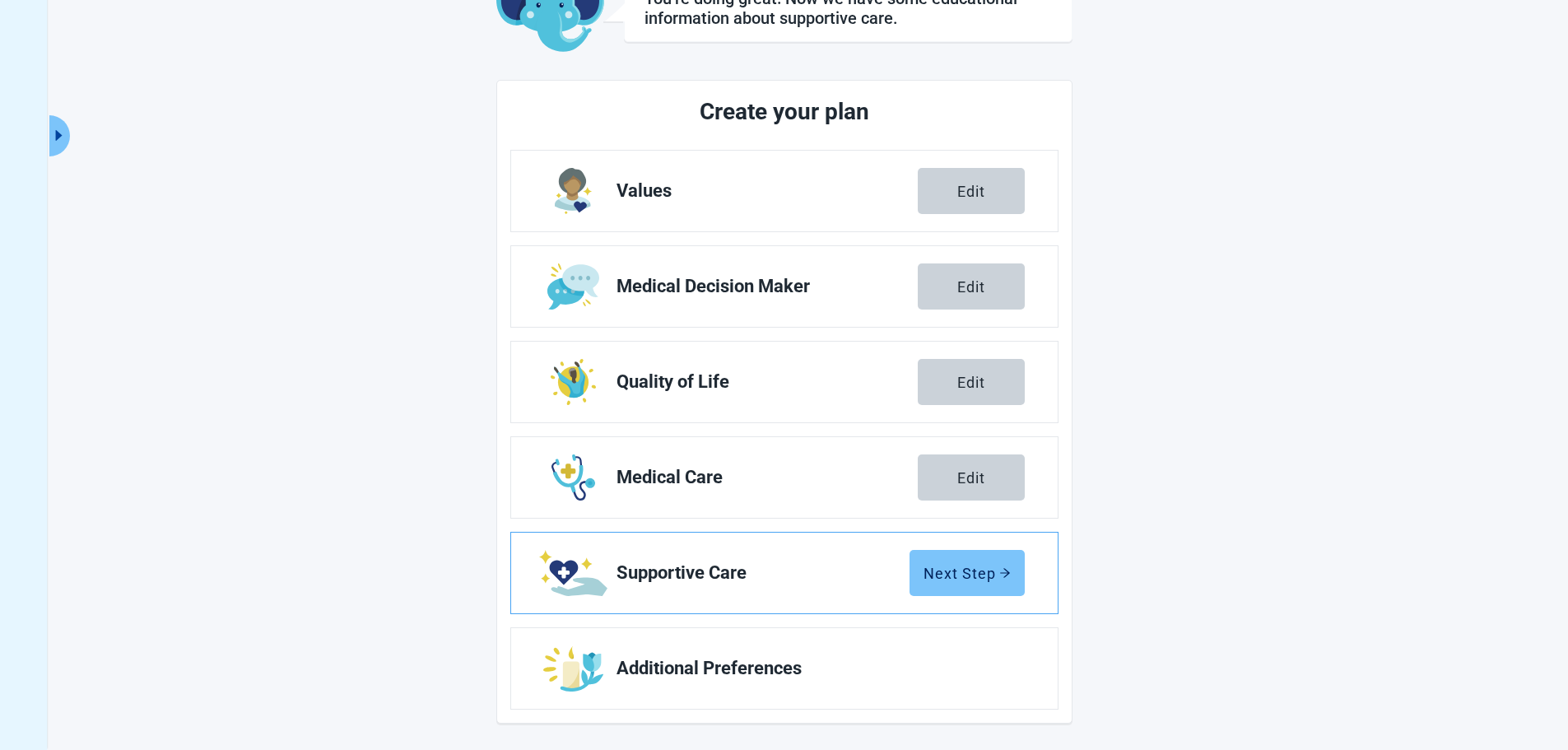
click at [944, 557] on button "Next Step" at bounding box center [967, 573] width 115 height 46
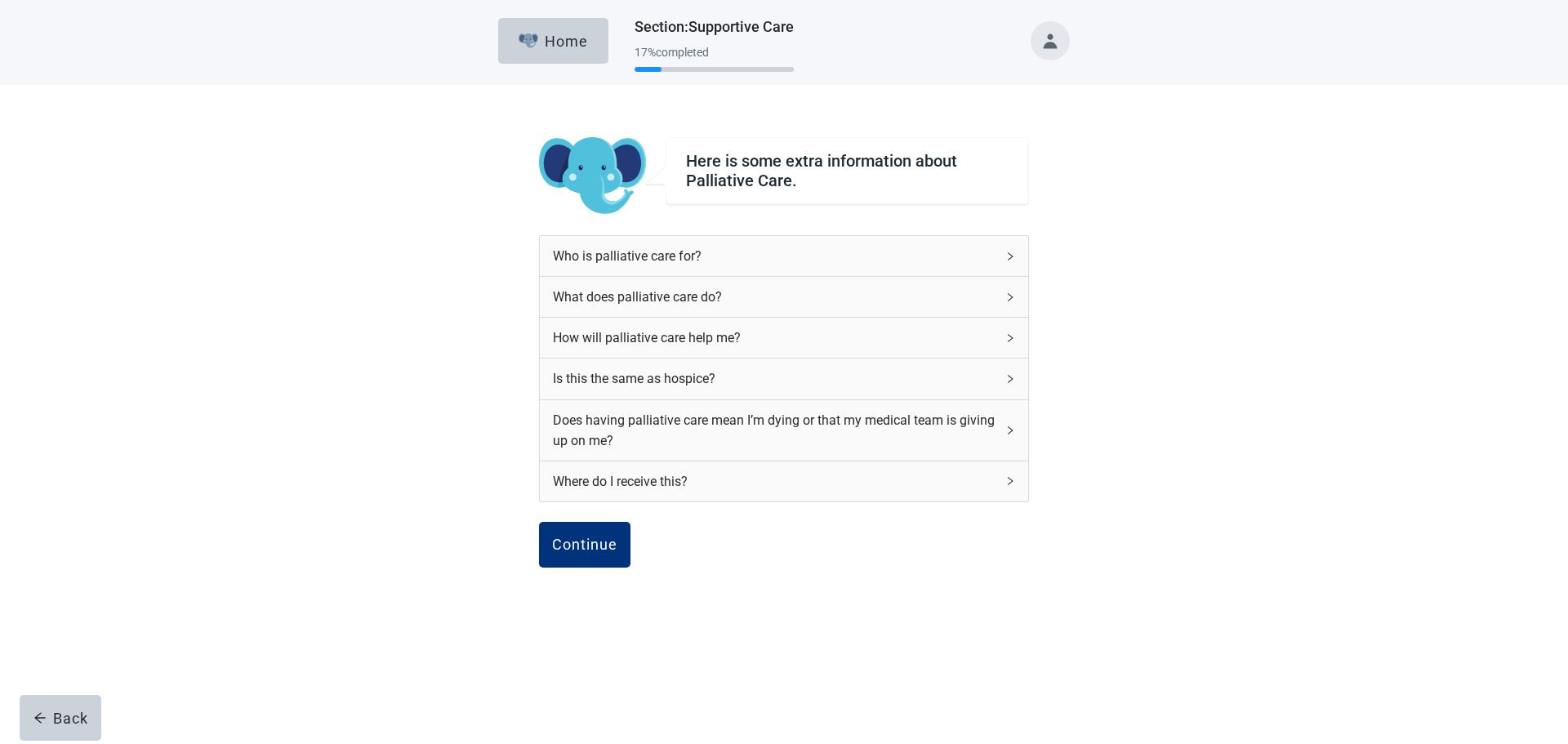
click at [1023, 292] on div "What does palliative care do?" at bounding box center [784, 297] width 488 height 40
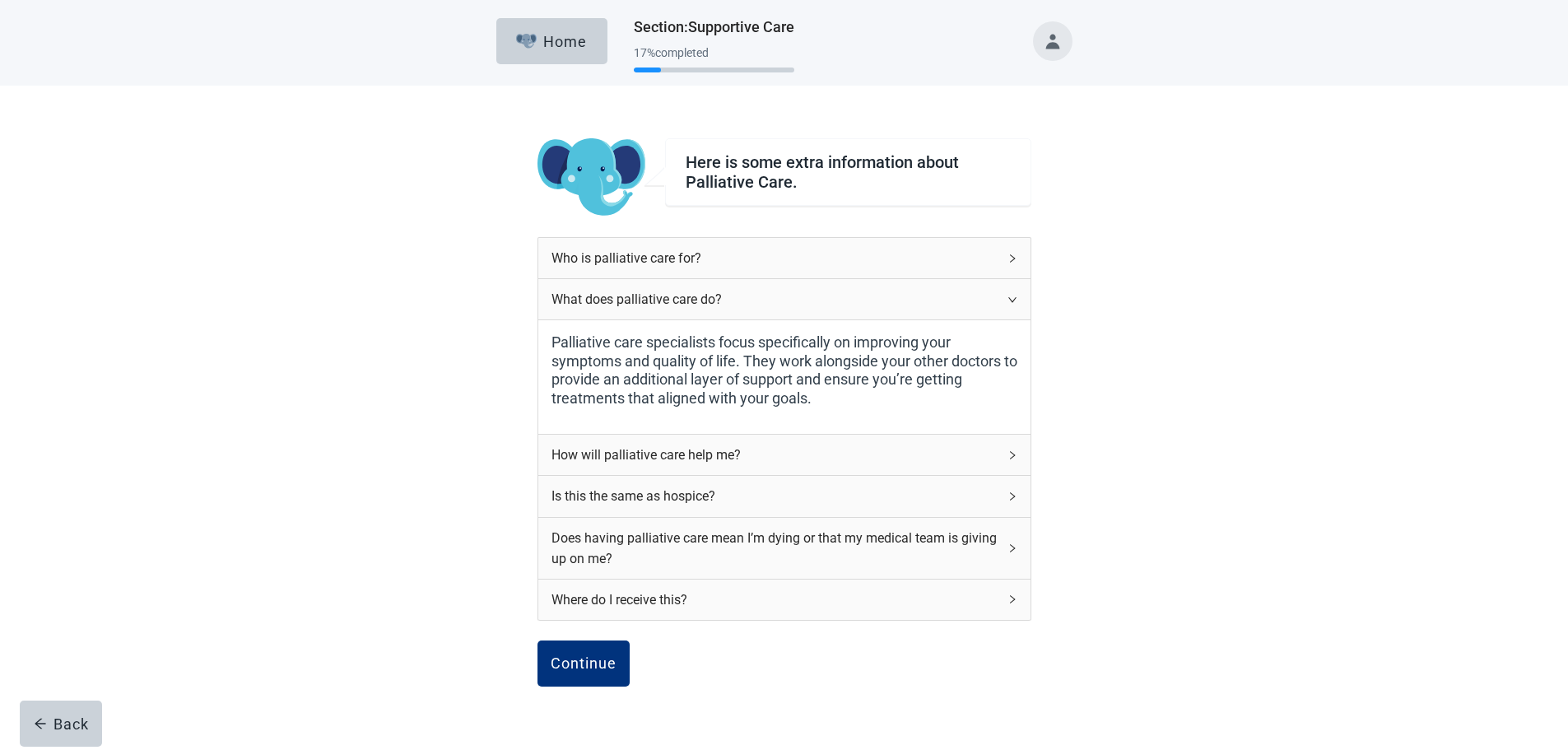
click at [1021, 294] on div "What does palliative care do?" at bounding box center [784, 299] width 492 height 41
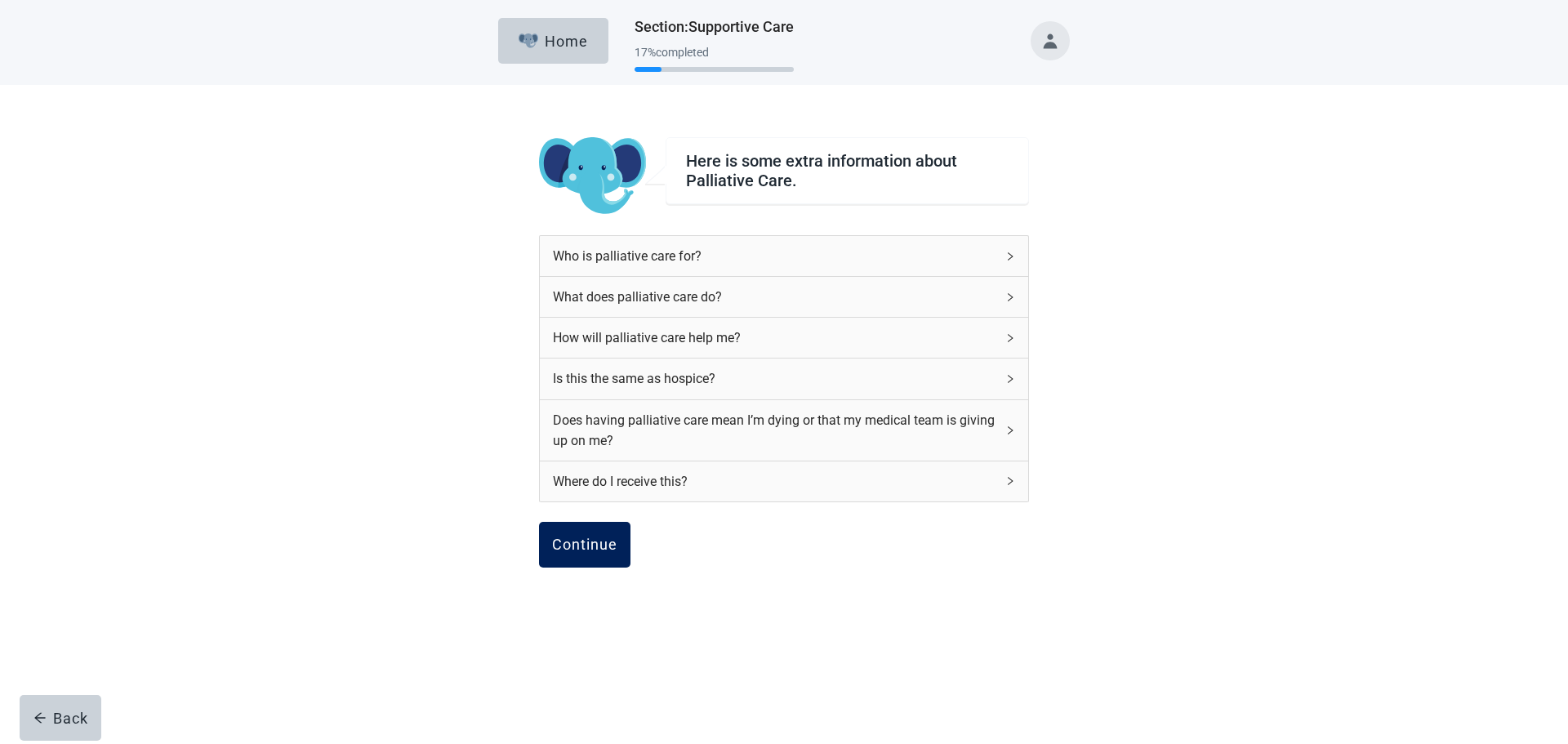
click at [603, 560] on button "Continue" at bounding box center [584, 544] width 91 height 46
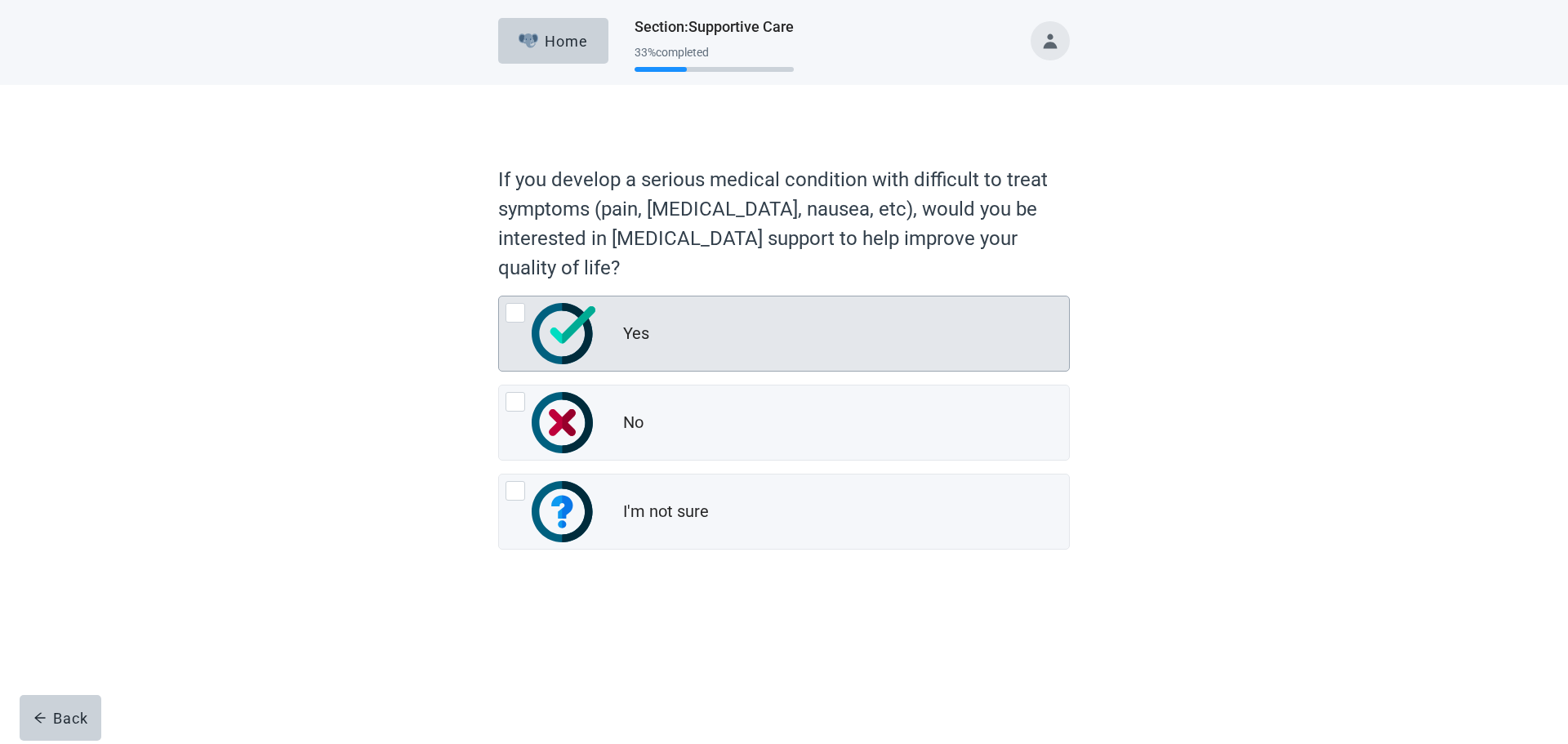
click at [521, 313] on div "Yes, radio button, not checked" at bounding box center [515, 312] width 19 height 19
click at [498, 296] on input "Yes" at bounding box center [498, 295] width 1 height 1
radio input "true"
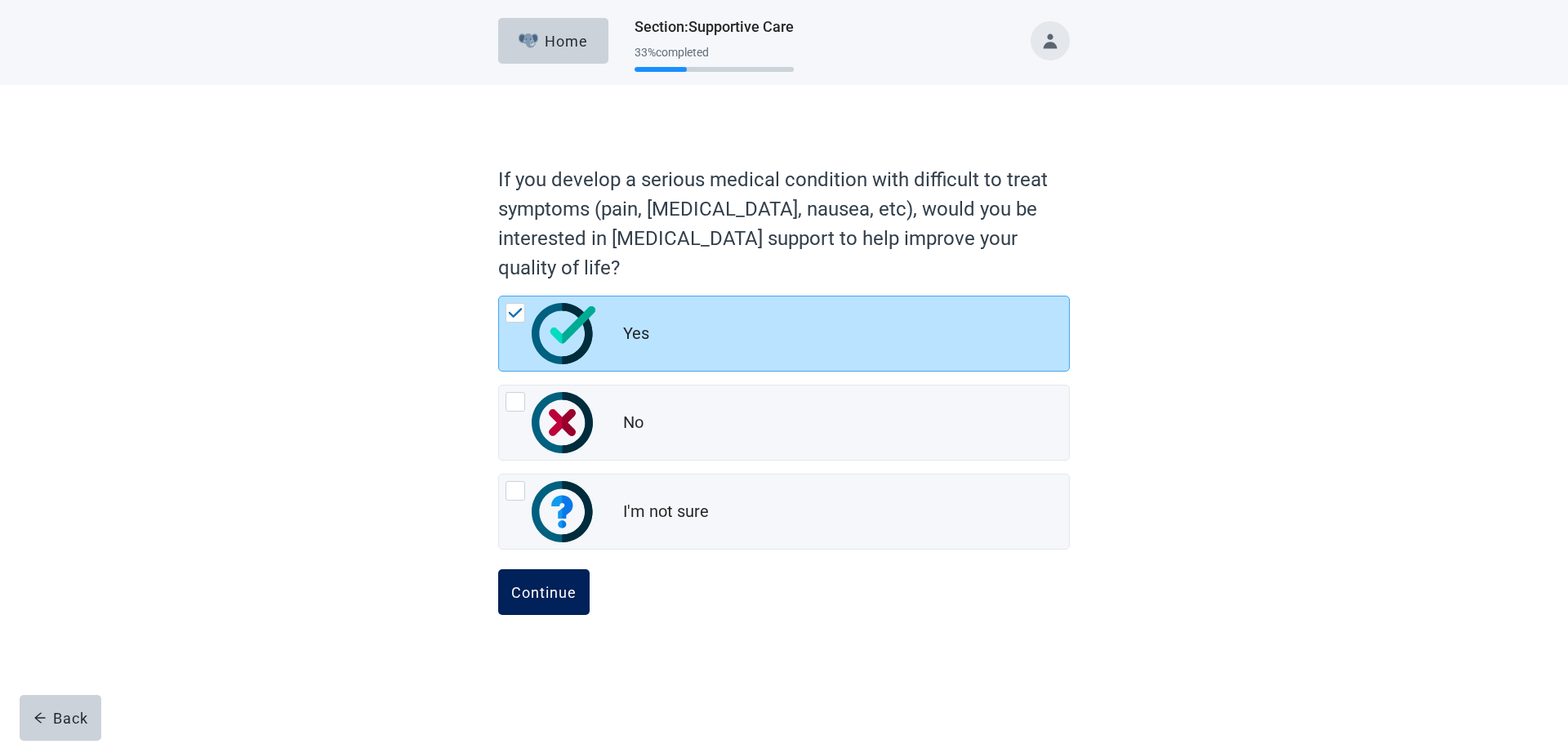
click at [527, 581] on button "Continue" at bounding box center [544, 592] width 91 height 46
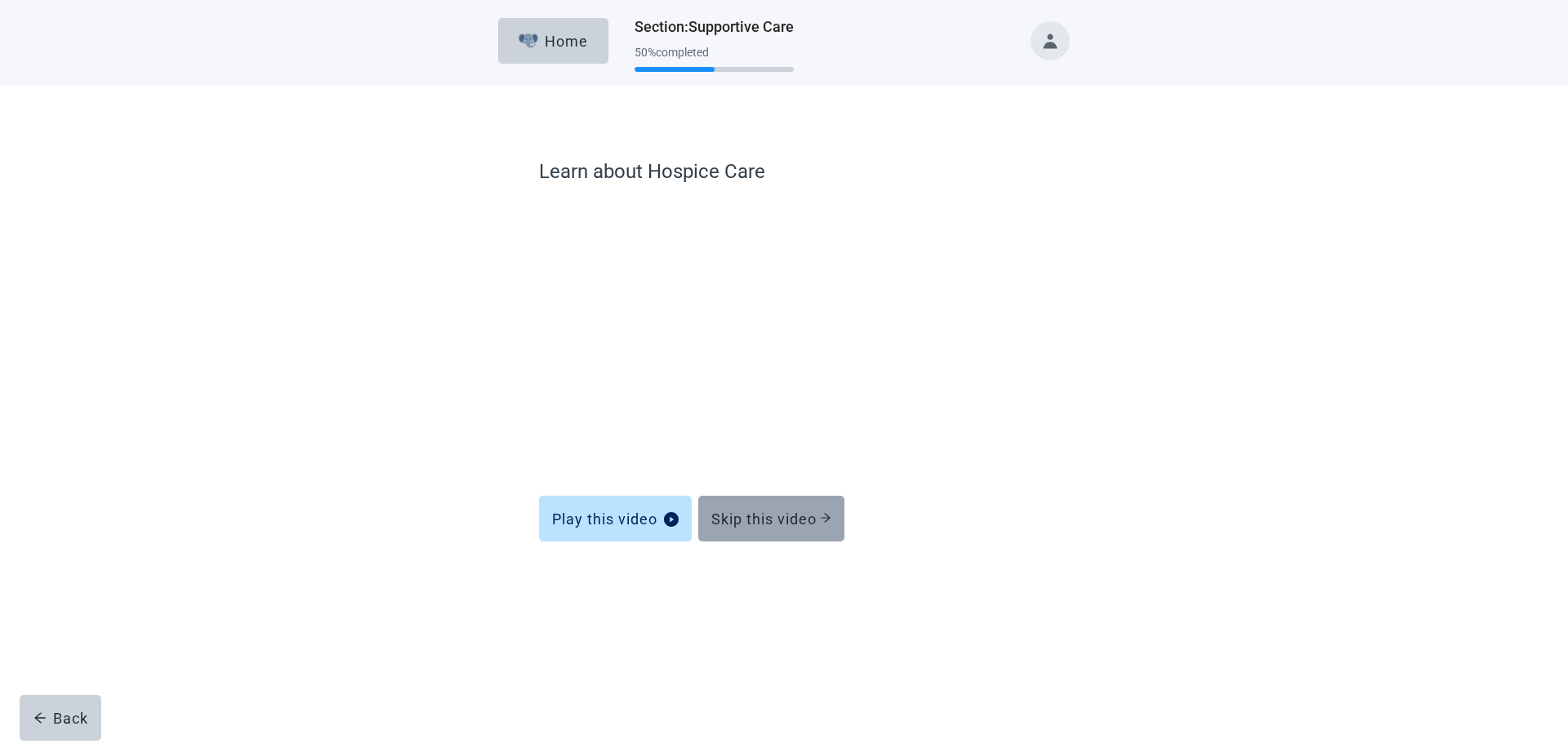
click at [795, 506] on button "Skip this video" at bounding box center [771, 519] width 146 height 46
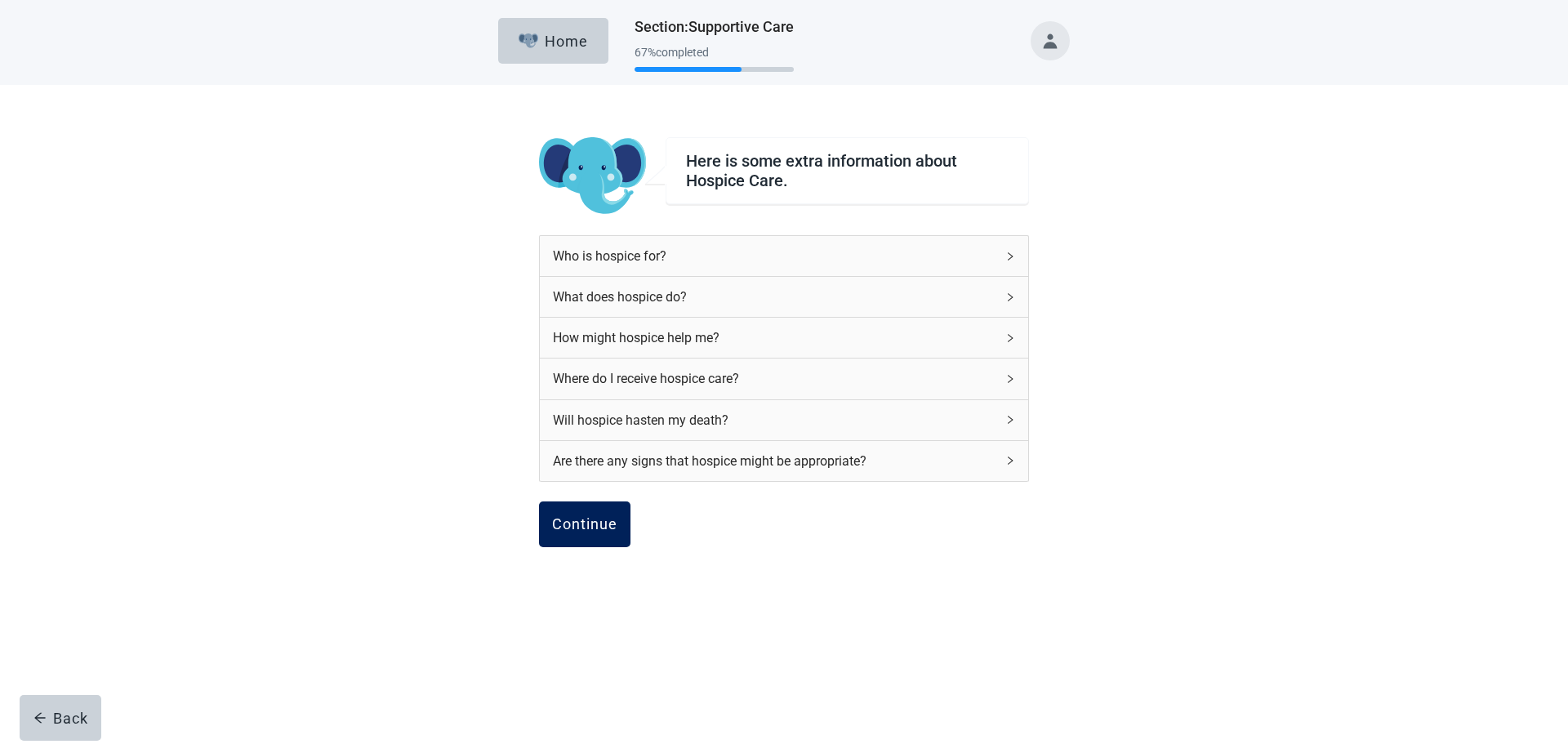
click at [581, 531] on div "Continue" at bounding box center [584, 524] width 65 height 17
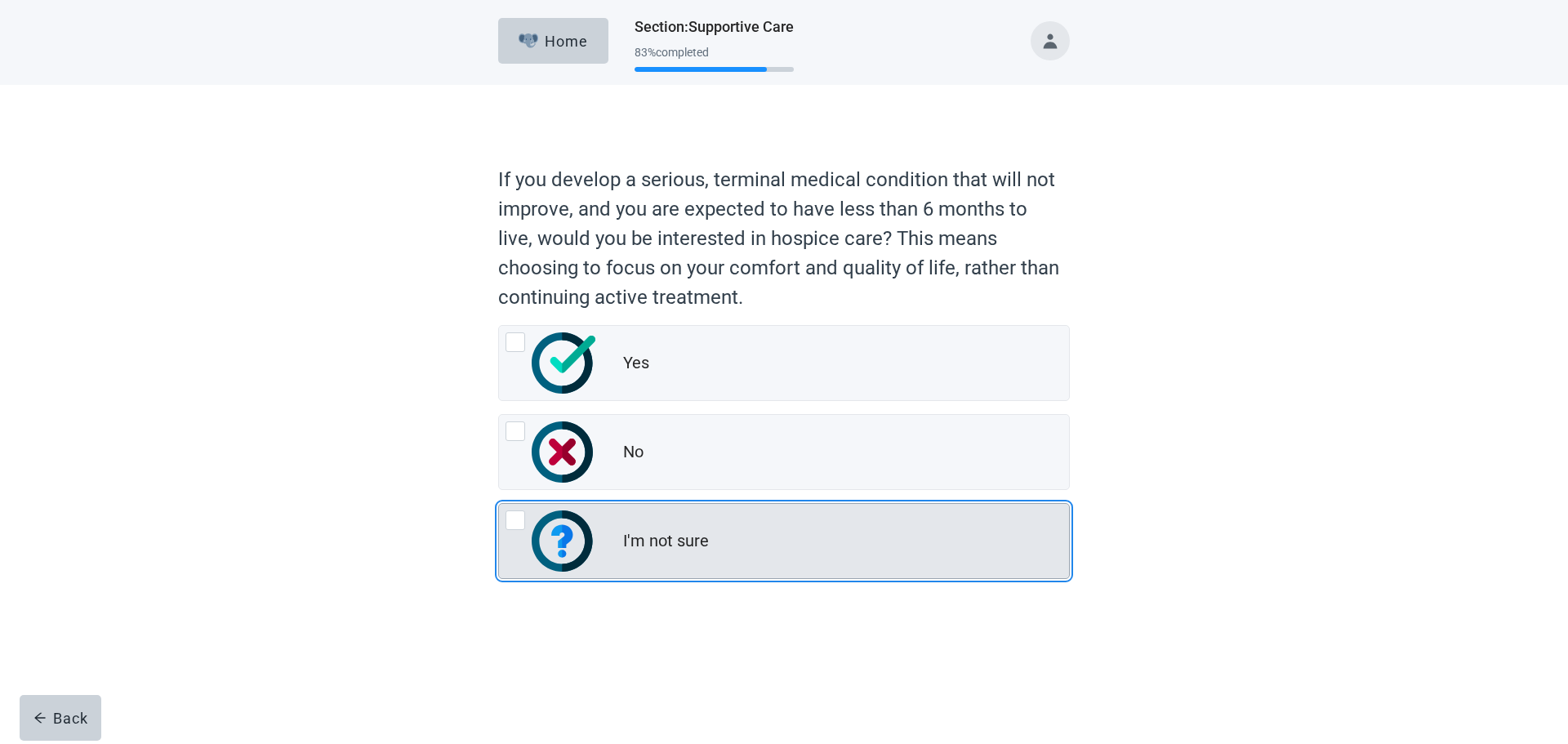
click at [512, 517] on div "I'm not sure, radio button, not checked" at bounding box center [515, 520] width 19 height 19
click at [498, 504] on input "I'm not sure" at bounding box center [498, 503] width 1 height 1
radio input "true"
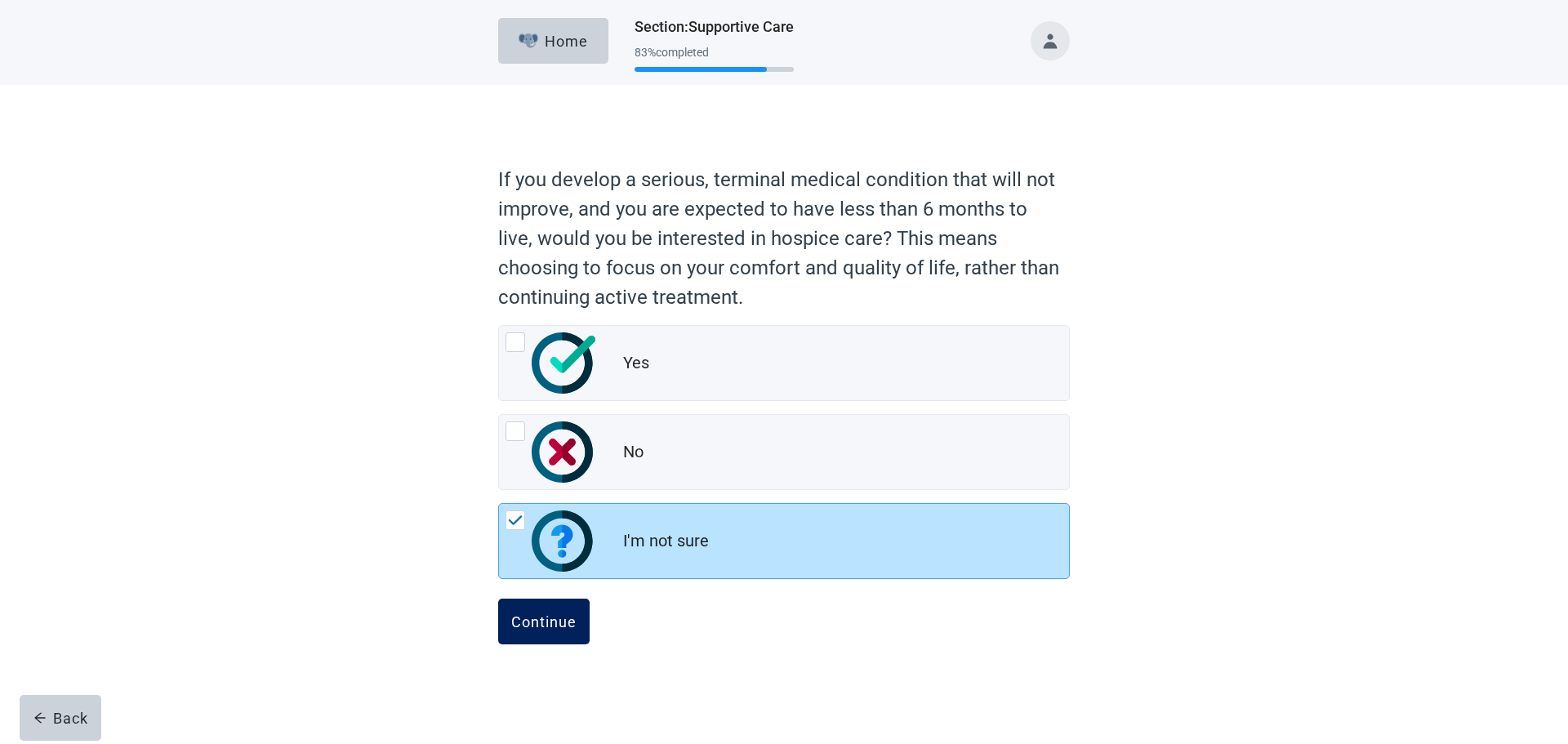
click at [568, 615] on div "Continue" at bounding box center [544, 622] width 65 height 17
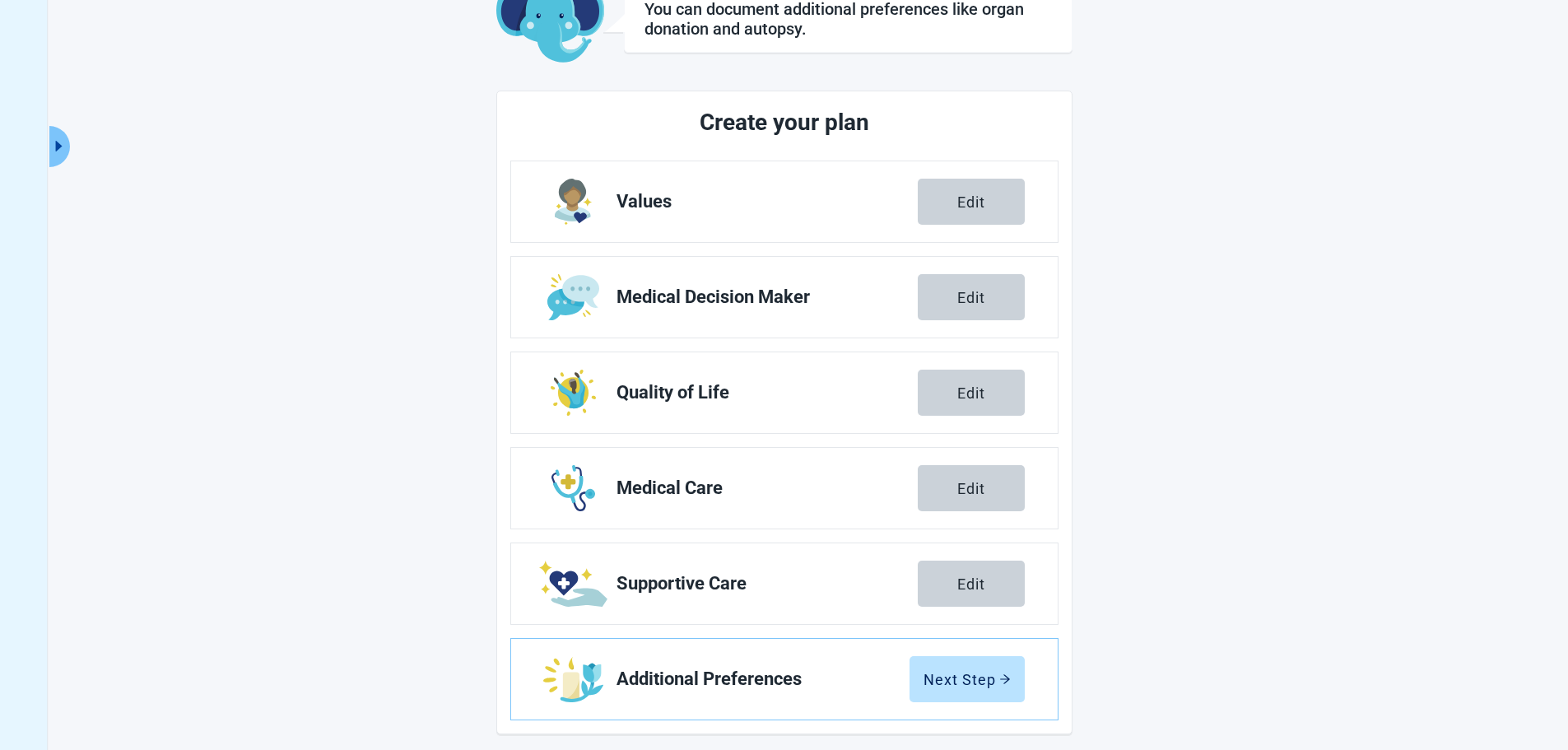
scroll to position [125, 0]
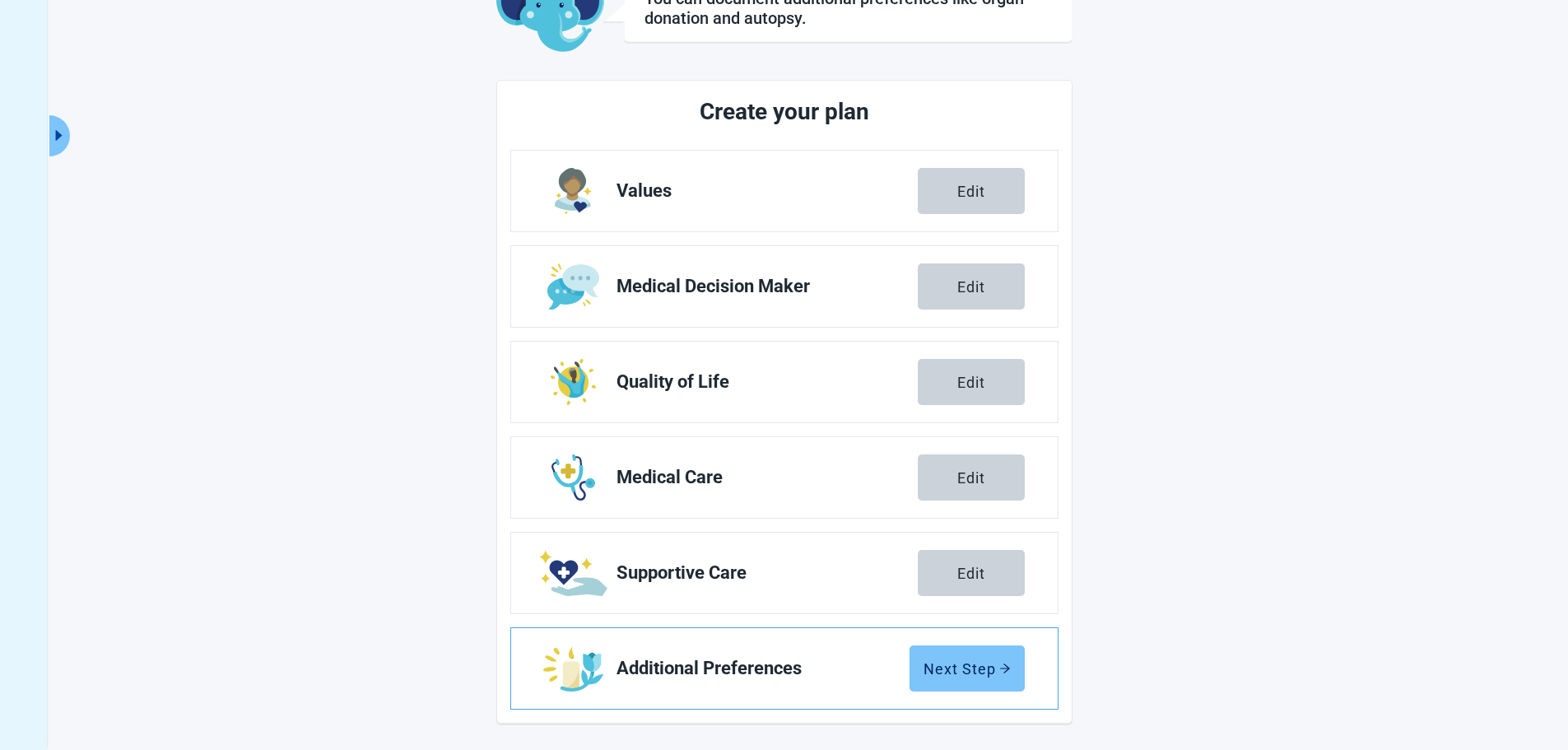
click at [945, 667] on div "Next Step" at bounding box center [967, 668] width 87 height 17
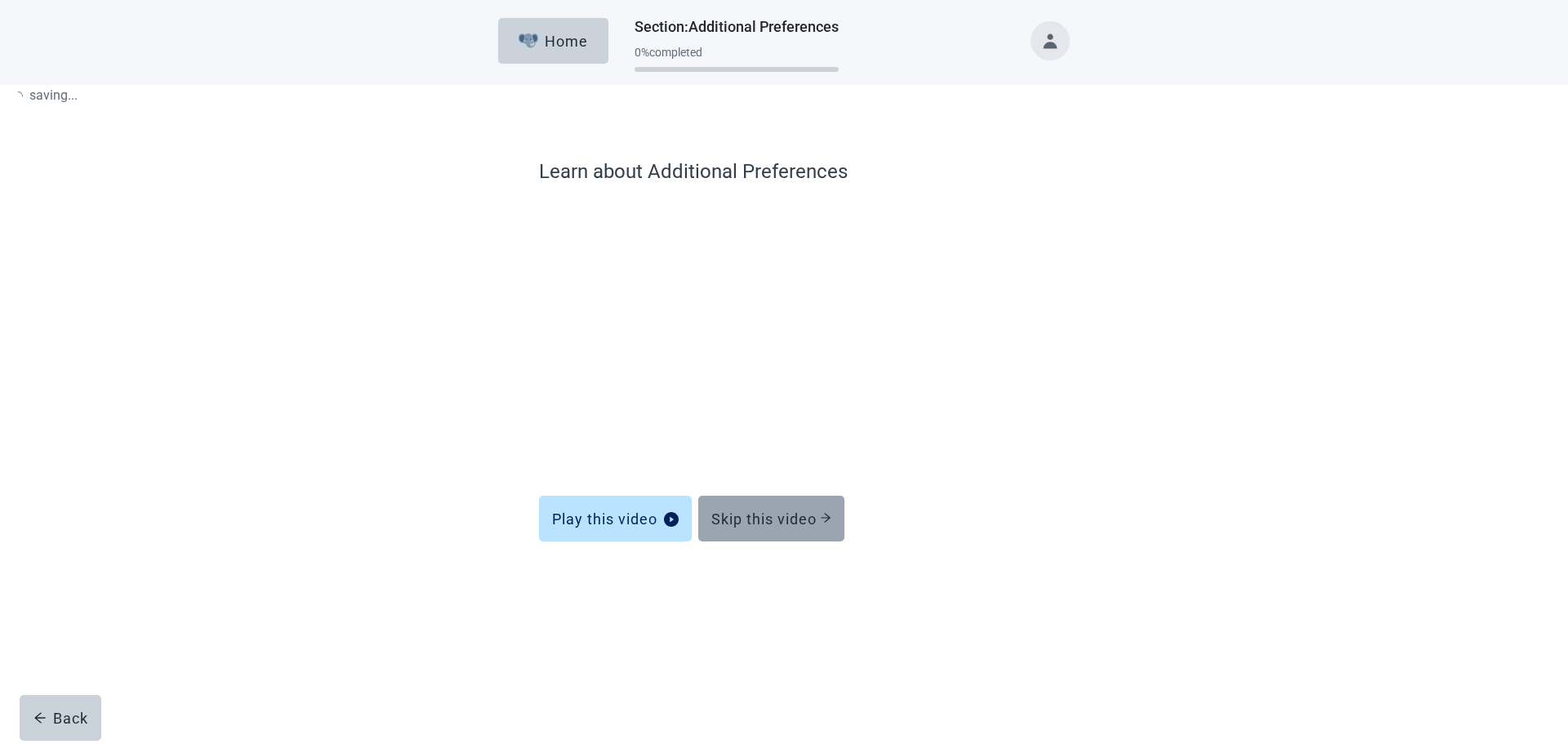
click at [785, 518] on div "Skip this video" at bounding box center [771, 519] width 120 height 17
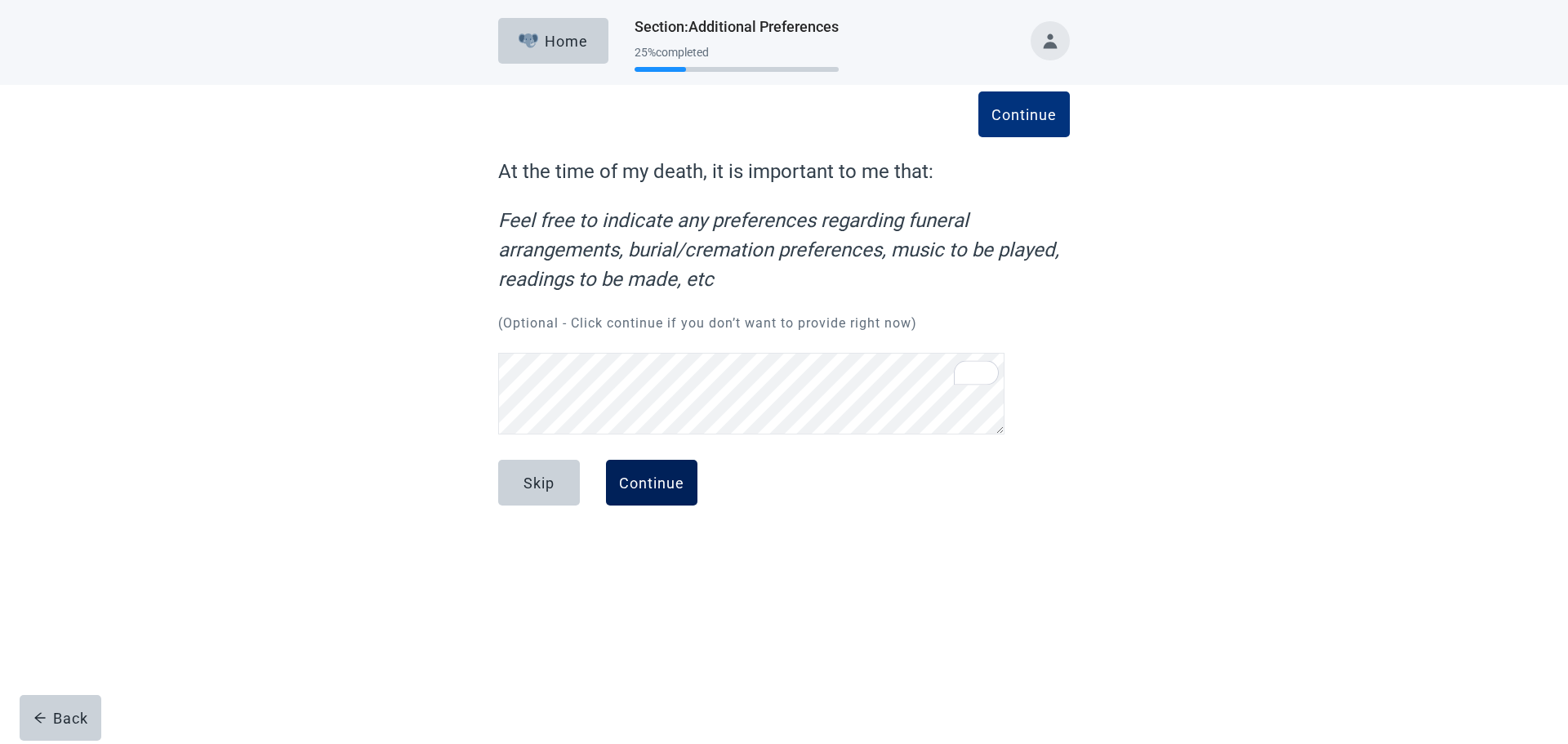
click at [637, 475] on div "Continue" at bounding box center [651, 483] width 65 height 17
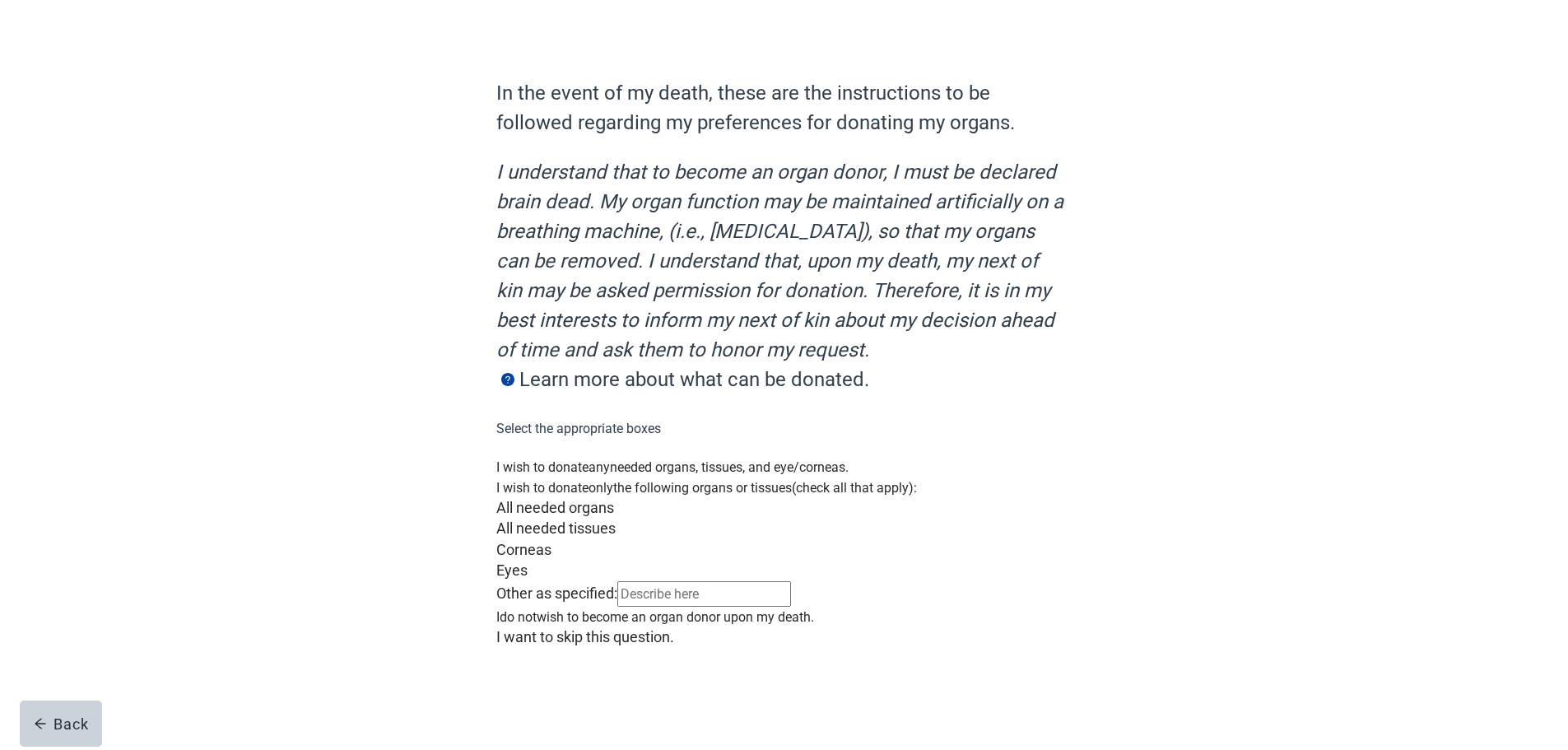
scroll to position [265, 0]
click at [513, 606] on div "Main content" at bounding box center [784, 606] width 576 height 0
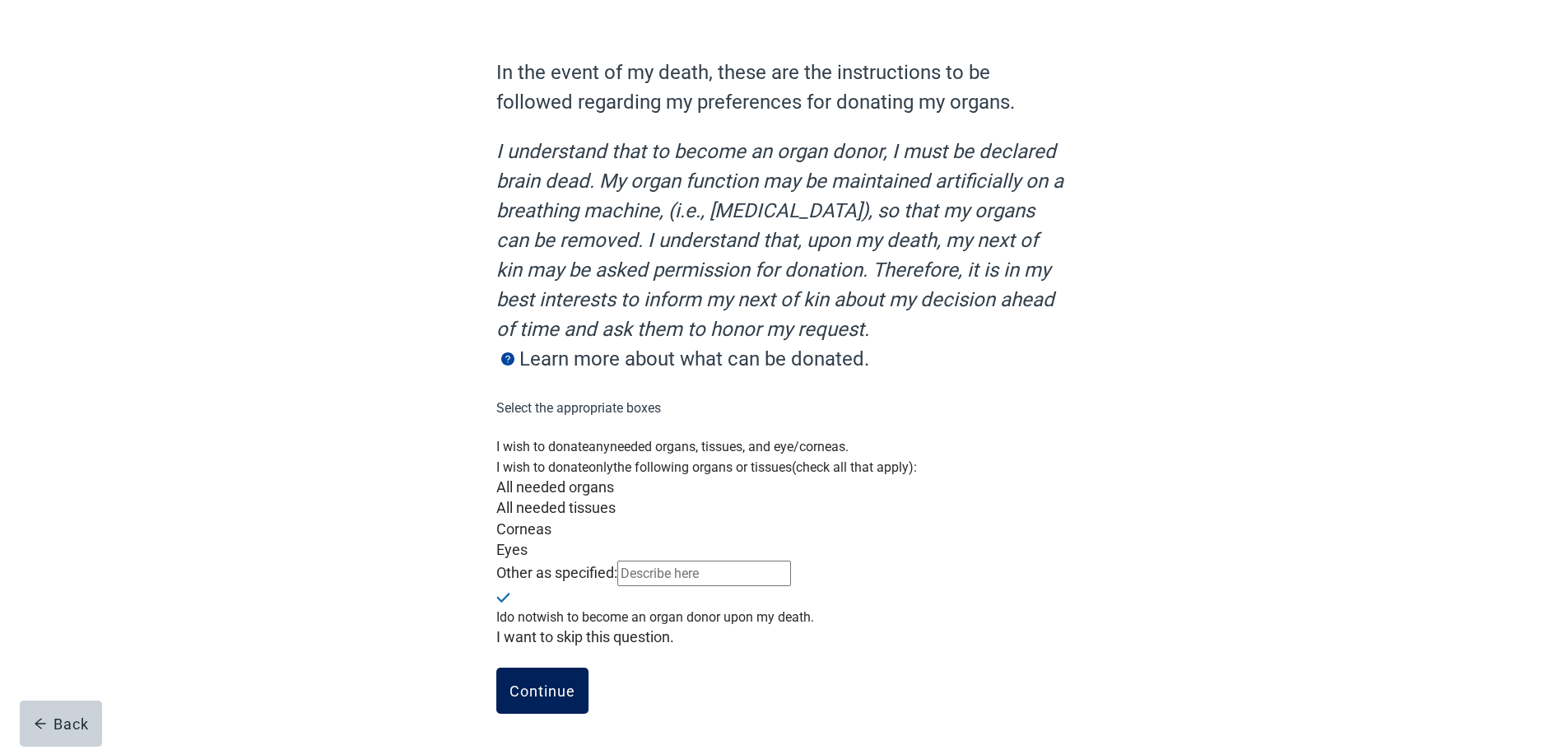
click at [529, 684] on div "Continue" at bounding box center [542, 691] width 66 height 17
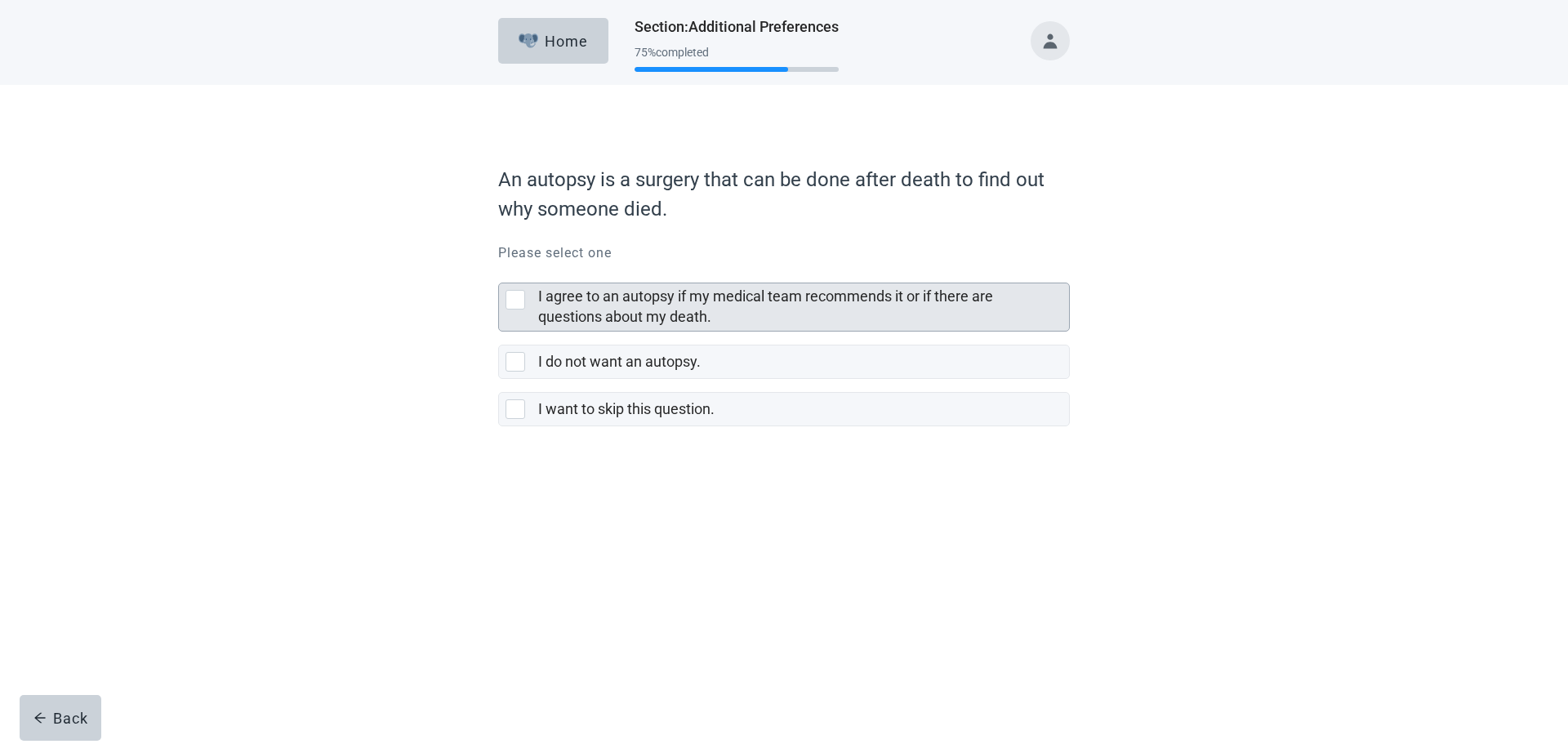
click at [512, 298] on div "I agree to an autopsy if my medical team recommends it or if there are question…" at bounding box center [515, 299] width 19 height 19
click at [498, 270] on input "I agree to an autopsy if my medical team recommends it or if there are question…" at bounding box center [498, 269] width 1 height 1
checkbox input "true"
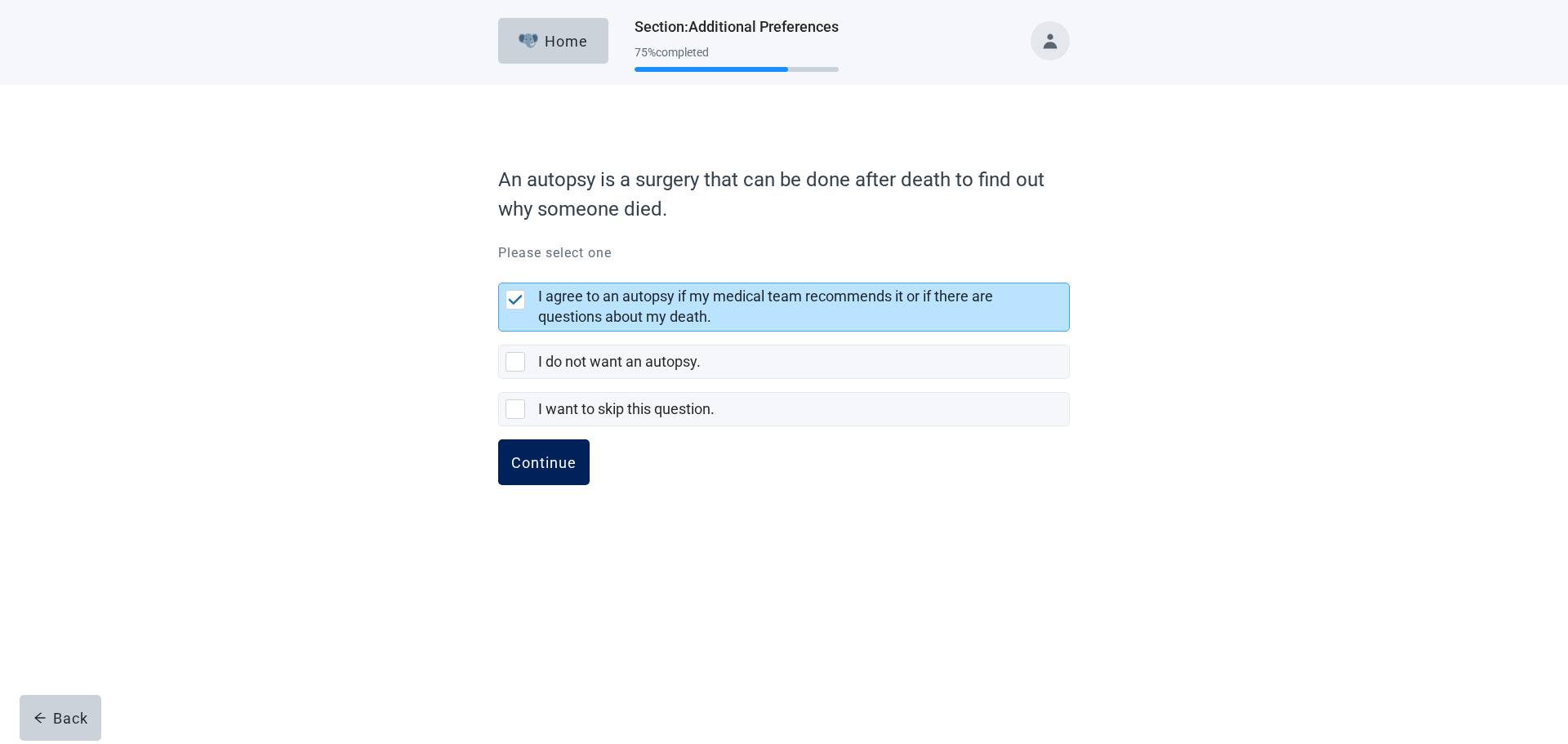
click at [528, 457] on div "Continue" at bounding box center [544, 463] width 65 height 17
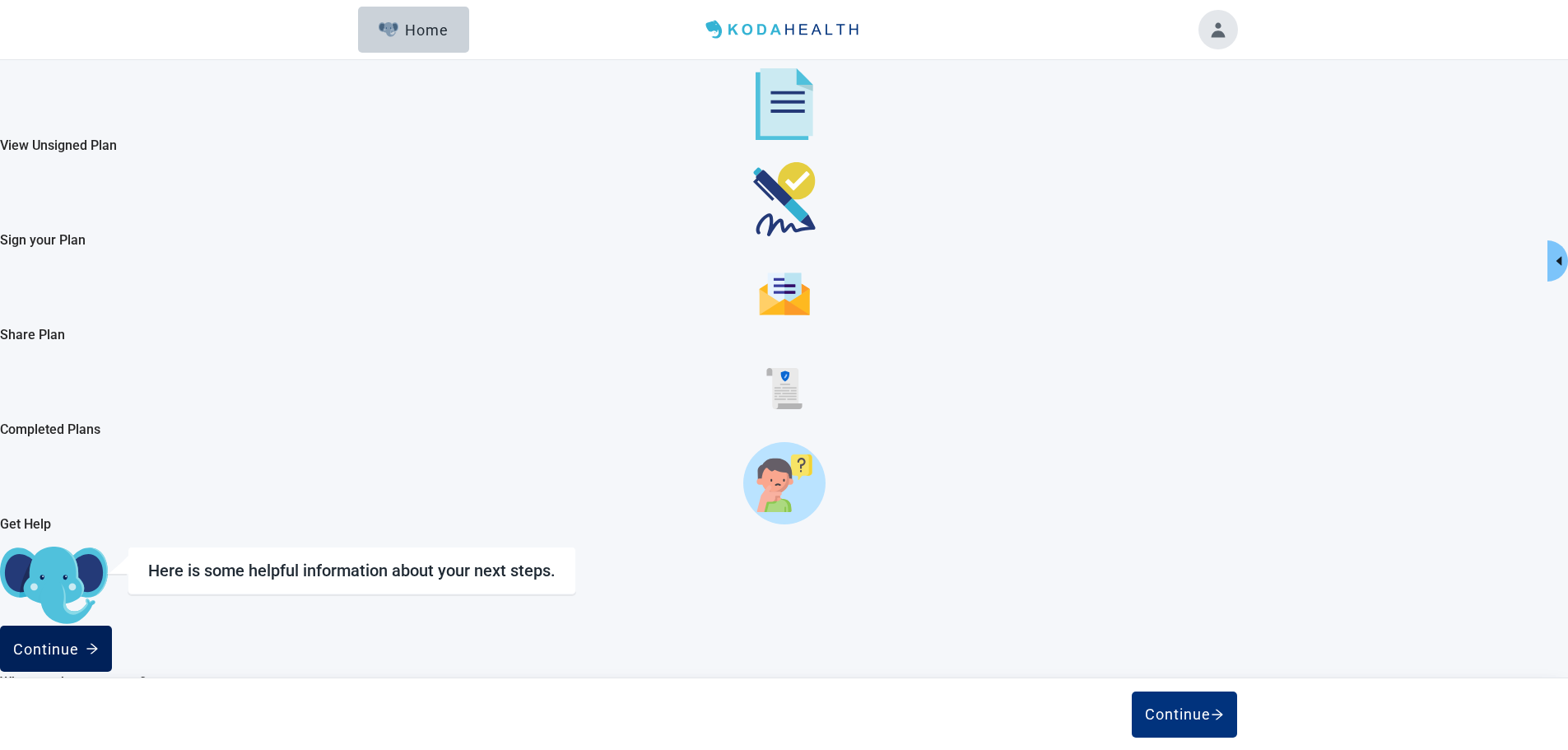
click at [112, 626] on button "Continue" at bounding box center [56, 649] width 112 height 46
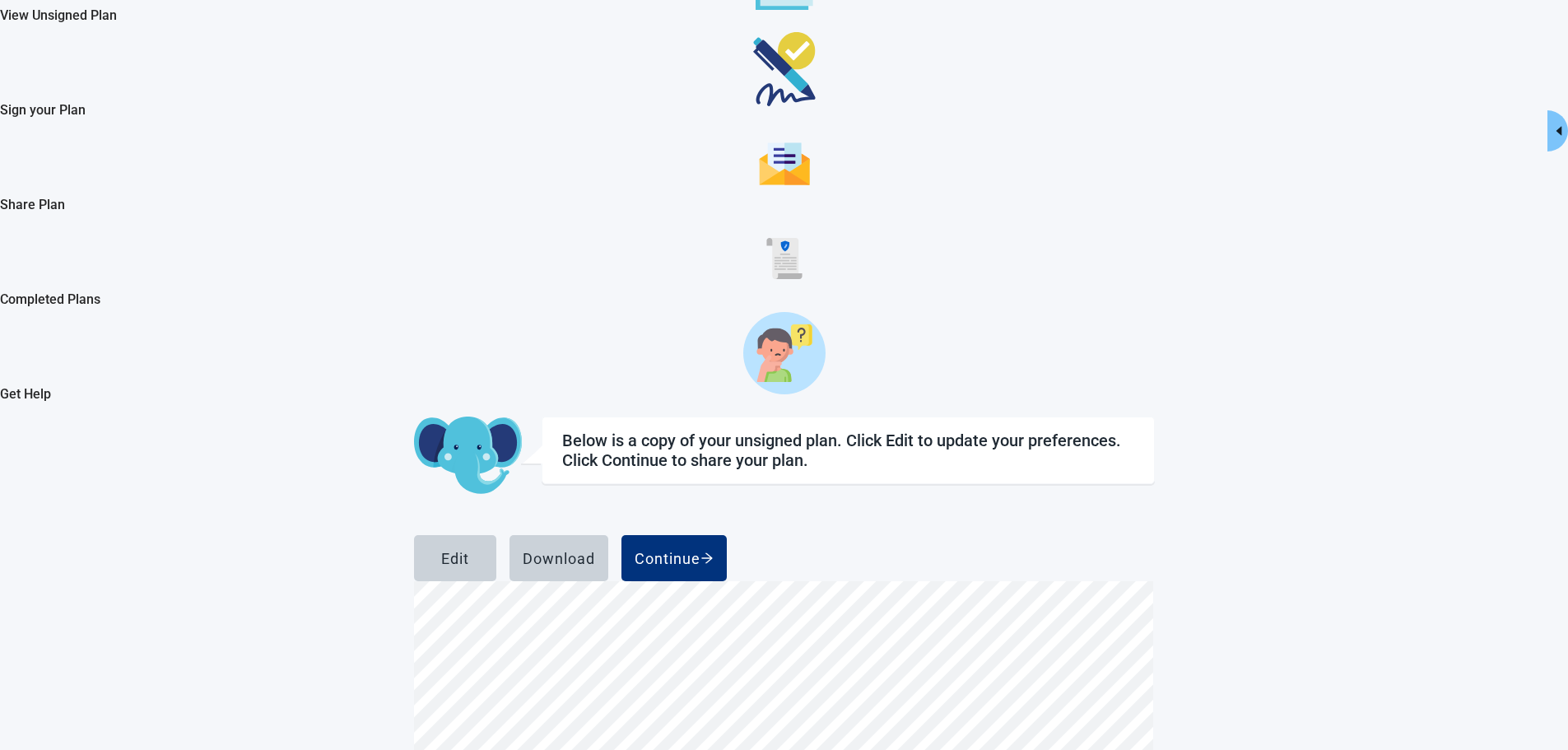
scroll to position [156, 0]
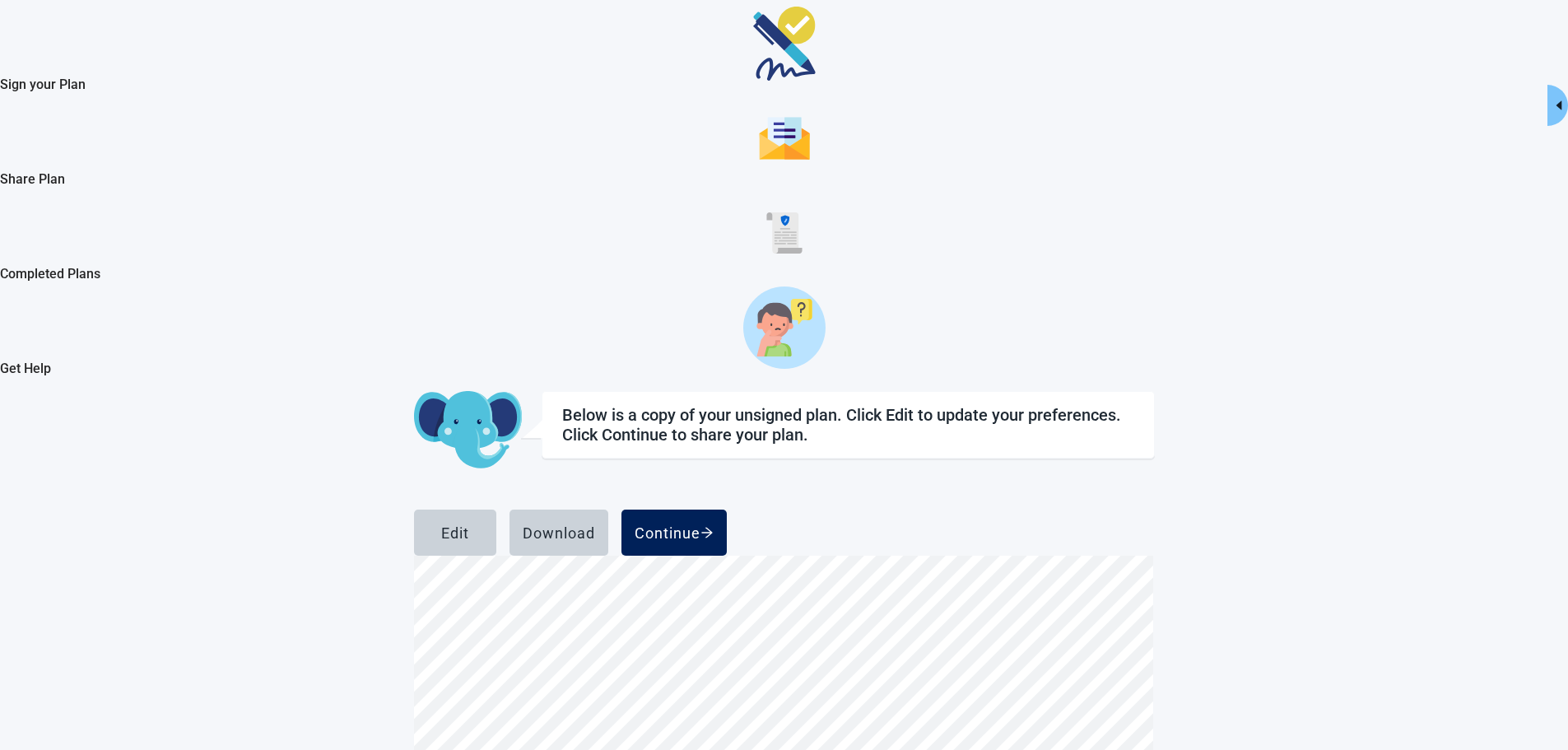
click at [714, 525] on div "Continue" at bounding box center [674, 533] width 79 height 17
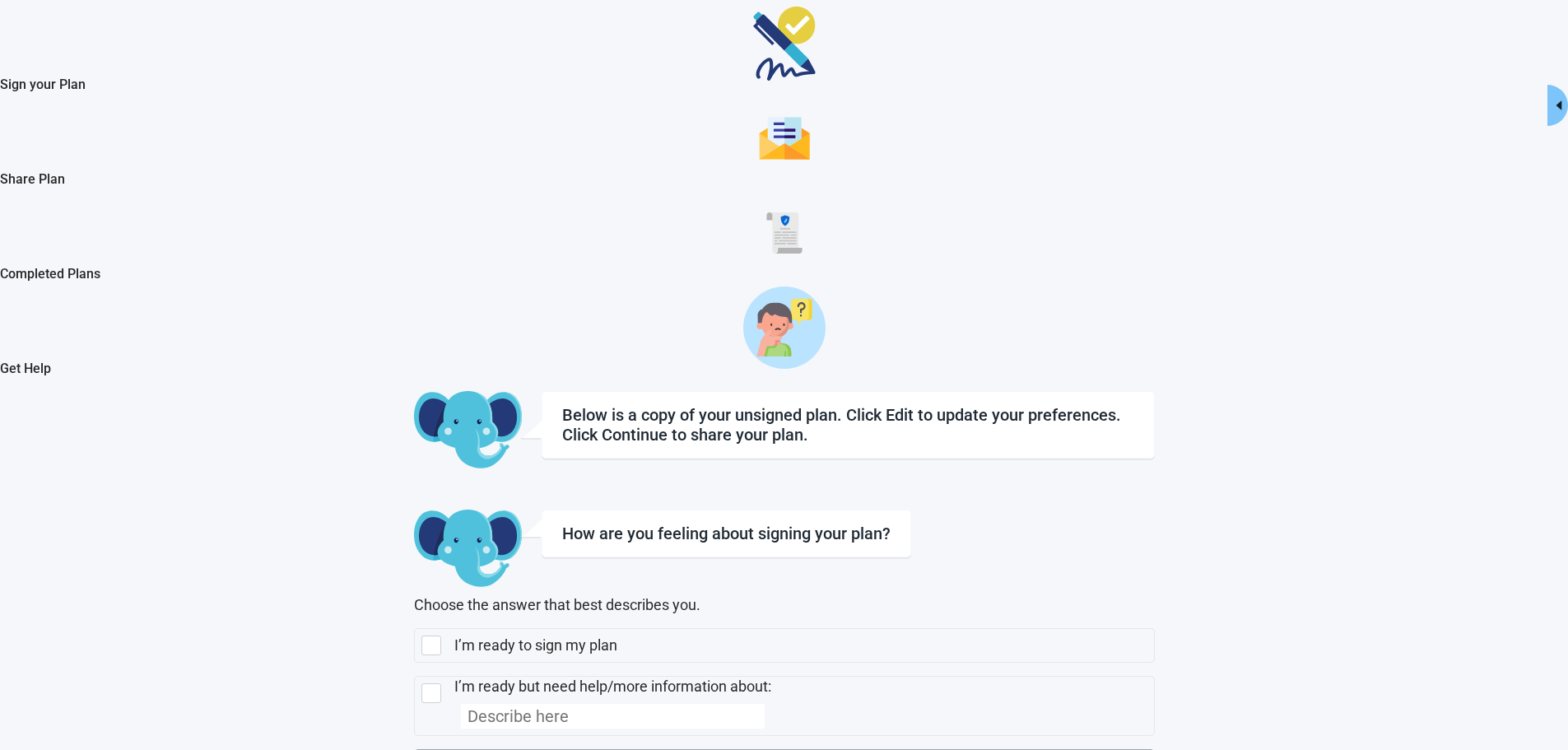
click at [414, 749] on input "I need more time to think about my choices." at bounding box center [414, 749] width 1 height 1
checkbox input "true"
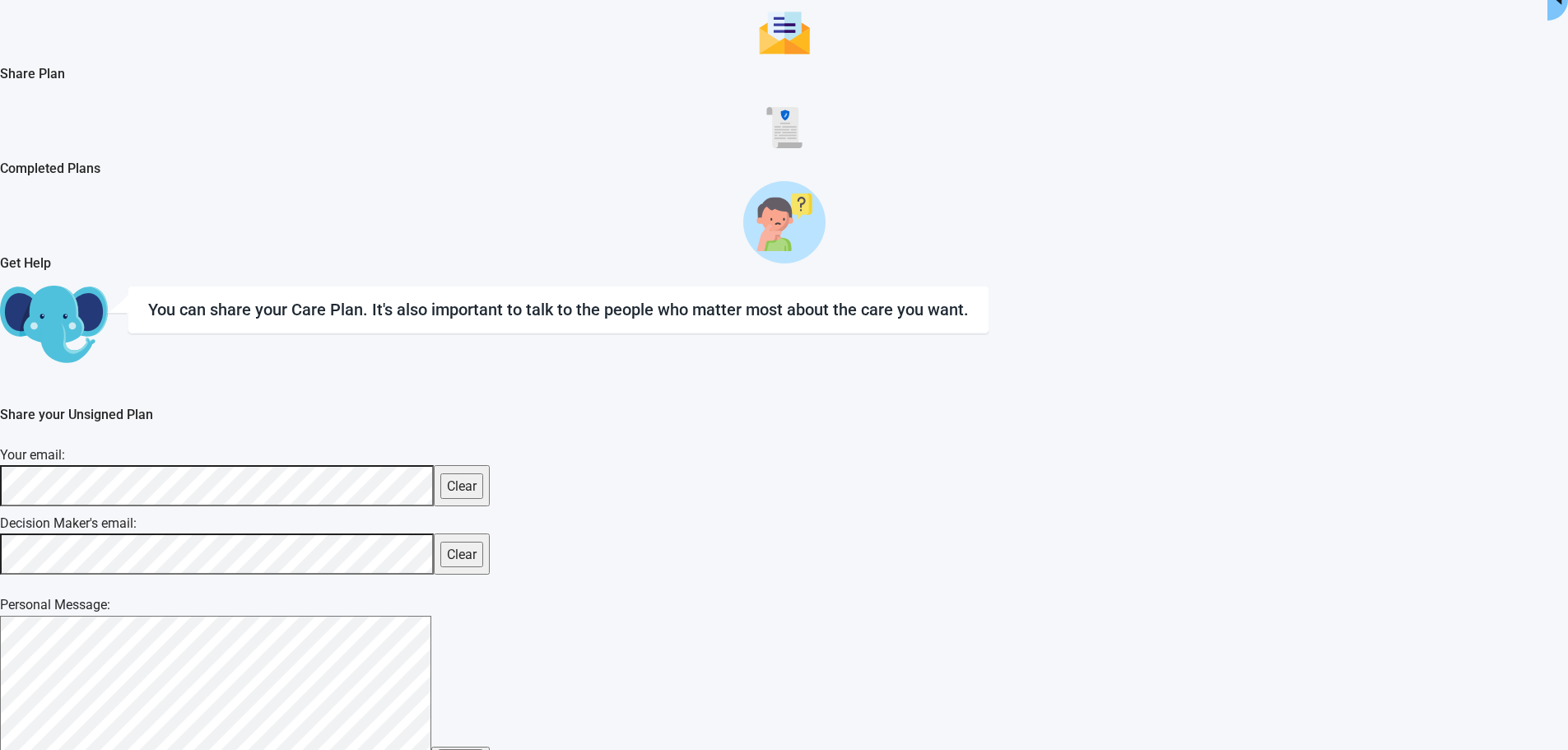
scroll to position [261, 0]
click at [1016, 638] on div "Share your Unsigned Plan Your email: Clear Decision Maker's email: Clear Person…" at bounding box center [784, 726] width 1568 height 646
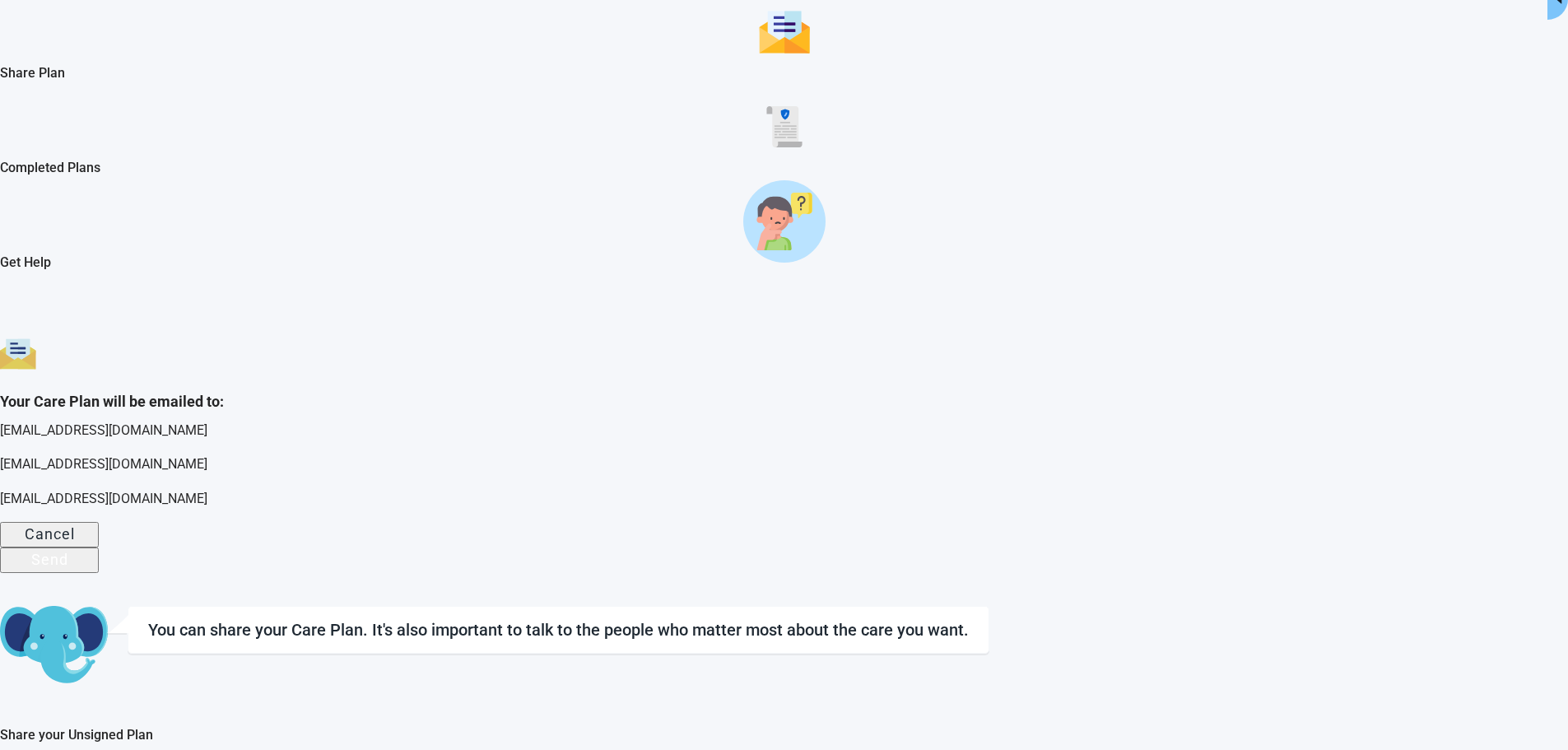
scroll to position [189, 0]
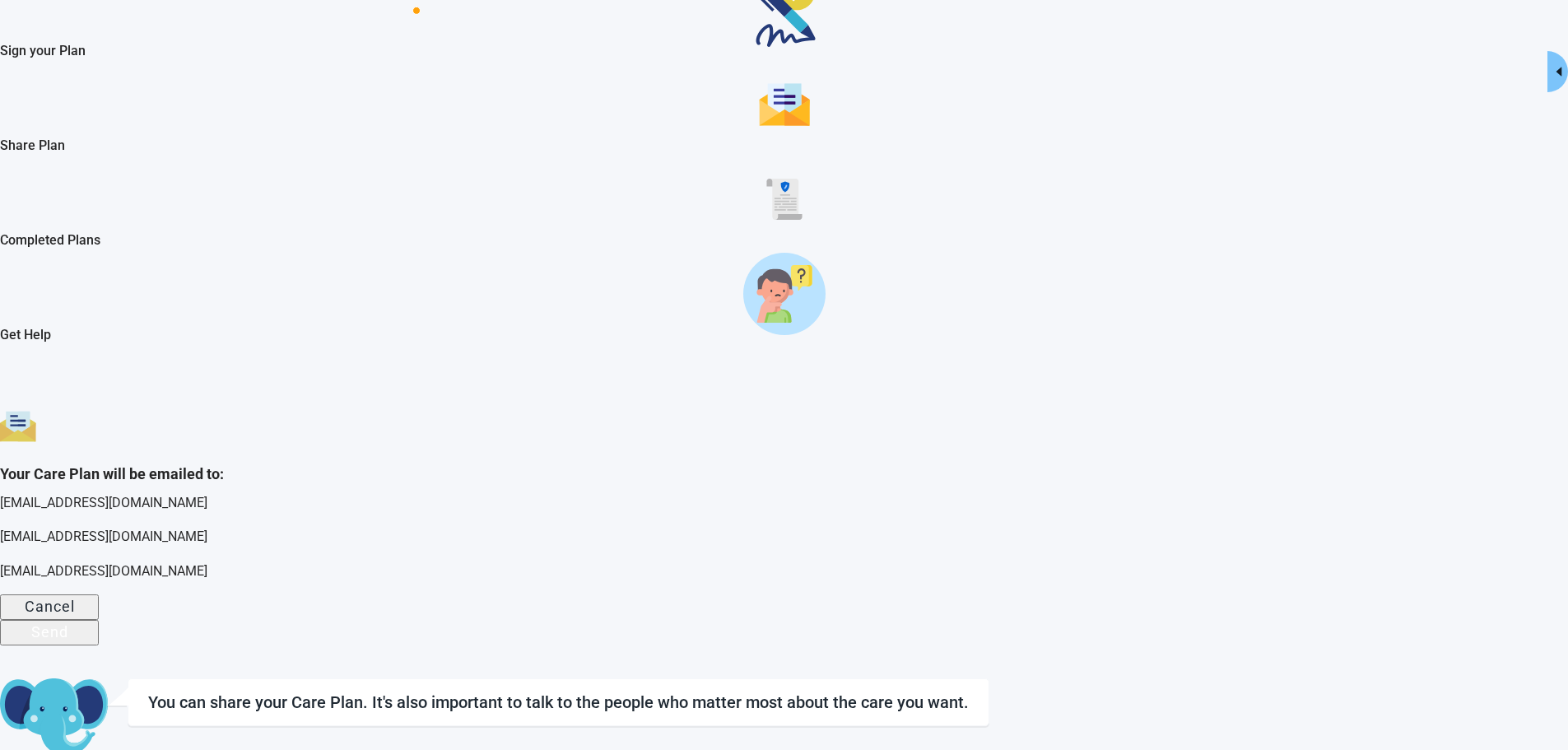
click at [69, 623] on div "Send" at bounding box center [50, 631] width 37 height 17
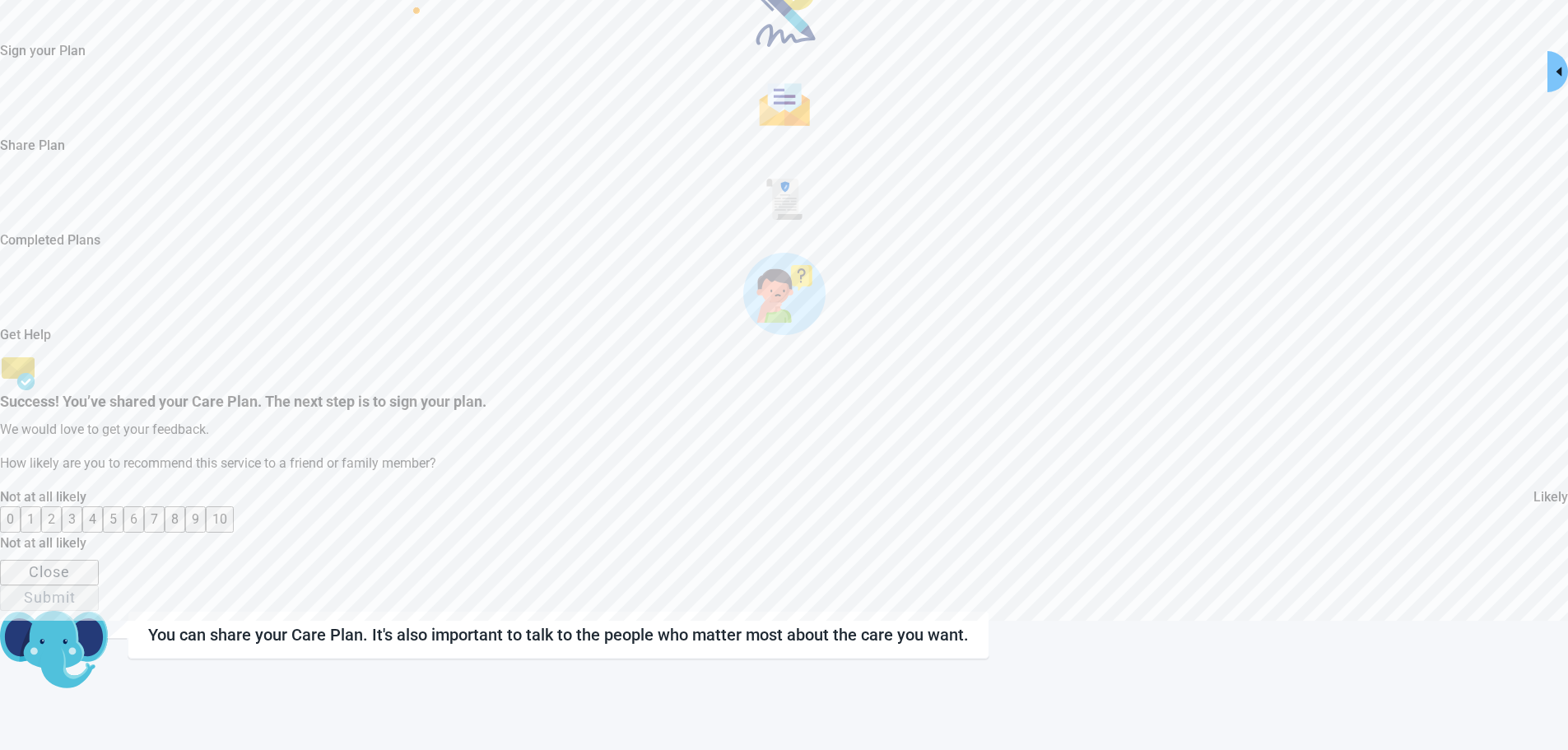
scroll to position [309, 0]
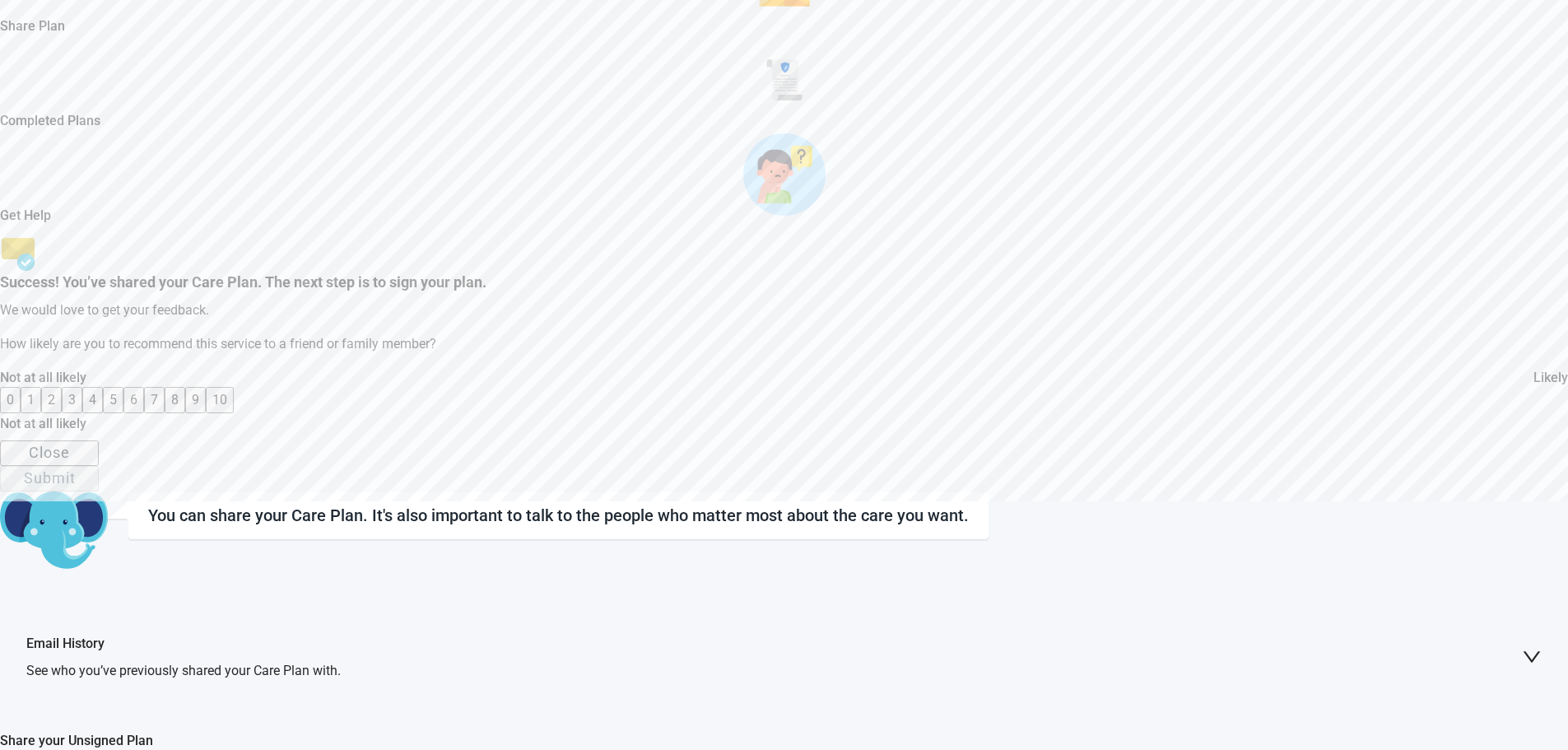
click at [70, 460] on div "Close" at bounding box center [49, 452] width 41 height 17
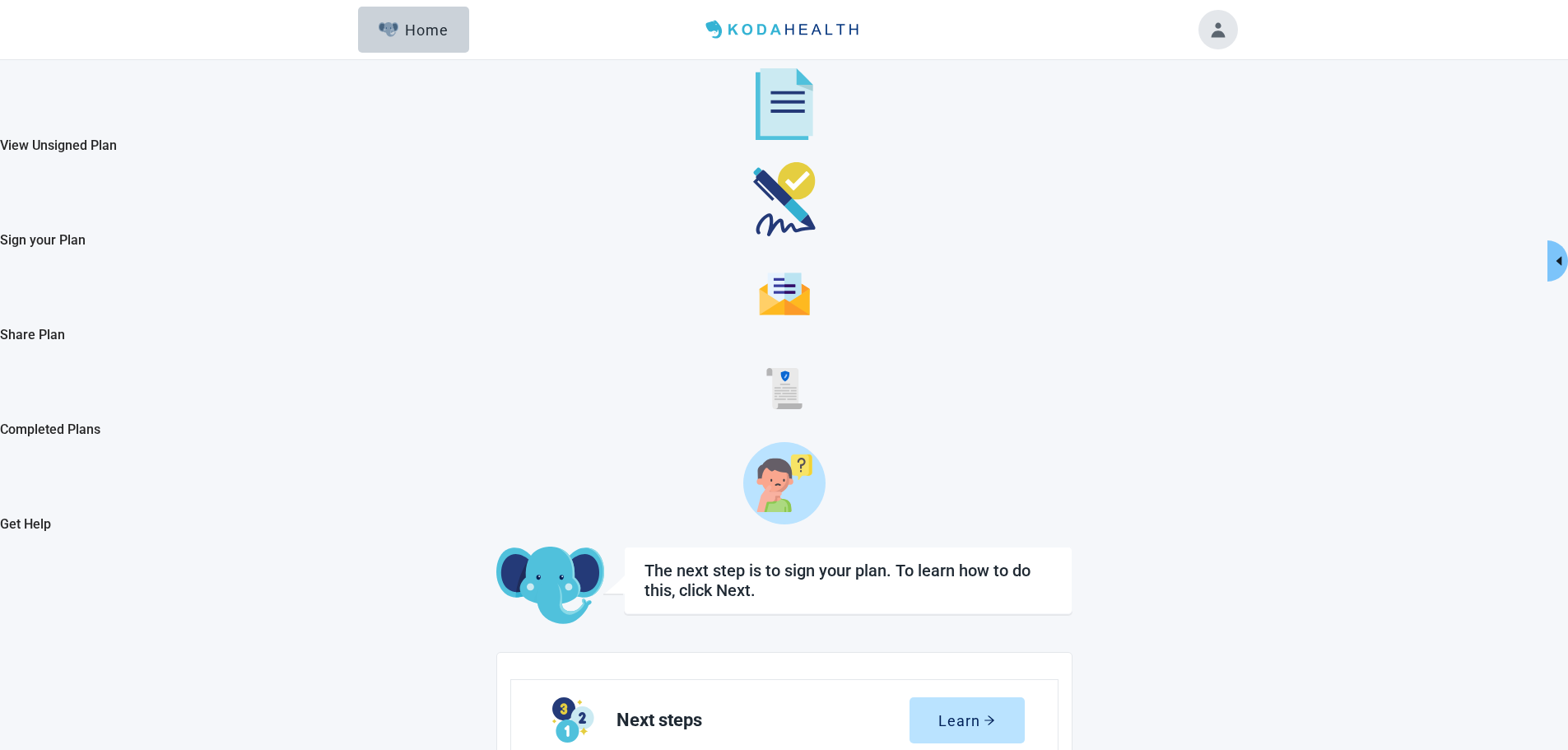
click at [1222, 33] on button "Toggle account menu" at bounding box center [1218, 30] width 40 height 40
click at [1209, 95] on span "My Profile" at bounding box center [1179, 89] width 58 height 16
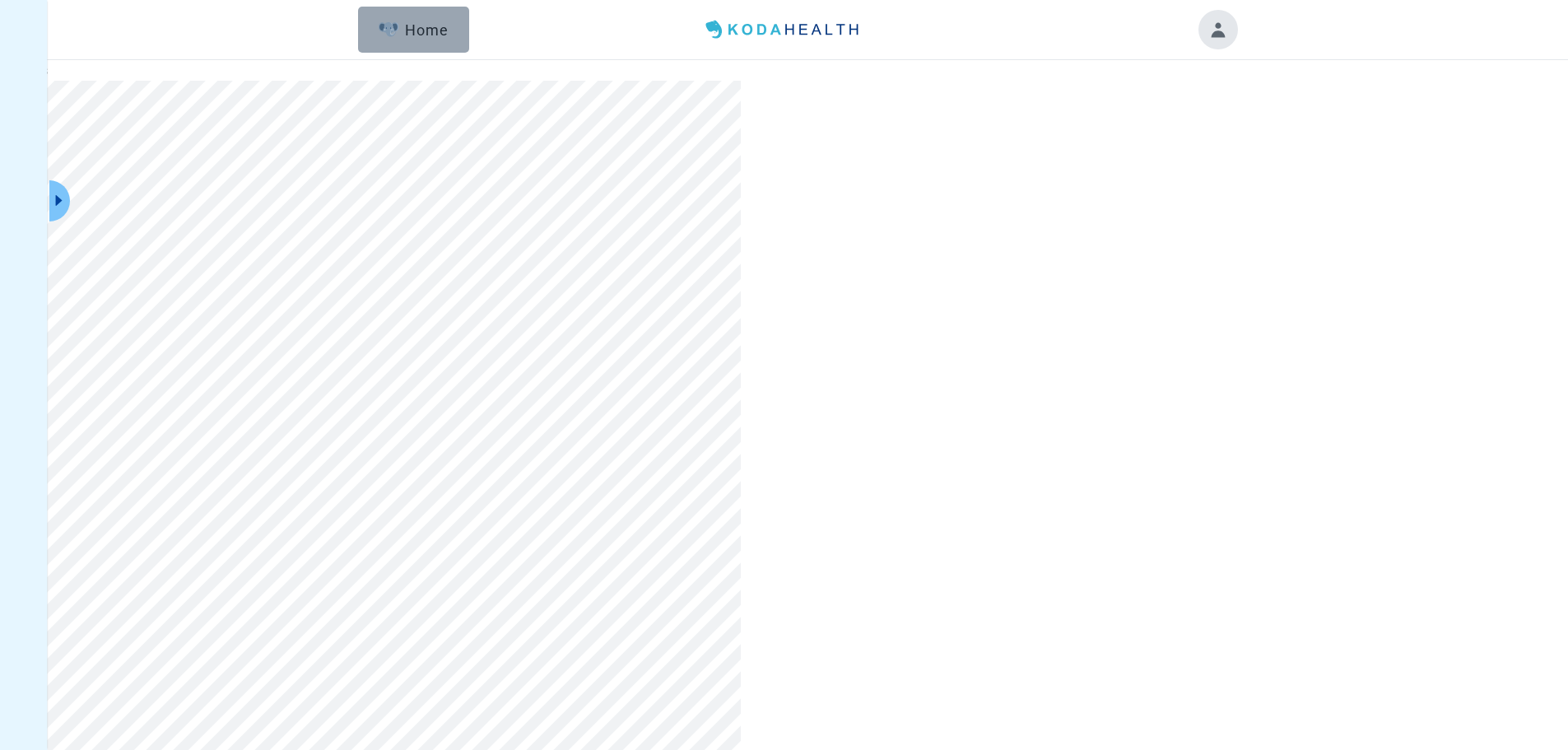
click at [382, 37] on div "Home" at bounding box center [414, 30] width 70 height 17
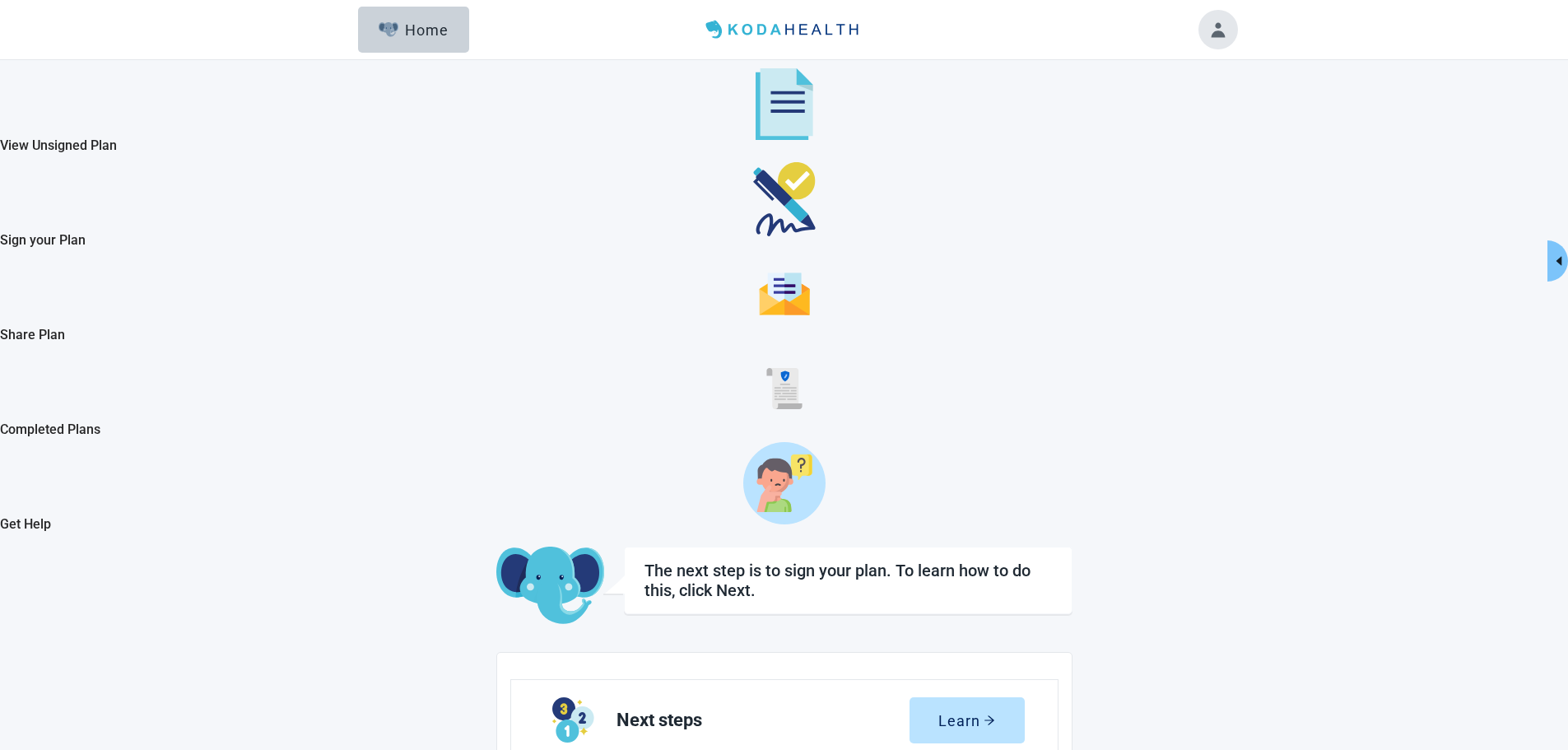
drag, startPoint x: 203, startPoint y: 0, endPoint x: 1253, endPoint y: 286, distance: 1088.3
